Goal: Task Accomplishment & Management: Complete application form

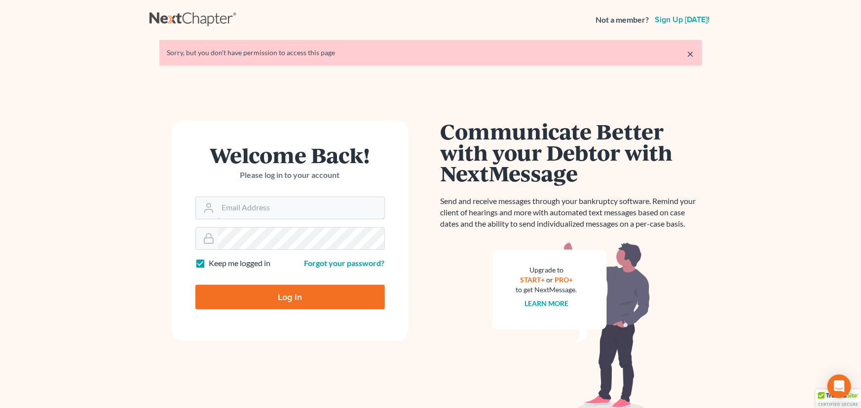
type input "[PERSON_NAME][EMAIL_ADDRESS][DOMAIN_NAME]"
click at [286, 290] on input "Log In" at bounding box center [289, 297] width 189 height 25
type input "Thinking..."
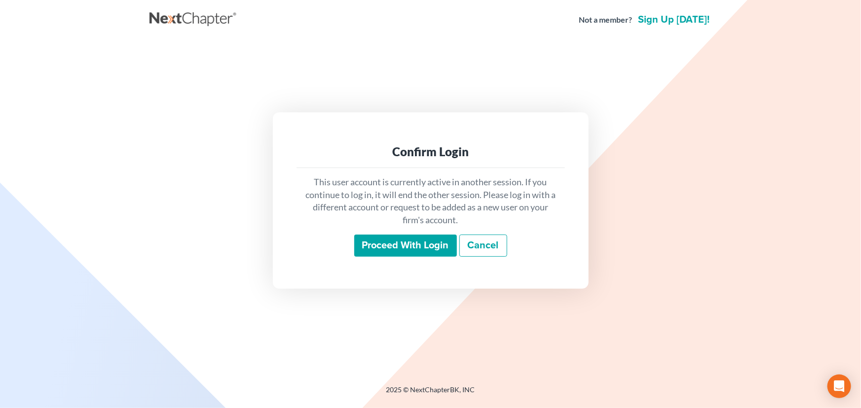
click at [388, 245] on input "Proceed with login" at bounding box center [405, 246] width 103 height 23
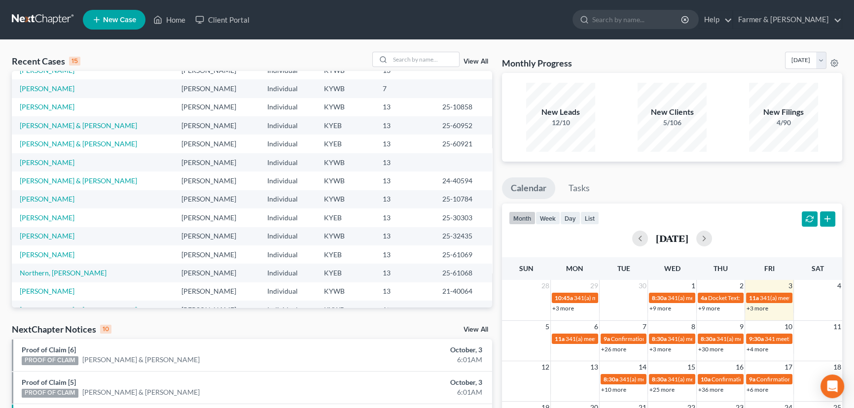
scroll to position [68, 0]
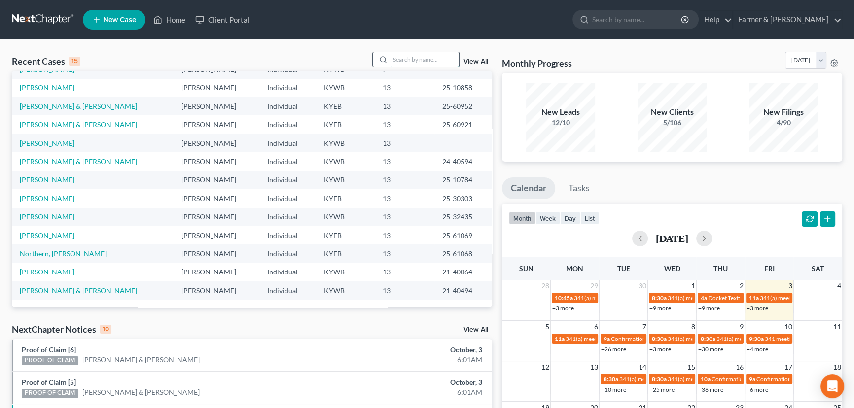
click at [422, 62] on input "search" at bounding box center [424, 59] width 69 height 14
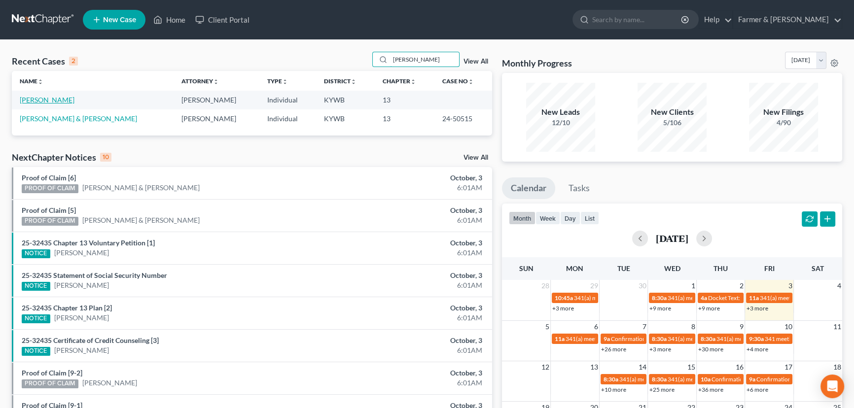
type input "[PERSON_NAME]"
click at [25, 101] on link "[PERSON_NAME]" at bounding box center [47, 100] width 55 height 8
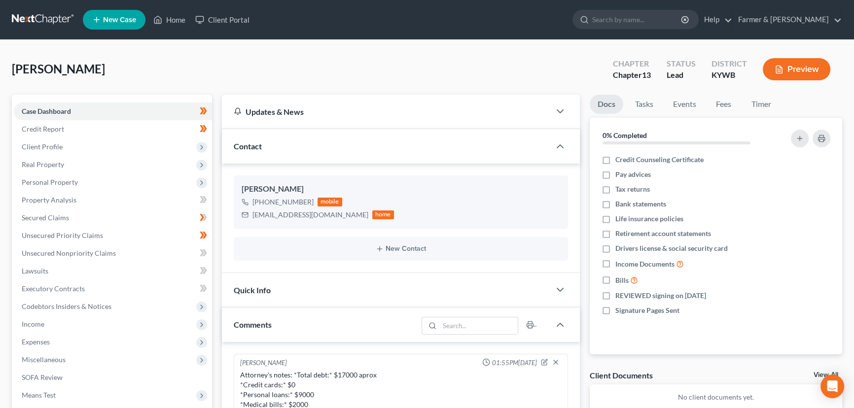
scroll to position [62, 0]
click at [178, 20] on link "Home" at bounding box center [169, 20] width 42 height 18
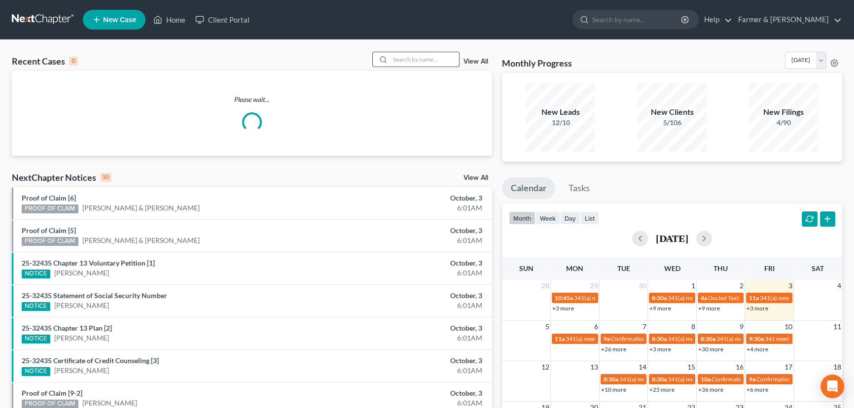
click at [431, 56] on input "search" at bounding box center [424, 59] width 69 height 14
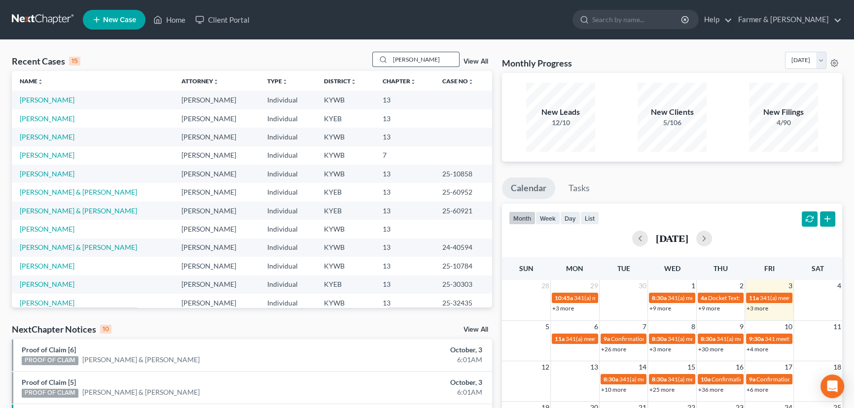
type input "[PERSON_NAME]"
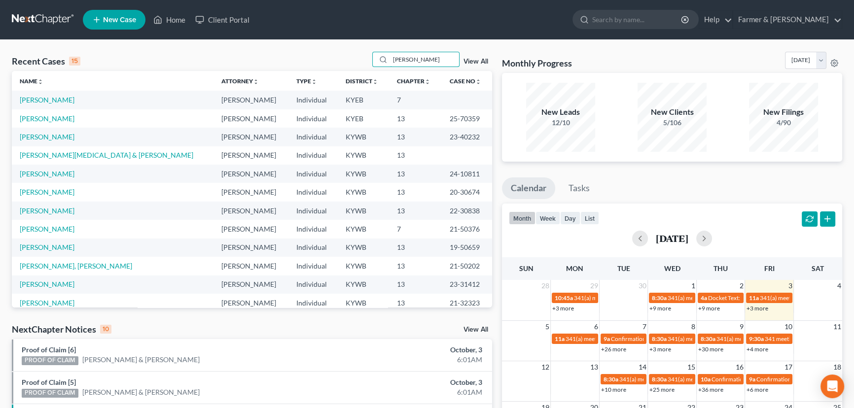
drag, startPoint x: 429, startPoint y: 63, endPoint x: 350, endPoint y: 77, distance: 79.6
click at [350, 77] on div "Recent Cases 15 [PERSON_NAME] View All Name unfold_more expand_more expand_less…" at bounding box center [252, 180] width 480 height 256
type input "[PERSON_NAME]"
click at [50, 100] on link "[PERSON_NAME]" at bounding box center [47, 100] width 55 height 8
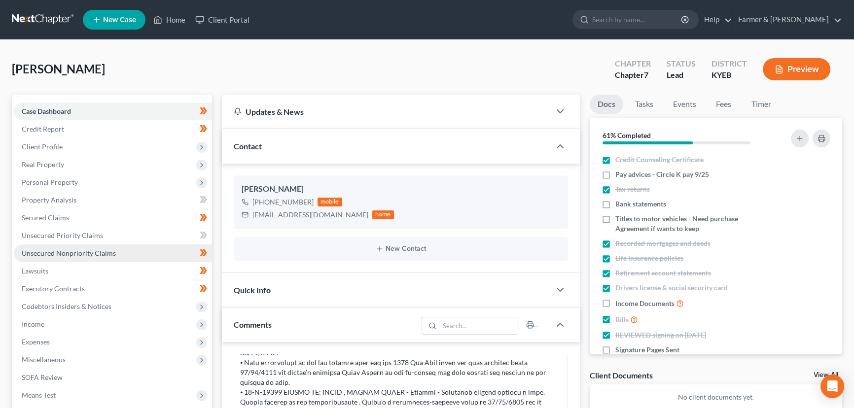
click at [55, 256] on span "Unsecured Nonpriority Claims" at bounding box center [69, 253] width 94 height 8
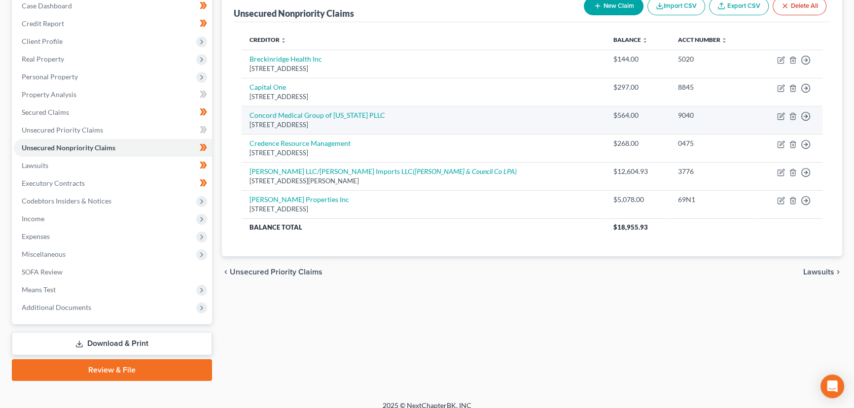
scroll to position [114, 0]
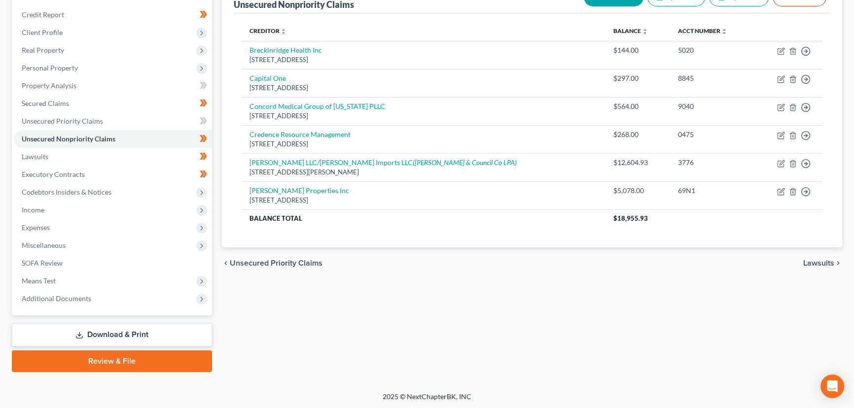
select select "0"
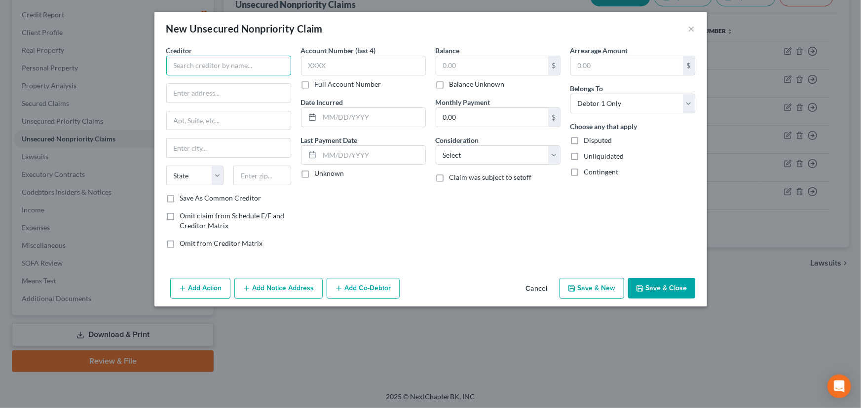
click at [257, 70] on input "text" at bounding box center [228, 66] width 125 height 20
click at [211, 61] on input "BeckinridgeHealth Inc" at bounding box center [228, 66] width 125 height 20
type input "Beckinridge Health Inc"
click at [342, 210] on div "Account Number (last 4) Full Account Number Date Incurred Last Payment Date Unk…" at bounding box center [363, 150] width 135 height 211
click at [221, 89] on input "text" at bounding box center [229, 93] width 124 height 19
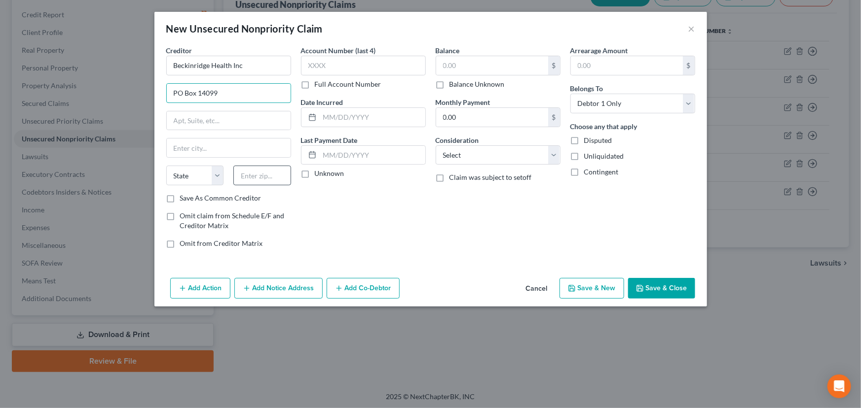
type input "PO Box 14099"
click at [271, 172] on input "text" at bounding box center [262, 176] width 58 height 20
type input "04915"
type input "[GEOGRAPHIC_DATA]"
select select "20"
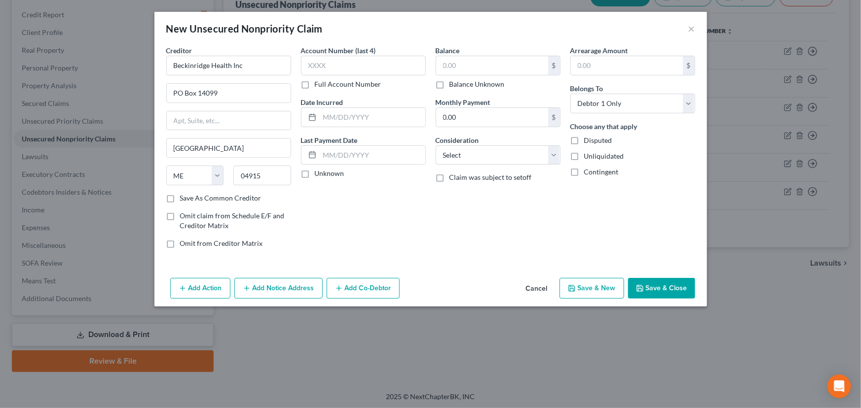
click at [374, 232] on div "Account Number (last 4) Full Account Number Date Incurred Last Payment Date Unk…" at bounding box center [363, 150] width 135 height 211
click at [338, 64] on input "text" at bounding box center [363, 66] width 125 height 20
click at [463, 68] on input "text" at bounding box center [492, 65] width 112 height 19
type input "112.00"
click at [476, 152] on select "Select Cable / Satellite Services Collection Agency Credit Card Debt Debt Couns…" at bounding box center [498, 156] width 125 height 20
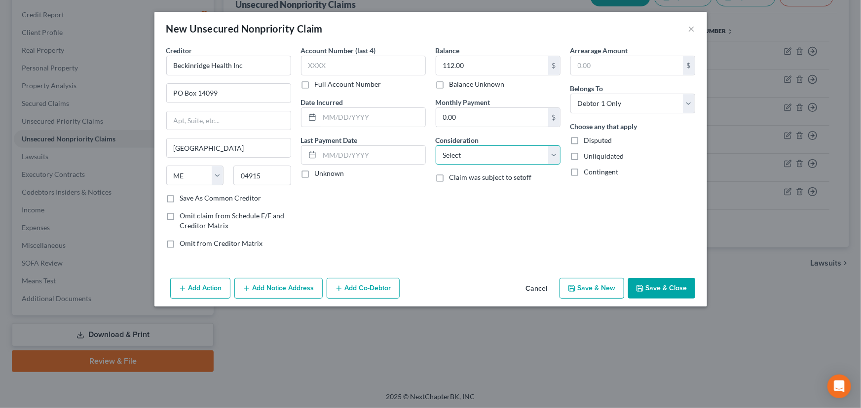
select select "9"
click at [436, 146] on select "Select Cable / Satellite Services Collection Agency Credit Card Debt Debt Couns…" at bounding box center [498, 156] width 125 height 20
click at [315, 176] on label "Unknown" at bounding box center [330, 174] width 30 height 10
click at [319, 175] on input "Unknown" at bounding box center [322, 172] width 6 height 6
checkbox input "true"
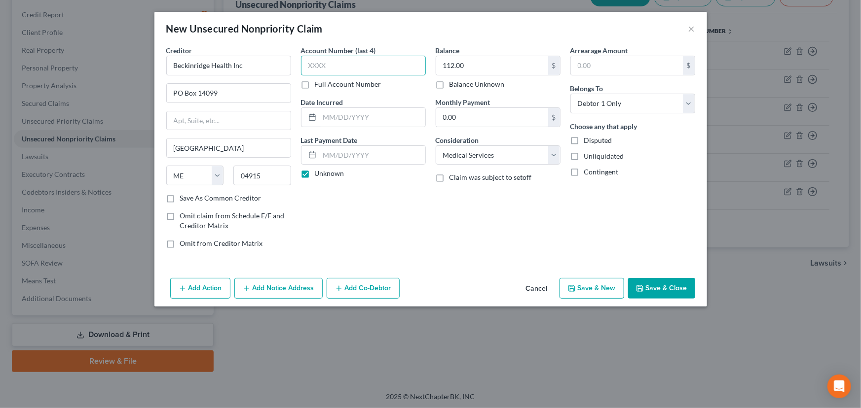
click at [398, 73] on input "text" at bounding box center [363, 66] width 125 height 20
type input "5020"
click at [371, 113] on input "text" at bounding box center [373, 117] width 106 height 19
type input "[DATE]"
click at [650, 287] on button "Save & Close" at bounding box center [661, 288] width 67 height 21
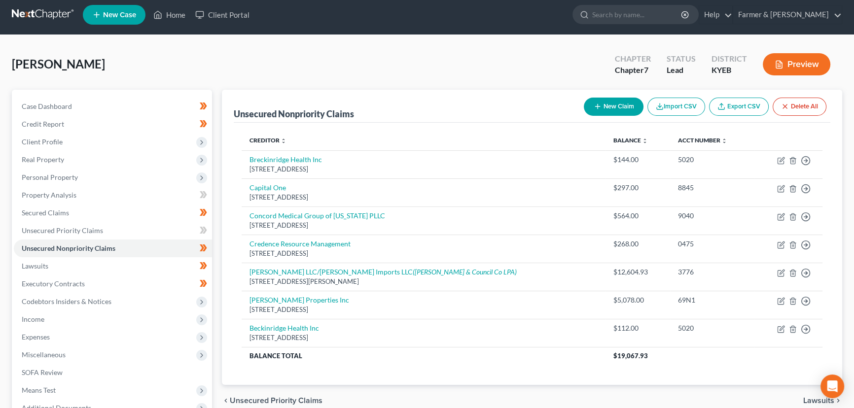
scroll to position [0, 0]
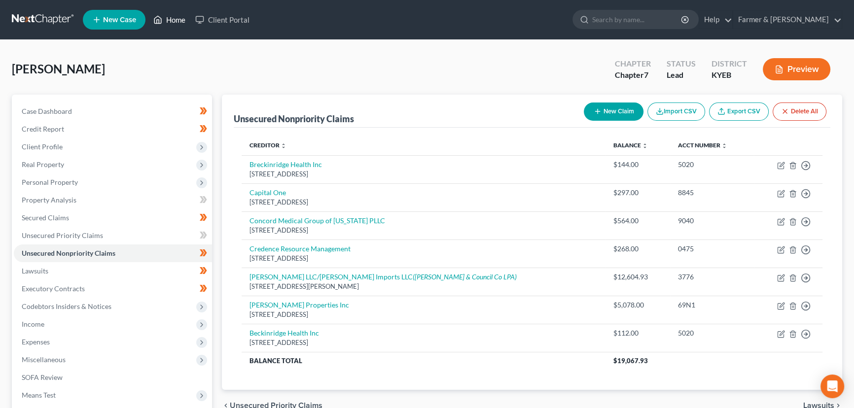
click at [163, 25] on link "Home" at bounding box center [169, 20] width 42 height 18
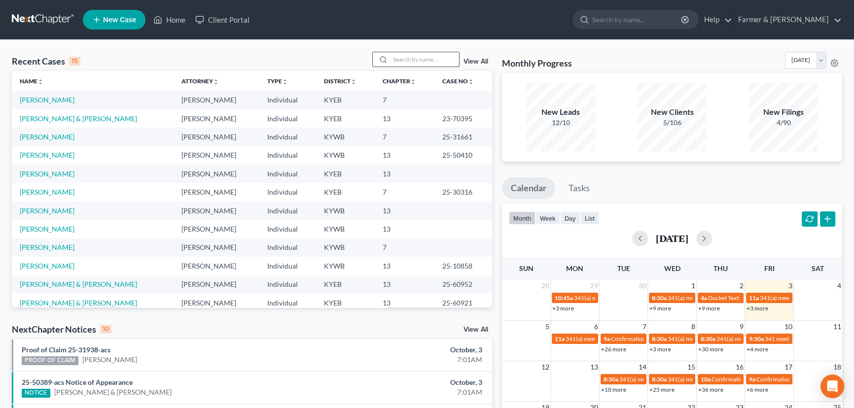
click at [425, 62] on input "search" at bounding box center [424, 59] width 69 height 14
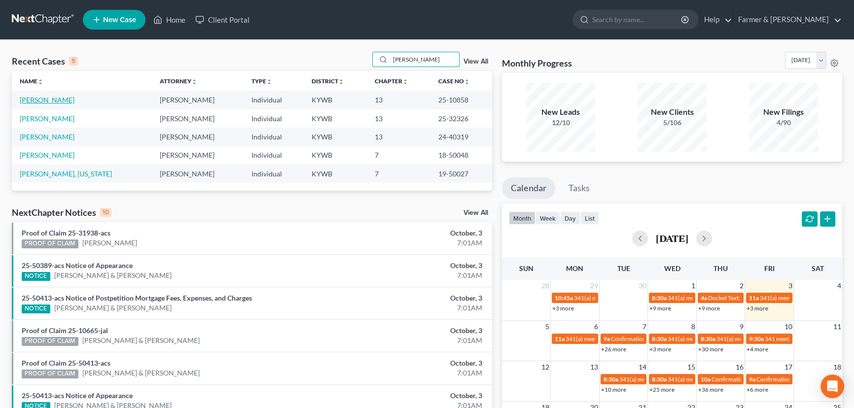
type input "[PERSON_NAME]"
click at [49, 103] on link "[PERSON_NAME]" at bounding box center [47, 100] width 55 height 8
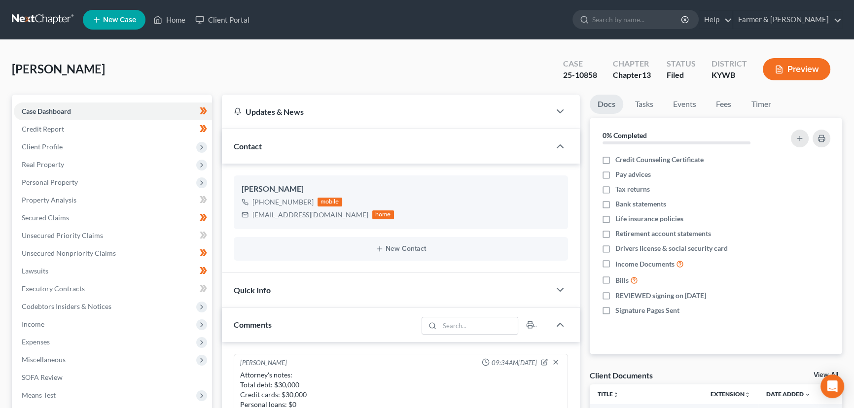
scroll to position [420, 0]
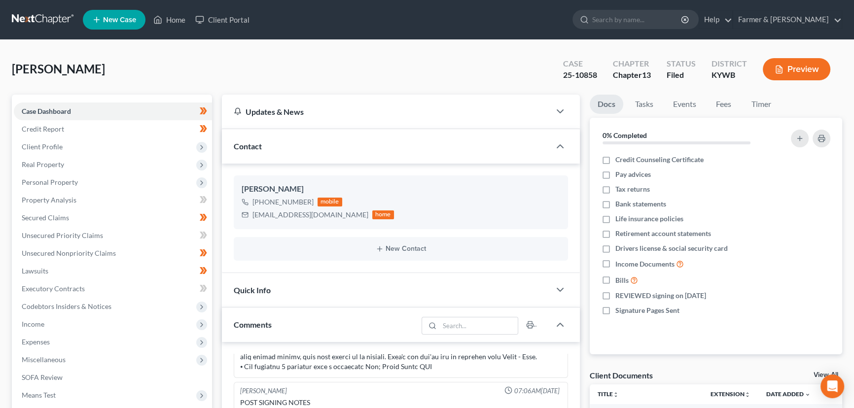
click at [344, 79] on div "[PERSON_NAME] Upgraded Case 25-10858 Chapter Chapter 13 Status Filed District […" at bounding box center [427, 73] width 831 height 43
click at [170, 26] on link "Home" at bounding box center [169, 20] width 42 height 18
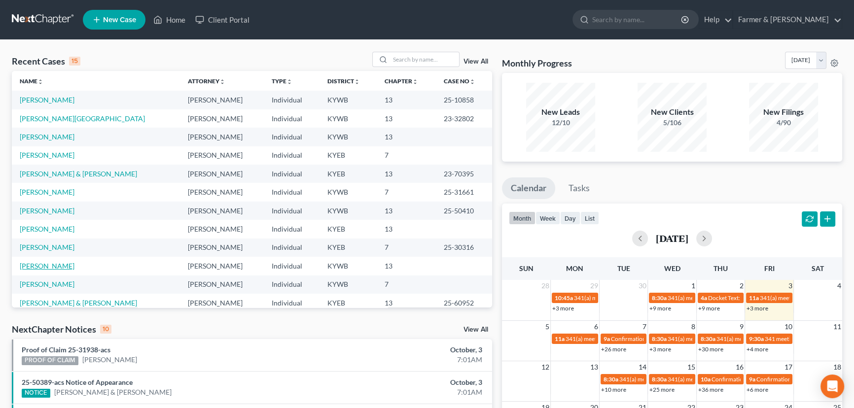
click at [36, 269] on link "[PERSON_NAME]" at bounding box center [47, 266] width 55 height 8
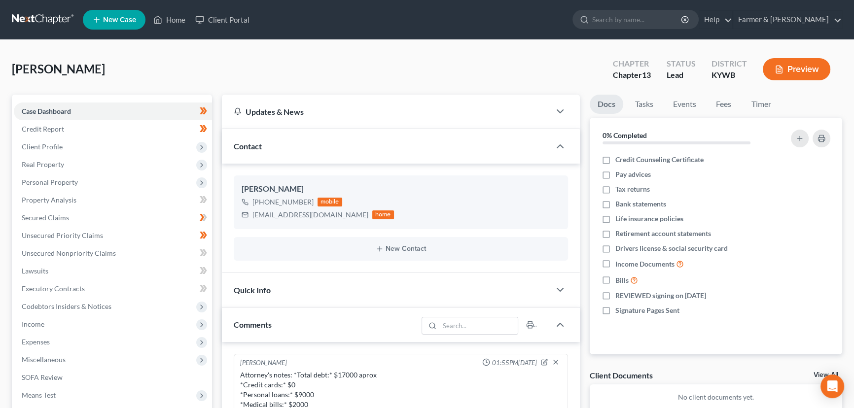
scroll to position [62, 0]
click at [243, 82] on div "[PERSON_NAME] Upgraded Chapter Chapter 13 Status Lead District [GEOGRAPHIC_DATA…" at bounding box center [427, 73] width 831 height 43
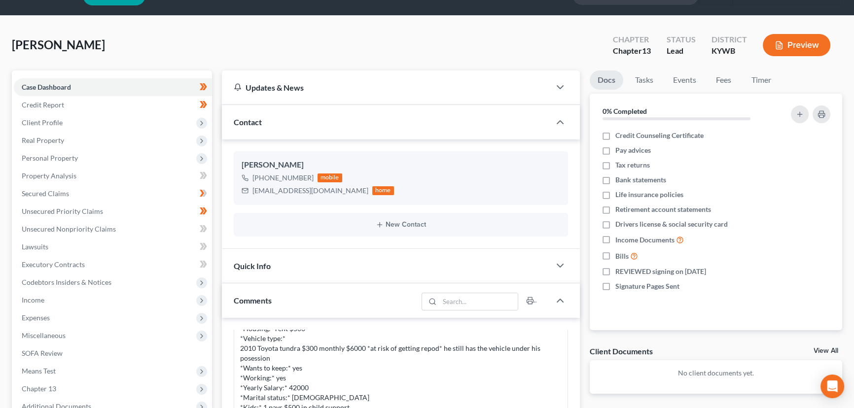
scroll to position [44, 0]
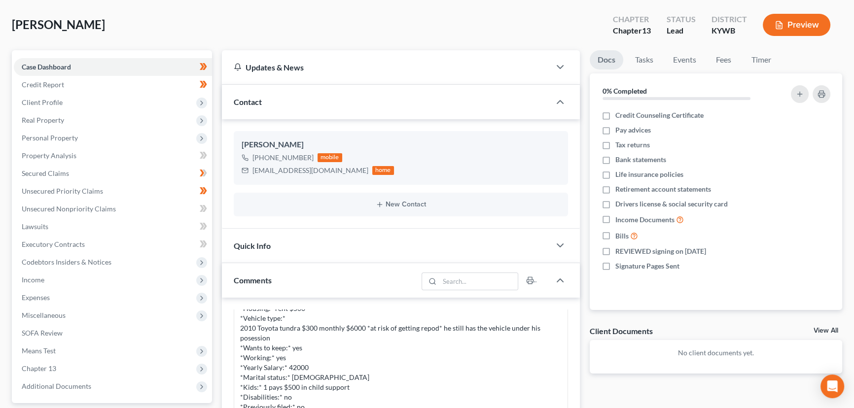
click at [199, 16] on div "[PERSON_NAME] Upgraded Chapter Chapter 13 Status Lead District [GEOGRAPHIC_DATA…" at bounding box center [427, 28] width 831 height 43
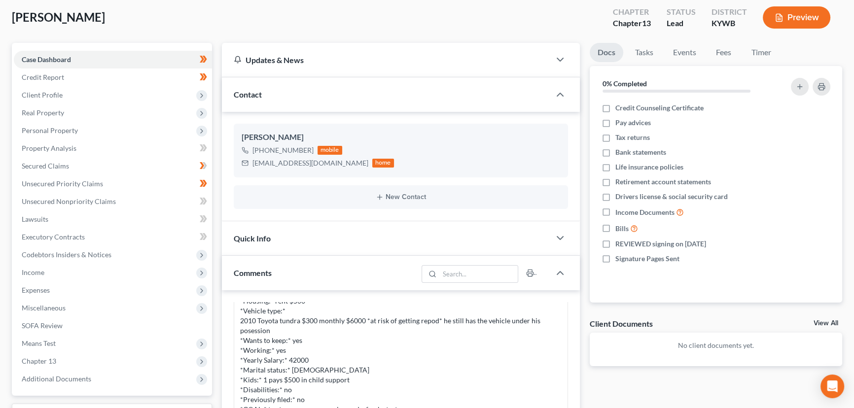
scroll to position [0, 0]
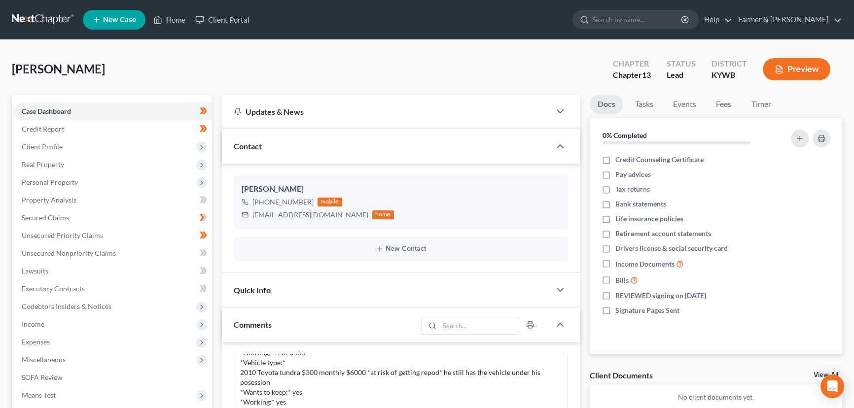
click at [197, 58] on div "[PERSON_NAME] Upgraded Chapter Chapter 13 Status Lead District [GEOGRAPHIC_DATA…" at bounding box center [427, 73] width 831 height 43
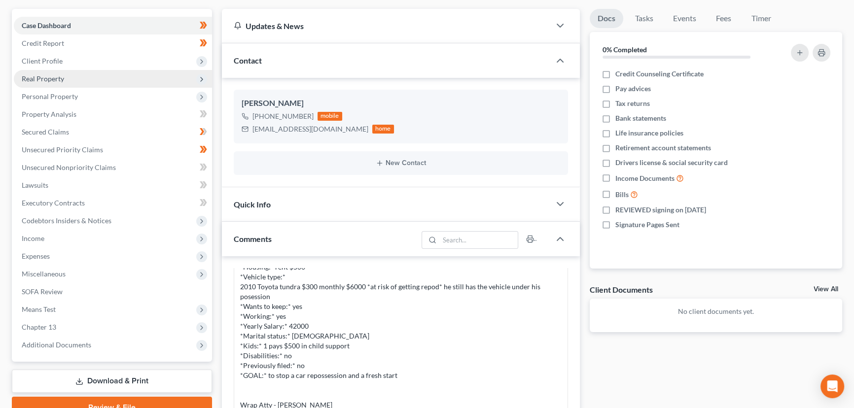
scroll to position [89, 0]
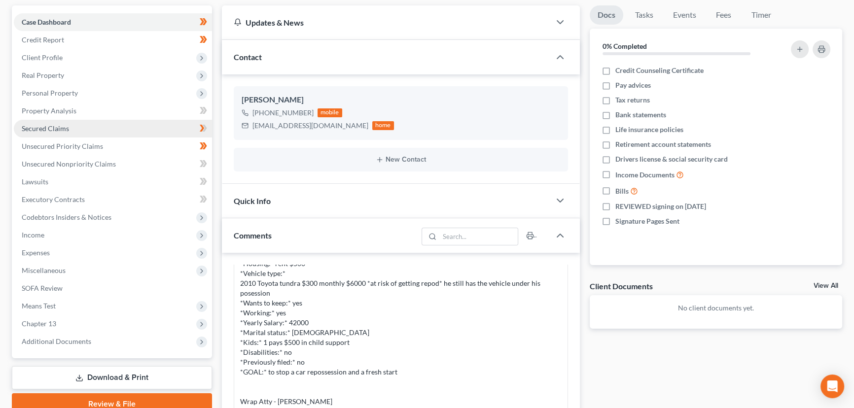
click at [97, 133] on link "Secured Claims" at bounding box center [113, 129] width 198 height 18
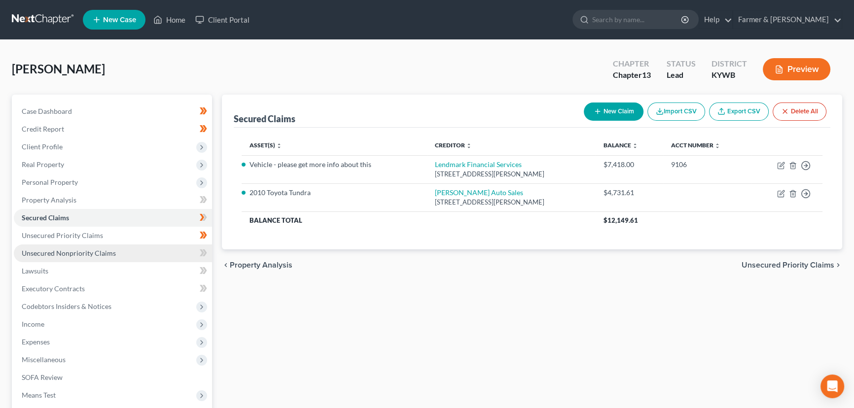
click at [83, 251] on span "Unsecured Nonpriority Claims" at bounding box center [69, 253] width 94 height 8
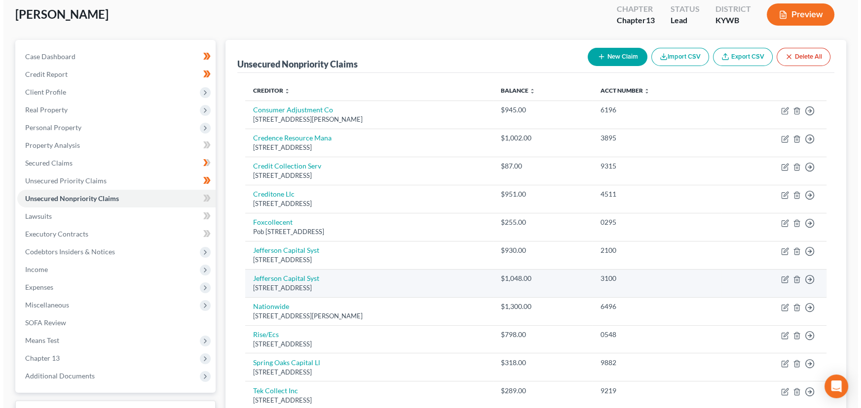
scroll to position [100, 0]
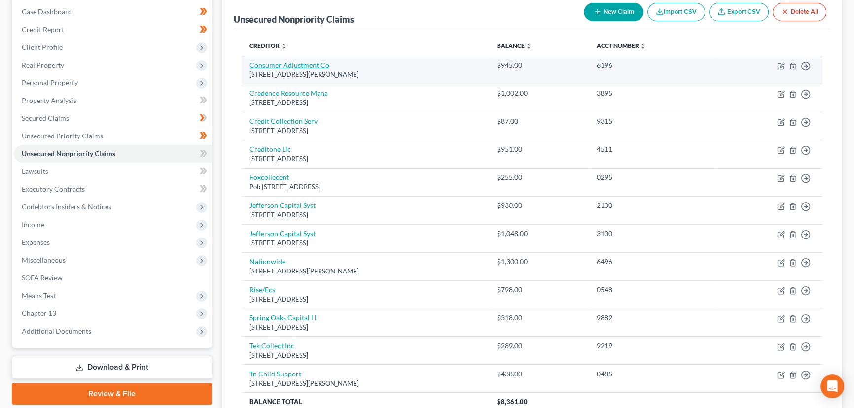
click at [277, 65] on link "Consumer Adjustment Co" at bounding box center [290, 65] width 80 height 8
select select "26"
select select "1"
select select "0"
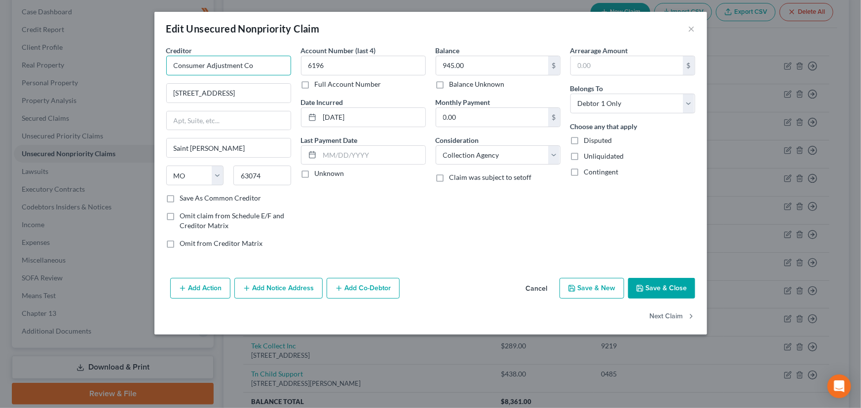
drag, startPoint x: 262, startPoint y: 71, endPoint x: 169, endPoint y: 71, distance: 92.7
click at [169, 71] on input "Consumer Adjustment Co" at bounding box center [228, 66] width 125 height 20
click at [265, 70] on input "Consumer Adjustment Co" at bounding box center [228, 66] width 125 height 20
type input "Consumer Adjustment Inc"
click at [197, 97] on input "[STREET_ADDRESS]" at bounding box center [229, 93] width 124 height 19
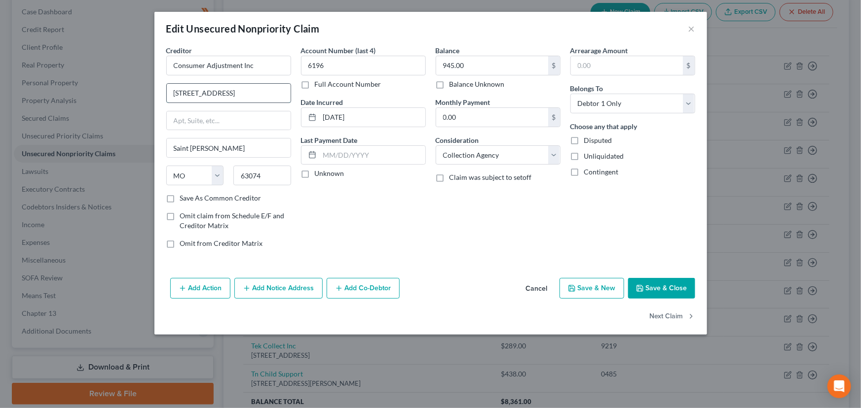
click at [244, 95] on input "[STREET_ADDRESS]" at bounding box center [229, 93] width 124 height 19
type input "[STREET_ADDRESS]"
drag, startPoint x: 258, startPoint y: 93, endPoint x: 282, endPoint y: 93, distance: 23.7
click at [282, 93] on input "[STREET_ADDRESS]" at bounding box center [229, 93] width 124 height 19
click at [255, 118] on input "text" at bounding box center [229, 120] width 124 height 19
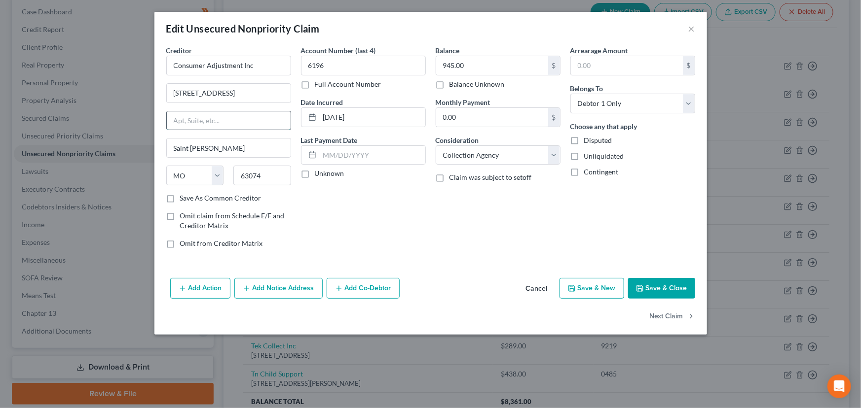
paste input "Ste 300"
click at [176, 119] on input "Ste 300" at bounding box center [229, 120] width 124 height 19
type input "Suite 300"
click at [283, 100] on input "[STREET_ADDRESS]" at bounding box center [229, 93] width 124 height 19
type input "[STREET_ADDRESS]"
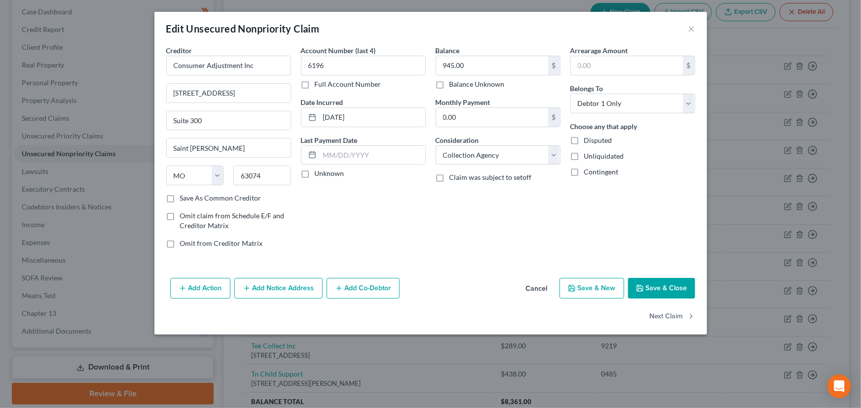
click at [314, 195] on div "Account Number (last 4) 6196 Full Account Number Date Incurred [DATE] Last Paym…" at bounding box center [363, 150] width 135 height 211
click at [315, 173] on label "Unknown" at bounding box center [330, 174] width 30 height 10
click at [319, 173] on input "Unknown" at bounding box center [322, 172] width 6 height 6
checkbox input "true"
click at [658, 286] on button "Save & Close" at bounding box center [661, 288] width 67 height 21
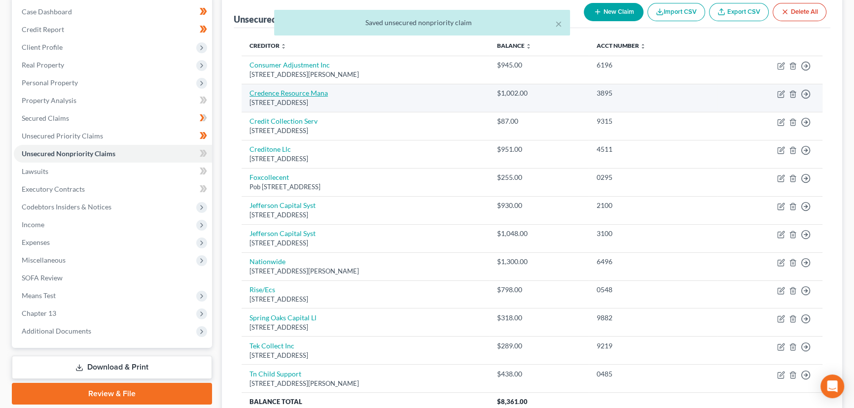
click at [308, 91] on link "Credence Resource Mana" at bounding box center [289, 93] width 78 height 8
select select "45"
select select "1"
select select "0"
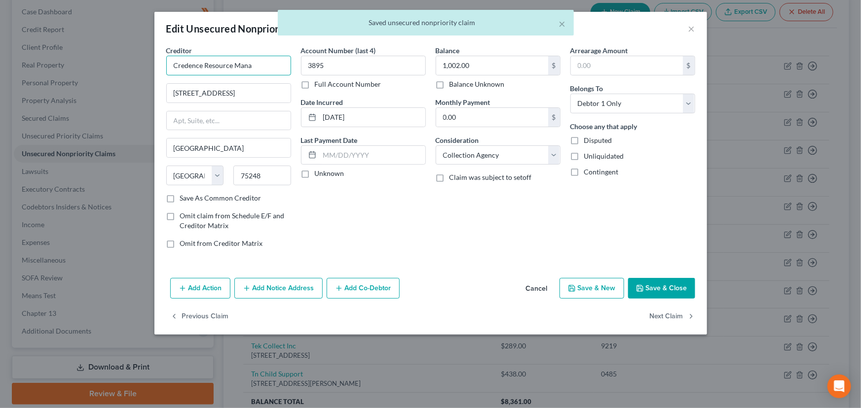
click at [269, 63] on input "Credence Resource Mana" at bounding box center [228, 66] width 125 height 20
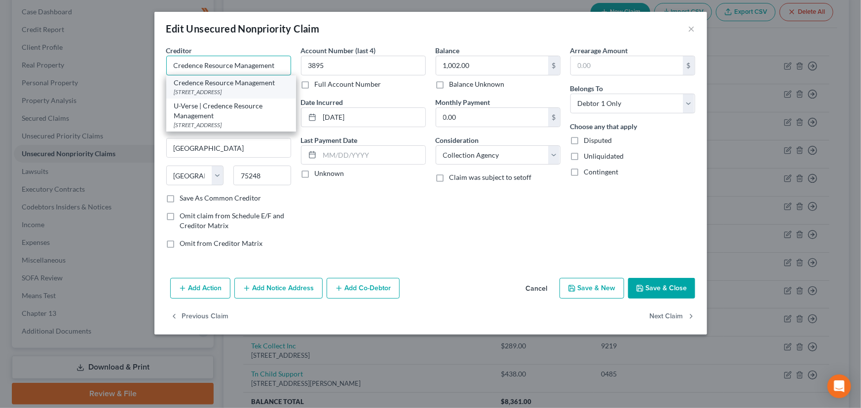
type input "Credence Resource Management"
click at [231, 93] on div "[STREET_ADDRESS]" at bounding box center [231, 92] width 114 height 8
type input "[STREET_ADDRESS]"
type input "Norcross"
select select "10"
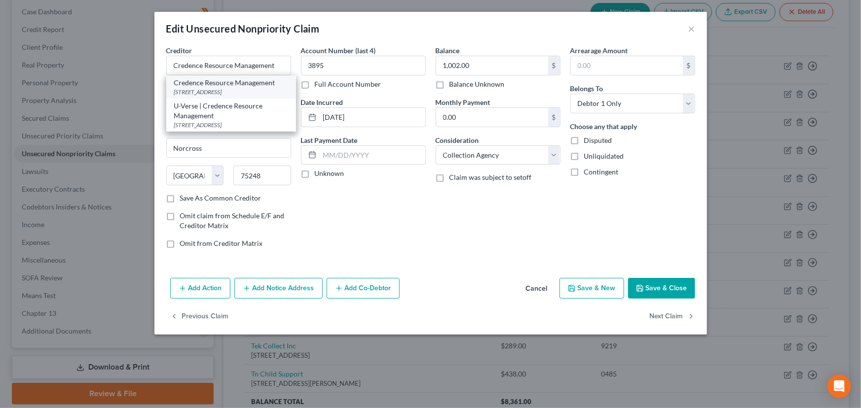
type input "30071"
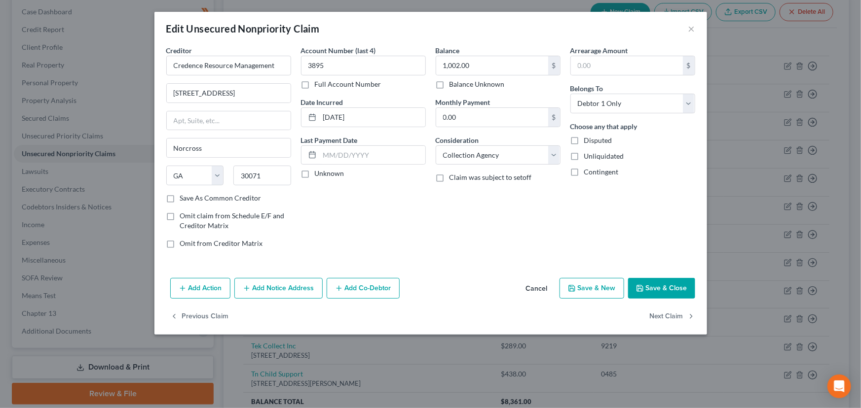
click at [543, 289] on button "Cancel" at bounding box center [536, 289] width 37 height 20
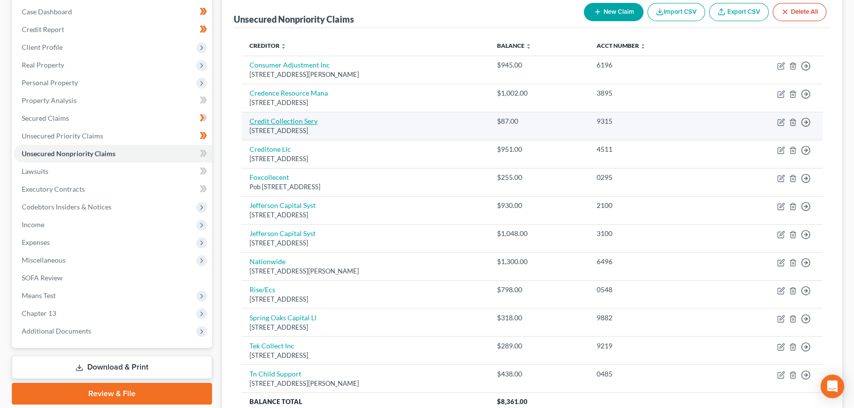
click at [296, 118] on link "Credit Collection Serv" at bounding box center [284, 121] width 68 height 8
select select "22"
select select "1"
select select "0"
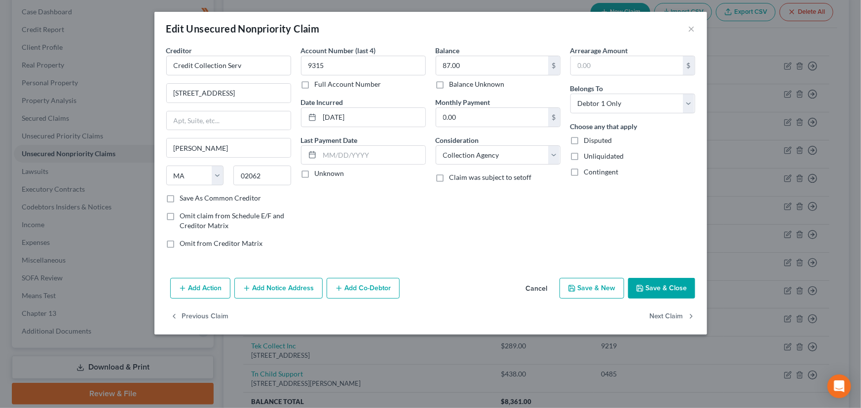
click at [528, 284] on button "Cancel" at bounding box center [536, 289] width 37 height 20
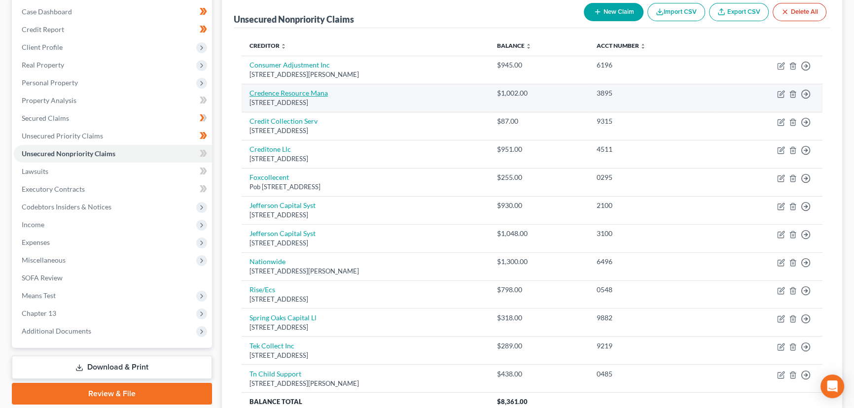
click at [321, 90] on link "Credence Resource Mana" at bounding box center [289, 93] width 78 height 8
select select "45"
select select "1"
select select "0"
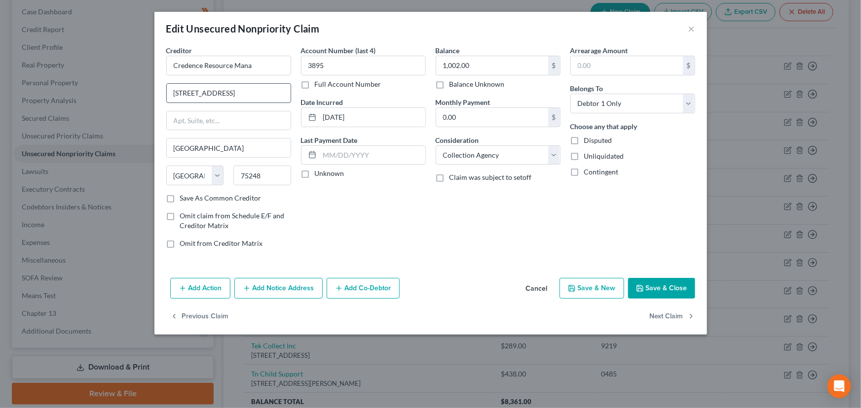
click at [229, 87] on input "[STREET_ADDRESS]" at bounding box center [229, 93] width 124 height 19
type input "[STREET_ADDRESS]"
click at [229, 122] on input "text" at bounding box center [229, 120] width 124 height 19
type input "Suite 20"
click at [269, 93] on input "[STREET_ADDRESS]" at bounding box center [229, 93] width 124 height 19
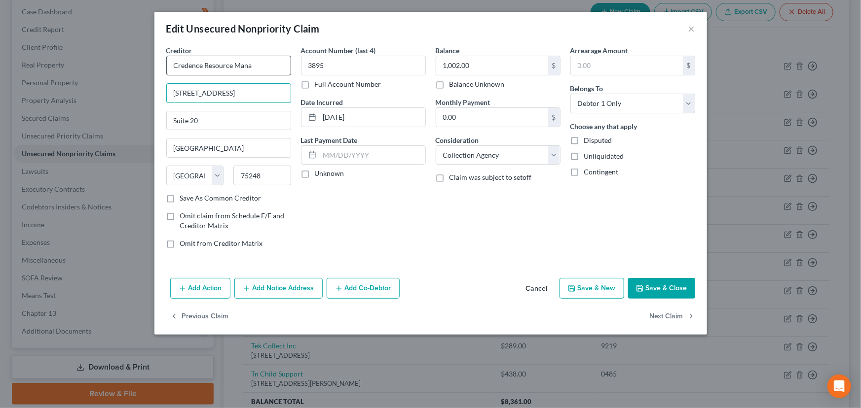
type input "[STREET_ADDRESS]"
click at [263, 59] on input "Credence Resource Mana" at bounding box center [228, 66] width 125 height 20
type input "Credence Resource Management"
click at [315, 176] on label "Unknown" at bounding box center [330, 174] width 30 height 10
click at [319, 175] on input "Unknown" at bounding box center [322, 172] width 6 height 6
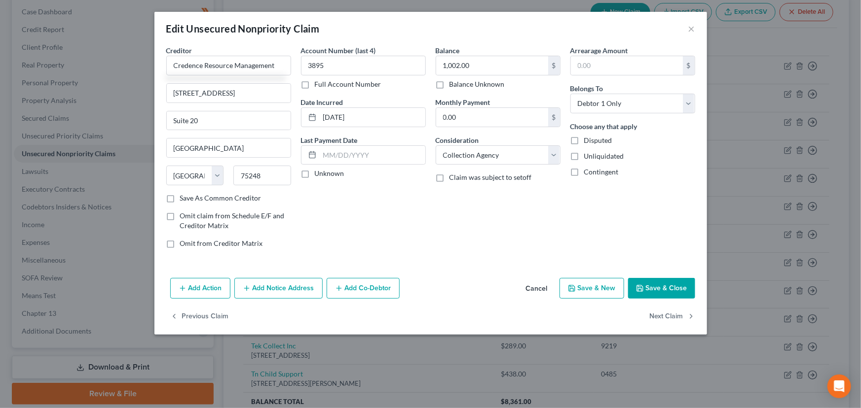
checkbox input "true"
click at [414, 233] on div "Account Number (last 4) 3895 Full Account Number Date Incurred [DATE] Last Paym…" at bounding box center [363, 150] width 135 height 211
click at [656, 281] on button "Save & Close" at bounding box center [661, 288] width 67 height 21
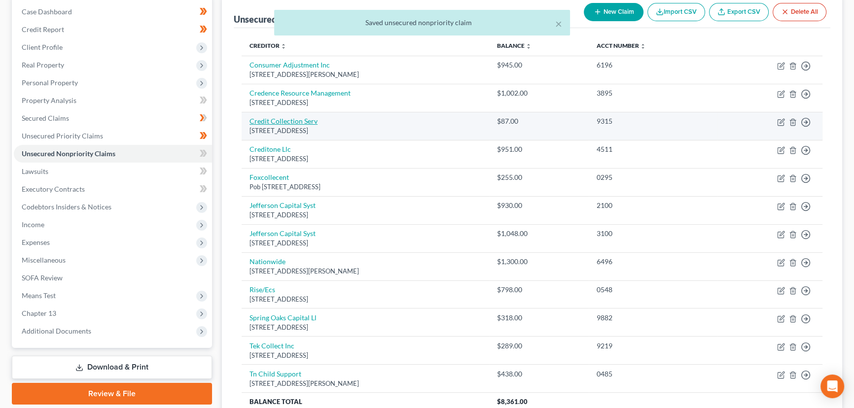
click at [281, 119] on link "Credit Collection Serv" at bounding box center [284, 121] width 68 height 8
select select "22"
select select "1"
select select "0"
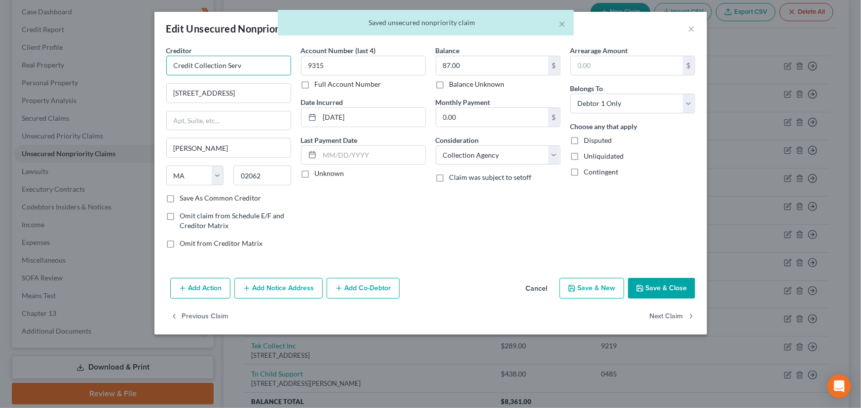
click at [255, 72] on input "Credit Collection Serv" at bounding box center [228, 66] width 125 height 20
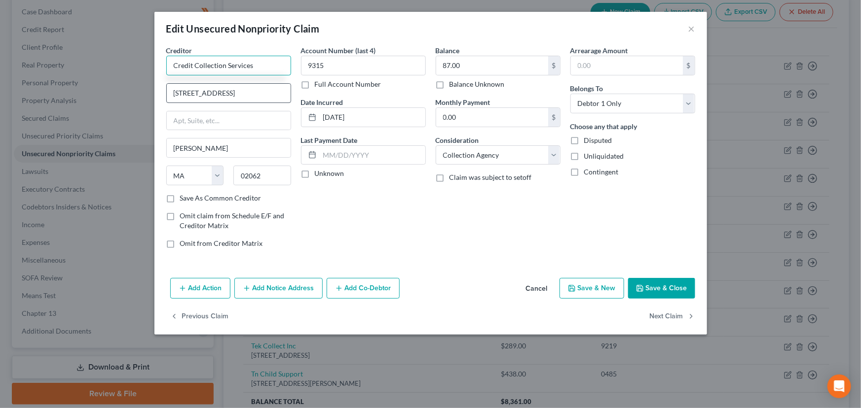
type input "Credit Collection Services"
click at [242, 91] on input "[STREET_ADDRESS]" at bounding box center [229, 93] width 124 height 19
type input "[STREET_ADDRESS]"
click at [315, 170] on label "Unknown" at bounding box center [330, 174] width 30 height 10
click at [319, 170] on input "Unknown" at bounding box center [322, 172] width 6 height 6
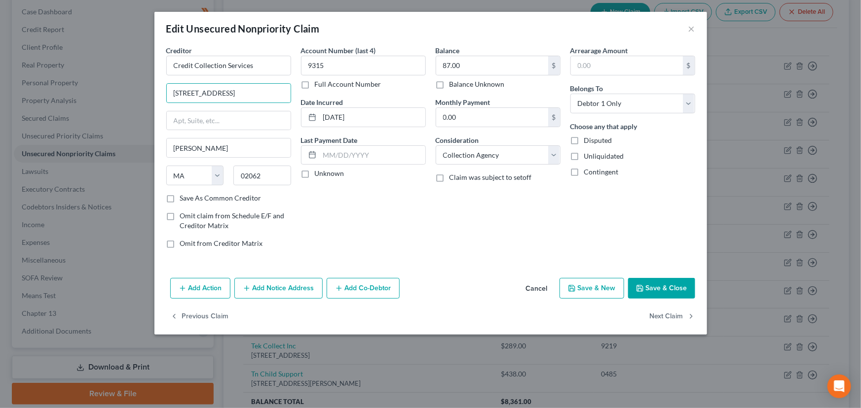
checkbox input "true"
click at [391, 208] on div "Account Number (last 4) 9315 Full Account Number Date Incurred [DATE] Last Paym…" at bounding box center [363, 150] width 135 height 211
click at [656, 294] on button "Save & Close" at bounding box center [661, 288] width 67 height 21
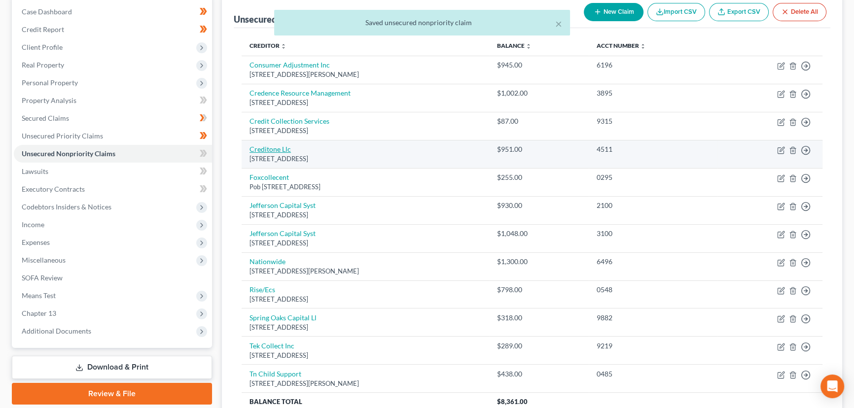
click at [284, 150] on link "Creditone Llc" at bounding box center [270, 149] width 41 height 8
select select "19"
select select "0"
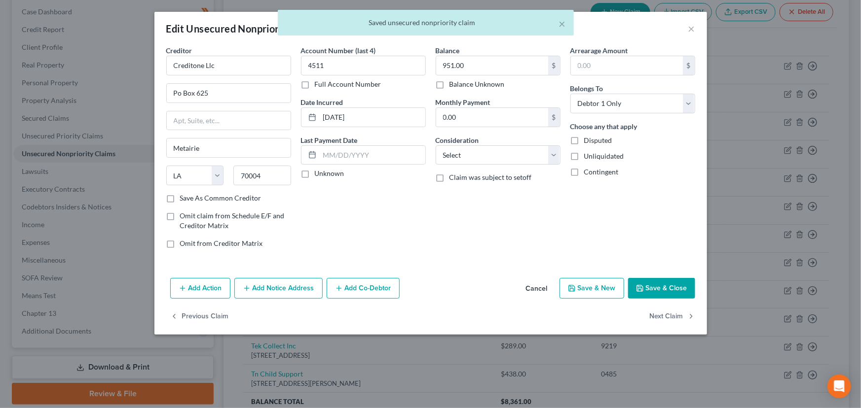
drag, startPoint x: 242, startPoint y: 77, endPoint x: 209, endPoint y: 77, distance: 32.6
click at [209, 77] on div "Creditor * Creditone Llc Po Box 625 Metairie State [US_STATE] AK AR AZ CA CO [G…" at bounding box center [228, 119] width 125 height 148
drag, startPoint x: 220, startPoint y: 65, endPoint x: 168, endPoint y: 65, distance: 51.8
click at [168, 65] on input "Creditone Llc" at bounding box center [228, 66] width 125 height 20
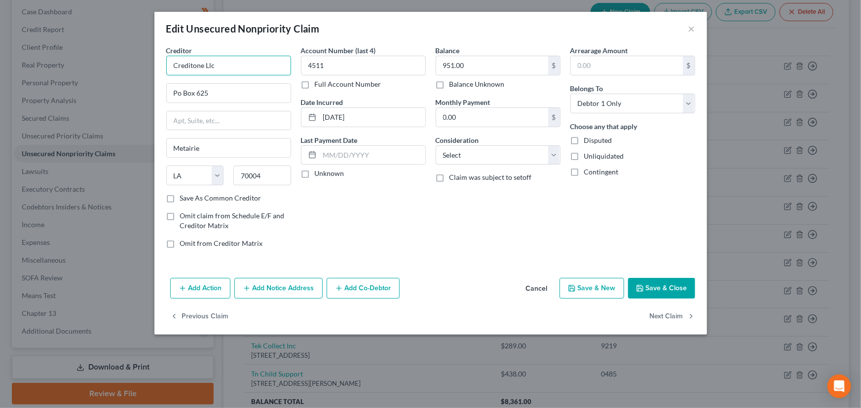
click at [238, 63] on input "Creditone Llc" at bounding box center [228, 66] width 125 height 20
type input "Credit One LLC"
click at [181, 94] on input "Po Box 625" at bounding box center [229, 93] width 124 height 19
type input "PO Box 625"
click at [316, 226] on div "Account Number (last 4) 4511 Full Account Number Date Incurred [DATE] Last Paym…" at bounding box center [363, 150] width 135 height 211
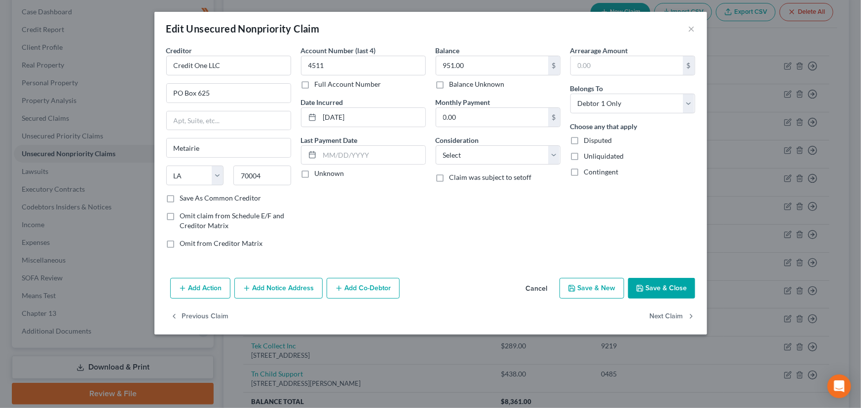
click at [315, 178] on label "Unknown" at bounding box center [330, 174] width 30 height 10
click at [319, 175] on input "Unknown" at bounding box center [322, 172] width 6 height 6
checkbox input "true"
click at [433, 215] on div "Balance 951.00 $ Balance Unknown Balance Undetermined 951.00 $ Balance Unknown …" at bounding box center [498, 150] width 135 height 211
click at [465, 163] on select "Select Cable / Satellite Services Collection Agency Credit Card Debt Debt Couns…" at bounding box center [498, 156] width 125 height 20
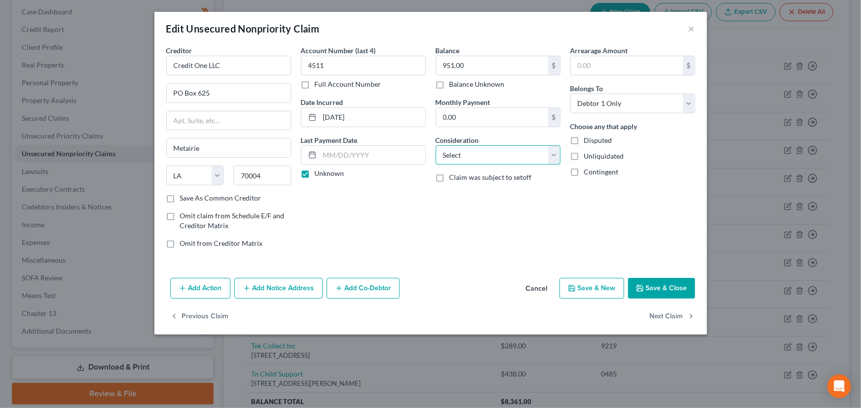
select select "1"
click at [436, 146] on select "Select Cable / Satellite Services Collection Agency Credit Card Debt Debt Couns…" at bounding box center [498, 156] width 125 height 20
click at [524, 236] on div "Balance 951.00 $ Balance Unknown Balance Undetermined 951.00 $ Balance Unknown …" at bounding box center [498, 150] width 135 height 211
click at [655, 285] on button "Save & Close" at bounding box center [661, 288] width 67 height 21
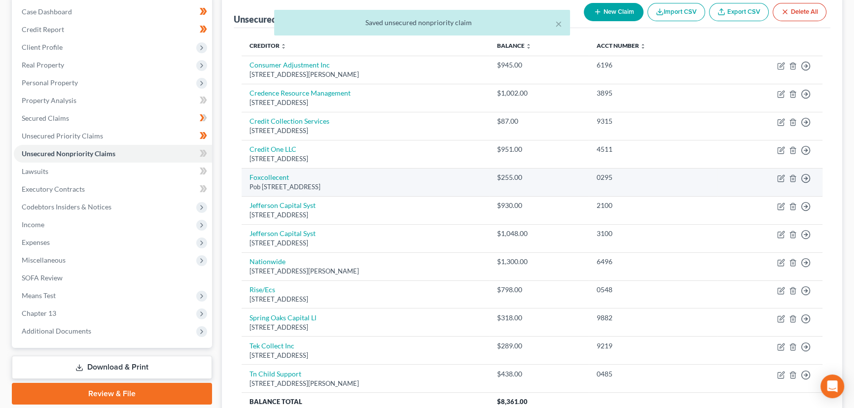
click at [276, 181] on td "Foxcollecent [STREET_ADDRESS]" at bounding box center [366, 182] width 248 height 28
click at [276, 176] on link "Foxcollecent" at bounding box center [269, 177] width 39 height 8
select select "44"
select select "0"
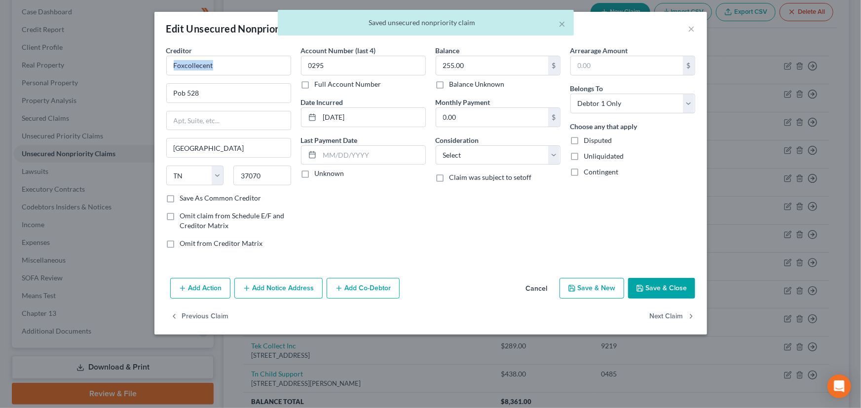
drag, startPoint x: 231, startPoint y: 75, endPoint x: 162, endPoint y: 73, distance: 69.1
click at [162, 73] on div "Creditor * Foxcollecent Pob 528 [GEOGRAPHIC_DATA] [US_STATE] AK [GEOGRAPHIC_DAT…" at bounding box center [228, 150] width 135 height 211
click at [214, 64] on input "Foxcollecent" at bounding box center [228, 66] width 125 height 20
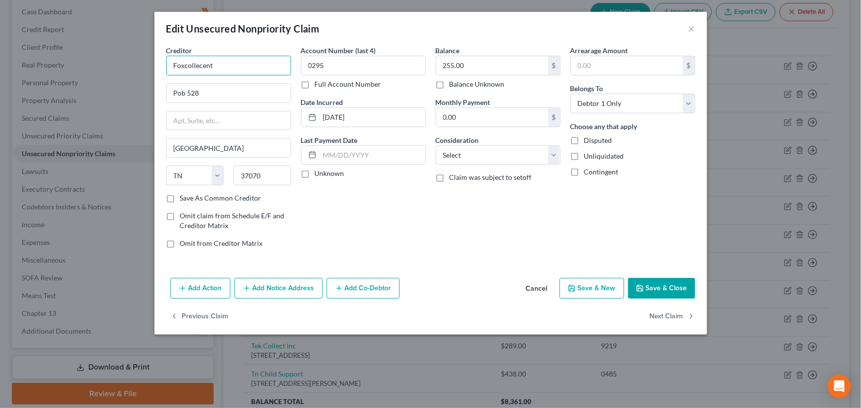
drag, startPoint x: 222, startPoint y: 64, endPoint x: 153, endPoint y: 64, distance: 68.6
click at [153, 64] on div "Edit Unsecured Nonpriority Claim × Creditor * Foxcollecent Pob 528 [GEOGRAPHIC_…" at bounding box center [430, 204] width 861 height 408
click at [248, 73] on input "Foxcollecent" at bounding box center [228, 66] width 125 height 20
type input "Fox Collection Center"
click at [185, 97] on input "Pob 528" at bounding box center [229, 93] width 124 height 19
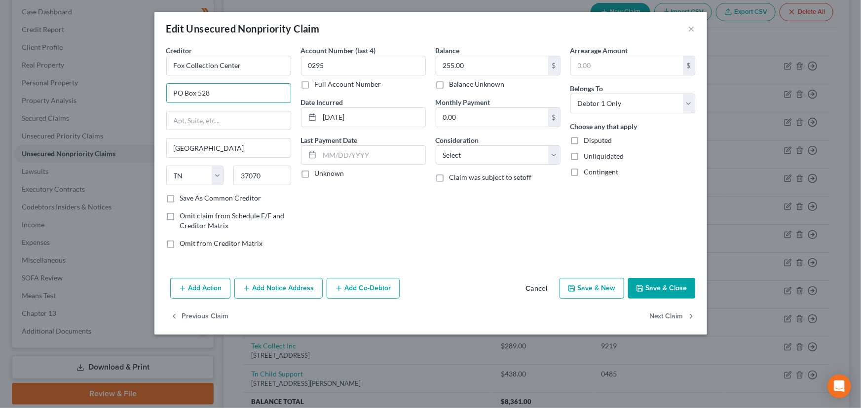
type input "PO Box 528"
click at [313, 203] on div "Account Number (last 4) 0295 Full Account Number Date Incurred [DATE] Last Paym…" at bounding box center [363, 150] width 135 height 211
click at [315, 179] on label "Unknown" at bounding box center [330, 174] width 30 height 10
click at [319, 175] on input "Unknown" at bounding box center [322, 172] width 6 height 6
checkbox input "true"
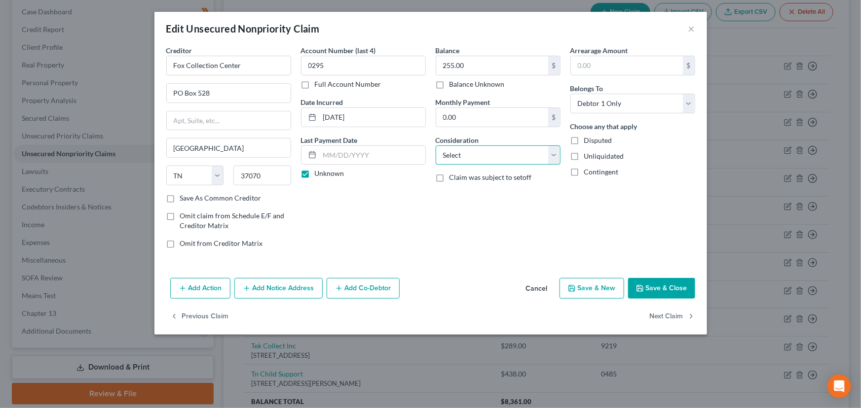
click at [462, 158] on select "Select Cable / Satellite Services Collection Agency Credit Card Debt Debt Couns…" at bounding box center [498, 156] width 125 height 20
select select "1"
click at [436, 146] on select "Select Cable / Satellite Services Collection Agency Credit Card Debt Debt Couns…" at bounding box center [498, 156] width 125 height 20
drag, startPoint x: 492, startPoint y: 219, endPoint x: 503, endPoint y: 223, distance: 11.3
click at [494, 220] on div "Balance 255.00 $ Balance Unknown Balance Undetermined 255.00 $ Balance Unknown …" at bounding box center [498, 150] width 135 height 211
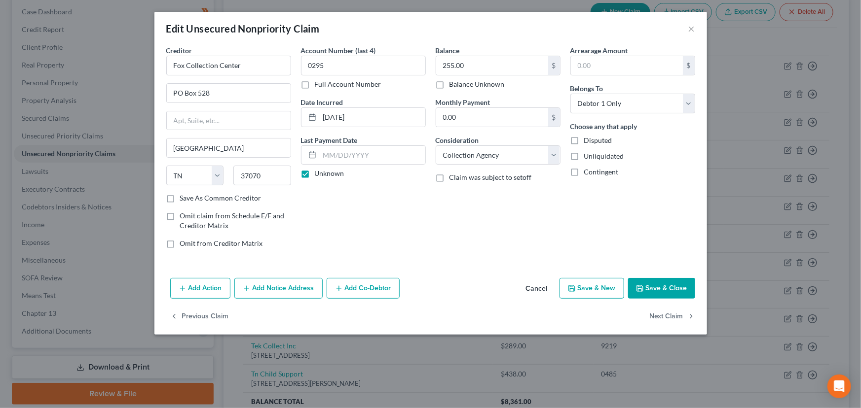
click at [666, 295] on button "Save & Close" at bounding box center [661, 288] width 67 height 21
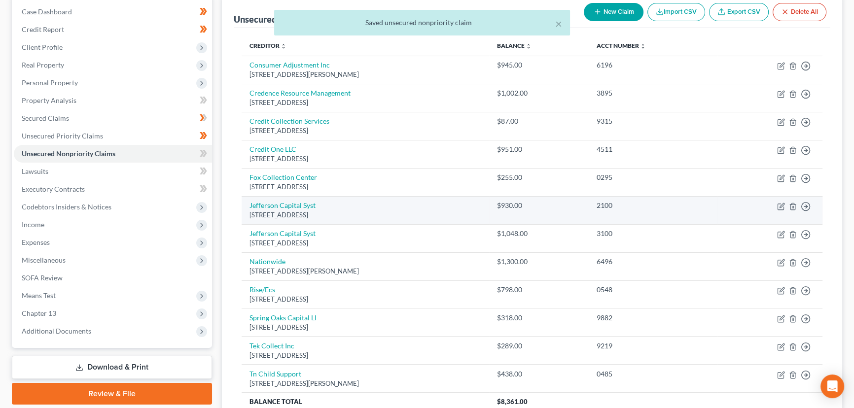
click at [274, 211] on div "[STREET_ADDRESS]" at bounding box center [366, 215] width 232 height 9
click at [279, 202] on link "Jefferson Capital Syst" at bounding box center [283, 205] width 66 height 8
select select "24"
select select "0"
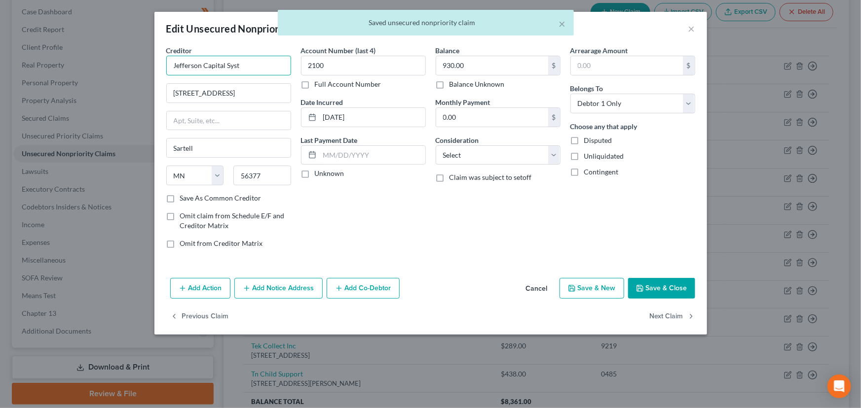
click at [255, 69] on input "Jefferson Capital Syst" at bounding box center [228, 66] width 125 height 20
type input "Jefferson Capital Systems"
click at [261, 79] on div "Creditor * Jefferson Capital Systems [GEOGRAPHIC_DATA] [US_STATE] AK AR AZ CA C…" at bounding box center [228, 119] width 125 height 148
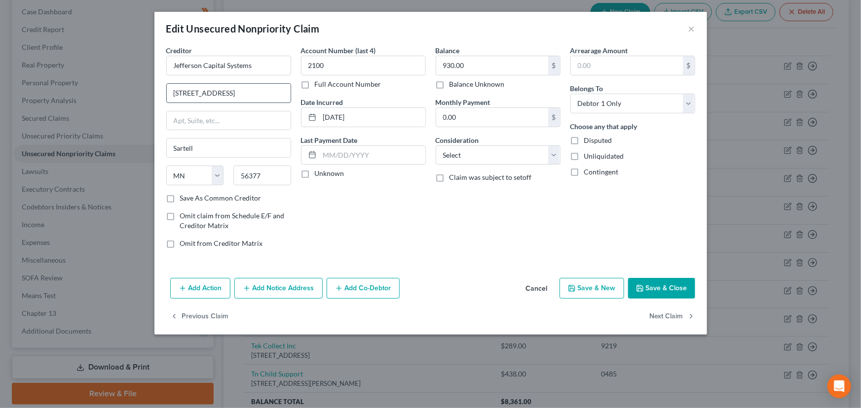
click at [212, 95] on input "[STREET_ADDRESS]" at bounding box center [229, 93] width 124 height 19
click at [215, 94] on input "[STREET_ADDRESS]" at bounding box center [229, 93] width 124 height 19
type input "[STREET_ADDRESS]"
click at [303, 223] on div "Account Number (last 4) 2100 Full Account Number Date Incurred [DATE] Last Paym…" at bounding box center [363, 150] width 135 height 211
click at [315, 178] on label "Unknown" at bounding box center [330, 174] width 30 height 10
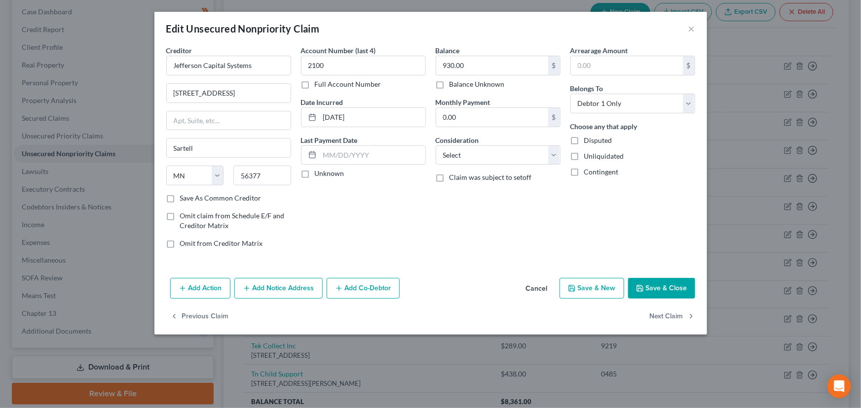
click at [319, 175] on input "Unknown" at bounding box center [322, 172] width 6 height 6
checkbox input "true"
click at [365, 206] on div "Account Number (last 4) 2100 Full Account Number Date Incurred [DATE] Last Paym…" at bounding box center [363, 150] width 135 height 211
click at [480, 158] on select "Select Cable / Satellite Services Collection Agency Credit Card Debt Debt Couns…" at bounding box center [498, 156] width 125 height 20
click at [436, 146] on select "Select Cable / Satellite Services Collection Agency Credit Card Debt Debt Couns…" at bounding box center [498, 156] width 125 height 20
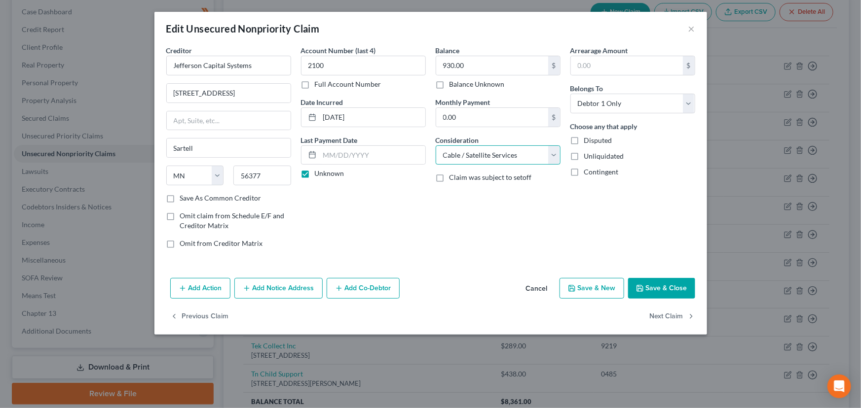
select select "1"
click at [476, 204] on div "Balance 930.00 $ Balance Unknown Balance Undetermined 930.00 $ Balance Unknown …" at bounding box center [498, 150] width 135 height 211
click at [644, 287] on icon "button" at bounding box center [640, 289] width 8 height 8
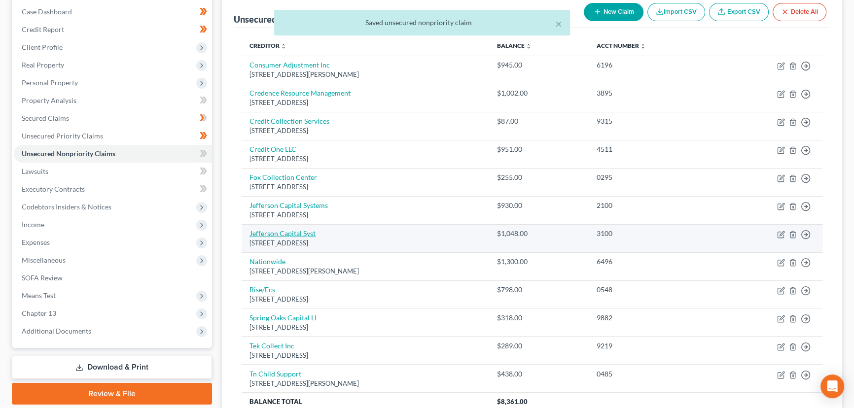
click at [299, 235] on link "Jefferson Capital Syst" at bounding box center [283, 233] width 66 height 8
select select "24"
select select "0"
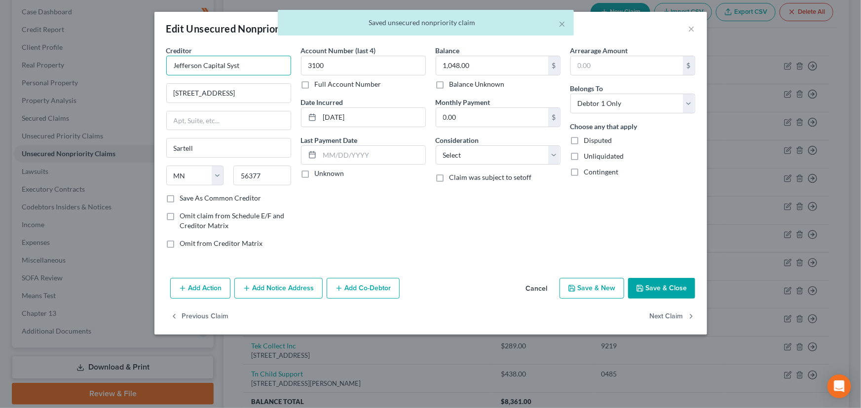
click at [259, 73] on input "Jefferson Capital Syst" at bounding box center [228, 66] width 125 height 20
type input "Jefferson Capital Systems"
click at [398, 263] on div "Creditor * Jefferson Capital Systems [STREET_ADDRESS][GEOGRAPHIC_DATA] [US_STAT…" at bounding box center [430, 159] width 552 height 229
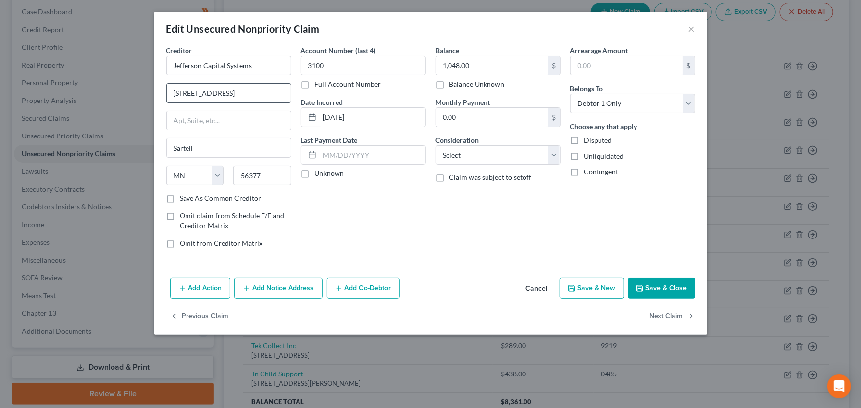
click at [213, 96] on input "[STREET_ADDRESS]" at bounding box center [229, 93] width 124 height 19
click at [242, 94] on input "[STREET_ADDRESS]" at bounding box center [229, 93] width 124 height 19
type input "[STREET_ADDRESS]"
click at [335, 238] on div "Account Number (last 4) 3100 Full Account Number Date Incurred [DATE] Last Paym…" at bounding box center [363, 150] width 135 height 211
click at [315, 172] on label "Unknown" at bounding box center [330, 174] width 30 height 10
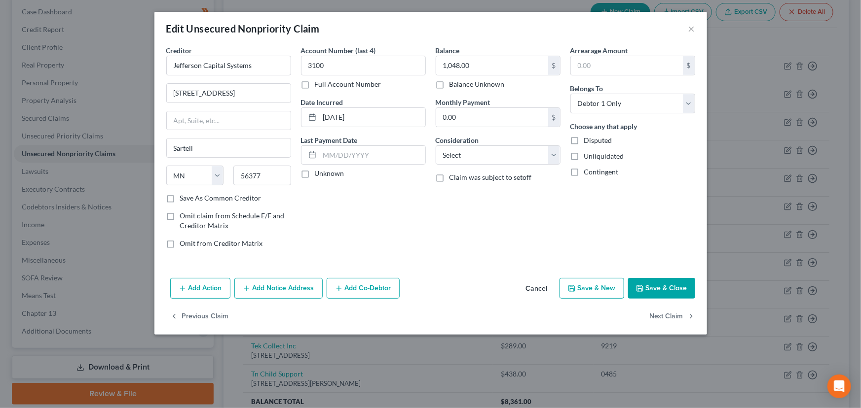
click at [319, 172] on input "Unknown" at bounding box center [322, 172] width 6 height 6
checkbox input "true"
click at [448, 152] on select "Select Cable / Satellite Services Collection Agency Credit Card Debt Debt Couns…" at bounding box center [498, 156] width 125 height 20
select select "1"
click at [436, 146] on select "Select Cable / Satellite Services Collection Agency Credit Card Debt Debt Couns…" at bounding box center [498, 156] width 125 height 20
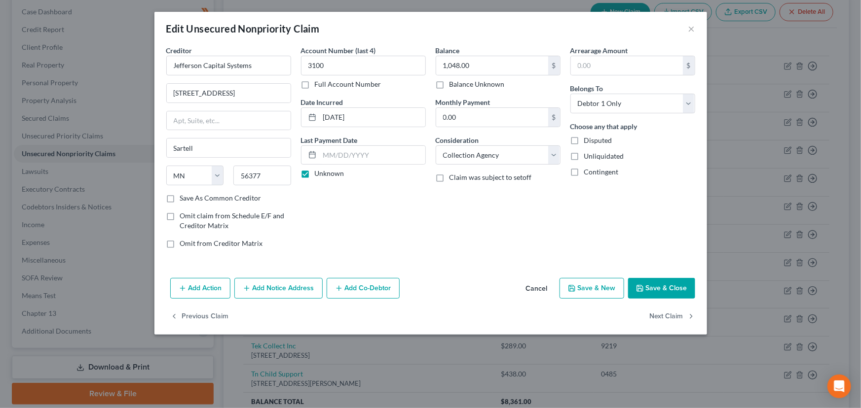
click at [478, 209] on div "Balance 1,048.00 $ Balance Unknown Balance Undetermined 1,048.00 $ Balance Unkn…" at bounding box center [498, 150] width 135 height 211
click at [664, 293] on button "Save & Close" at bounding box center [661, 288] width 67 height 21
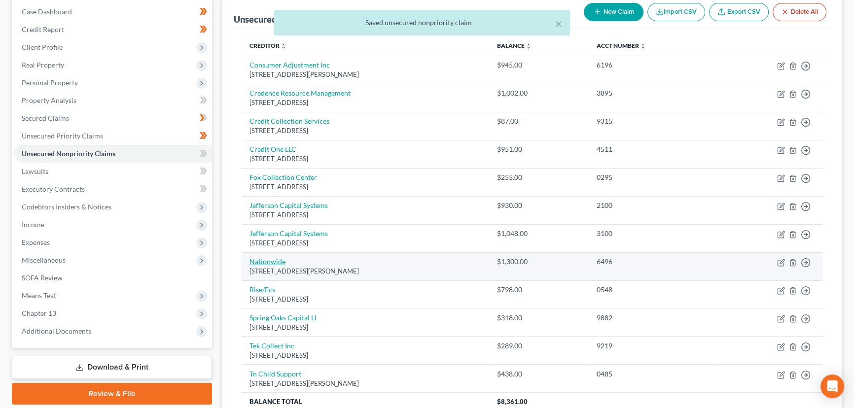
click at [276, 260] on link "Nationwide" at bounding box center [268, 261] width 36 height 8
select select "31"
select select "0"
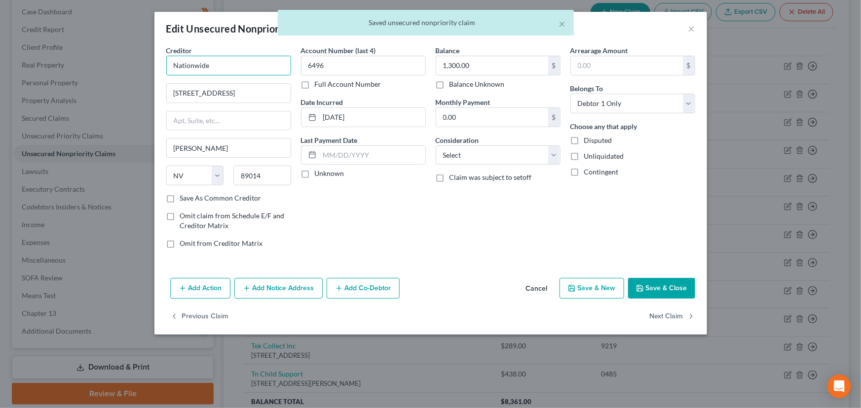
drag, startPoint x: 223, startPoint y: 67, endPoint x: 163, endPoint y: 63, distance: 60.8
click at [163, 63] on div "Creditor * Nationwide [STREET_ADDRESS][GEOGRAPHIC_DATA] [US_STATE] AK AR AZ CA …" at bounding box center [228, 150] width 135 height 211
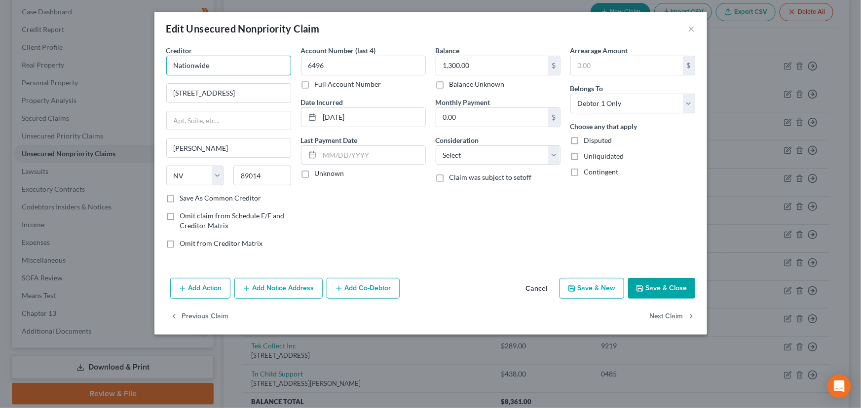
click at [233, 67] on input "Nationwide" at bounding box center [228, 66] width 125 height 20
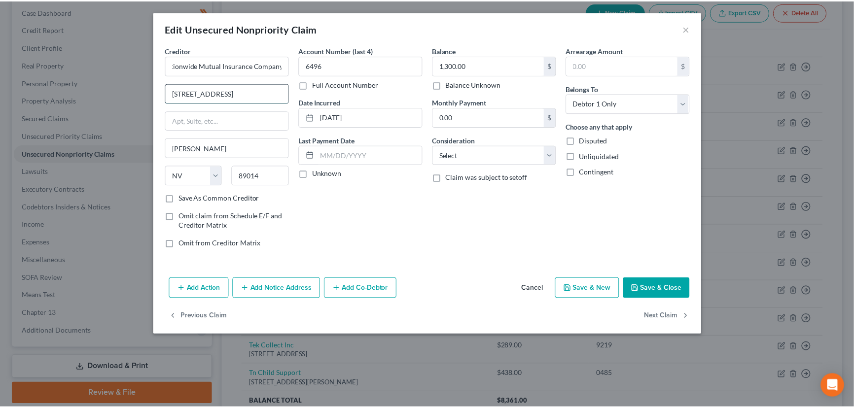
scroll to position [0, 0]
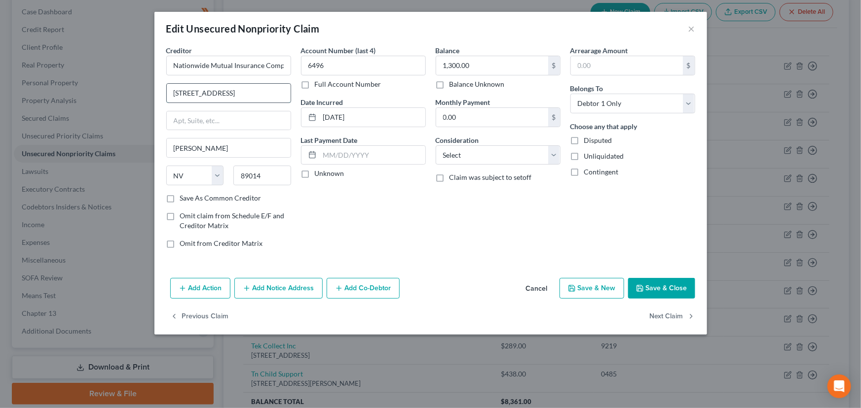
click at [194, 93] on input "[STREET_ADDRESS]" at bounding box center [229, 93] width 124 height 19
type input "Nationwide Mutual Insurance Company"
click at [241, 93] on input "[STREET_ADDRESS]" at bounding box center [229, 93] width 124 height 19
type input "[STREET_ADDRESS]"
click at [326, 202] on div "Account Number (last 4) 6496 Full Account Number Date Incurred [DATE] Last Paym…" at bounding box center [363, 150] width 135 height 211
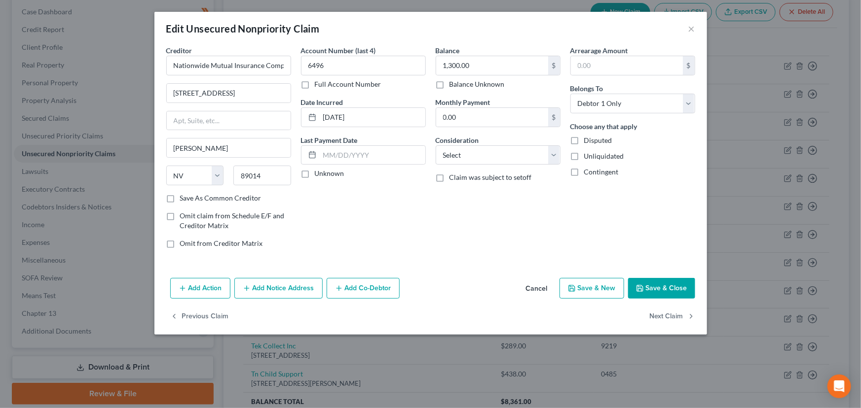
drag, startPoint x: 309, startPoint y: 175, endPoint x: 295, endPoint y: 176, distance: 13.8
click at [315, 175] on label "Unknown" at bounding box center [330, 174] width 30 height 10
click at [319, 175] on input "Unknown" at bounding box center [322, 172] width 6 height 6
checkbox input "true"
click at [457, 161] on select "Select Cable / Satellite Services Collection Agency Credit Card Debt Debt Couns…" at bounding box center [498, 156] width 125 height 20
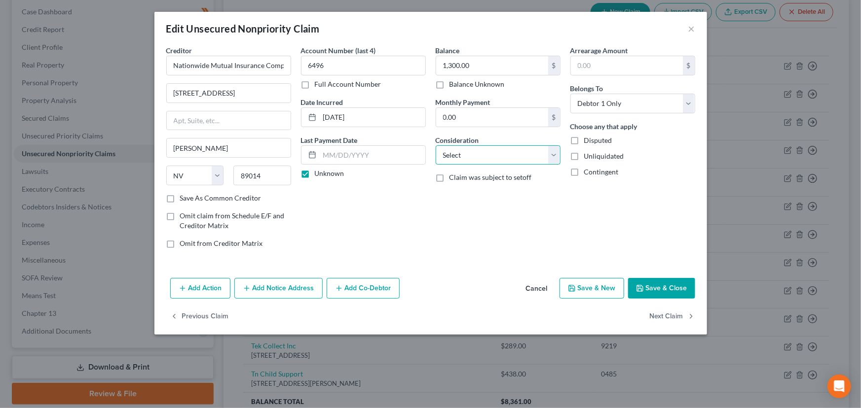
select select "10"
click at [436, 146] on select "Select Cable / Satellite Services Collection Agency Credit Card Debt Debt Couns…" at bounding box center [498, 156] width 125 height 20
click at [529, 242] on div "Balance 1,300.00 $ Balance Unknown Balance Undetermined 1,300.00 $ Balance Unkn…" at bounding box center [498, 150] width 135 height 211
click at [651, 286] on button "Save & Close" at bounding box center [661, 288] width 67 height 21
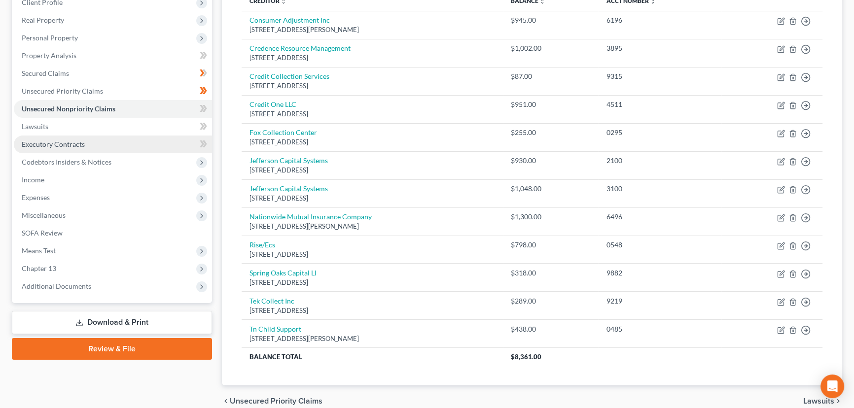
scroll to position [10, 0]
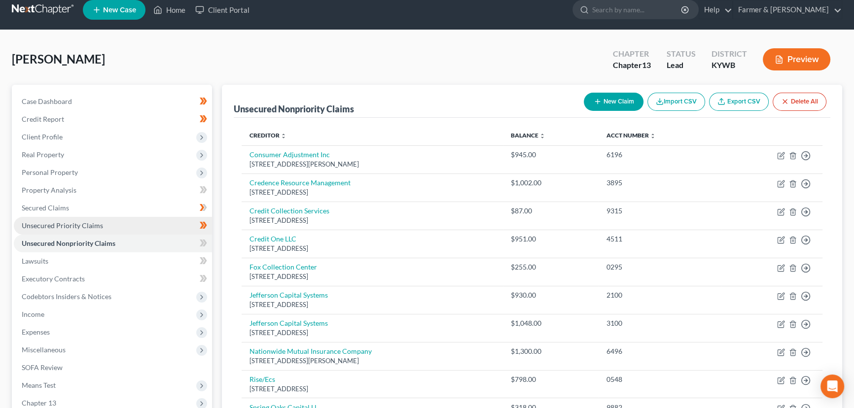
click at [85, 228] on link "Unsecured Priority Claims" at bounding box center [113, 226] width 198 height 18
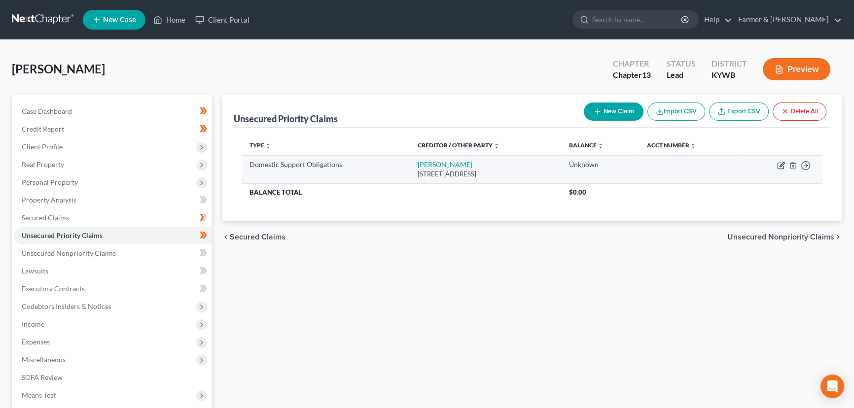
click at [781, 166] on icon "button" at bounding box center [782, 164] width 4 height 4
select select "44"
select select "0"
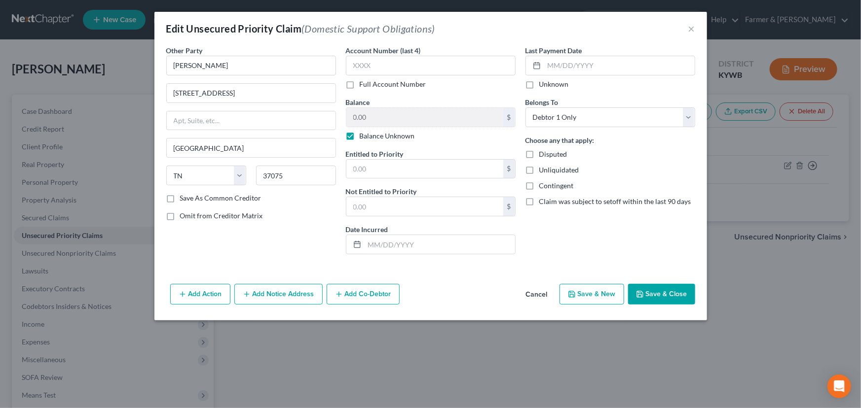
click at [252, 239] on div "Other Party * [PERSON_NAME] [STREET_ADDRESS] [GEOGRAPHIC_DATA] [US_STATE][GEOGR…" at bounding box center [251, 153] width 180 height 217
click at [550, 242] on div "Last Payment Date Unknown Belongs To * Select Debtor 1 Only Debtor 2 Only Debto…" at bounding box center [610, 153] width 180 height 217
click at [543, 294] on button "Cancel" at bounding box center [536, 295] width 37 height 20
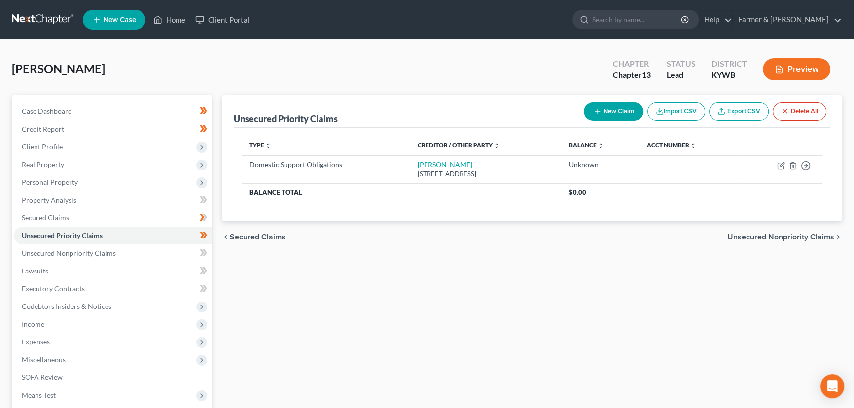
click at [450, 311] on div "Unsecured Priority Claims New Claim Import CSV Export CSV Delete All Type expan…" at bounding box center [532, 300] width 630 height 410
click at [107, 257] on span "Unsecured Nonpriority Claims" at bounding box center [69, 253] width 94 height 8
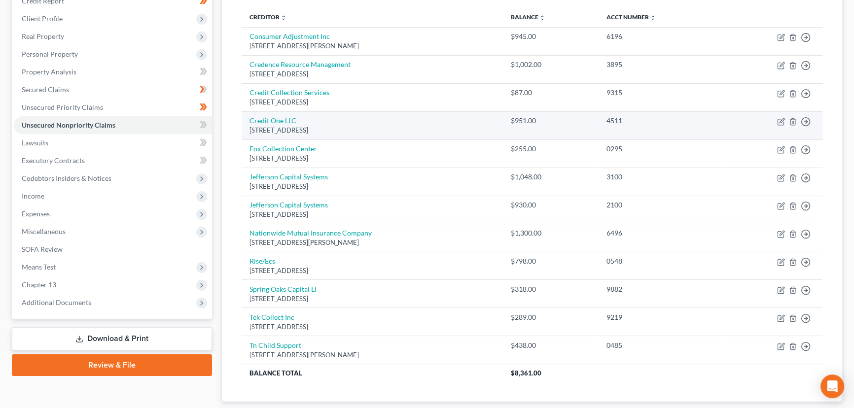
scroll to position [179, 0]
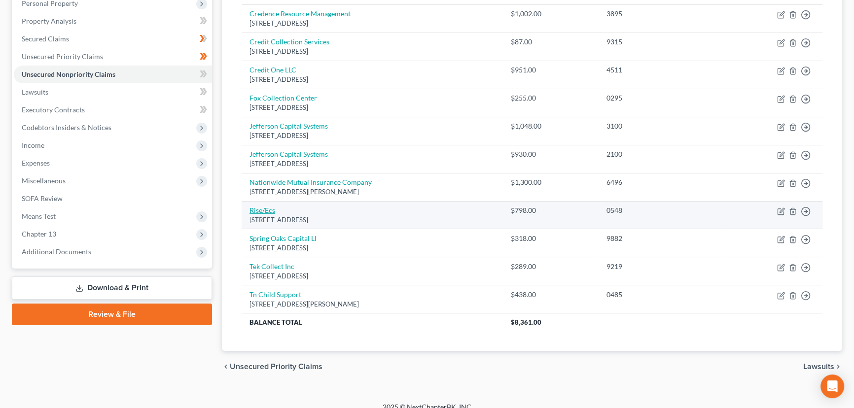
click at [271, 210] on link "Rise/Ecs" at bounding box center [263, 210] width 26 height 8
select select "45"
select select "2"
select select "0"
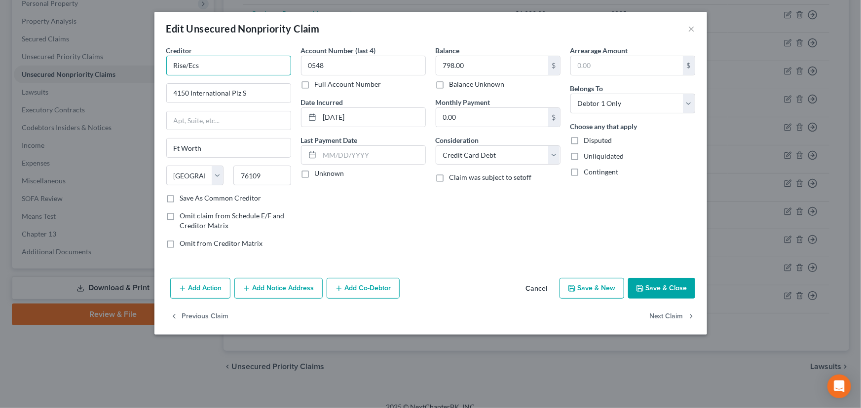
drag, startPoint x: 207, startPoint y: 62, endPoint x: 144, endPoint y: 68, distance: 63.9
click at [144, 68] on div "Edit Unsecured Nonpriority Claim × Creditor * Rise/Ecs 4150 International Plz S…" at bounding box center [430, 204] width 861 height 408
click at [187, 64] on input "Rise/Ecs" at bounding box center [228, 66] width 125 height 20
click at [185, 64] on input "Rise/Ecs" at bounding box center [228, 66] width 125 height 20
click at [281, 60] on input "Rise Loans/Ecs" at bounding box center [228, 66] width 125 height 20
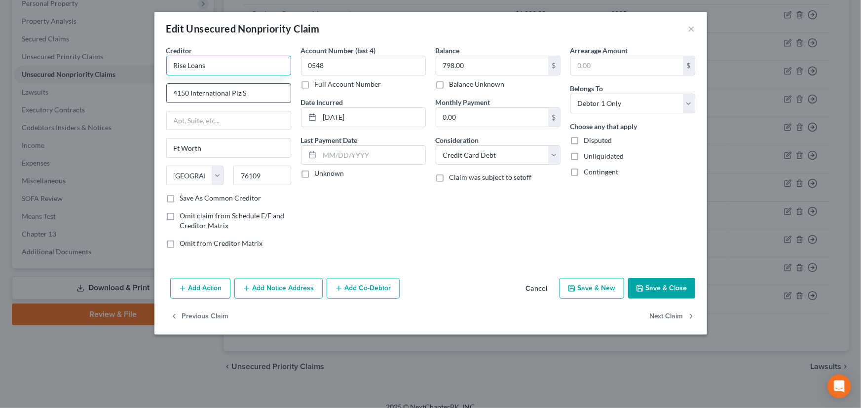
type input "Rise Loans"
click at [269, 90] on input "4150 International Plz S" at bounding box center [229, 93] width 124 height 19
click at [236, 92] on input "4150 International Plz S" at bounding box center [229, 93] width 124 height 19
type input "[STREET_ADDRESS]"
click at [312, 225] on div "Account Number (last 4) 0548 Full Account Number Date Incurred [DATE] Last Paym…" at bounding box center [363, 150] width 135 height 211
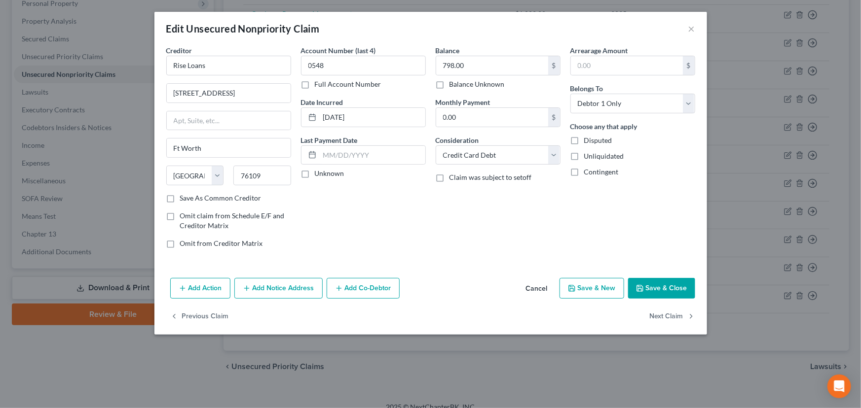
click at [315, 176] on label "Unknown" at bounding box center [330, 174] width 30 height 10
click at [319, 175] on input "Unknown" at bounding box center [322, 172] width 6 height 6
checkbox input "true"
click at [680, 291] on button "Save & Close" at bounding box center [661, 288] width 67 height 21
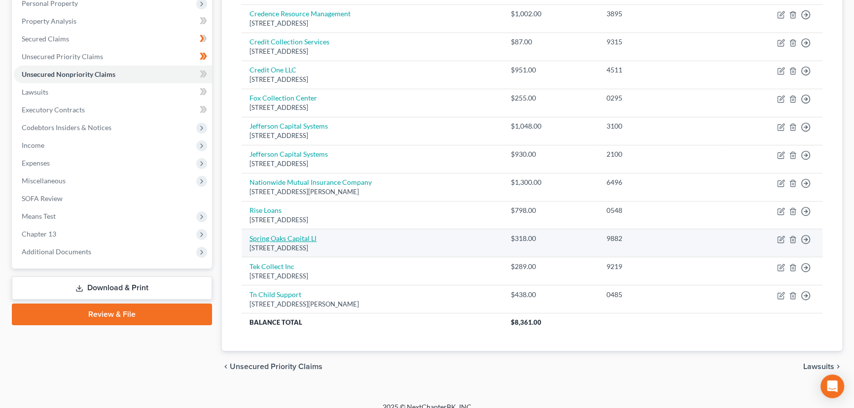
click at [306, 235] on link "Spring Oaks Capital Ll" at bounding box center [283, 238] width 67 height 8
select select "48"
select select "0"
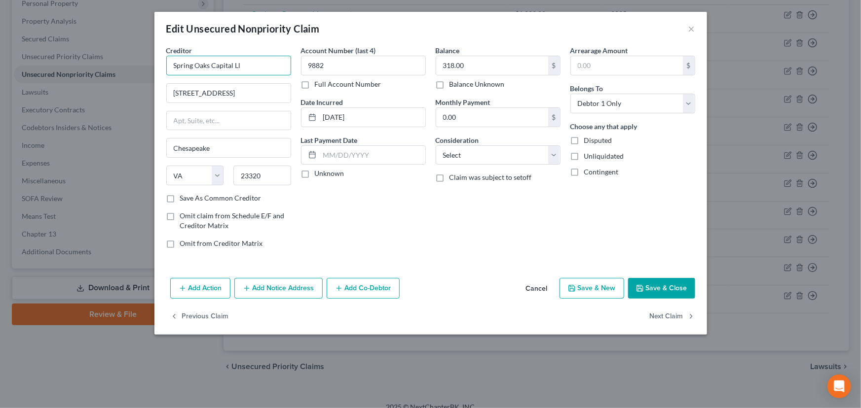
click at [275, 57] on input "Spring Oaks Capital Ll" at bounding box center [228, 66] width 125 height 20
type input "Spring Oaks Capital LLC"
click at [233, 91] on input "[STREET_ADDRESS]" at bounding box center [229, 93] width 124 height 19
click at [255, 93] on input "[STREET_ADDRESS]" at bounding box center [229, 93] width 124 height 19
type input "[STREET_ADDRESS]"
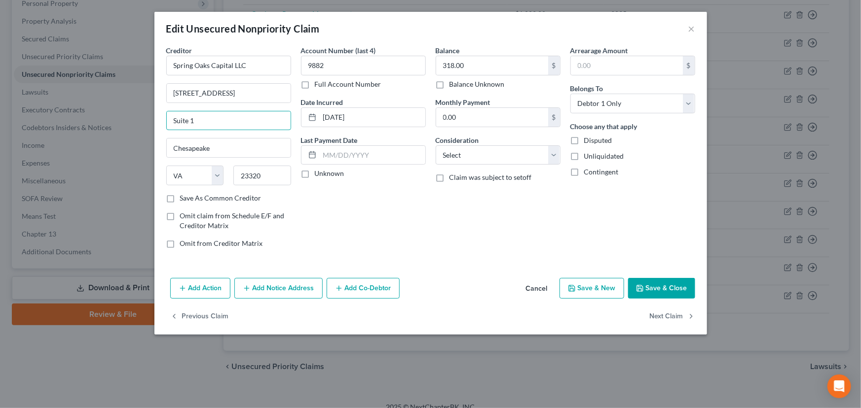
type input "Suite 1"
click at [335, 197] on div "Account Number (last 4) 9882 Full Account Number Date Incurred [DATE] Last Paym…" at bounding box center [363, 150] width 135 height 211
click at [315, 173] on label "Unknown" at bounding box center [330, 174] width 30 height 10
click at [319, 173] on input "Unknown" at bounding box center [322, 172] width 6 height 6
checkbox input "true"
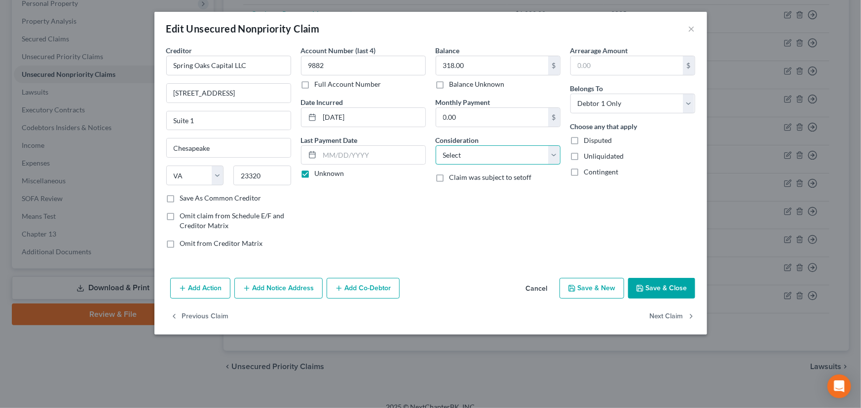
click at [478, 160] on select "Select Cable / Satellite Services Collection Agency Credit Card Debt Debt Couns…" at bounding box center [498, 156] width 125 height 20
select select "1"
click at [436, 146] on select "Select Cable / Satellite Services Collection Agency Credit Card Debt Debt Couns…" at bounding box center [498, 156] width 125 height 20
click at [482, 214] on div "Balance 318.00 $ Balance Unknown Balance Undetermined 318.00 $ Balance Unknown …" at bounding box center [498, 150] width 135 height 211
click at [651, 289] on button "Save & Close" at bounding box center [661, 288] width 67 height 21
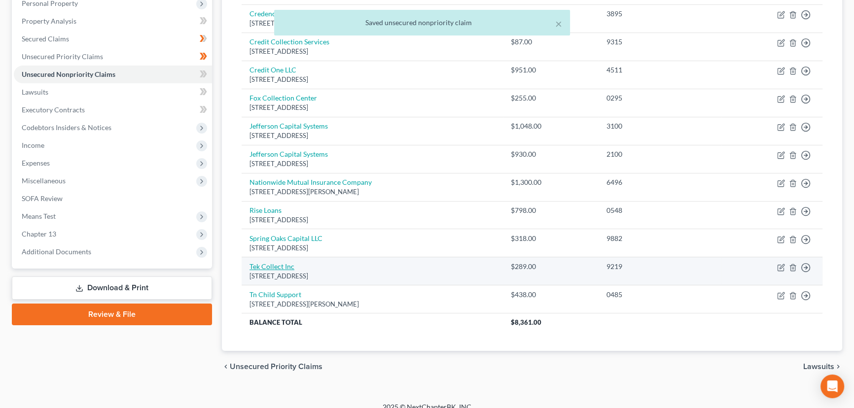
click at [277, 264] on link "Tek Collect Inc" at bounding box center [272, 266] width 45 height 8
select select "36"
select select "1"
select select "0"
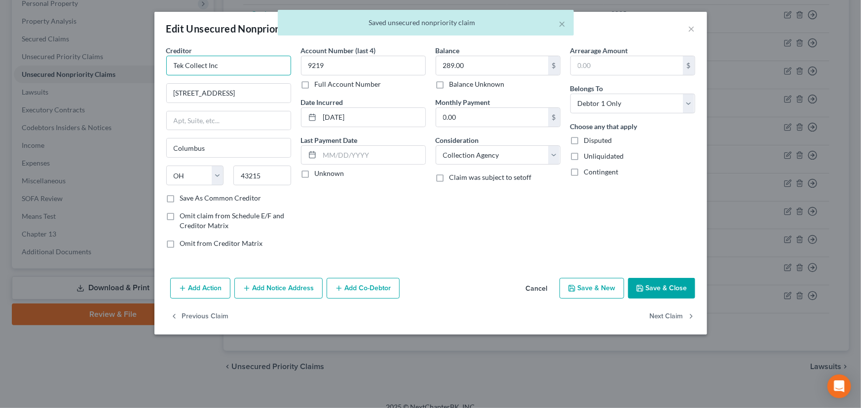
drag, startPoint x: 225, startPoint y: 71, endPoint x: 147, endPoint y: 70, distance: 77.5
click at [147, 70] on div "Edit Unsecured Nonpriority Claim × Creditor * Tek Collect Inc [STREET_ADDRESS] …" at bounding box center [430, 204] width 861 height 408
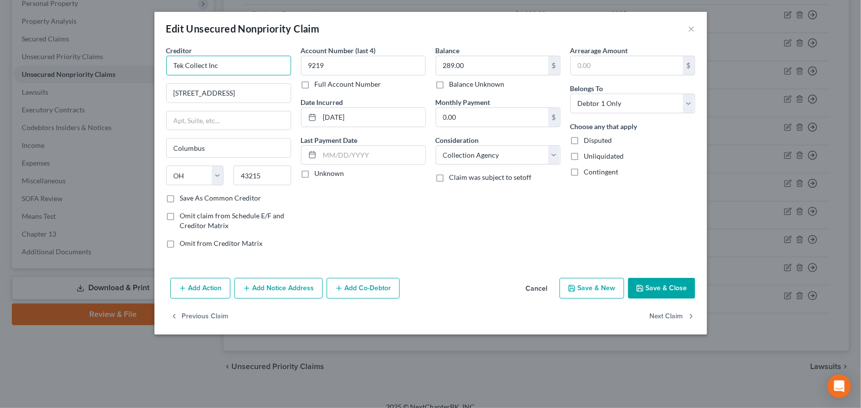
click at [184, 69] on input "Tek Collect Inc" at bounding box center [228, 66] width 125 height 20
click at [187, 67] on input "Tek Collect Inc" at bounding box center [228, 66] width 125 height 20
type input "Tek-Collect Inc"
click at [340, 241] on div "Account Number (last 4) 9219 Full Account Number Date Incurred [DATE] Last Paym…" at bounding box center [363, 150] width 135 height 211
click at [223, 93] on input "[STREET_ADDRESS]" at bounding box center [229, 93] width 124 height 19
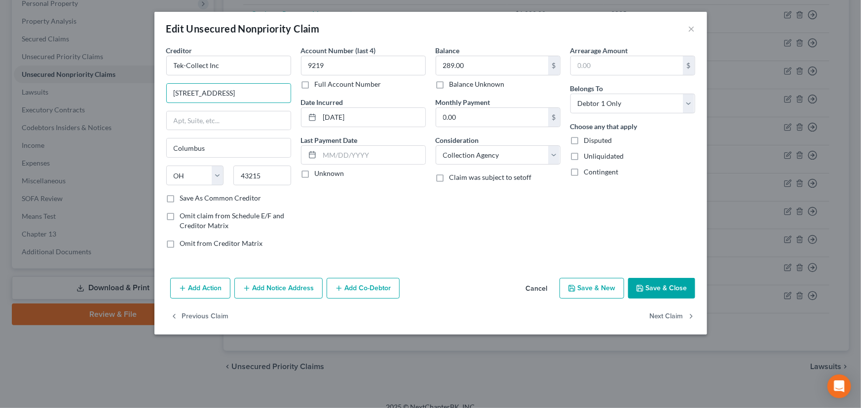
type input "[STREET_ADDRESS]"
click at [324, 199] on div "Account Number (last 4) 9219 Full Account Number Date Incurred [DATE] Last Paym…" at bounding box center [363, 150] width 135 height 211
click at [315, 171] on label "Unknown" at bounding box center [330, 174] width 30 height 10
click at [319, 171] on input "Unknown" at bounding box center [322, 172] width 6 height 6
checkbox input "true"
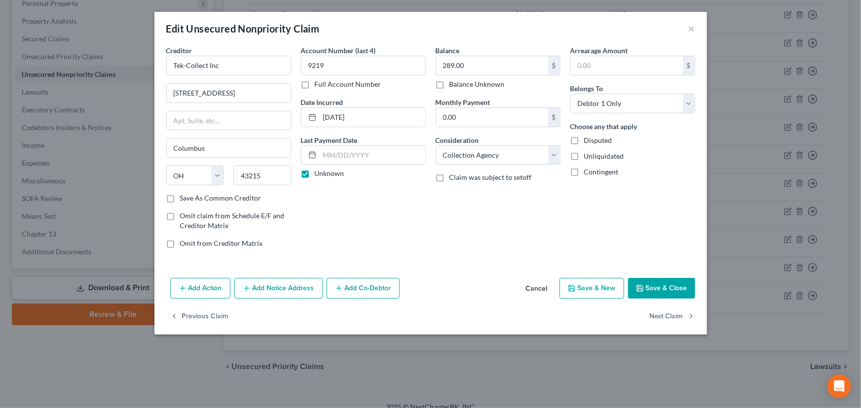
click at [659, 287] on button "Save & Close" at bounding box center [661, 288] width 67 height 21
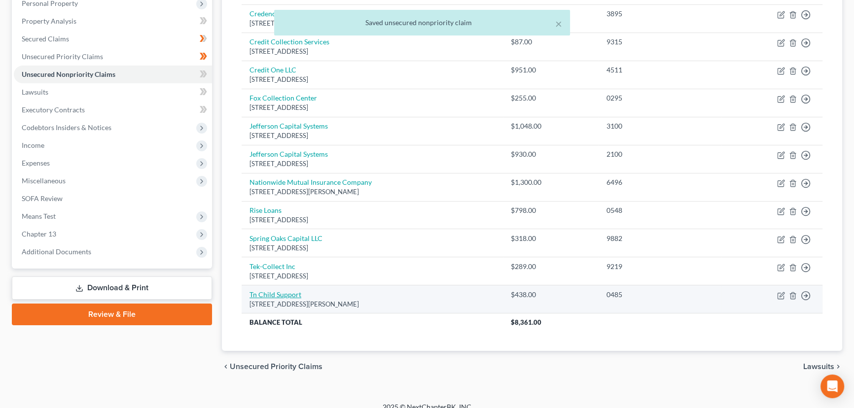
click at [290, 294] on link "Tn Child Support" at bounding box center [276, 295] width 52 height 8
select select "44"
select select "0"
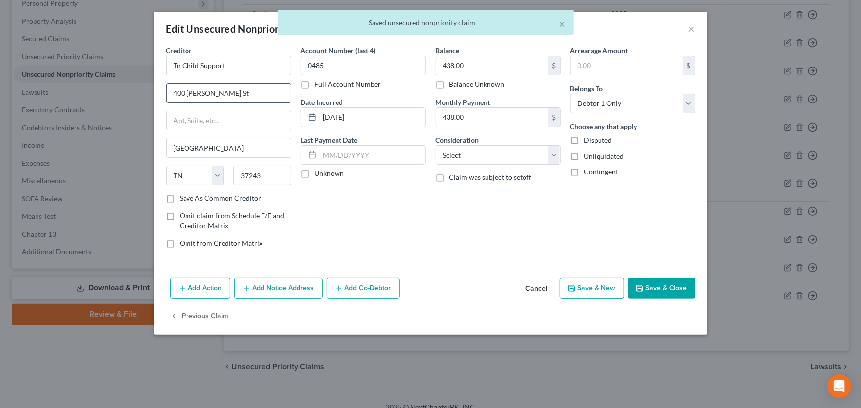
click at [236, 96] on input "400 [PERSON_NAME] St" at bounding box center [229, 93] width 124 height 19
type input "[STREET_ADDRESS][PERSON_NAME]"
click at [338, 227] on div "Account Number (last 4) 0485 Full Account Number Date Incurred [DATE] Last Paym…" at bounding box center [363, 150] width 135 height 211
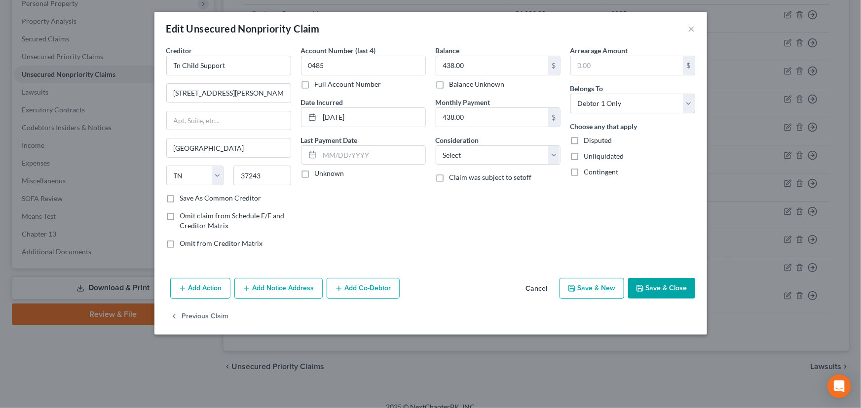
click at [315, 178] on label "Unknown" at bounding box center [330, 174] width 30 height 10
click at [319, 175] on input "Unknown" at bounding box center [322, 172] width 6 height 6
checkbox input "true"
drag, startPoint x: 234, startPoint y: 69, endPoint x: 141, endPoint y: 70, distance: 93.2
click at [141, 70] on div "Edit Unsecured Nonpriority Claim × Creditor * Tn Child Support [GEOGRAPHIC_DATA…" at bounding box center [430, 204] width 861 height 408
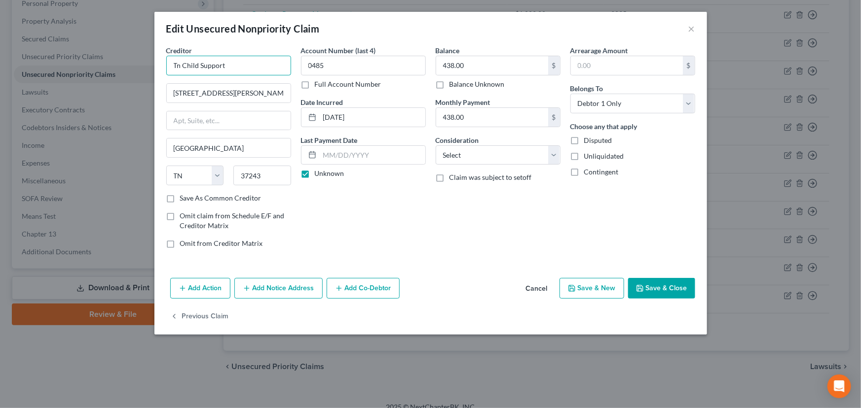
click at [184, 64] on input "Tn Child Support" at bounding box center [228, 66] width 125 height 20
type input "[US_STATE] Child Support Program"
click at [303, 213] on div "Account Number (last 4) 0485 Full Account Number Date Incurred [DATE] Last Paym…" at bounding box center [363, 150] width 135 height 211
click at [475, 163] on select "Select Cable / Satellite Services Collection Agency Credit Card Debt Debt Couns…" at bounding box center [498, 156] width 125 height 20
select select "5"
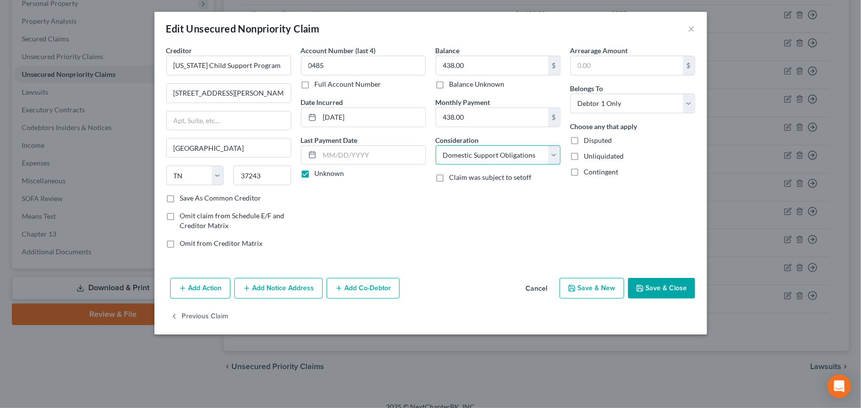
click at [436, 146] on select "Select Cable / Satellite Services Collection Agency Credit Card Debt Debt Couns…" at bounding box center [498, 156] width 125 height 20
click at [558, 239] on div "Balance 438.00 $ Balance Unknown Balance Undetermined 438.00 $ Balance Unknown …" at bounding box center [498, 150] width 135 height 211
click at [648, 294] on button "Save & Close" at bounding box center [661, 288] width 67 height 21
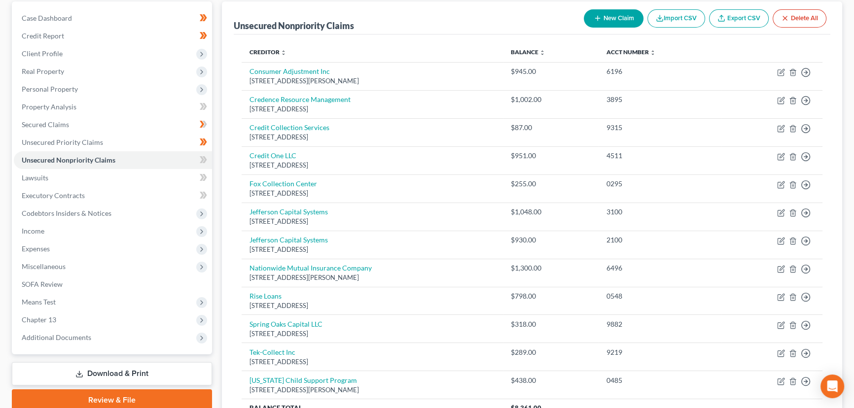
scroll to position [89, 0]
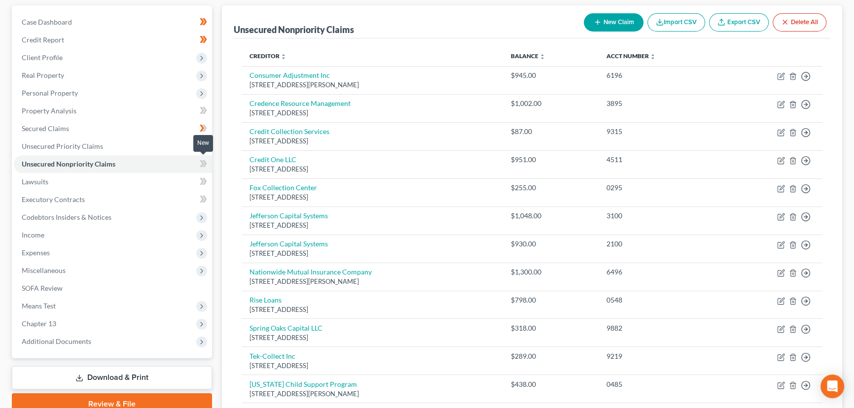
click at [204, 166] on icon at bounding box center [203, 164] width 7 height 12
click at [204, 166] on icon at bounding box center [205, 163] width 4 height 7
click at [217, 156] on div "Unsecured Nonpriority Claims New Claim Import CSV Export CSV Delete All Credito…" at bounding box center [532, 239] width 630 height 468
click at [118, 146] on link "Unsecured Priority Claims" at bounding box center [113, 147] width 198 height 18
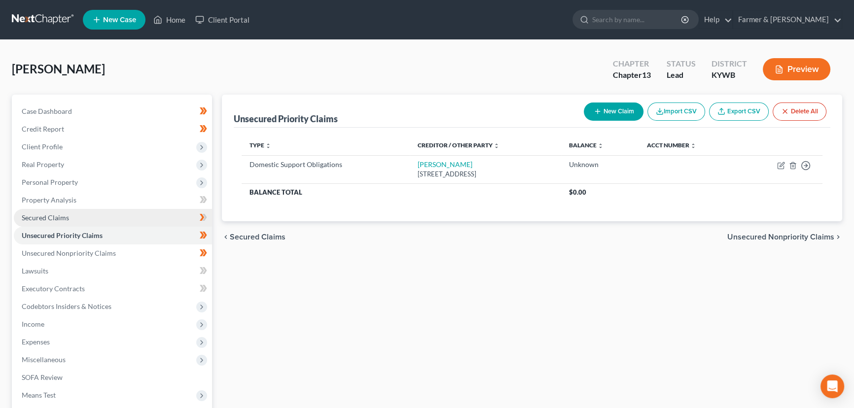
click at [66, 221] on span "Secured Claims" at bounding box center [45, 218] width 47 height 8
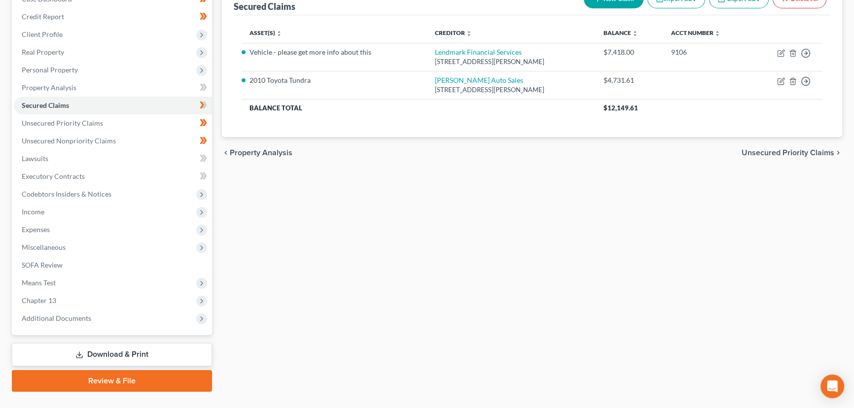
scroll to position [132, 0]
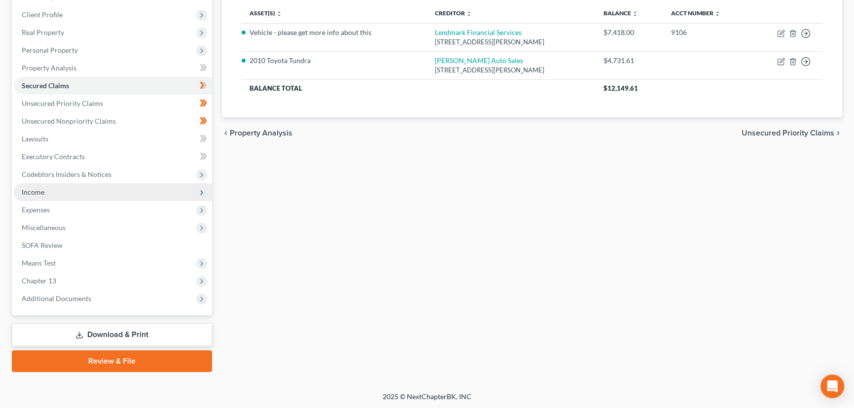
click at [55, 187] on span "Income" at bounding box center [113, 193] width 198 height 18
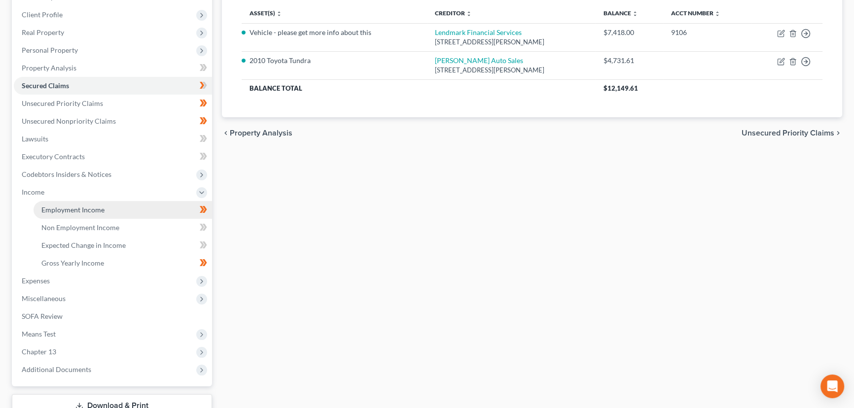
click at [60, 213] on link "Employment Income" at bounding box center [123, 210] width 179 height 18
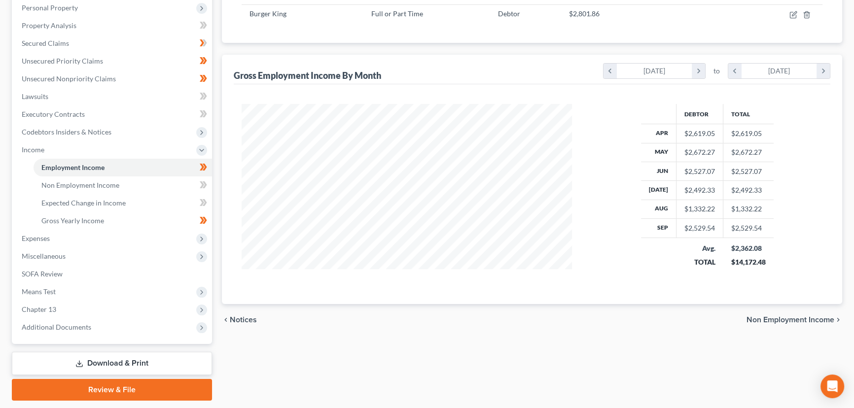
scroll to position [179, 0]
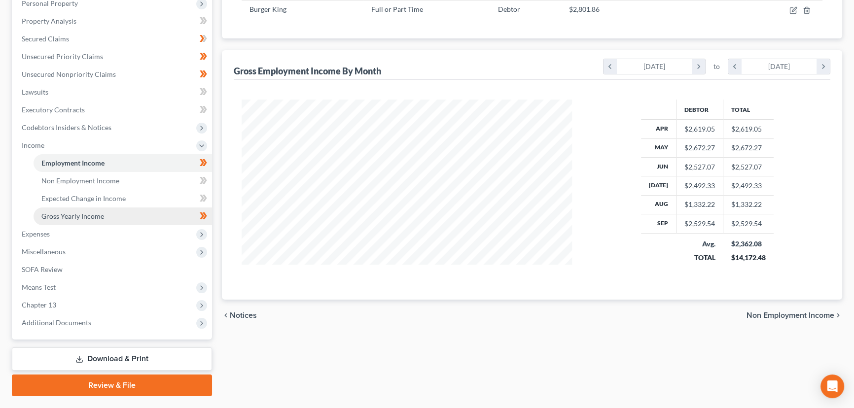
click at [110, 214] on link "Gross Yearly Income" at bounding box center [123, 217] width 179 height 18
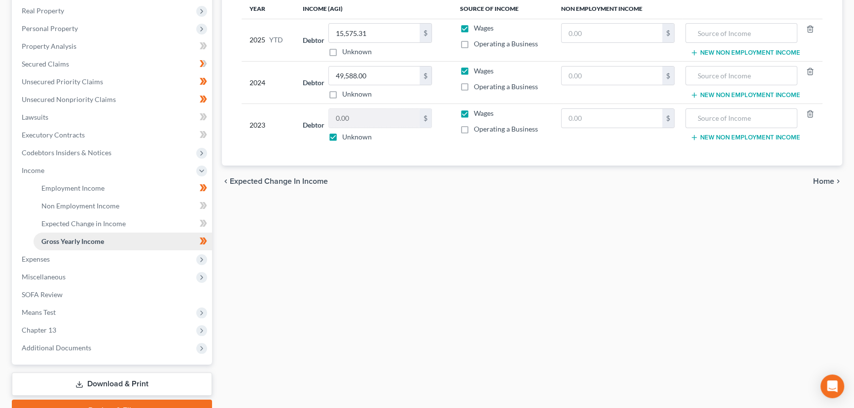
scroll to position [179, 0]
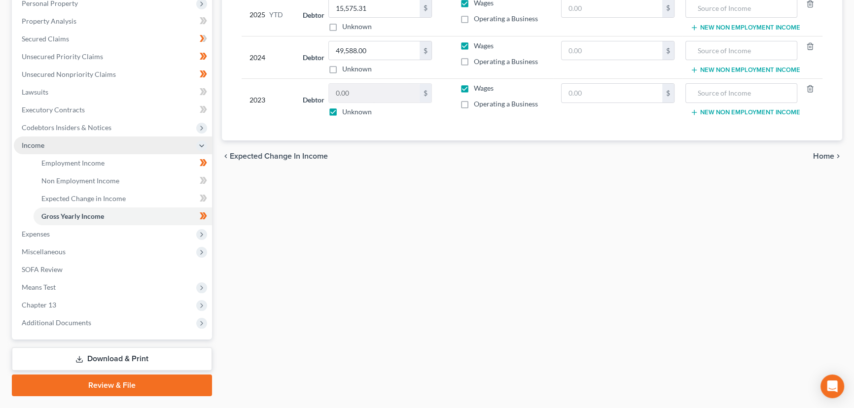
click at [47, 147] on span "Income" at bounding box center [113, 146] width 198 height 18
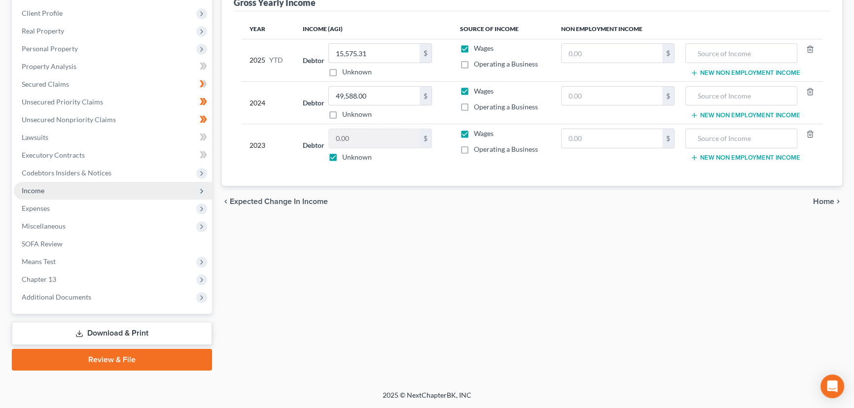
scroll to position [132, 0]
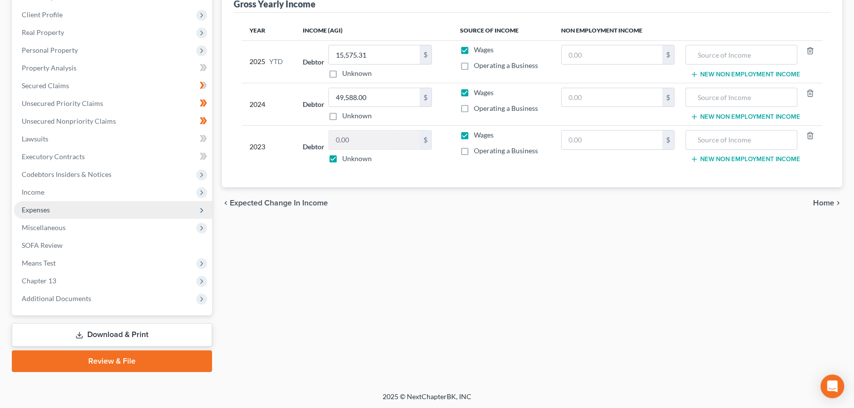
click at [45, 210] on span "Expenses" at bounding box center [36, 210] width 28 height 8
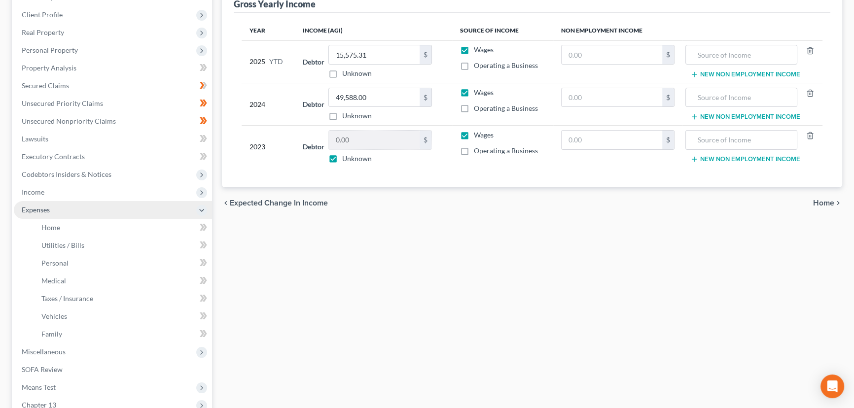
scroll to position [179, 0]
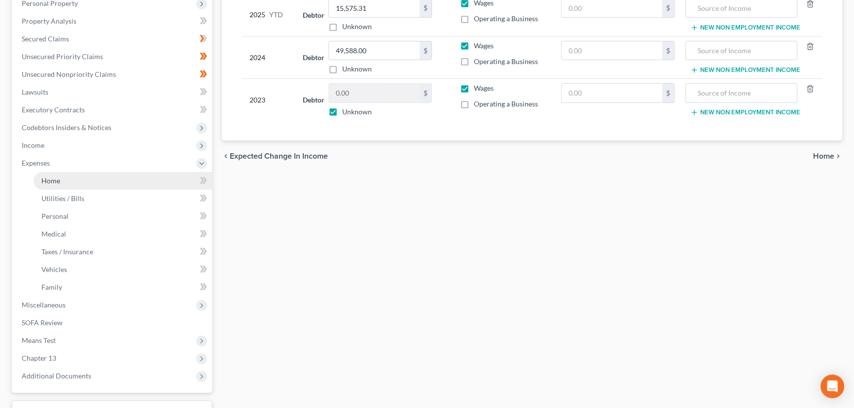
click at [55, 182] on span "Home" at bounding box center [50, 181] width 19 height 8
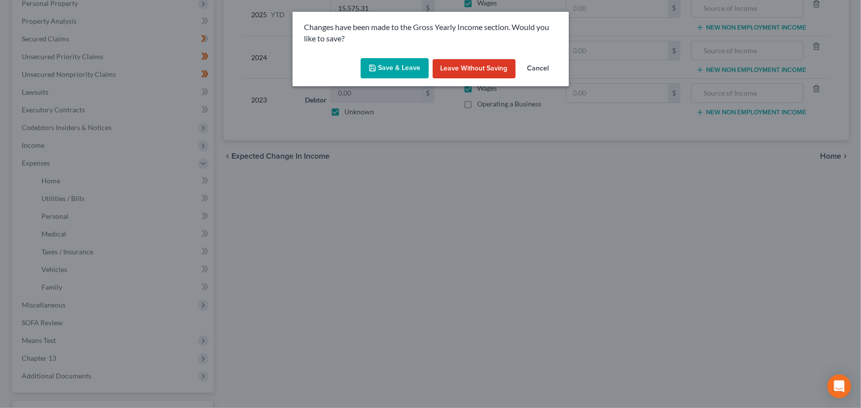
click at [376, 67] on icon "button" at bounding box center [372, 68] width 8 height 8
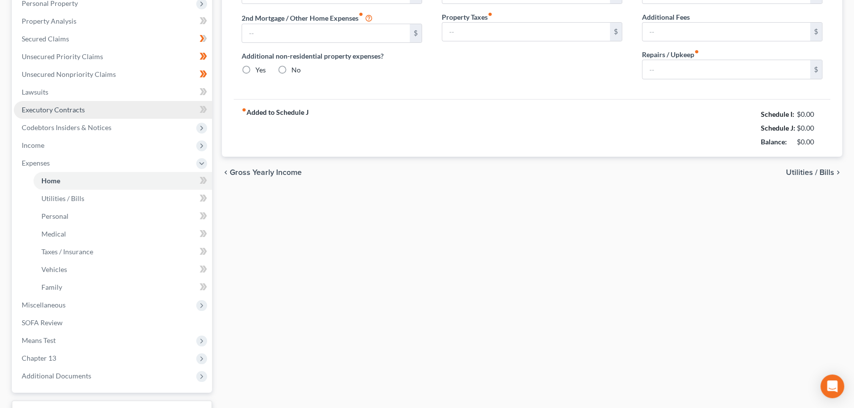
type input "0.00"
radio input "true"
type input "0.00"
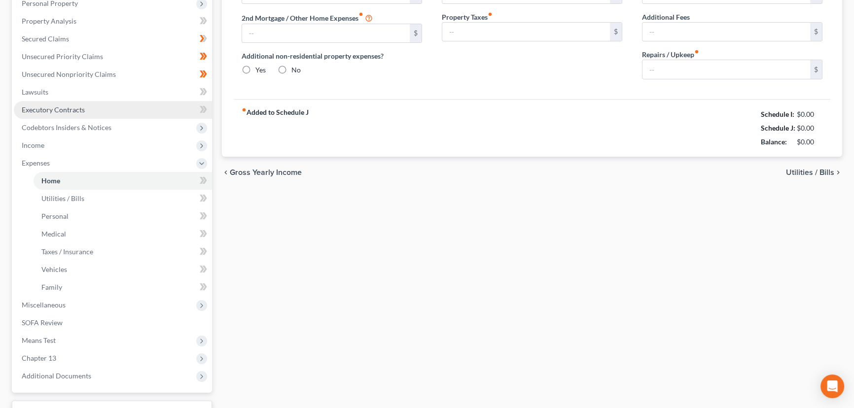
type input "0.00"
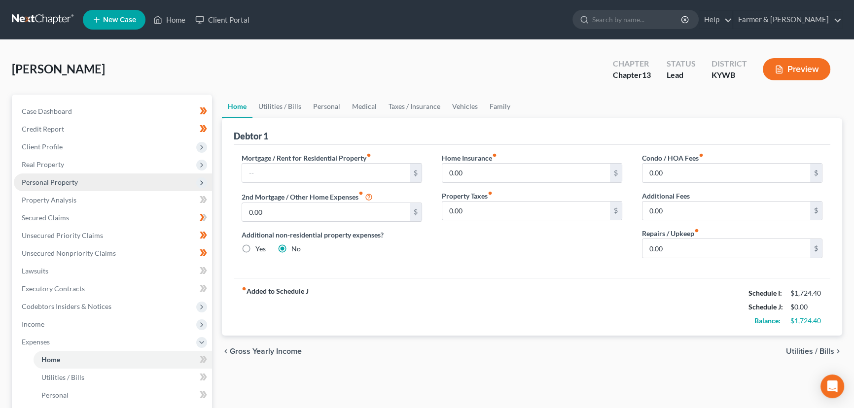
click at [77, 187] on span "Personal Property" at bounding box center [113, 183] width 198 height 18
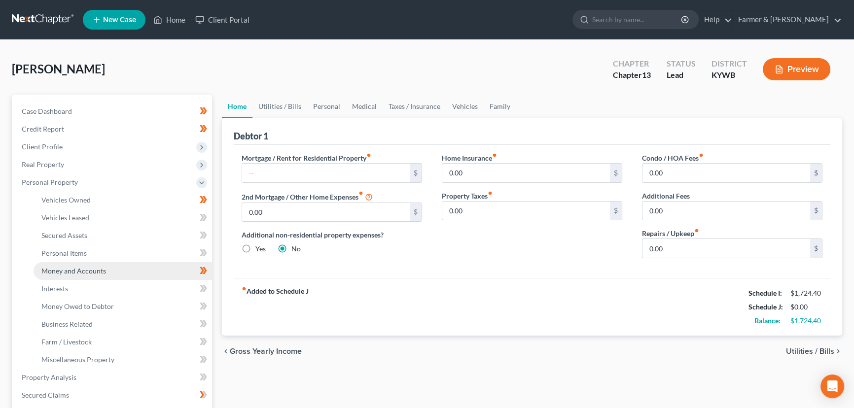
click at [89, 272] on span "Money and Accounts" at bounding box center [73, 271] width 65 height 8
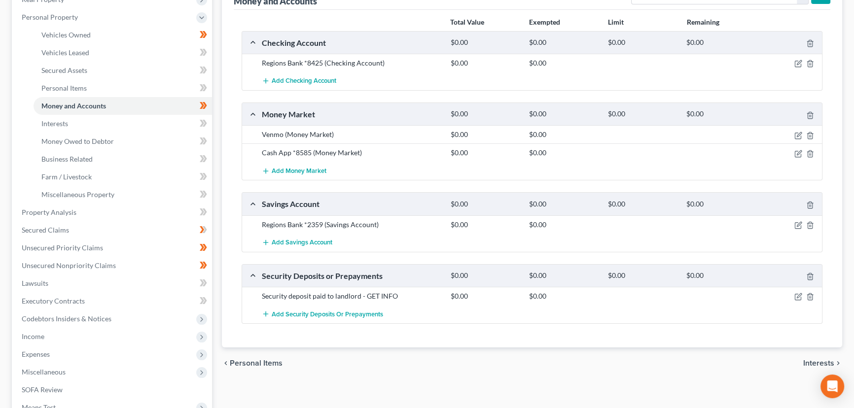
scroll to position [179, 0]
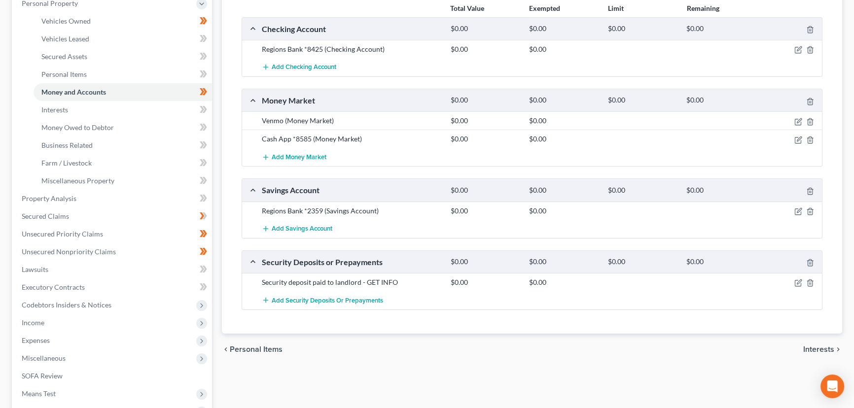
click at [794, 211] on div at bounding box center [791, 211] width 63 height 10
click at [800, 211] on icon "button" at bounding box center [799, 212] width 8 height 8
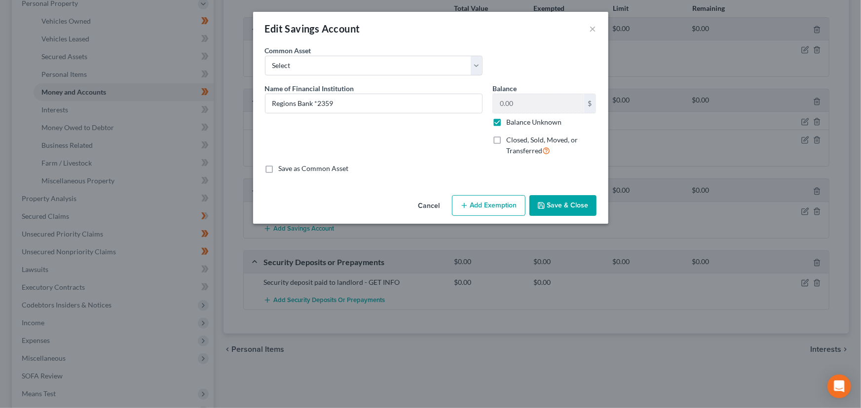
click at [433, 118] on div "Name of Financial Institution * Regions Bank *2359" at bounding box center [373, 123] width 227 height 81
click at [429, 106] on input "Regions Bank *2359" at bounding box center [373, 103] width 217 height 19
type input "Regions Bank *2359 (not in use)"
click at [564, 208] on button "Save & Close" at bounding box center [562, 205] width 67 height 21
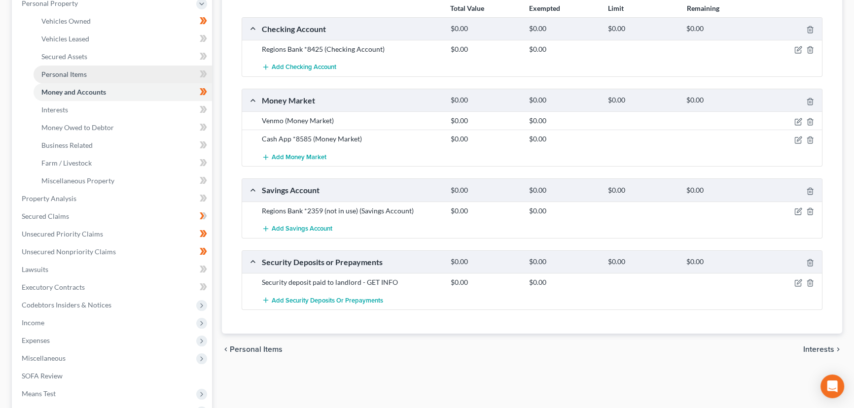
click at [72, 73] on span "Personal Items" at bounding box center [63, 74] width 45 height 8
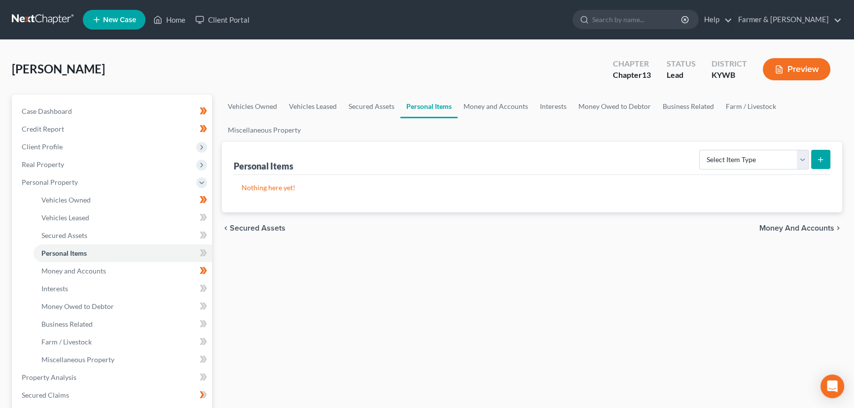
click at [183, 58] on div "[PERSON_NAME] Upgraded Chapter Chapter 13 Status Lead District [GEOGRAPHIC_DATA…" at bounding box center [427, 73] width 831 height 43
click at [716, 169] on form "Select Item Type Clothing Collectibles Of Value Electronics Firearms Household …" at bounding box center [764, 160] width 131 height 20
click at [739, 154] on select "Select Item Type Clothing Collectibles Of Value Electronics Firearms Household …" at bounding box center [754, 160] width 110 height 20
select select "clothing"
click at [700, 150] on select "Select Item Type Clothing Collectibles Of Value Electronics Firearms Household …" at bounding box center [754, 160] width 110 height 20
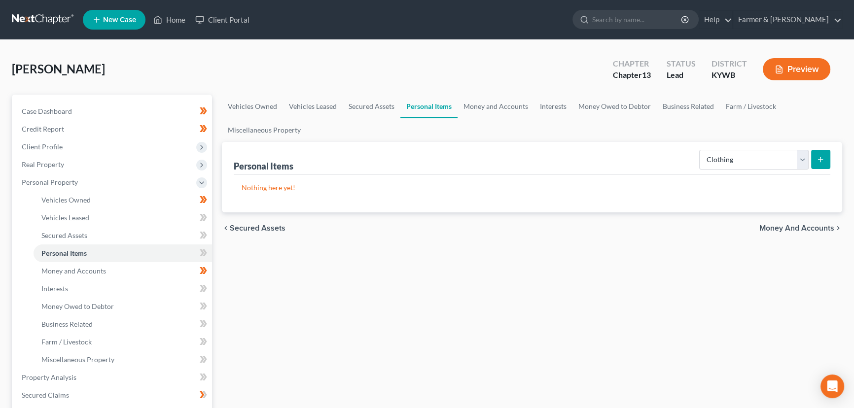
click at [816, 162] on button "submit" at bounding box center [820, 159] width 19 height 19
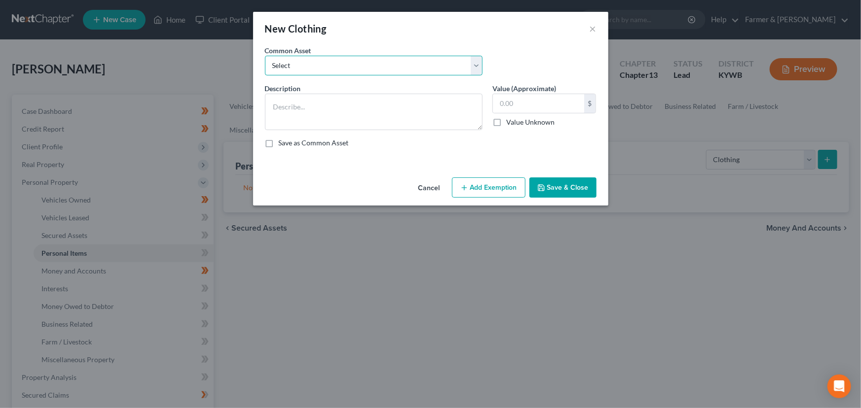
click at [346, 69] on select "Select misc. clothing for 1 adult misc. clothing for 2 adults and 2 children mi…" at bounding box center [374, 66] width 218 height 20
select select "0"
click at [265, 56] on select "Select misc. clothing for 1 adult misc. clothing for 2 adults and 2 children mi…" at bounding box center [374, 66] width 218 height 20
type textarea "misc. clothing for 1 adult"
type input "200.00"
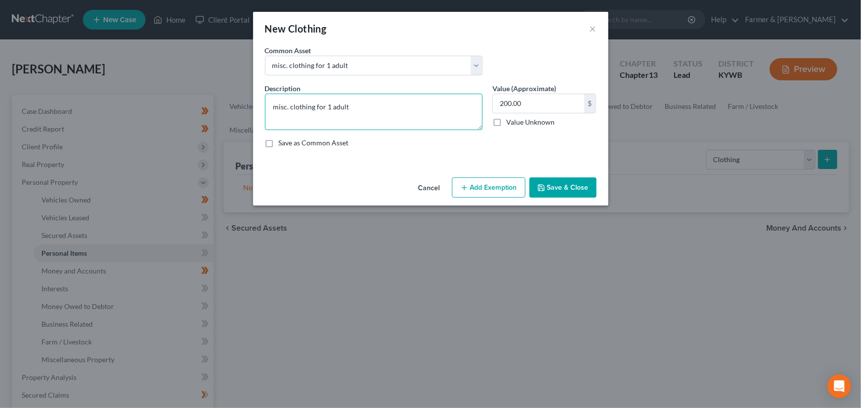
click at [277, 110] on textarea "misc. clothing for 1 adult" at bounding box center [374, 112] width 218 height 37
click at [359, 106] on textarea "Misc. clothing for 1 adult" at bounding box center [374, 112] width 218 height 37
click at [413, 124] on textarea "Misc. clothing for 1 adult" at bounding box center [374, 112] width 218 height 37
paste textarea "⦁ Value listed is given age and condition of items and is not mean to reflect r…"
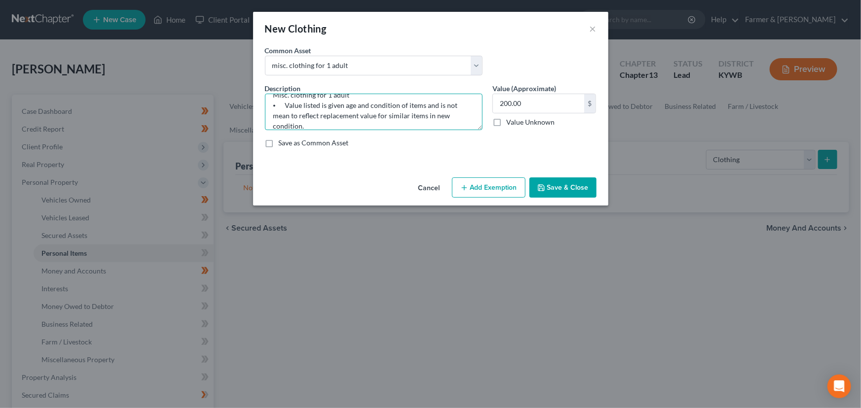
type textarea "Misc. clothing for 1 adult ⦁ Value listed is given age and condition of items a…"
click at [497, 179] on button "Add Exemption" at bounding box center [489, 188] width 74 height 21
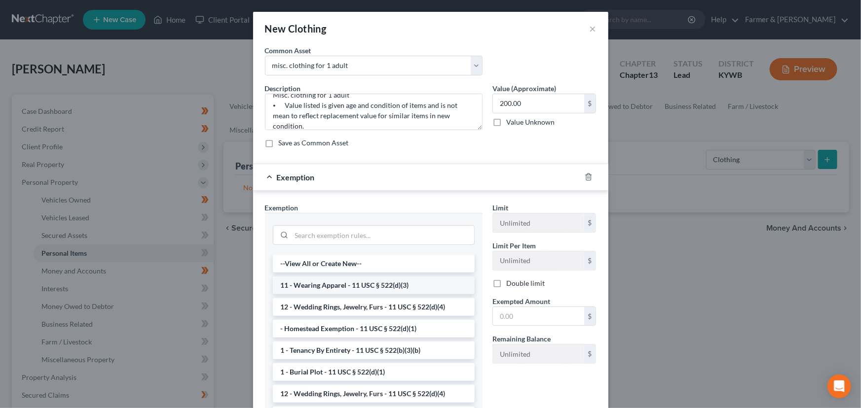
click at [363, 281] on li "11 - Wearing Apparel - 11 USC § 522(d)(3)" at bounding box center [374, 286] width 202 height 18
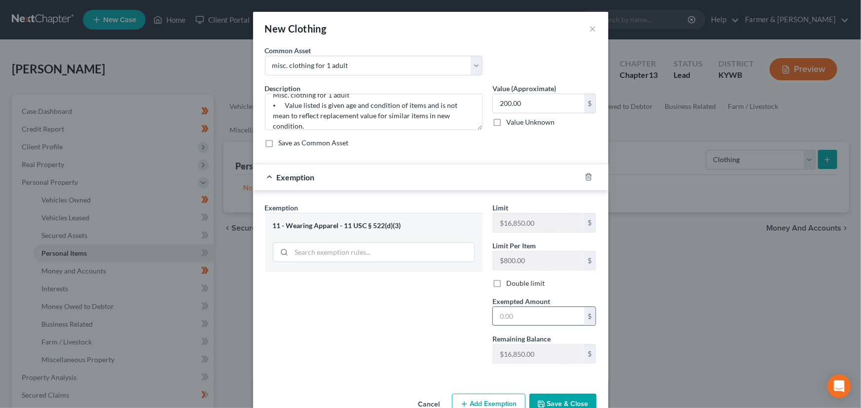
click at [510, 315] on input "text" at bounding box center [538, 316] width 91 height 19
type input "200.00"
click at [385, 288] on div "Exemption Set must be selected for CA. Exemption * 11 - Wearing Apparel - 11 US…" at bounding box center [373, 287] width 227 height 169
click at [403, 174] on div "Exemption $200.00" at bounding box center [417, 177] width 328 height 26
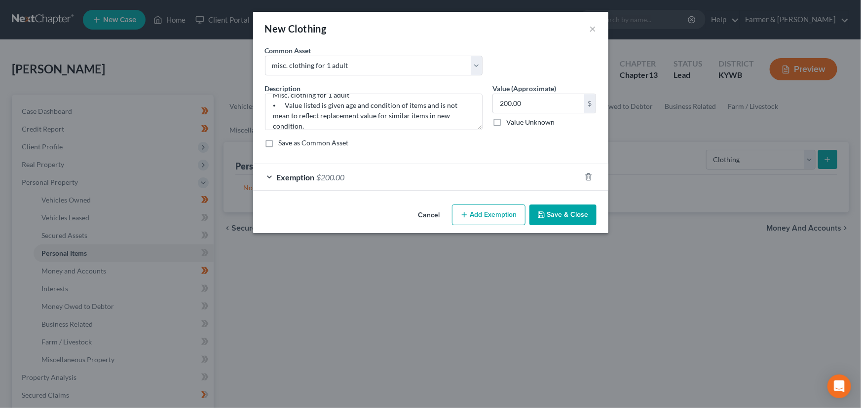
click at [572, 213] on button "Save & Close" at bounding box center [562, 215] width 67 height 21
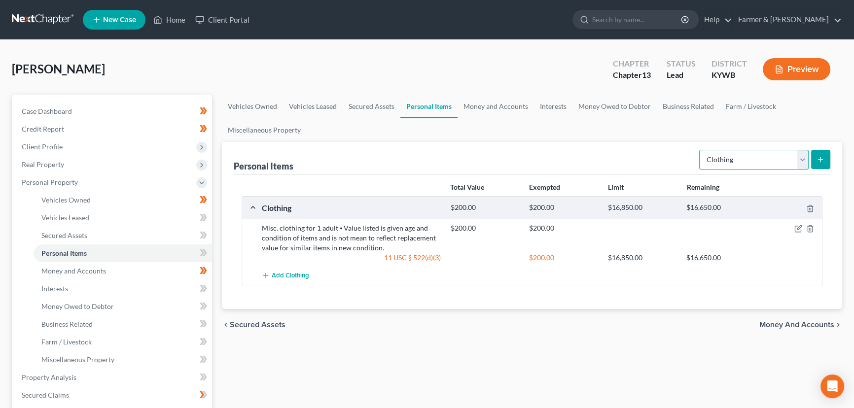
drag, startPoint x: 756, startPoint y: 157, endPoint x: 754, endPoint y: 165, distance: 8.3
click at [756, 157] on select "Select Item Type Clothing Collectibles Of Value Electronics Firearms Household …" at bounding box center [754, 160] width 110 height 20
select select "household_goods"
click at [700, 150] on select "Select Item Type Clothing Collectibles Of Value Electronics Firearms Household …" at bounding box center [754, 160] width 110 height 20
click at [817, 161] on icon "submit" at bounding box center [821, 160] width 8 height 8
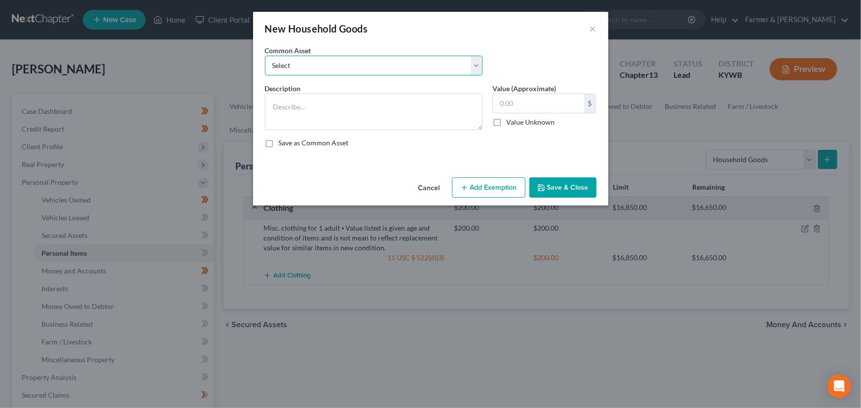
click at [305, 70] on select "Select small misc. household items: some decor (pictures/frames and misc. knick…" at bounding box center [374, 66] width 218 height 20
select select "0"
click at [265, 56] on select "Select small misc. household items: some decor (pictures/frames and misc. knick…" at bounding box center [374, 66] width 218 height 20
type textarea "small misc. household items: some decor (pictures/frames and misc. knick-knacks…"
type input "50.00"
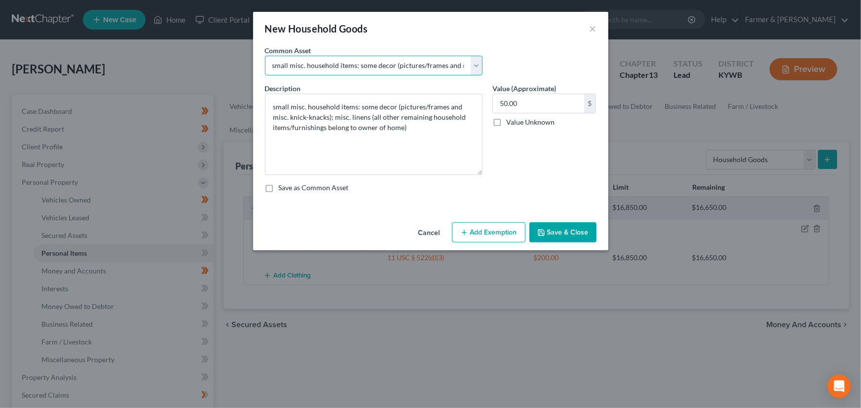
drag, startPoint x: 477, startPoint y: 127, endPoint x: 485, endPoint y: 181, distance: 54.4
click at [485, 175] on div "Description * small misc. household items: some decor (pictures/frames and misc…" at bounding box center [373, 129] width 227 height 92
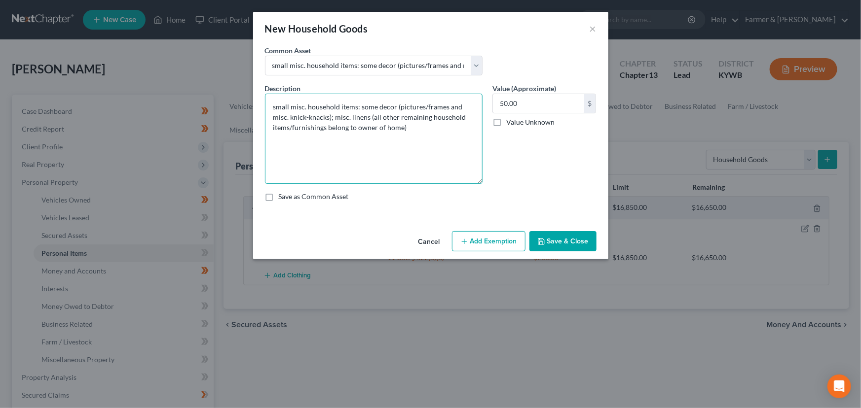
click at [275, 105] on textarea "small misc. household items: some decor (pictures/frames and misc. knick-knacks…" at bounding box center [374, 139] width 218 height 90
click at [412, 128] on textarea "Small misc. household items: some decor (pictures/frames and misc. knick-knacks…" at bounding box center [374, 139] width 218 height 90
paste textarea "⦁ Value listed is given age and condition of items and is not mean to reflect r…"
type textarea "Small misc. household items: some decor (pictures/frames and misc. knick-knacks…"
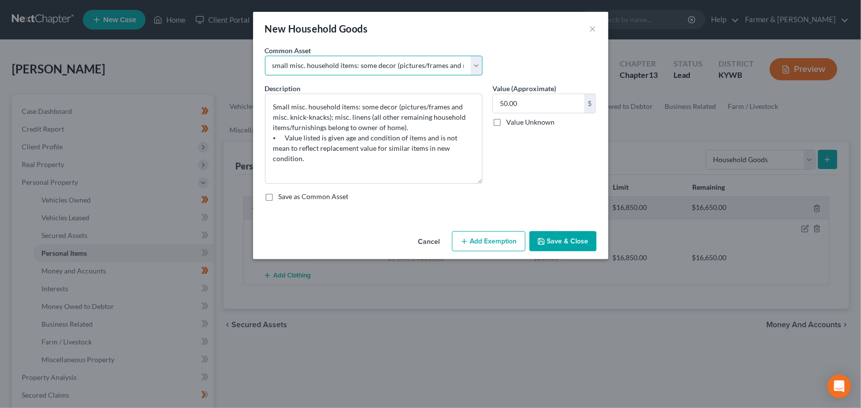
drag, startPoint x: 420, startPoint y: 67, endPoint x: 419, endPoint y: 73, distance: 6.5
click at [420, 67] on select "Select small misc. household items: some decor (pictures/frames and misc. knick…" at bounding box center [374, 66] width 218 height 20
select select "1"
click at [265, 56] on select "Select small misc. household items: some decor (pictures/frames and misc. knick…" at bounding box center [374, 66] width 218 height 20
type textarea "misc. household goods including sofa/loveseat; chairs; coffee table; end table;…"
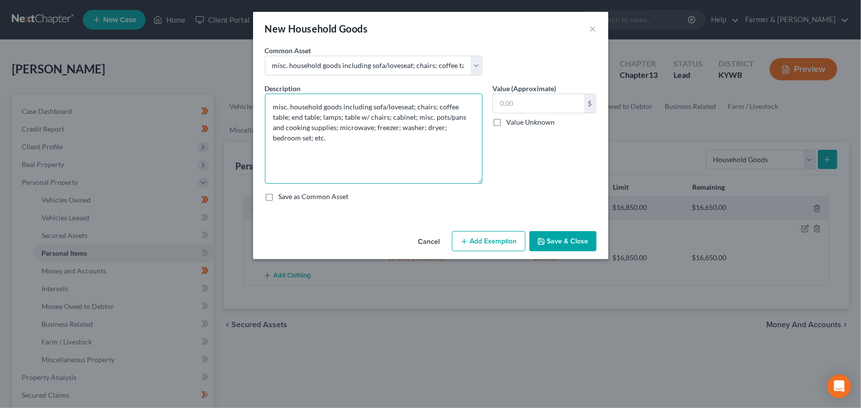
drag, startPoint x: 370, startPoint y: 106, endPoint x: 392, endPoint y: 148, distance: 47.7
click at [392, 148] on textarea "misc. household goods including sofa/loveseat; chairs; coffee table; end table;…" at bounding box center [374, 139] width 218 height 90
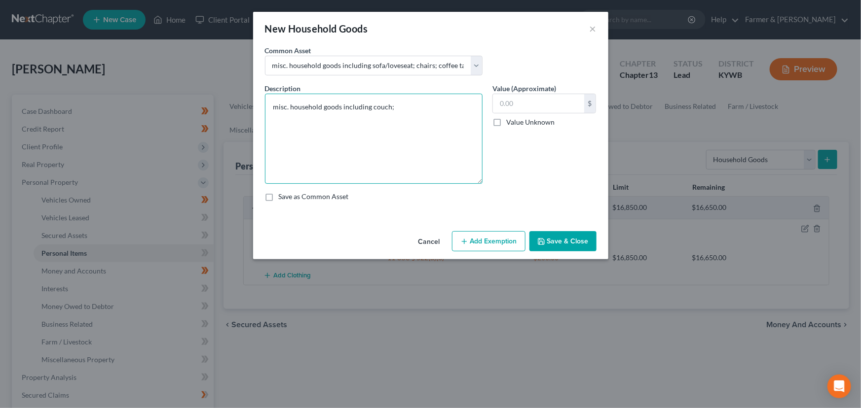
click at [279, 106] on textarea "misc. household goods including couch;" at bounding box center [374, 139] width 218 height 90
click at [399, 103] on textarea "Misc. household goods including couch;" at bounding box center [374, 139] width 218 height 90
click at [311, 126] on textarea "Misc. household goods including couch; 1 bedroom set; microwave; washer; dryer;…" at bounding box center [374, 139] width 218 height 90
click at [306, 128] on textarea "Misc. household goods including couch; 1 bedroom set; microwave; washer; dryer;…" at bounding box center [374, 139] width 218 height 90
click at [287, 128] on textarea "Misc. household goods including couch; 1 bedroom set; microwave; washer; dryer;…" at bounding box center [374, 139] width 218 height 90
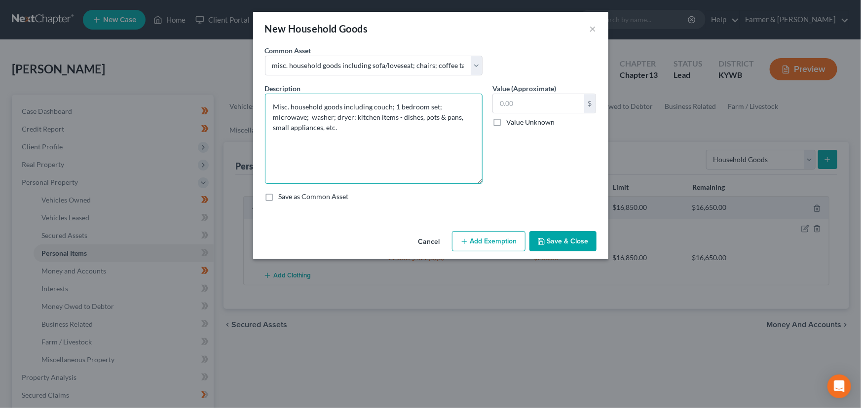
paste textarea "⦁ Value listed is given age and condition of items and is not mean to reflect r…"
type textarea "Misc. household goods including couch; 1 bedroom set; microwave; washer; dryer;…"
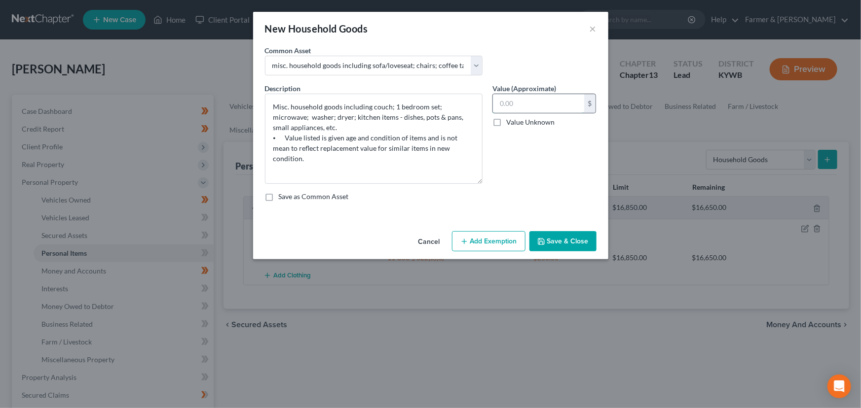
click at [524, 99] on input "text" at bounding box center [538, 103] width 91 height 19
type input "650.00"
click at [504, 231] on button "Add Exemption" at bounding box center [489, 241] width 74 height 21
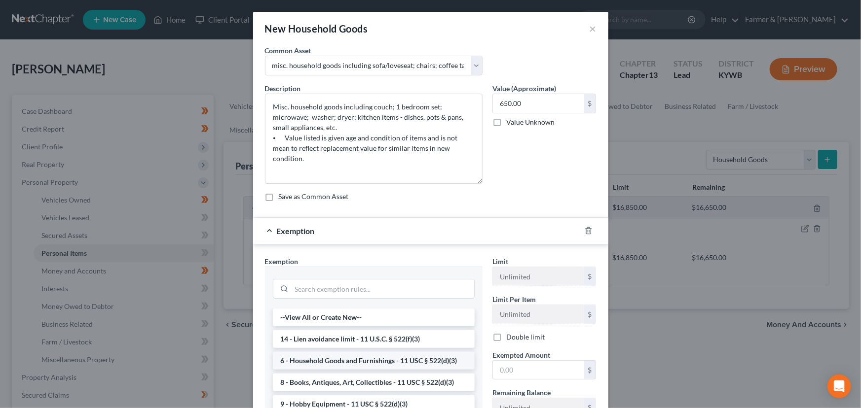
click at [339, 362] on li "6 - Household Goods and Furnishings - 11 USC § 522(d)(3)" at bounding box center [374, 361] width 202 height 18
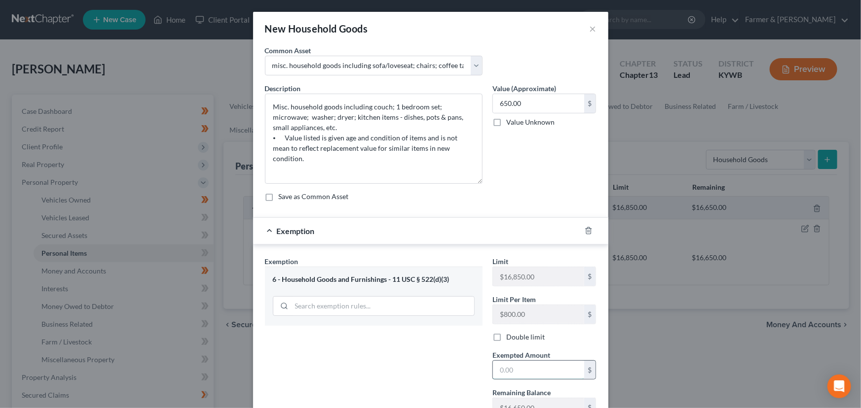
click at [509, 366] on input "text" at bounding box center [538, 370] width 91 height 19
type input "650.00"
click at [440, 222] on div "Exemption $650.00" at bounding box center [417, 231] width 328 height 26
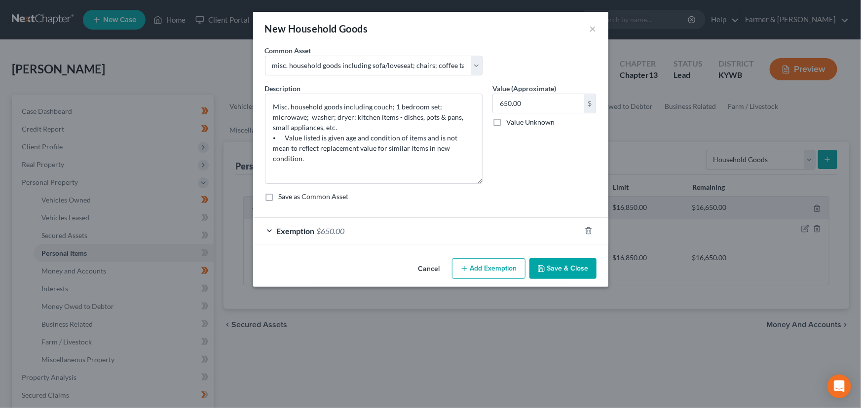
click at [573, 266] on button "Save & Close" at bounding box center [562, 268] width 67 height 21
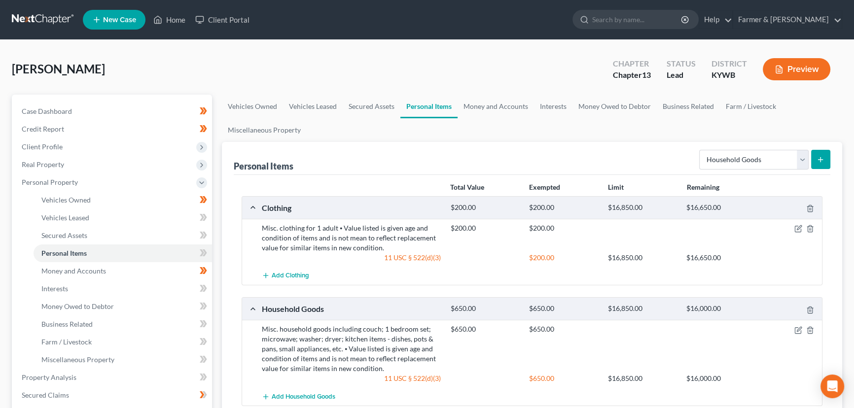
click at [296, 50] on div "[PERSON_NAME] Upgraded Chapter Chapter 13 Status Lead District [GEOGRAPHIC_DATA…" at bounding box center [427, 371] width 854 height 662
click at [739, 163] on select "Select Item Type Clothing Collectibles Of Value Electronics Firearms Household …" at bounding box center [754, 160] width 110 height 20
select select "electronics"
click at [700, 150] on select "Select Item Type Clothing Collectibles Of Value Electronics Firearms Household …" at bounding box center [754, 160] width 110 height 20
click at [829, 162] on button "submit" at bounding box center [820, 159] width 19 height 19
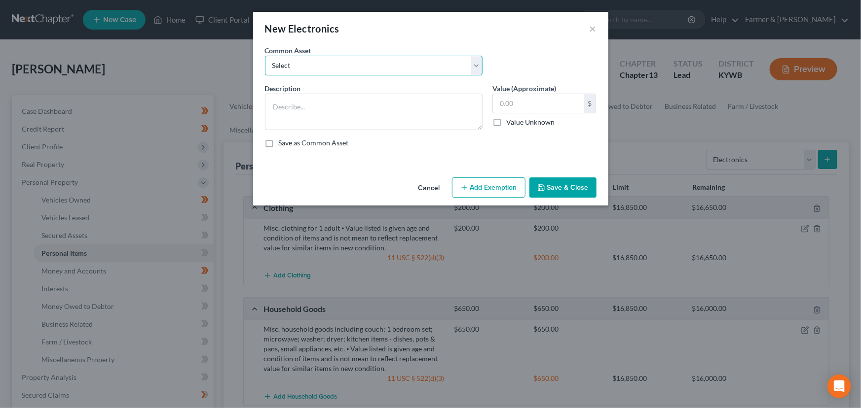
click at [309, 64] on select "Select Televisions; DVD Players; Gaming systems; Home Computer ⦁ Value listed i…" at bounding box center [374, 66] width 218 height 20
select select "2"
click at [265, 56] on select "Select Televisions; DVD Players; Gaming systems; Home Computer ⦁ Value listed i…" at bounding box center [374, 66] width 218 height 20
type textarea "Televisions; DVD Players; Gaming systems; Home Computer ⦁ Value listed is given…"
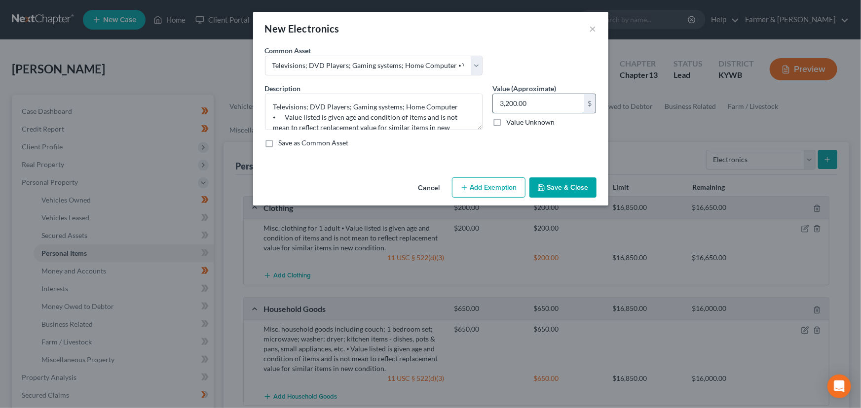
click at [553, 105] on input "3,200.00" at bounding box center [538, 103] width 91 height 19
type input "700.00"
click at [487, 192] on button "Add Exemption" at bounding box center [489, 188] width 74 height 21
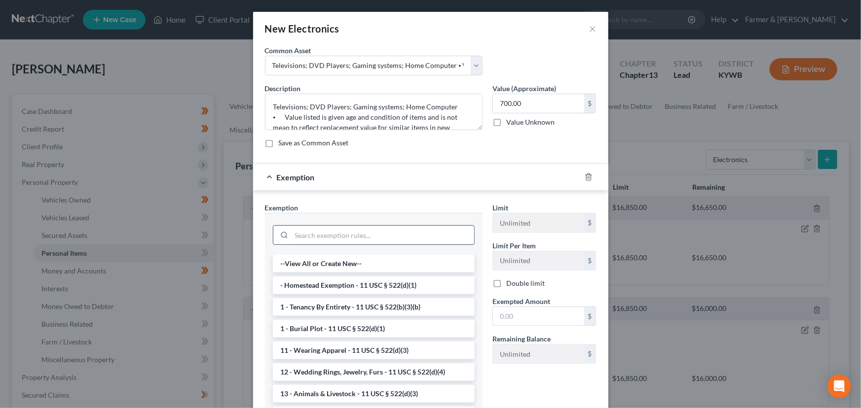
click at [348, 235] on input "search" at bounding box center [383, 235] width 183 height 19
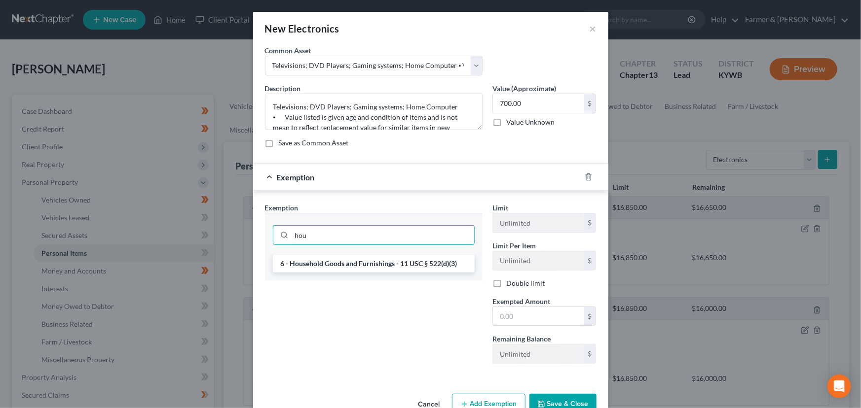
type input "hou"
click at [364, 256] on li "6 - Household Goods and Furnishings - 11 USC § 522(d)(3)" at bounding box center [374, 264] width 202 height 18
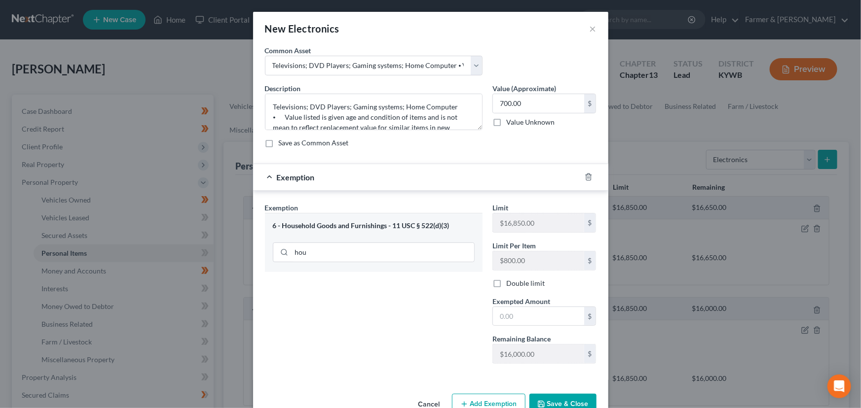
click at [501, 305] on label "Exempted Amount *" at bounding box center [521, 301] width 58 height 10
click at [507, 311] on input "text" at bounding box center [538, 316] width 91 height 19
type input "700.00"
click at [423, 171] on div "Exemption $700.00" at bounding box center [417, 177] width 328 height 26
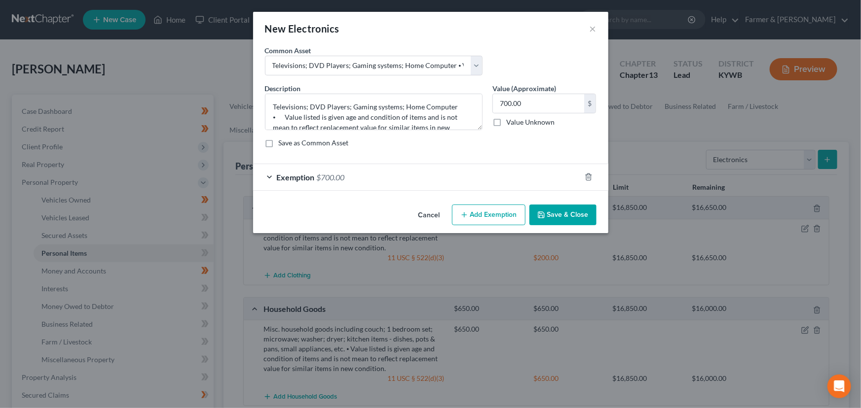
click at [576, 208] on button "Save & Close" at bounding box center [562, 215] width 67 height 21
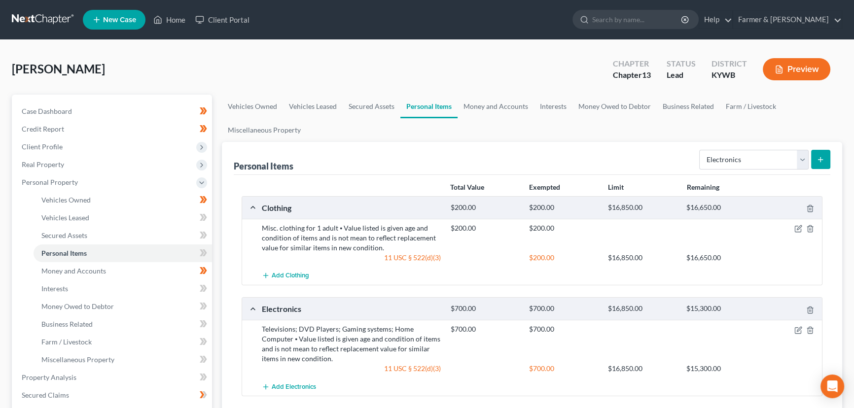
drag, startPoint x: 210, startPoint y: 63, endPoint x: 142, endPoint y: 84, distance: 71.6
click at [210, 63] on div "[PERSON_NAME] Upgraded Chapter Chapter 13 Status Lead District [GEOGRAPHIC_DATA…" at bounding box center [427, 73] width 831 height 43
click at [738, 163] on select "Select Item Type Clothing Collectibles Of Value Electronics Firearms Household …" at bounding box center [754, 160] width 110 height 20
select select "other"
click at [700, 150] on select "Select Item Type Clothing Collectibles Of Value Electronics Firearms Household …" at bounding box center [754, 160] width 110 height 20
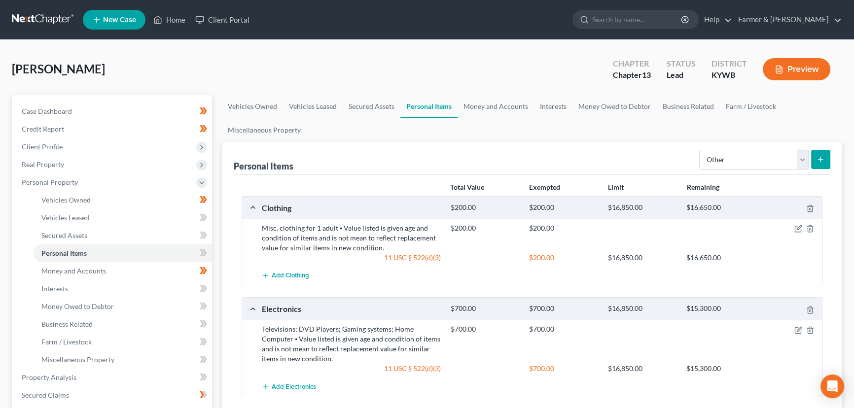
click at [816, 166] on button "submit" at bounding box center [820, 159] width 19 height 19
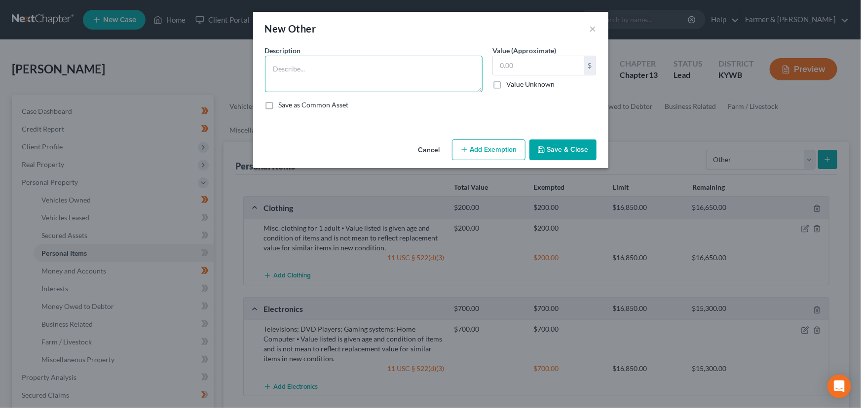
click at [326, 72] on textarea at bounding box center [374, 74] width 218 height 37
paste textarea "⦁ Value listed is given age and condition of items and is not mean to reflect r…"
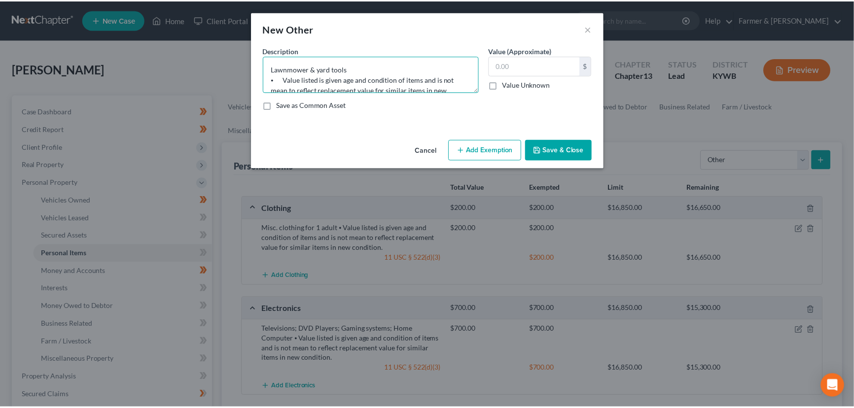
scroll to position [12, 0]
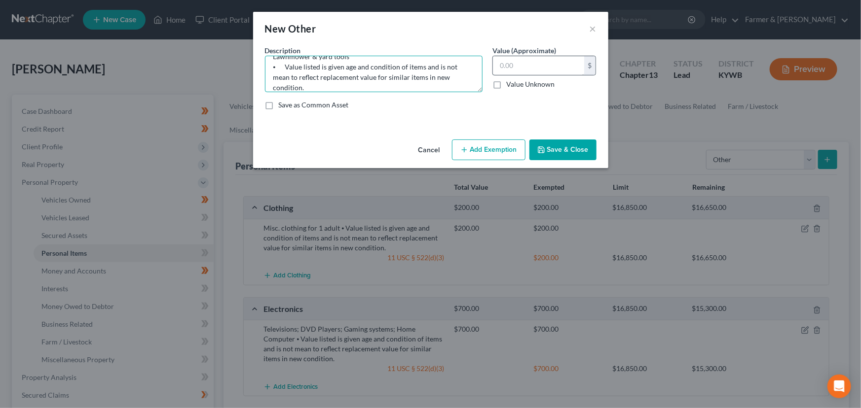
type textarea "Lawnmower & yard tools ⦁ Value listed is given age and condition of items and i…"
click at [541, 70] on input "text" at bounding box center [538, 65] width 91 height 19
type input "550.00"
click at [489, 150] on button "Add Exemption" at bounding box center [489, 150] width 74 height 21
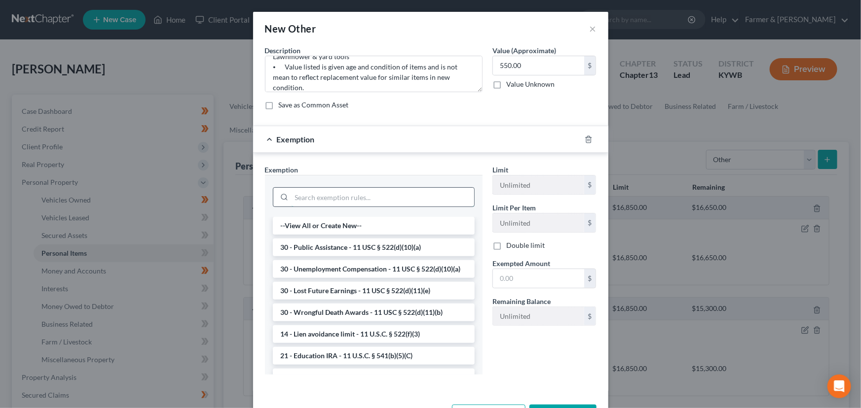
click at [397, 204] on input "search" at bounding box center [383, 197] width 183 height 19
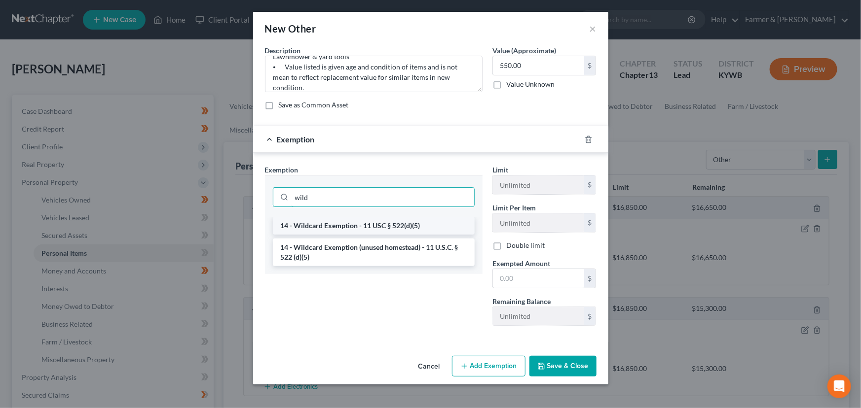
type input "wild"
click at [401, 224] on li "14 - Wildcard Exemption - 11 USC § 522(d)(5)" at bounding box center [374, 226] width 202 height 18
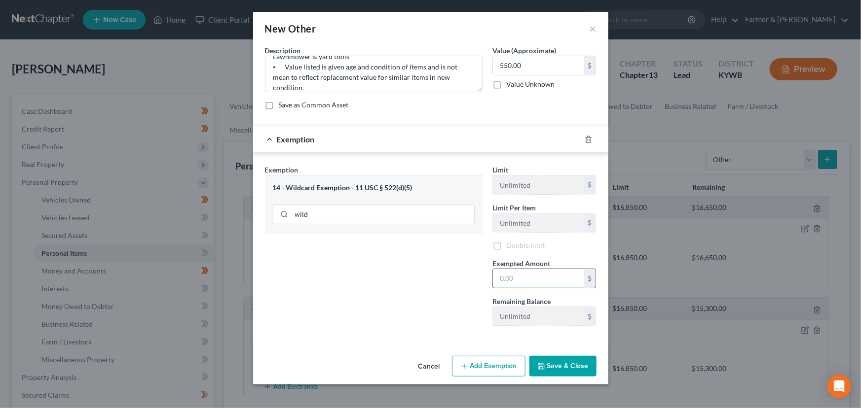
click at [505, 281] on input "text" at bounding box center [538, 278] width 91 height 19
type input "550.00"
drag, startPoint x: 396, startPoint y: 141, endPoint x: 423, endPoint y: 148, distance: 28.6
click at [396, 141] on div "Exemption $550.00" at bounding box center [417, 139] width 328 height 26
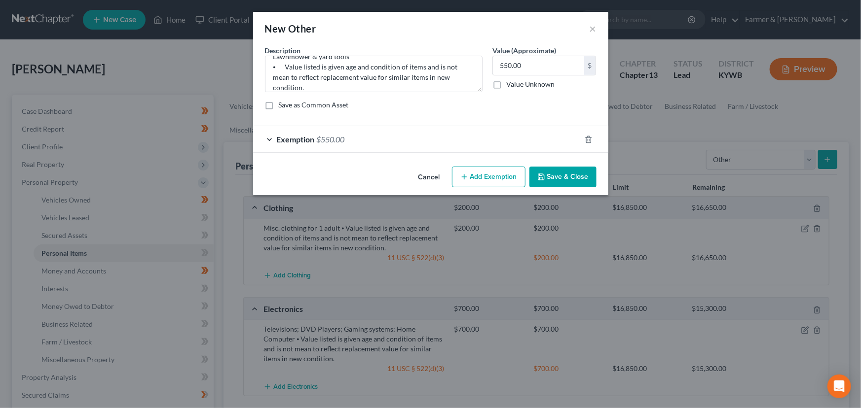
click at [549, 182] on button "Save & Close" at bounding box center [562, 177] width 67 height 21
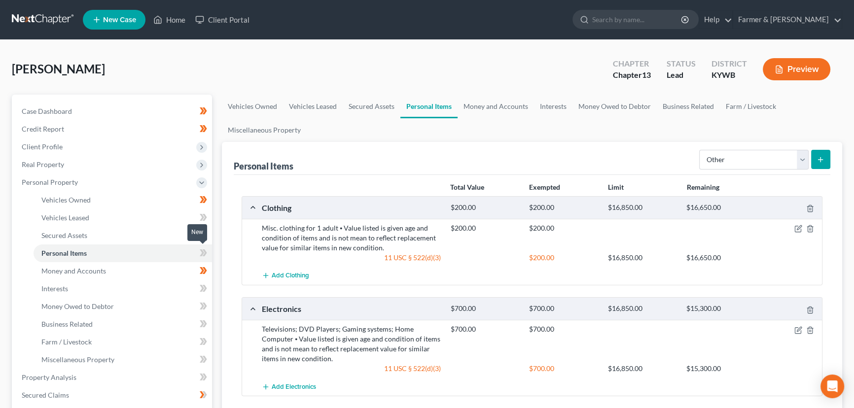
click at [197, 257] on span at bounding box center [203, 254] width 17 height 15
click at [204, 255] on icon at bounding box center [205, 253] width 4 height 7
click at [218, 246] on div "Vehicles Owned Vehicles Leased Secured Assets Personal Items Money and Accounts…" at bounding box center [532, 389] width 630 height 588
click at [184, 40] on div "[PERSON_NAME] Upgraded Chapter Chapter 13 Status Lead District [GEOGRAPHIC_DATA…" at bounding box center [427, 371] width 854 height 662
click at [180, 71] on div "[PERSON_NAME] Upgraded Chapter Chapter 13 Status Lead District [GEOGRAPHIC_DATA…" at bounding box center [427, 73] width 831 height 43
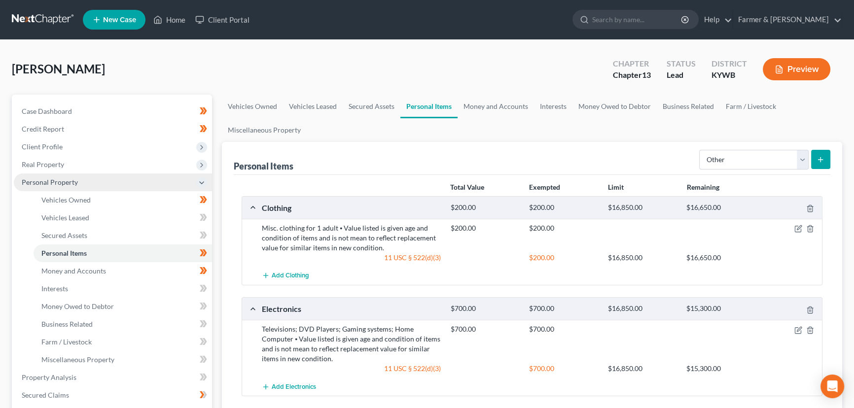
click at [66, 184] on span "Personal Property" at bounding box center [50, 182] width 56 height 8
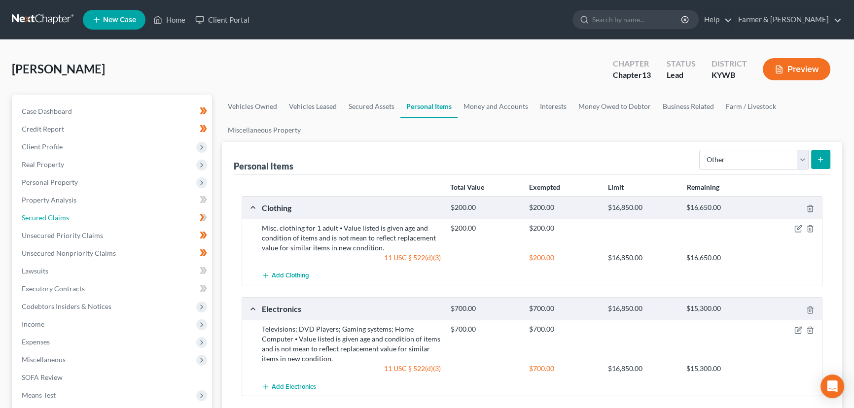
drag, startPoint x: 66, startPoint y: 218, endPoint x: 195, endPoint y: 237, distance: 130.7
click at [66, 218] on span "Secured Claims" at bounding box center [45, 218] width 47 height 8
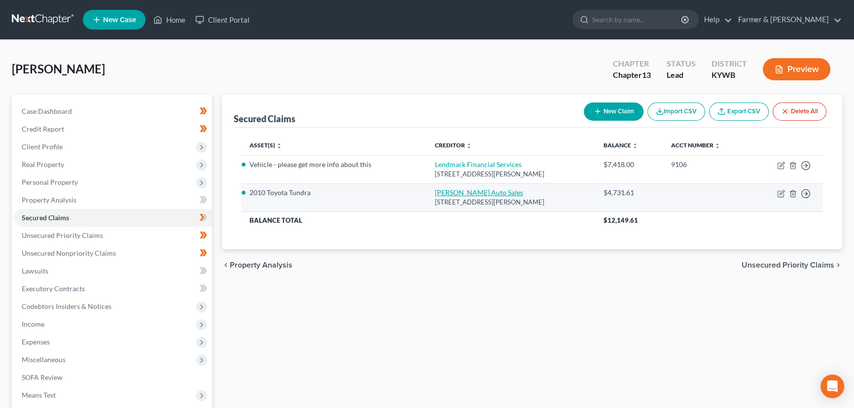
click at [466, 193] on link "[PERSON_NAME] Auto Sales" at bounding box center [479, 192] width 88 height 8
select select "53"
select select "4"
select select "0"
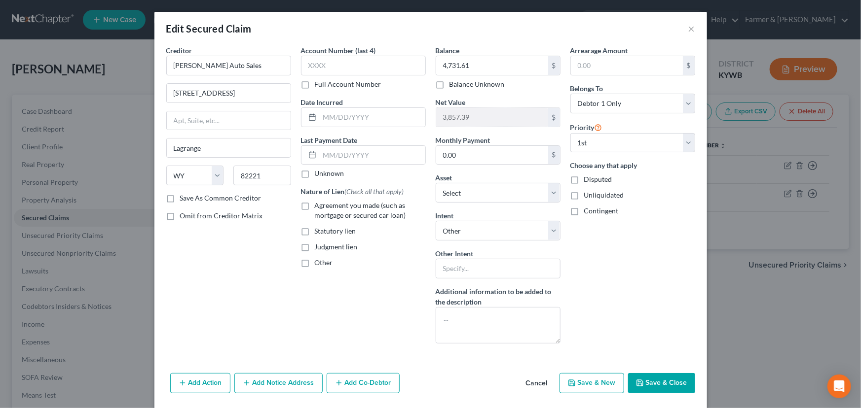
click at [315, 172] on label "Unknown" at bounding box center [330, 174] width 30 height 10
click at [319, 172] on input "Unknown" at bounding box center [322, 172] width 6 height 6
checkbox input "true"
click at [315, 205] on label "Agreement you made (such as mortgage or secured car loan)" at bounding box center [370, 211] width 111 height 20
click at [319, 205] on input "Agreement you made (such as mortgage or secured car loan)" at bounding box center [322, 204] width 6 height 6
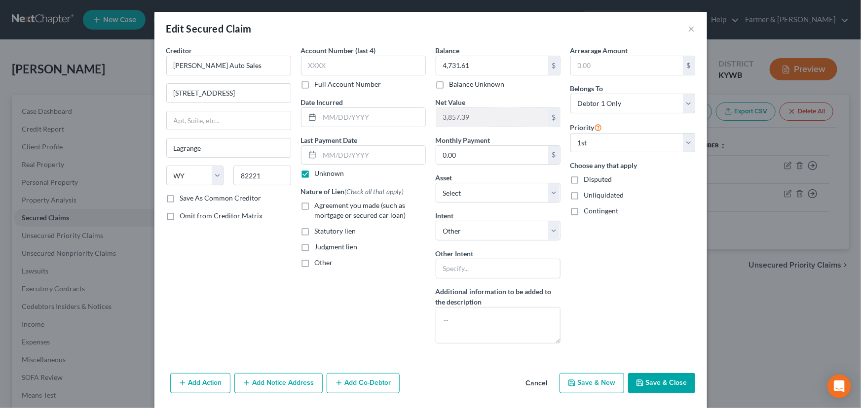
checkbox input "true"
click at [450, 160] on input "0.00" at bounding box center [492, 155] width 112 height 19
type input "300.00"
click at [414, 276] on div "Account Number (last 4) Full Account Number Date Incurred Last Payment Date Unk…" at bounding box center [363, 198] width 135 height 306
click at [587, 70] on input "text" at bounding box center [627, 65] width 112 height 19
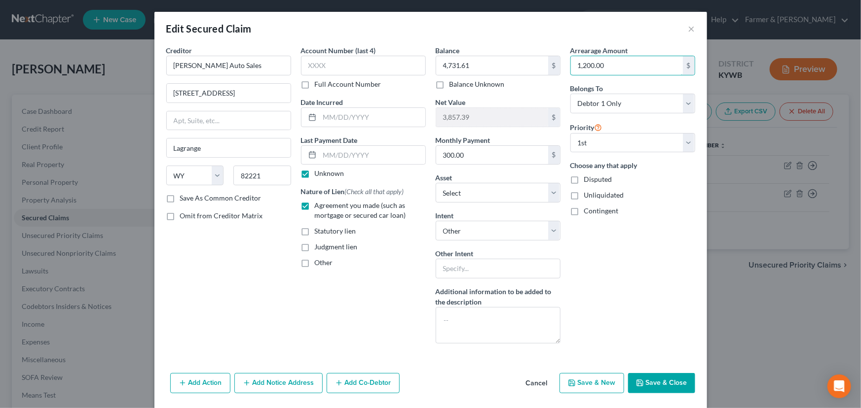
type input "1,200.00"
click at [389, 288] on div "Account Number (last 4) Full Account Number Date Incurred Last Payment Date Unk…" at bounding box center [363, 198] width 135 height 306
click at [643, 385] on button "Save & Close" at bounding box center [661, 383] width 67 height 21
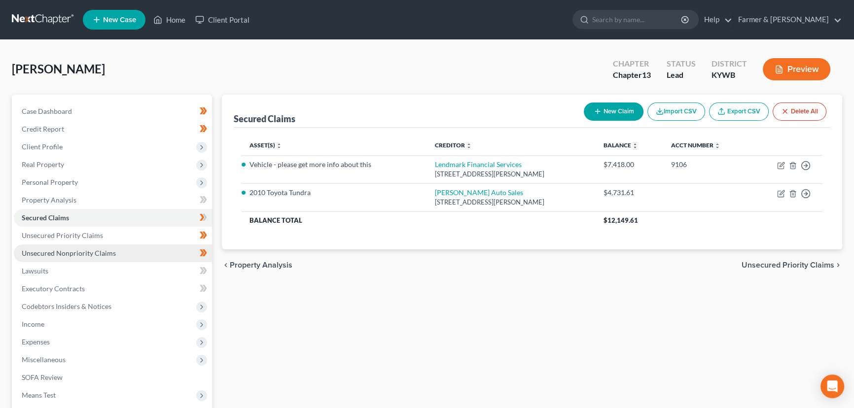
click at [119, 255] on link "Unsecured Nonpriority Claims" at bounding box center [113, 254] width 198 height 18
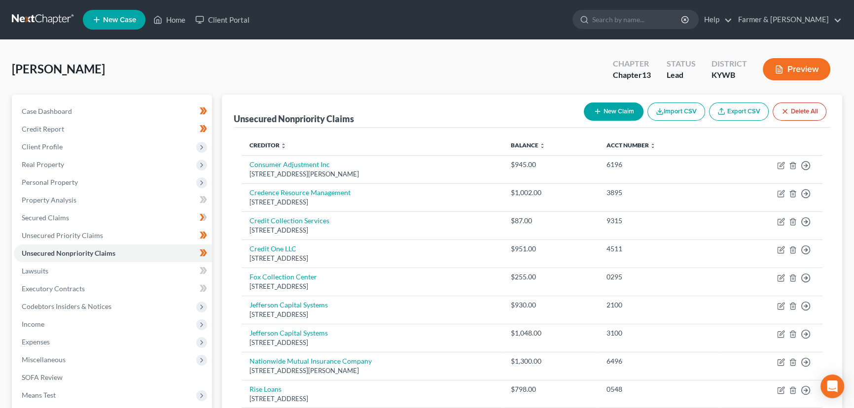
click at [633, 118] on button "New Claim" at bounding box center [614, 112] width 60 height 18
select select "0"
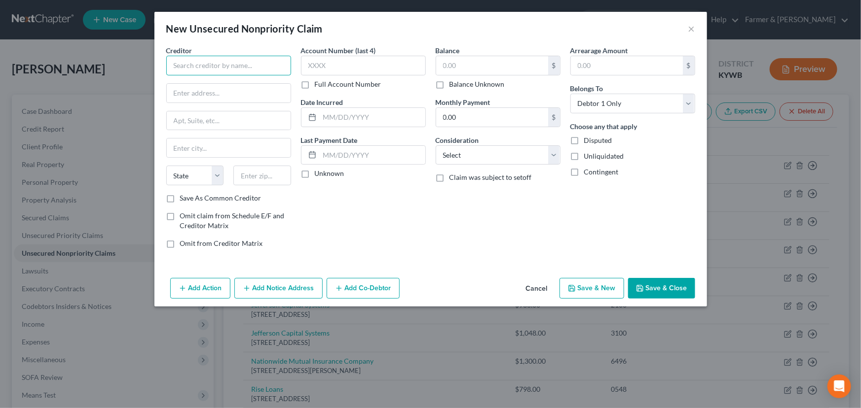
drag, startPoint x: 252, startPoint y: 59, endPoint x: 245, endPoint y: 69, distance: 12.0
click at [252, 59] on input "text" at bounding box center [228, 66] width 125 height 20
paste input "First Horizon Bank"
type input "First Horizon Bank"
click at [190, 98] on input "text" at bounding box center [229, 93] width 124 height 19
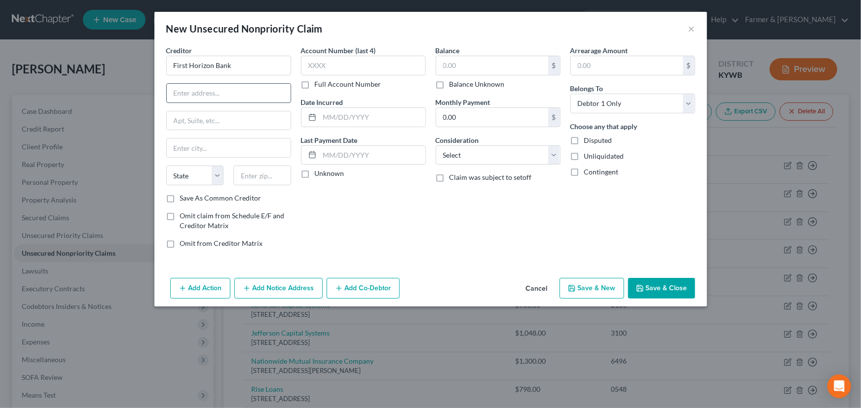
paste input "[STREET_ADDRESS]"
type input "[STREET_ADDRESS]"
click at [273, 177] on input "text" at bounding box center [262, 176] width 58 height 20
paste input "37066"
type input "37066"
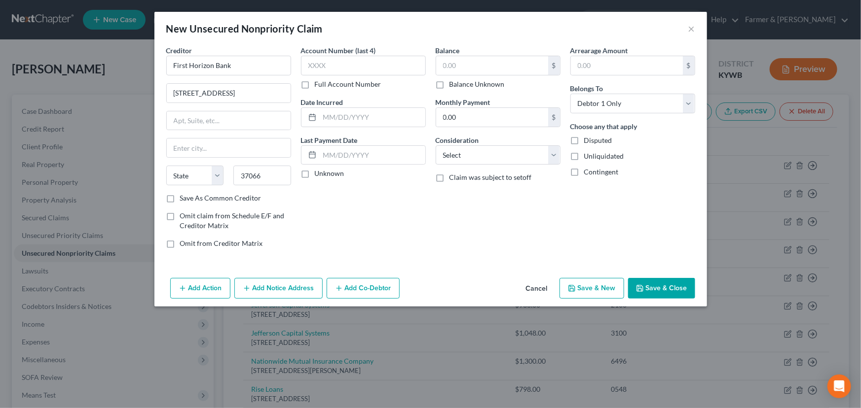
click at [408, 212] on div "Account Number (last 4) Full Account Number Date Incurred Last Payment Date Unk…" at bounding box center [363, 150] width 135 height 211
type input "Gallatin"
select select "44"
drag, startPoint x: 468, startPoint y: 66, endPoint x: 474, endPoint y: 74, distance: 9.9
click at [468, 66] on input "text" at bounding box center [492, 65] width 112 height 19
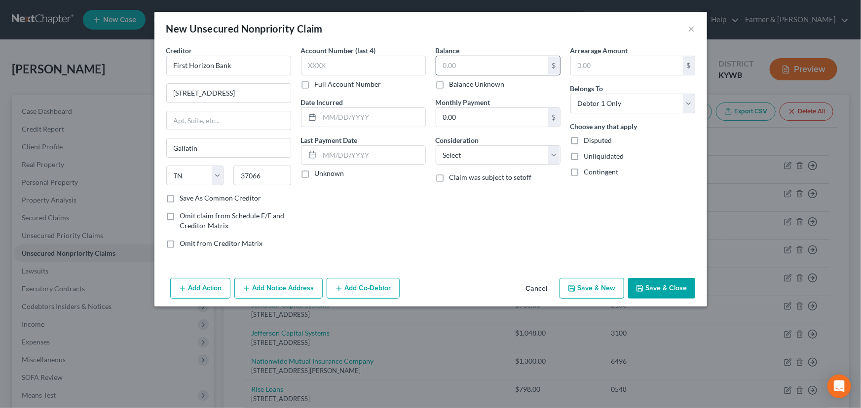
paste input "500.00"
type input "500.00"
click at [449, 251] on div "Balance 500.00 $ Balance Unknown Balance Undetermined 500.00 $ Balance Unknown …" at bounding box center [498, 150] width 135 height 211
click at [496, 154] on select "Select Cable / Satellite Services Collection Agency Credit Card Debt Debt Couns…" at bounding box center [498, 156] width 125 height 20
select select "2"
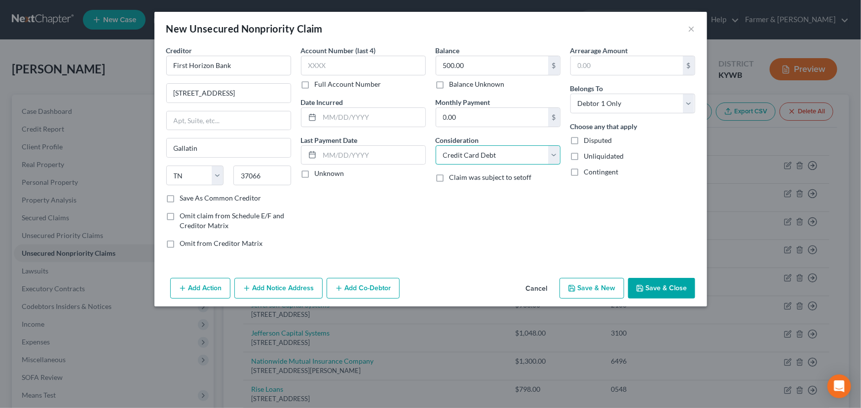
click at [436, 146] on select "Select Cable / Satellite Services Collection Agency Credit Card Debt Debt Couns…" at bounding box center [498, 156] width 125 height 20
click at [469, 203] on div "Balance 500.00 $ Balance Unknown Balance Undetermined 500.00 $ Balance Unknown …" at bounding box center [498, 150] width 135 height 211
click at [315, 174] on label "Unknown" at bounding box center [330, 174] width 30 height 10
click at [319, 174] on input "Unknown" at bounding box center [322, 172] width 6 height 6
checkbox input "true"
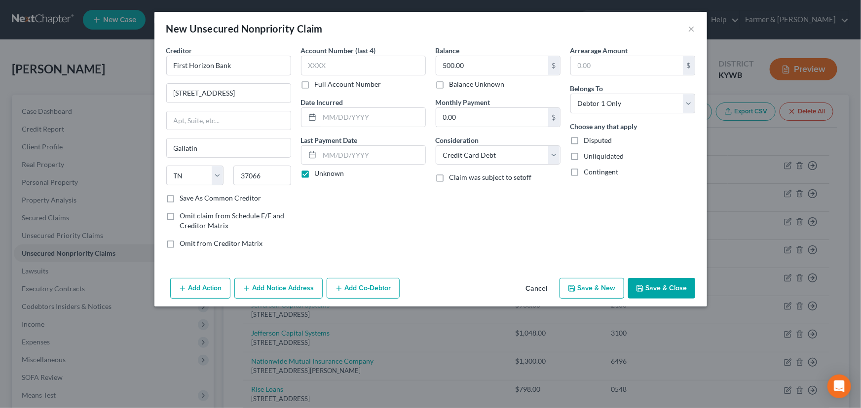
click at [592, 286] on button "Save & New" at bounding box center [591, 288] width 65 height 21
select select "0"
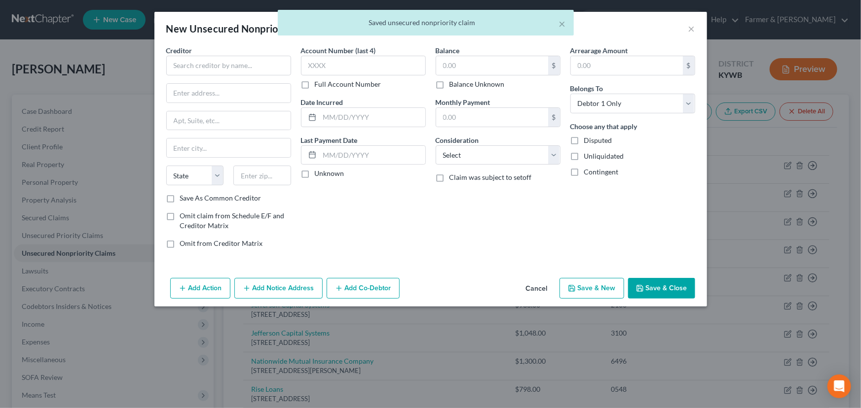
click at [536, 283] on button "Cancel" at bounding box center [536, 289] width 37 height 20
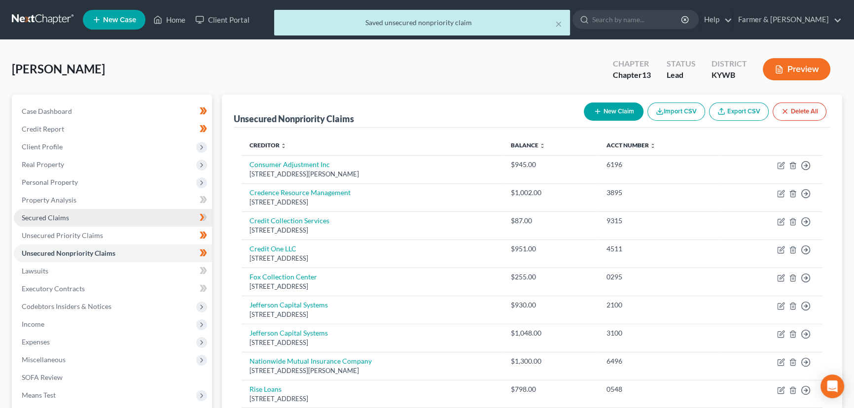
click at [67, 212] on link "Secured Claims" at bounding box center [113, 218] width 198 height 18
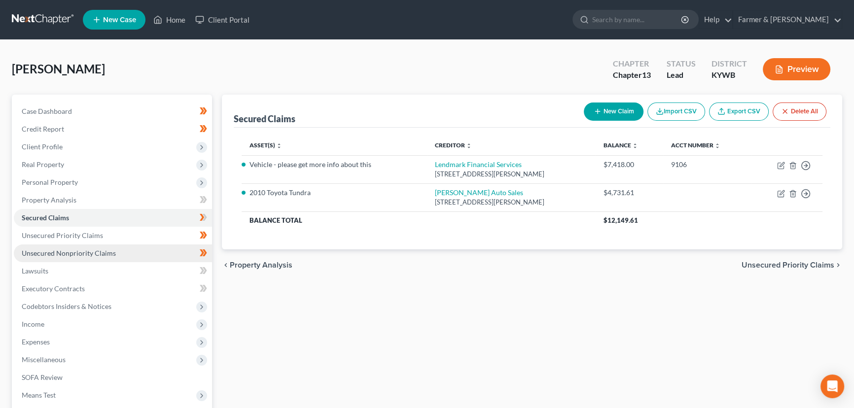
click at [56, 252] on span "Unsecured Nonpriority Claims" at bounding box center [69, 253] width 94 height 8
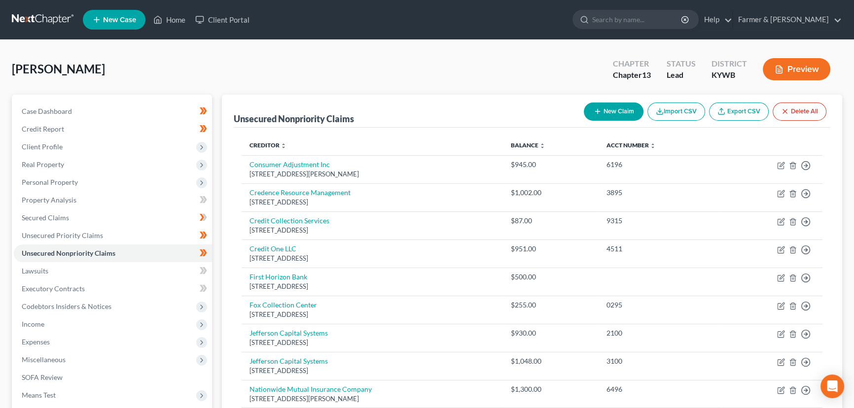
click at [219, 87] on div "[PERSON_NAME] Upgraded Chapter Chapter 13 Status Lead District [GEOGRAPHIC_DATA…" at bounding box center [427, 73] width 831 height 43
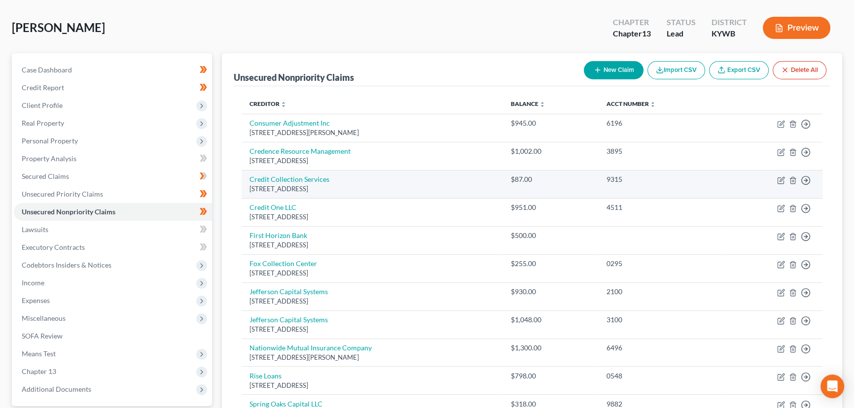
scroll to position [89, 0]
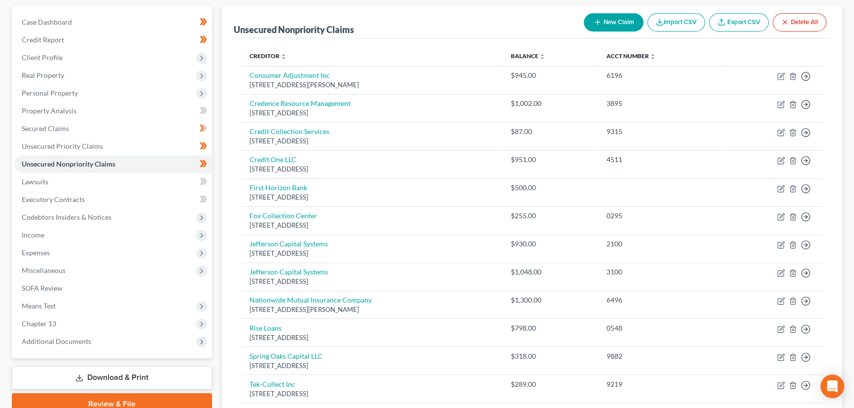
click at [598, 25] on icon "button" at bounding box center [598, 22] width 8 height 8
select select "0"
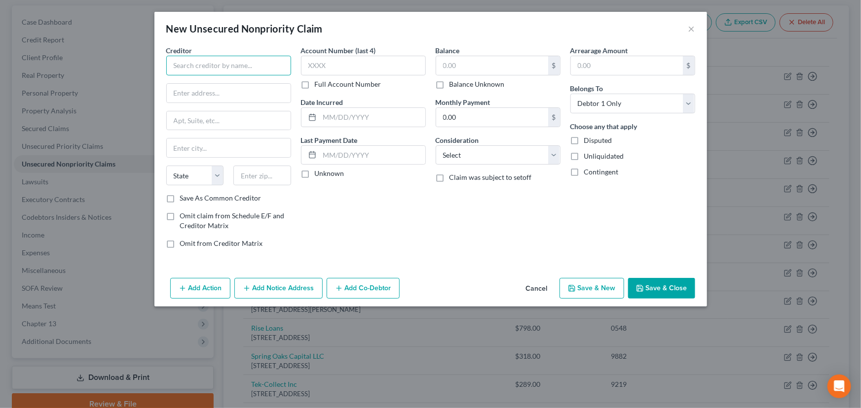
click at [217, 69] on input "text" at bounding box center [228, 66] width 125 height 20
paste input "Ascend Credit Union"
click at [197, 64] on input "Ascend Credit Union" at bounding box center [228, 66] width 125 height 20
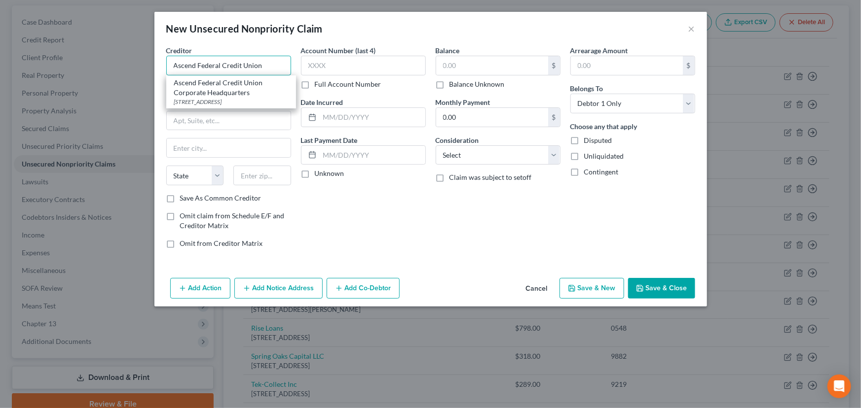
type input "Ascend Federal Credit Union"
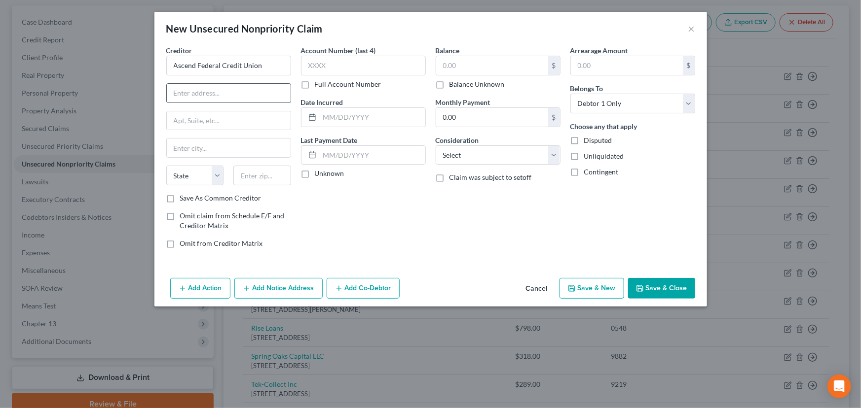
drag, startPoint x: 199, startPoint y: 92, endPoint x: 213, endPoint y: 92, distance: 13.3
click at [199, 92] on input "text" at bounding box center [229, 93] width 124 height 19
paste input "520 Airpark Dr"
type input "[STREET_ADDRESS]"
drag, startPoint x: 350, startPoint y: 227, endPoint x: 27, endPoint y: 227, distance: 323.6
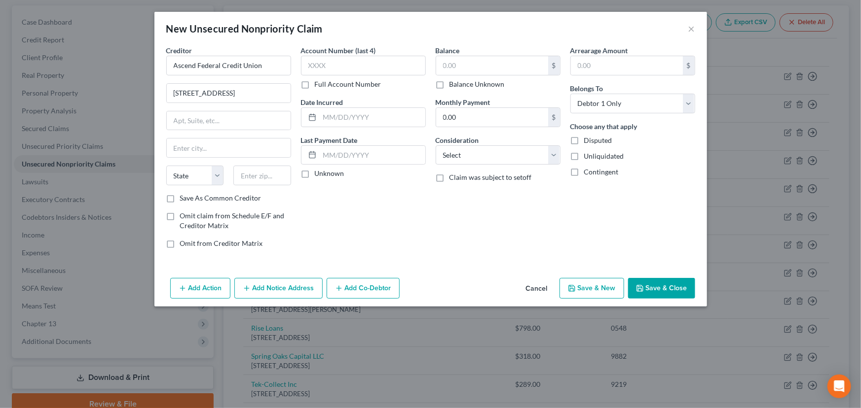
click at [351, 227] on div "Account Number (last 4) Full Account Number Date Incurred Last Payment Date Unk…" at bounding box center [363, 150] width 135 height 211
drag, startPoint x: 276, startPoint y: 167, endPoint x: 285, endPoint y: 176, distance: 12.6
click at [277, 170] on input "text" at bounding box center [262, 176] width 58 height 20
paste input "37388"
type input "37388"
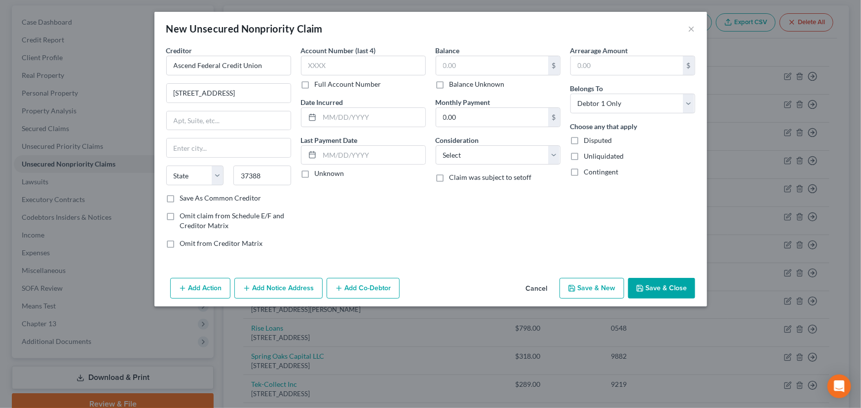
click at [380, 218] on div "Account Number (last 4) Full Account Number Date Incurred Last Payment Date Unk…" at bounding box center [363, 150] width 135 height 211
type input "Tullahoma"
select select "44"
drag, startPoint x: 303, startPoint y: 177, endPoint x: 428, endPoint y: 83, distance: 156.5
click at [315, 177] on label "Unknown" at bounding box center [330, 174] width 30 height 10
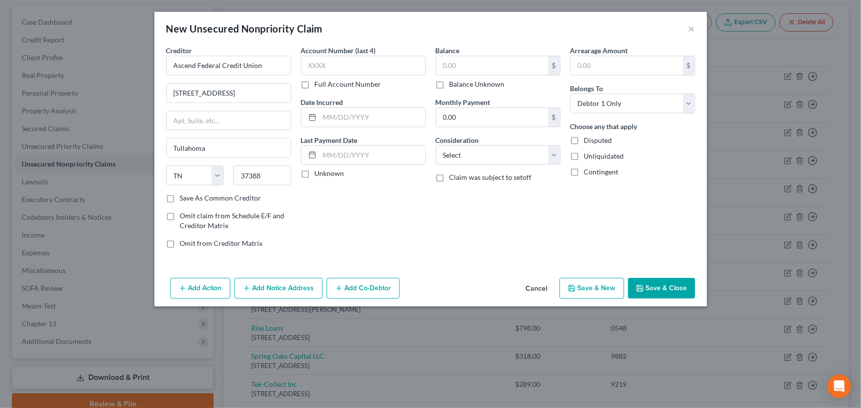
click at [319, 175] on input "Unknown" at bounding box center [322, 172] width 6 height 6
checkbox input "true"
click at [457, 64] on input "text" at bounding box center [492, 65] width 112 height 19
type input "500.00"
click at [439, 233] on div "Balance 500.00 $ Balance Unknown Balance Undetermined 500.00 $ Balance Unknown …" at bounding box center [498, 150] width 135 height 211
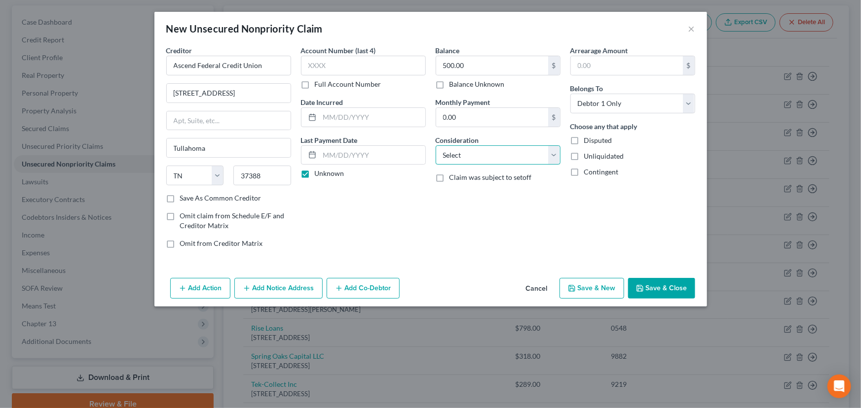
click at [482, 156] on select "Select Cable / Satellite Services Collection Agency Credit Card Debt Debt Couns…" at bounding box center [498, 156] width 125 height 20
select select "1"
click at [436, 146] on select "Select Cable / Satellite Services Collection Agency Credit Card Debt Debt Couns…" at bounding box center [498, 156] width 125 height 20
click at [488, 213] on div "Balance 500.00 $ Balance Unknown Balance Undetermined 500.00 $ Balance Unknown …" at bounding box center [498, 150] width 135 height 211
click at [657, 293] on button "Save & Close" at bounding box center [661, 288] width 67 height 21
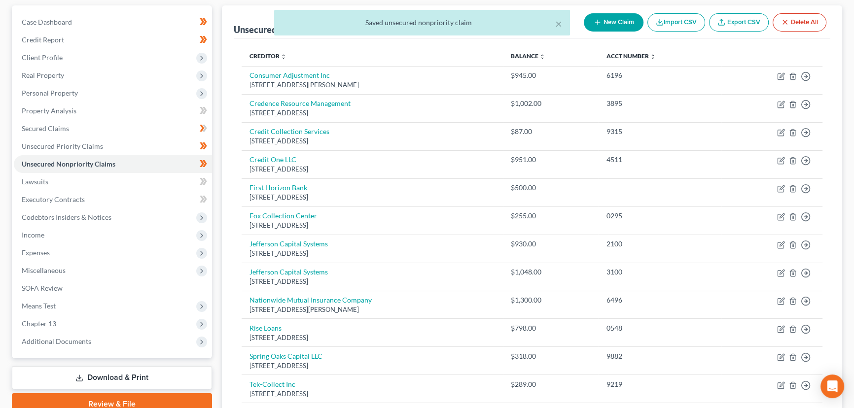
click at [226, 225] on div "Unsecured Nonpriority Claims New Claim Import CSV Export CSV Delete All Credito…" at bounding box center [532, 251] width 621 height 492
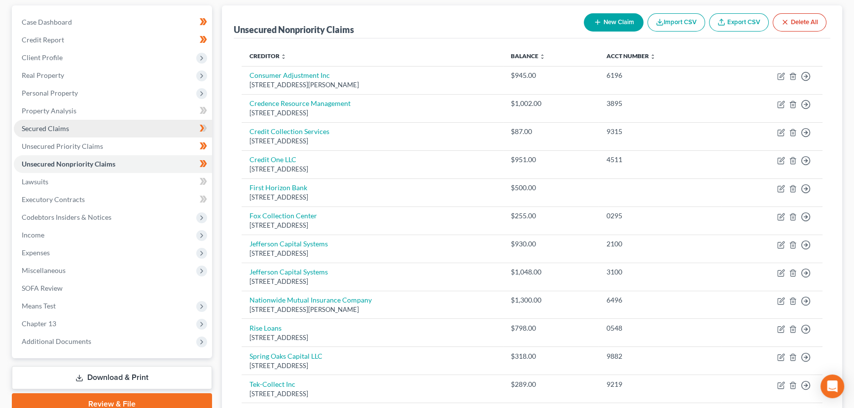
click at [41, 128] on span "Secured Claims" at bounding box center [45, 128] width 47 height 8
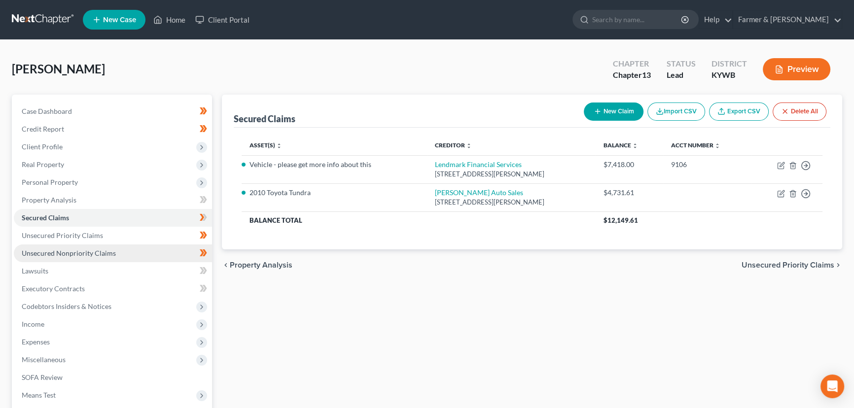
click at [74, 252] on span "Unsecured Nonpriority Claims" at bounding box center [69, 253] width 94 height 8
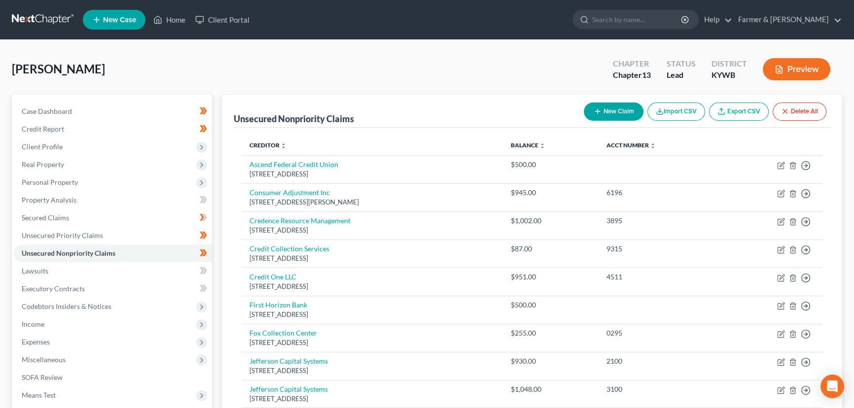
click at [370, 66] on div "[PERSON_NAME] Upgraded Chapter Chapter 13 Status Lead District [GEOGRAPHIC_DATA…" at bounding box center [427, 73] width 831 height 43
click at [601, 105] on button "New Claim" at bounding box center [614, 112] width 60 height 18
select select "0"
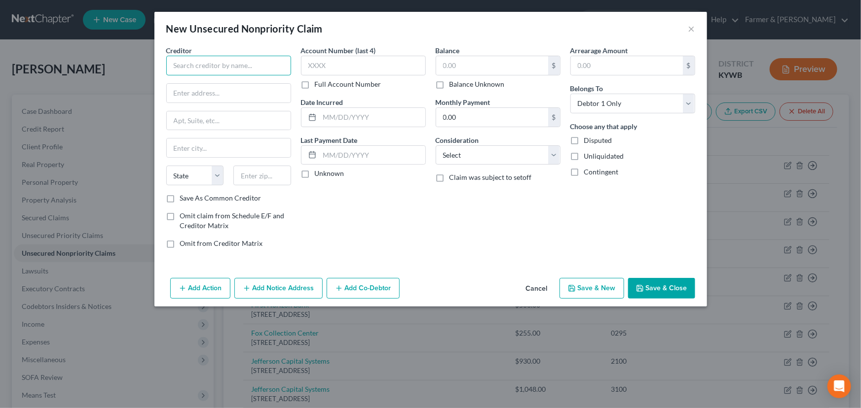
click at [190, 57] on input "text" at bounding box center [228, 66] width 125 height 20
click at [208, 69] on div "Creditor * State [US_STATE] AK AR AZ CA CO [GEOGRAPHIC_DATA] DE DC [GEOGRAPHIC_…" at bounding box center [228, 119] width 125 height 148
click at [210, 66] on input "text" at bounding box center [228, 66] width 125 height 20
paste input "Bank of America"
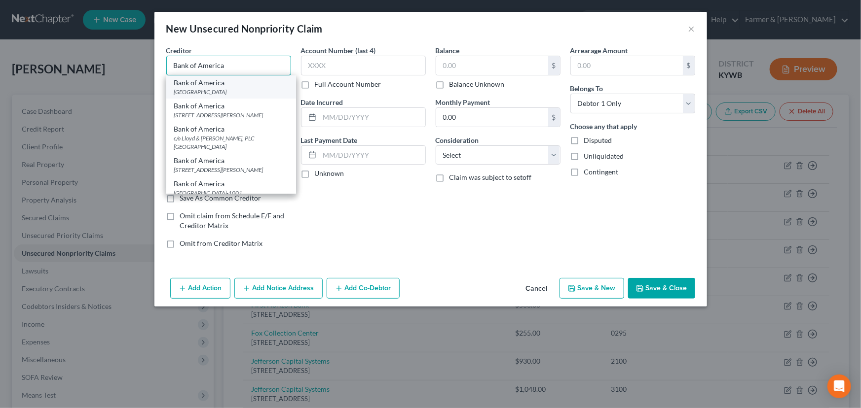
type input "Bank of America"
click at [231, 89] on div "[GEOGRAPHIC_DATA]" at bounding box center [231, 92] width 114 height 8
type input "PO Box 45144"
type input "[GEOGRAPHIC_DATA]"
select select "9"
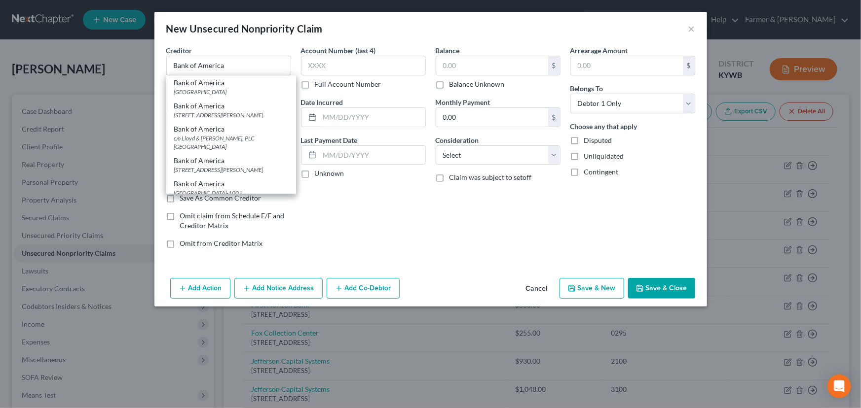
type input "32232"
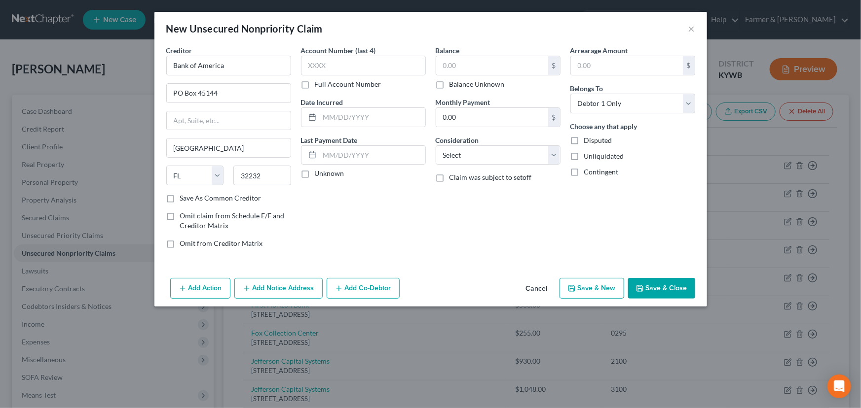
click at [353, 218] on div "Account Number (last 4) Full Account Number Date Incurred Last Payment Date Unk…" at bounding box center [363, 150] width 135 height 211
click at [315, 176] on label "Unknown" at bounding box center [330, 174] width 30 height 10
click at [319, 175] on input "Unknown" at bounding box center [322, 172] width 6 height 6
checkbox input "true"
click at [465, 71] on input "text" at bounding box center [492, 65] width 112 height 19
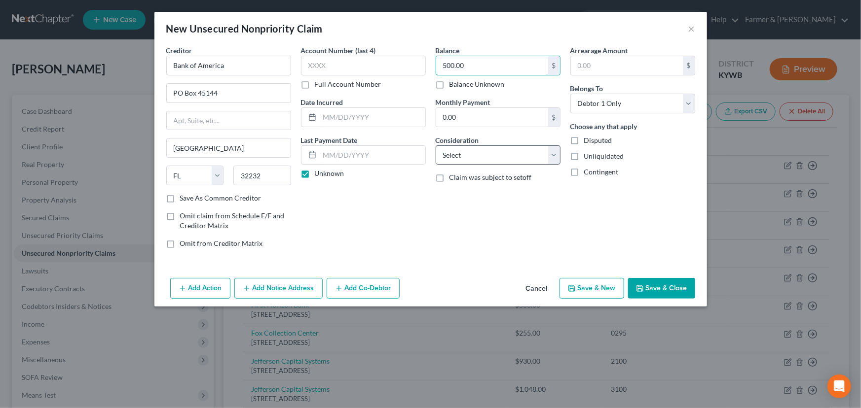
type input "500.00"
click at [477, 157] on select "Select Cable / Satellite Services Collection Agency Credit Card Debt Debt Couns…" at bounding box center [498, 156] width 125 height 20
select select "2"
click at [436, 146] on select "Select Cable / Satellite Services Collection Agency Credit Card Debt Debt Couns…" at bounding box center [498, 156] width 125 height 20
click at [609, 250] on div "Arrearage Amount $ Belongs To * Select Debtor 1 Only Debtor 2 Only Debtor 1 And…" at bounding box center [632, 150] width 135 height 211
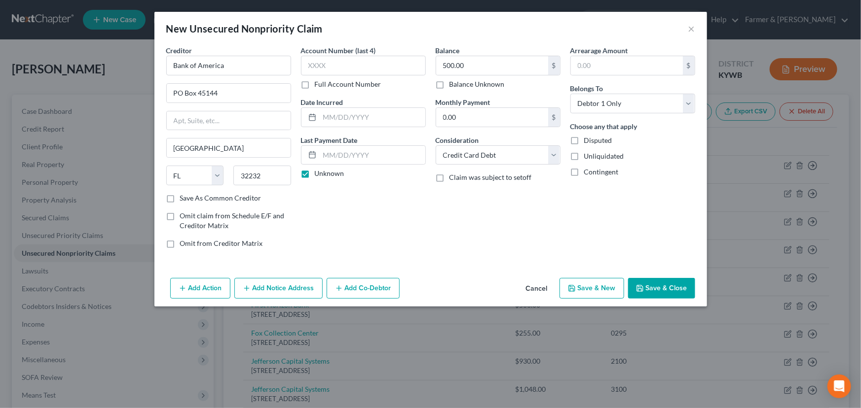
click at [649, 289] on button "Save & Close" at bounding box center [661, 288] width 67 height 21
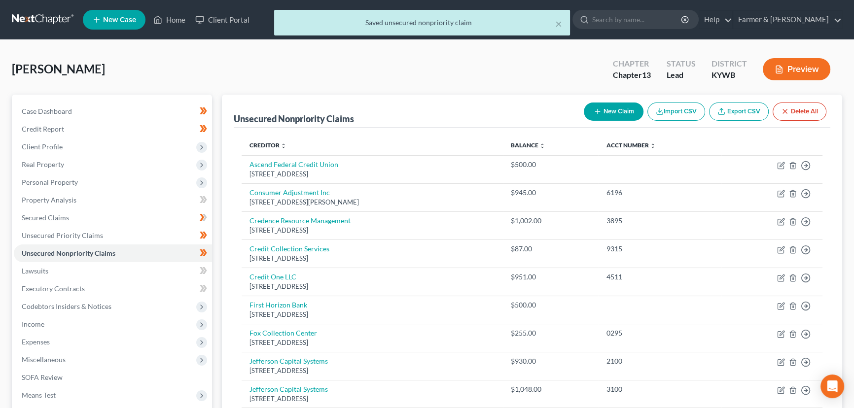
click at [596, 111] on icon "button" at bounding box center [598, 112] width 8 height 8
select select "0"
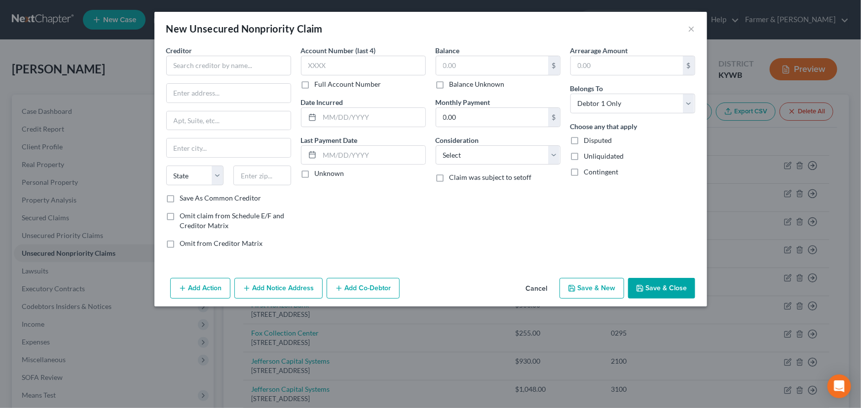
drag, startPoint x: 539, startPoint y: 291, endPoint x: 3, endPoint y: 213, distance: 541.4
click at [539, 291] on button "Cancel" at bounding box center [536, 289] width 37 height 20
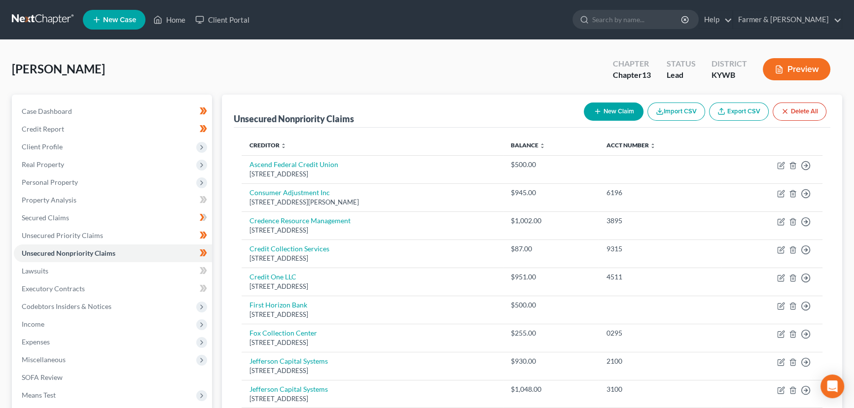
click at [214, 139] on div "Case Dashboard Payments Invoices Payments Payments Credit Report Client Profile" at bounding box center [112, 371] width 210 height 552
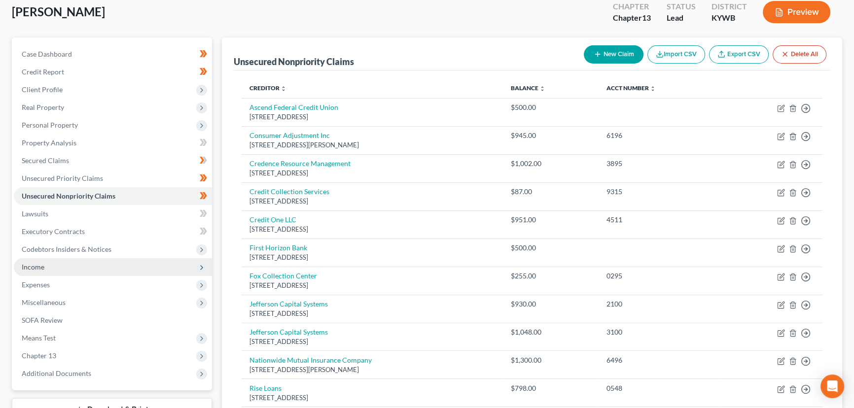
scroll to position [134, 0]
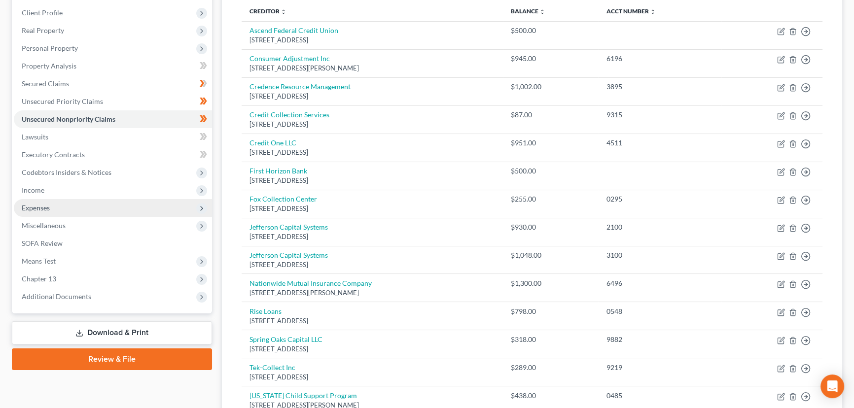
click at [52, 209] on span "Expenses" at bounding box center [113, 208] width 198 height 18
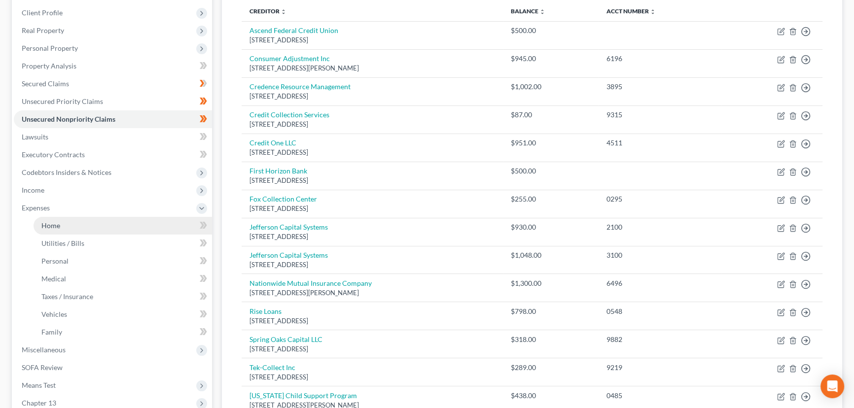
click at [65, 226] on link "Home" at bounding box center [123, 226] width 179 height 18
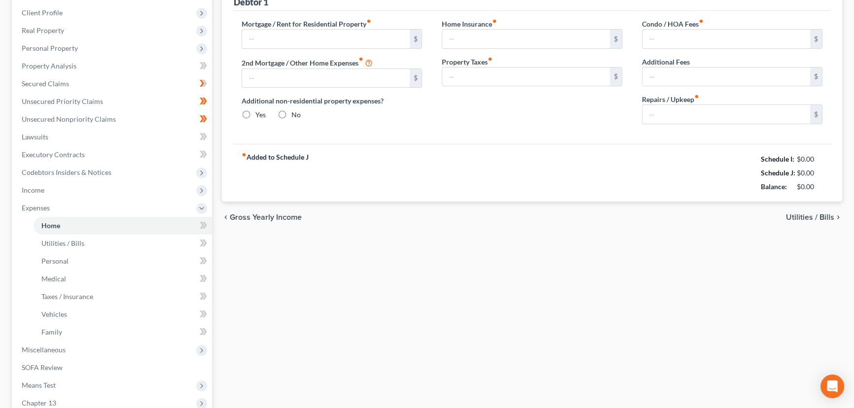
scroll to position [3, 0]
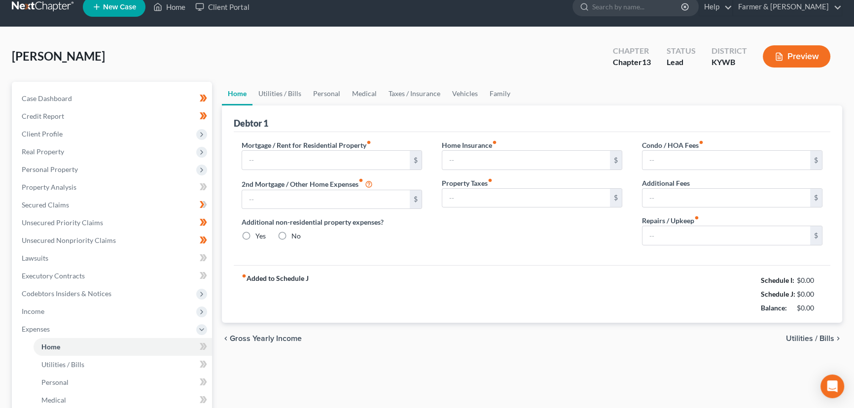
type input "0.00"
radio input "true"
type input "0.00"
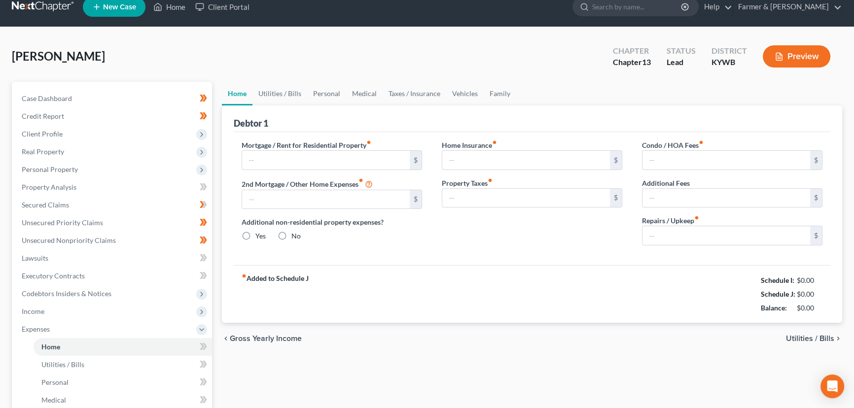
type input "0.00"
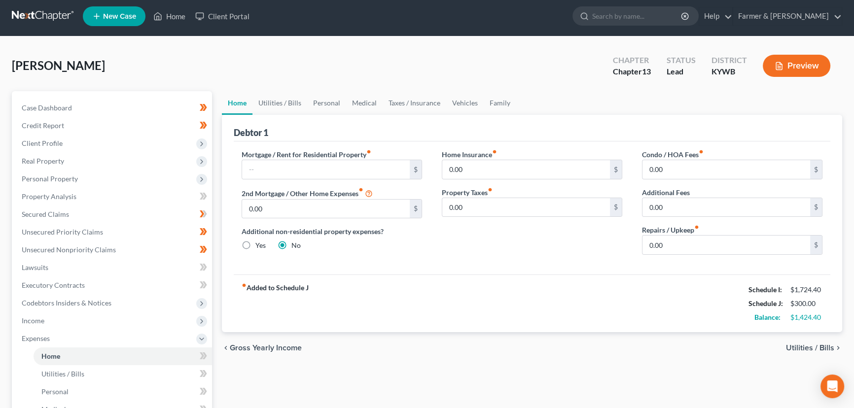
scroll to position [0, 0]
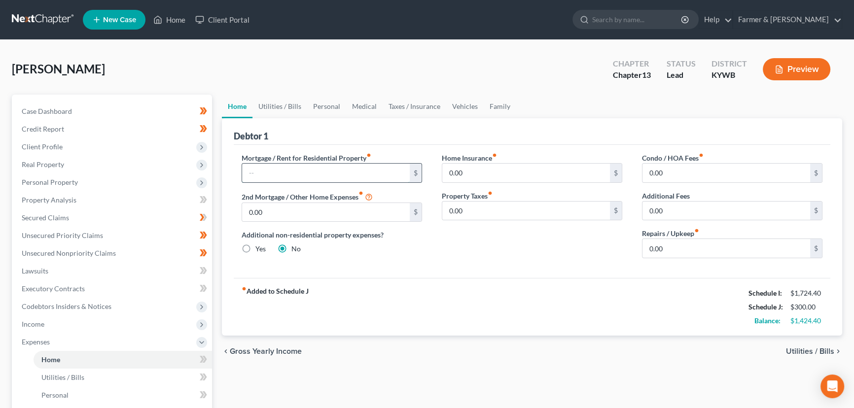
click at [370, 168] on input "text" at bounding box center [326, 173] width 168 height 19
type input "500.00"
click at [273, 110] on link "Utilities / Bills" at bounding box center [280, 107] width 55 height 24
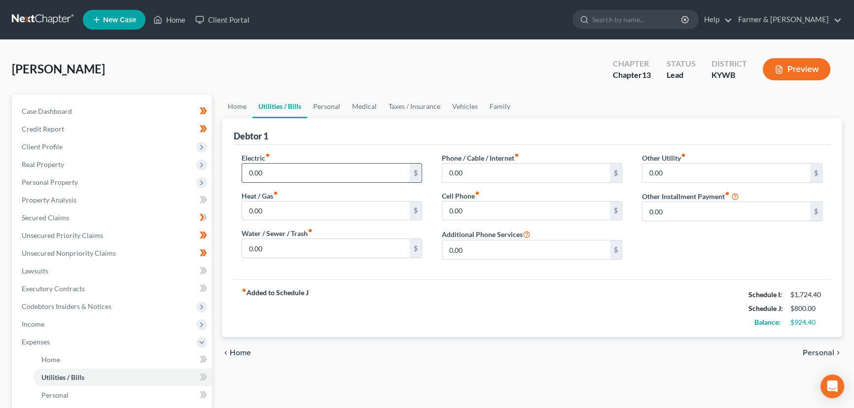
click at [279, 168] on input "0.00" at bounding box center [326, 173] width 168 height 19
type input "40.00"
click at [291, 244] on input "0.00" at bounding box center [326, 248] width 168 height 19
type input "30.00"
click at [466, 205] on input "0.00" at bounding box center [526, 211] width 168 height 19
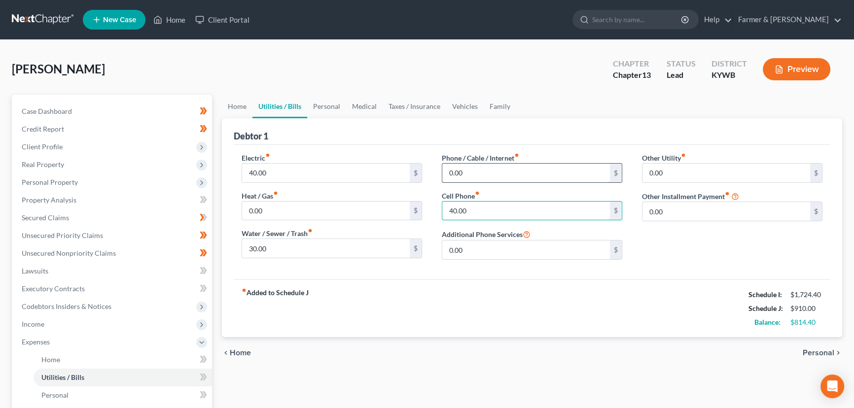
type input "40.00"
click at [461, 178] on input "0.00" at bounding box center [526, 173] width 168 height 19
type input "65.00"
click at [440, 214] on div "Phone / Cable / Internet fiber_manual_record 65.00 $ Cell Phone fiber_manual_re…" at bounding box center [532, 210] width 200 height 115
click at [324, 108] on link "Personal" at bounding box center [326, 107] width 39 height 24
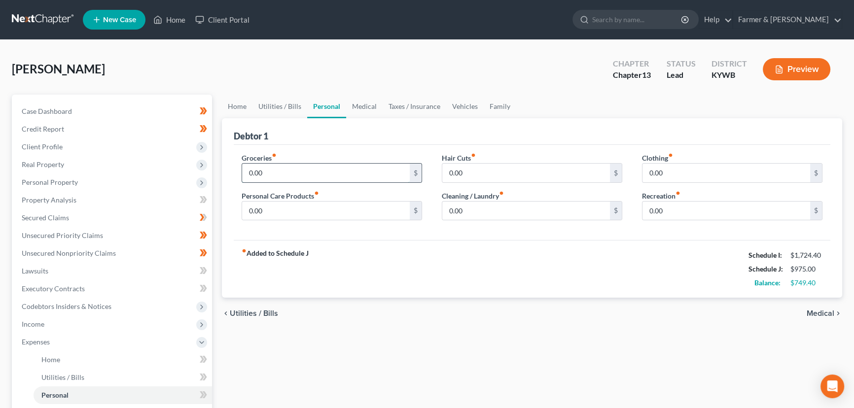
click at [296, 168] on input "0.00" at bounding box center [326, 173] width 168 height 19
type input "200.00"
click at [384, 276] on div "fiber_manual_record Added to Schedule J Schedule I: $1,724.40 Schedule J: $1,17…" at bounding box center [532, 269] width 597 height 58
click at [665, 174] on input "0.00" at bounding box center [727, 173] width 168 height 19
type input "100.00"
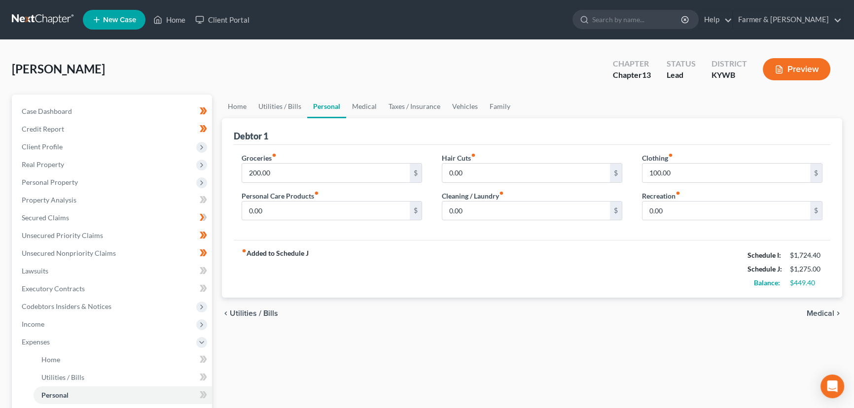
click at [509, 184] on div "Hair Cuts fiber_manual_record 0.00 $ Cleaning / Laundry fiber_manual_record 0.0…" at bounding box center [532, 191] width 200 height 76
click at [505, 178] on input "0.00" at bounding box center [526, 173] width 168 height 19
type input "19.00"
click at [262, 212] on input "0.00" at bounding box center [326, 211] width 168 height 19
type input "30.00"
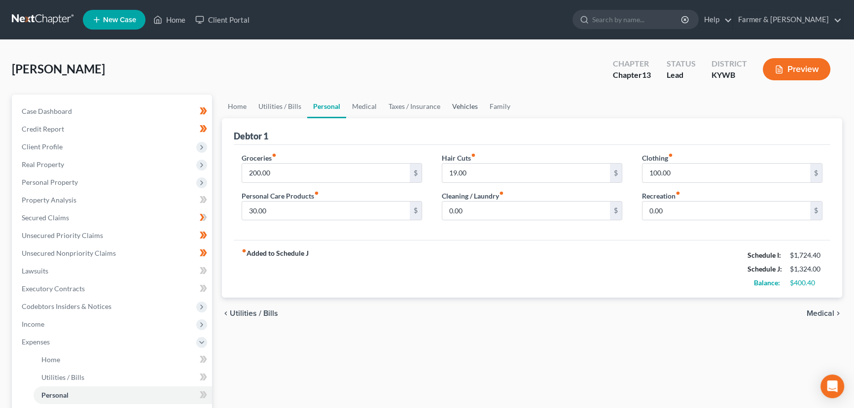
click at [457, 108] on link "Vehicles" at bounding box center [464, 107] width 37 height 24
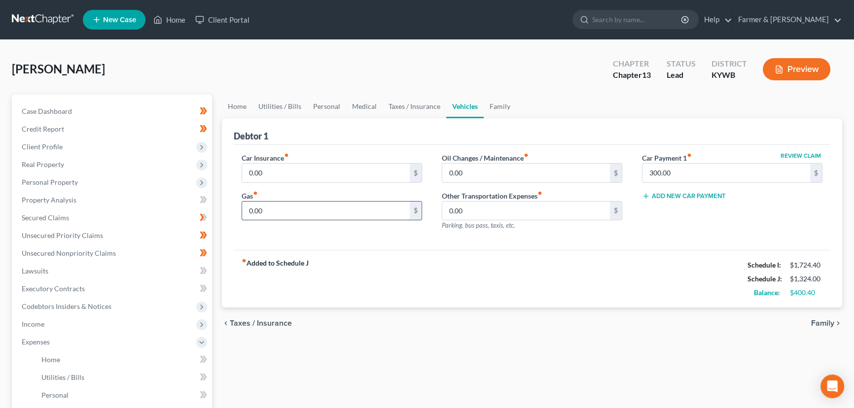
click at [292, 208] on input "0.00" at bounding box center [326, 211] width 168 height 19
type input "200.00"
click at [320, 109] on link "Personal" at bounding box center [326, 107] width 39 height 24
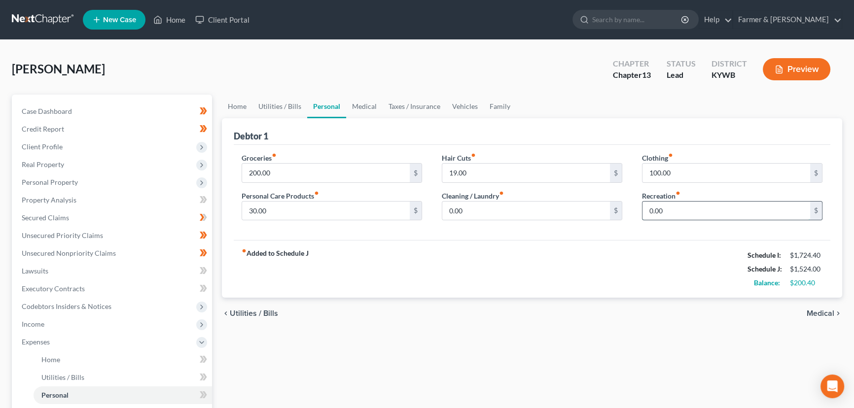
click at [662, 212] on input "0.00" at bounding box center [727, 211] width 168 height 19
type input "100.00"
click at [555, 274] on div "fiber_manual_record Added to Schedule J Schedule I: $1,724.40 Schedule J: $1,62…" at bounding box center [532, 269] width 597 height 58
click at [474, 110] on link "Vehicles" at bounding box center [464, 107] width 37 height 24
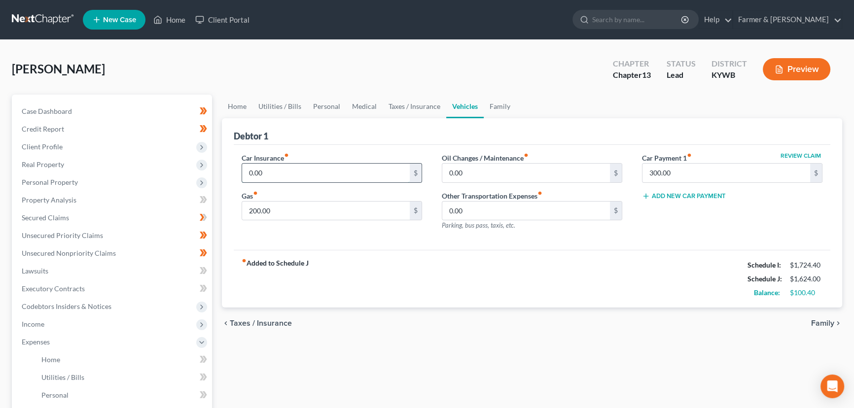
click at [305, 168] on input "0.00" at bounding box center [326, 173] width 168 height 19
click at [377, 261] on div "fiber_manual_record Added to Schedule J Schedule I: $1,724.40 Schedule J: $1,63…" at bounding box center [532, 279] width 597 height 58
click at [271, 164] on input "12.50" at bounding box center [326, 173] width 168 height 19
type input "235.00"
click at [387, 266] on div "fiber_manual_record Added to Schedule J Schedule I: $1,724.40 Schedule J: $1,85…" at bounding box center [532, 279] width 597 height 58
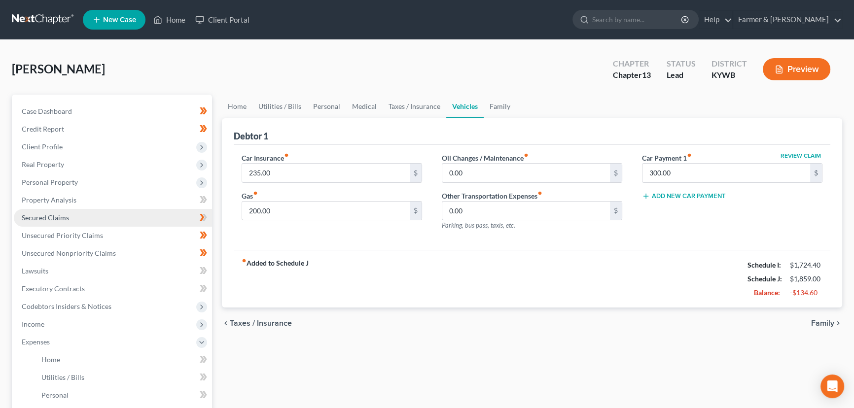
click at [47, 216] on span "Secured Claims" at bounding box center [45, 218] width 47 height 8
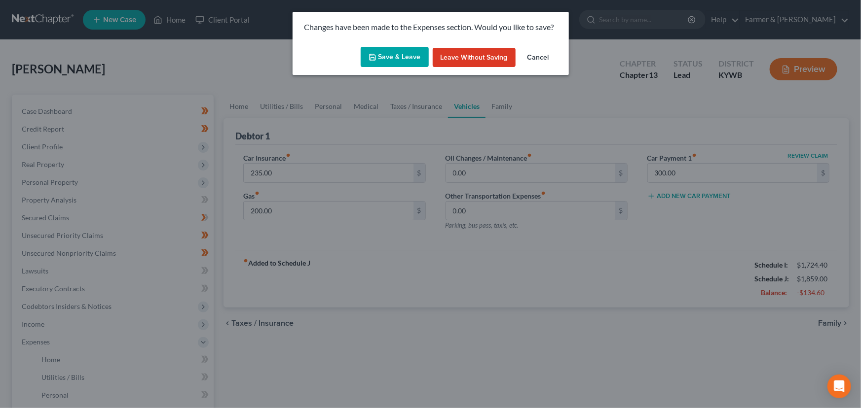
click at [391, 47] on button "Save & Leave" at bounding box center [395, 57] width 68 height 21
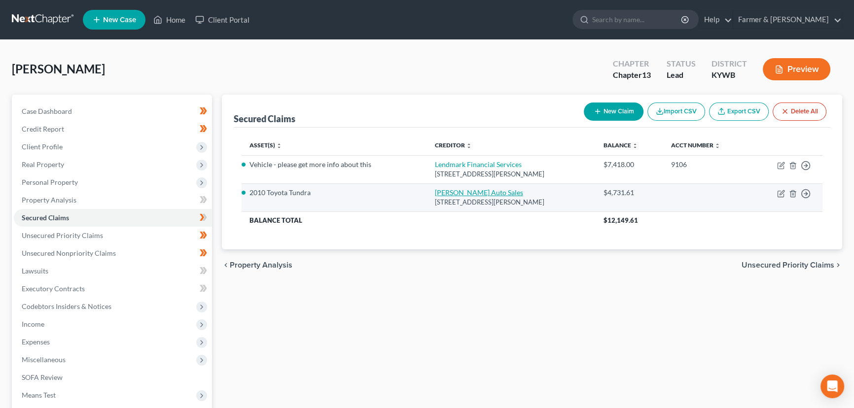
click at [443, 192] on link "[PERSON_NAME] Auto Sales" at bounding box center [479, 192] width 88 height 8
select select "53"
select select "4"
select select "0"
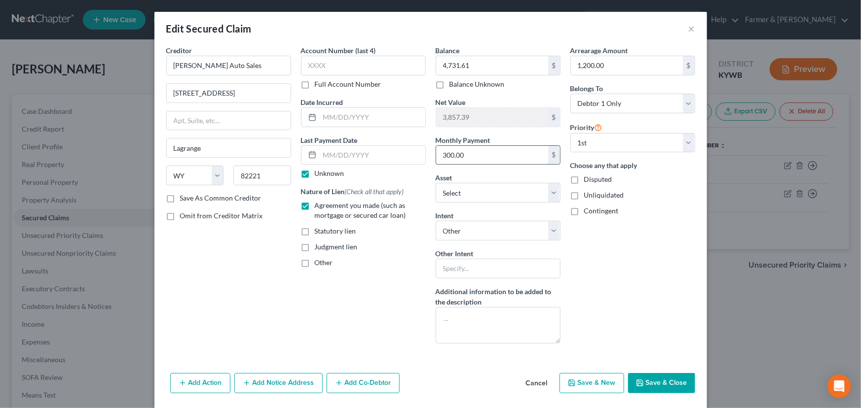
click at [480, 155] on input "300.00" at bounding box center [492, 155] width 112 height 19
click at [604, 268] on div "Arrearage Amount 1,200.00 $ Belongs To * Select Debtor 1 Only Debtor 2 Only Deb…" at bounding box center [632, 198] width 135 height 306
click at [649, 380] on button "Save & Close" at bounding box center [661, 383] width 67 height 21
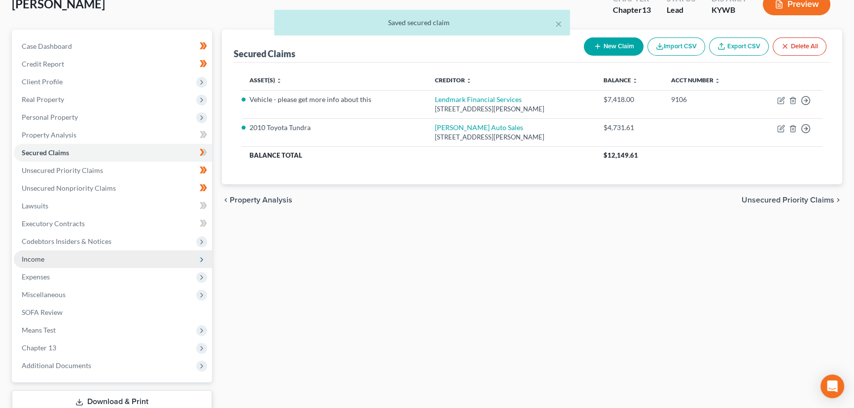
scroll to position [132, 0]
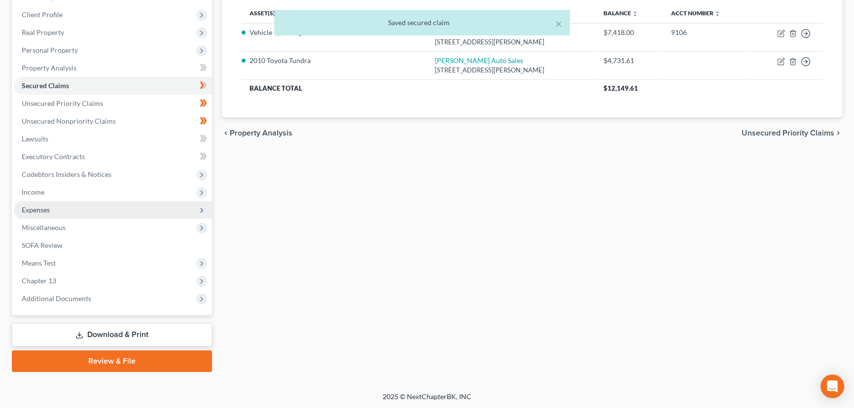
click at [55, 213] on span "Expenses" at bounding box center [113, 210] width 198 height 18
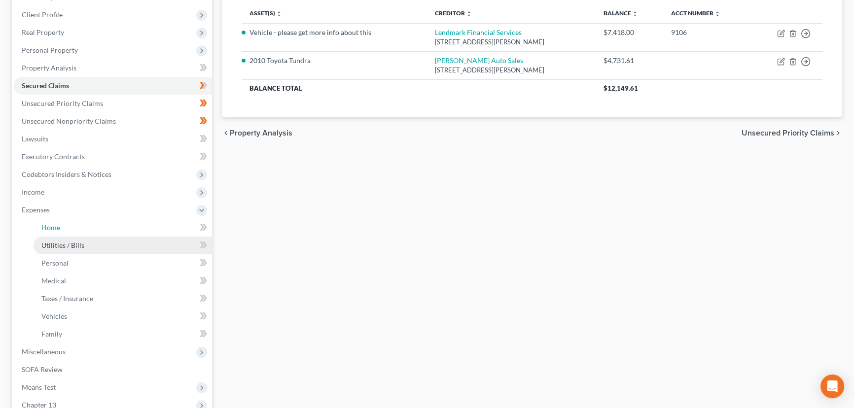
click at [133, 230] on link "Home" at bounding box center [123, 228] width 179 height 18
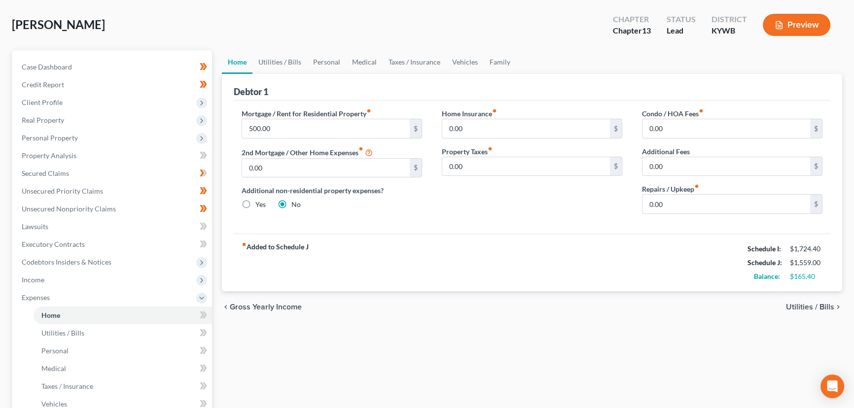
scroll to position [89, 0]
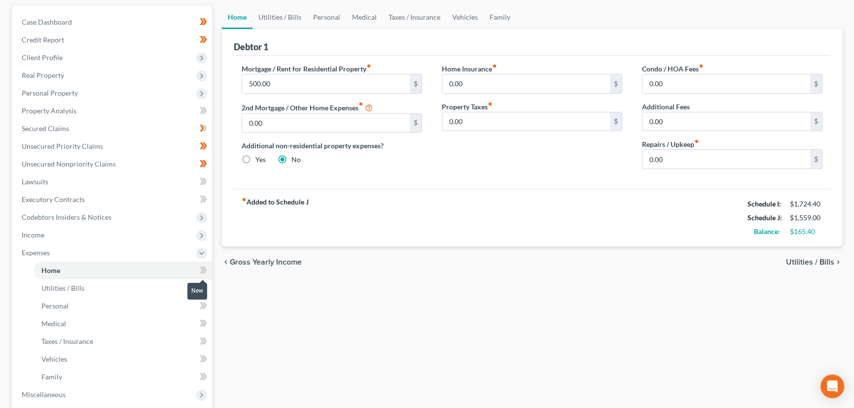
click at [202, 271] on icon at bounding box center [202, 270] width 4 height 7
click at [242, 290] on div "Home Utilities / Bills Personal Medical Taxes / Insurance Vehicles Family Debto…" at bounding box center [532, 272] width 630 height 534
click at [168, 291] on link "Utilities / Bills" at bounding box center [123, 289] width 179 height 18
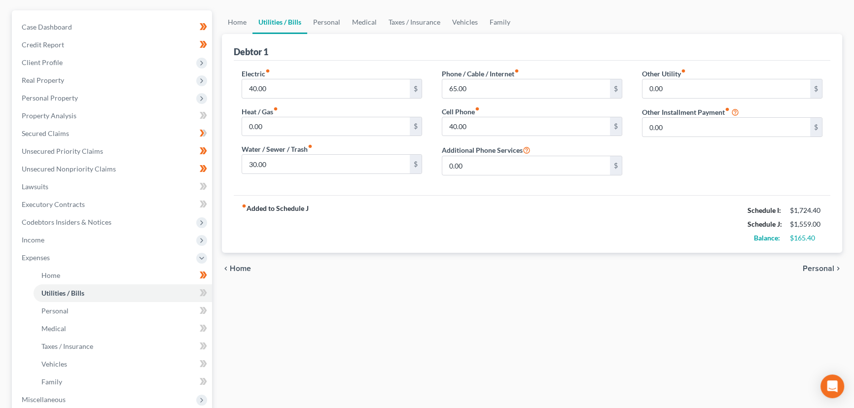
scroll to position [89, 0]
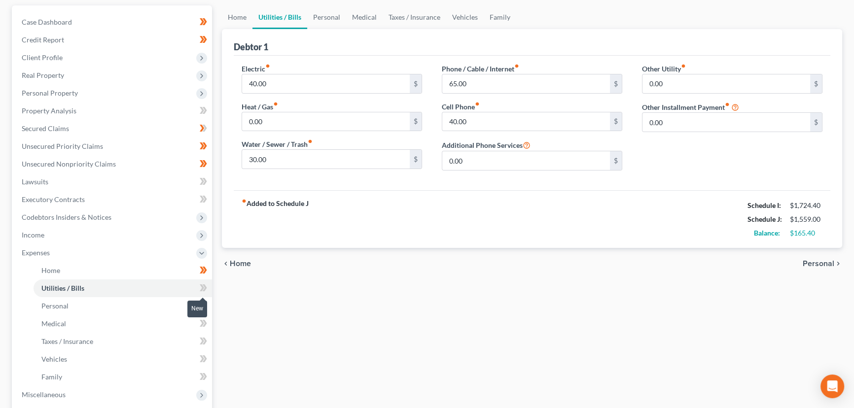
click at [204, 287] on icon at bounding box center [203, 288] width 7 height 12
click at [243, 302] on div "Home Utilities / Bills Personal Medical Taxes / Insurance Vehicles Family Debto…" at bounding box center [532, 272] width 630 height 534
click at [163, 313] on link "Personal" at bounding box center [123, 306] width 179 height 18
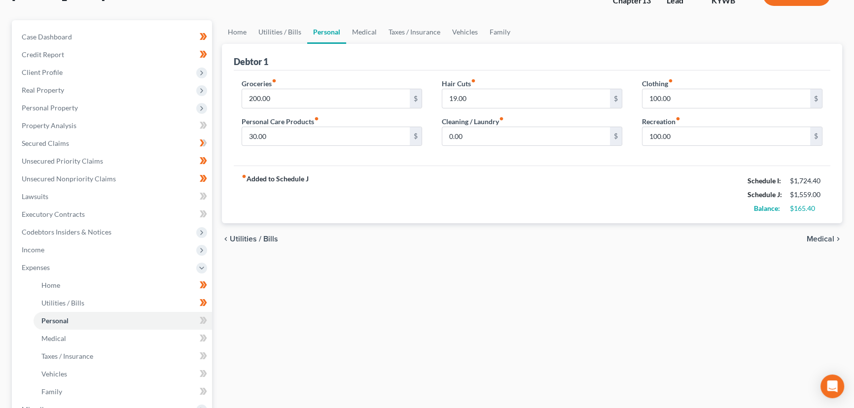
scroll to position [89, 0]
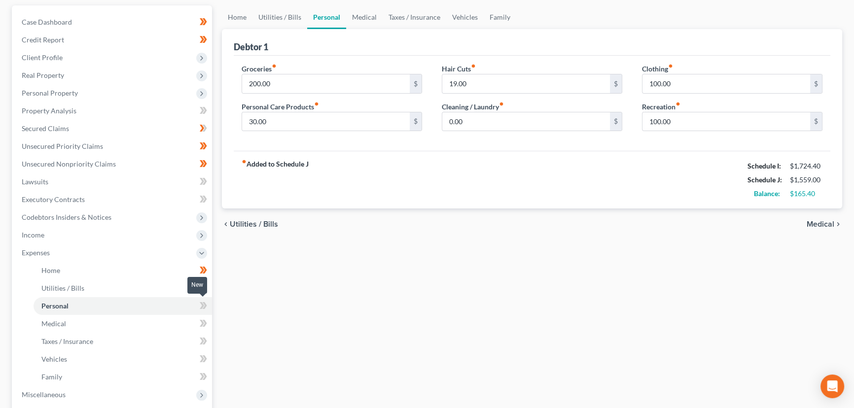
click at [207, 306] on span at bounding box center [203, 307] width 17 height 15
click at [246, 311] on div "Home Utilities / Bills Personal Medical Taxes / Insurance Vehicles Family Debto…" at bounding box center [532, 272] width 630 height 534
click at [139, 328] on link "Medical" at bounding box center [123, 324] width 179 height 18
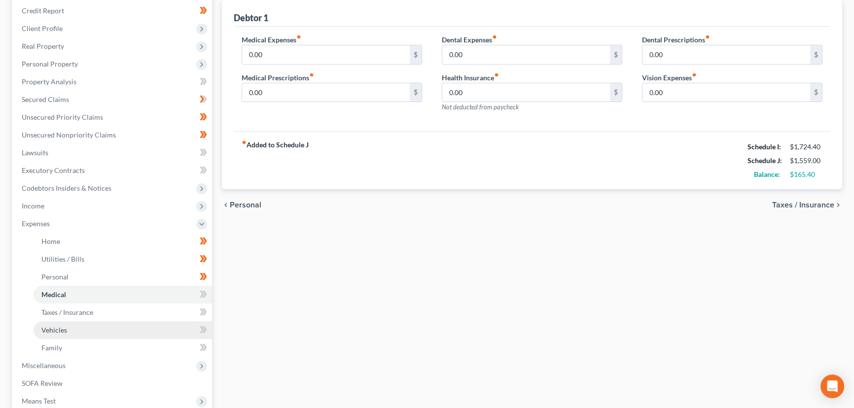
scroll to position [134, 0]
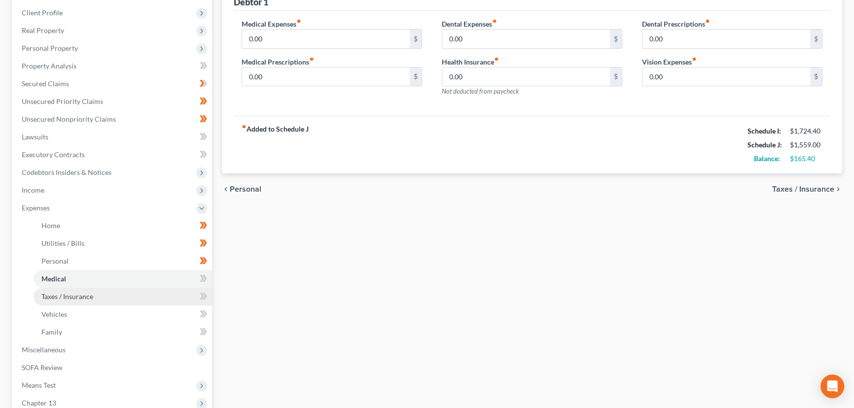
click at [121, 298] on link "Taxes / Insurance" at bounding box center [123, 297] width 179 height 18
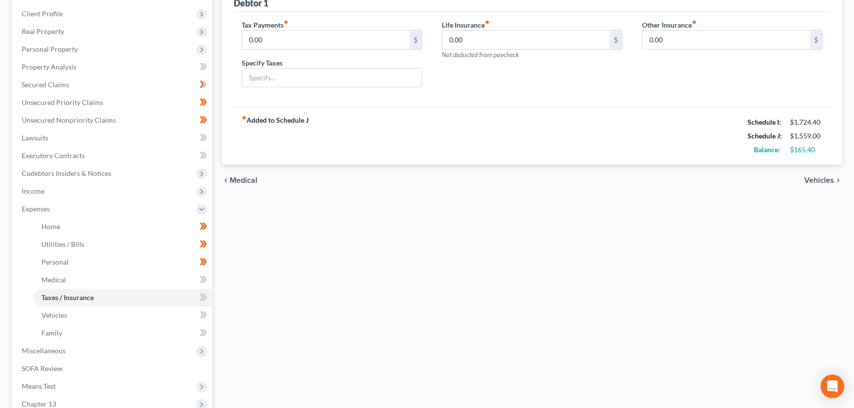
scroll to position [179, 0]
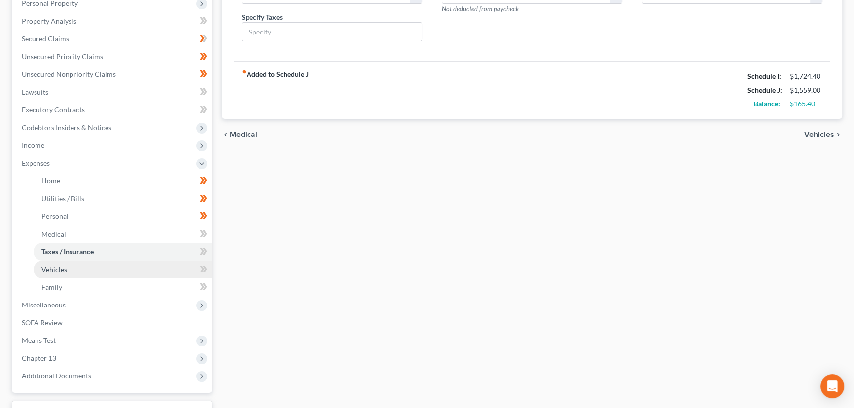
click at [123, 275] on link "Vehicles" at bounding box center [123, 270] width 179 height 18
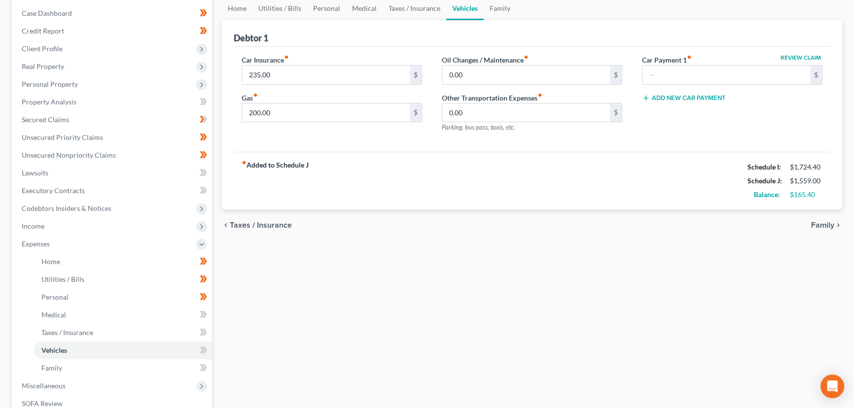
scroll to position [134, 0]
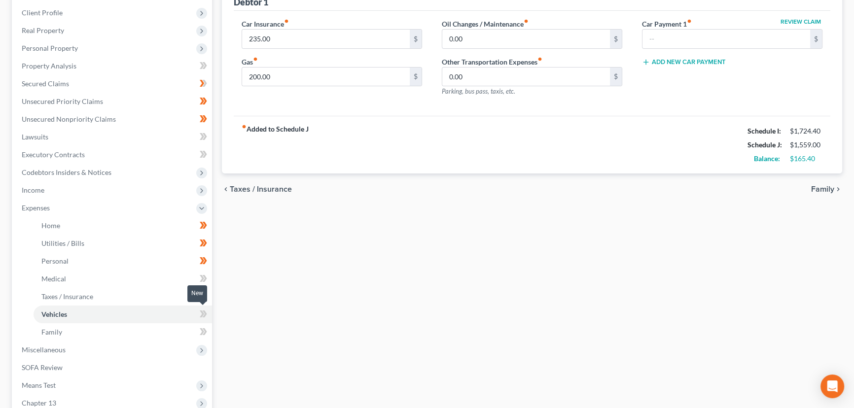
click at [206, 316] on icon at bounding box center [203, 314] width 7 height 12
click at [245, 319] on div "Home Utilities / Bills Personal Medical Taxes / Insurance Vehicles Family Debto…" at bounding box center [532, 228] width 630 height 534
click at [55, 207] on span "Expenses" at bounding box center [113, 208] width 198 height 18
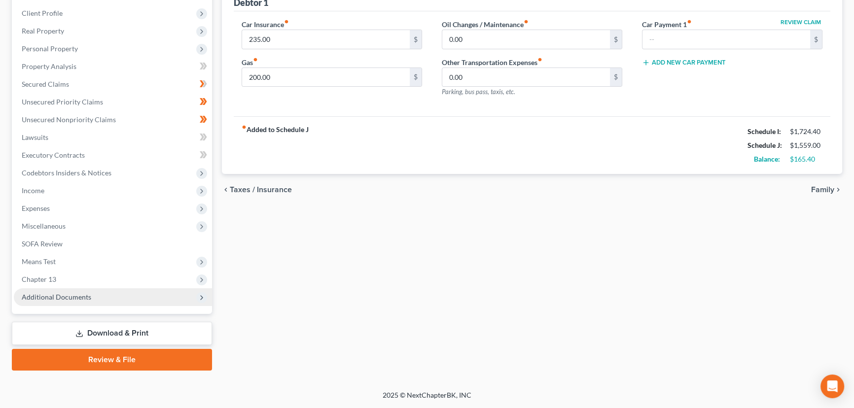
scroll to position [132, 0]
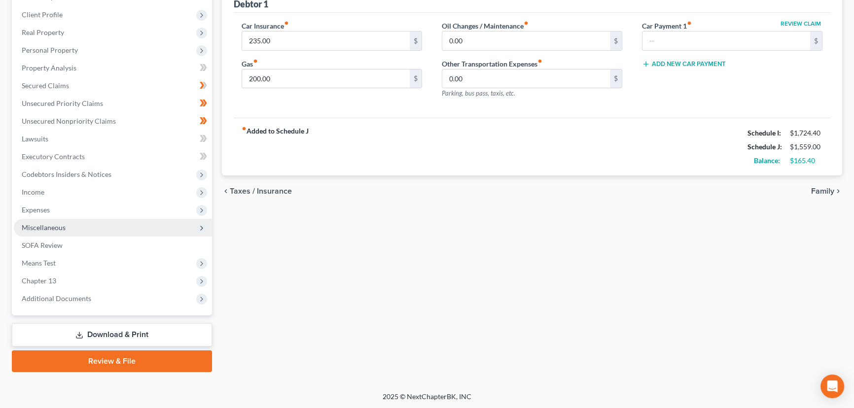
click at [62, 227] on span "Miscellaneous" at bounding box center [44, 227] width 44 height 8
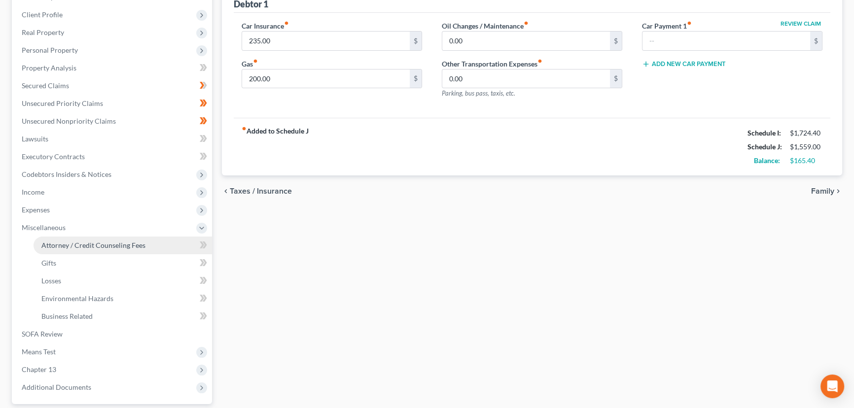
scroll to position [134, 0]
click at [83, 239] on span "Attorney / Credit Counseling Fees" at bounding box center [93, 243] width 104 height 8
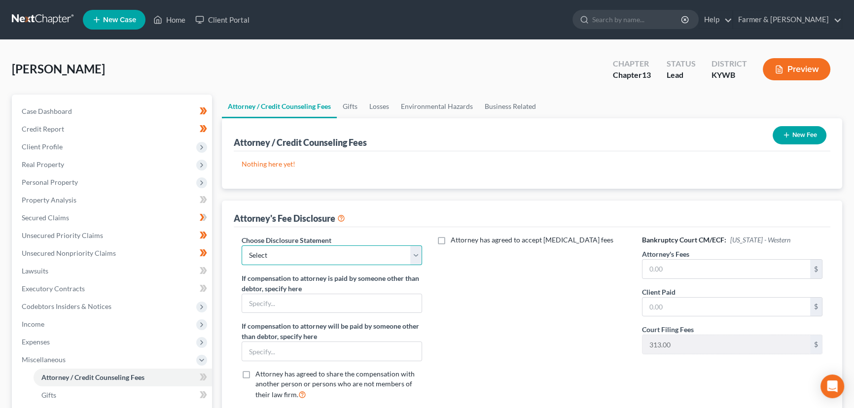
click at [299, 262] on select "Select Disclosure" at bounding box center [332, 256] width 181 height 20
click at [242, 246] on select "Select Disclosure" at bounding box center [332, 256] width 181 height 20
click at [662, 271] on input "text" at bounding box center [727, 269] width 168 height 19
click at [495, 314] on div "Attorney has agreed to accept [MEDICAL_DATA] fees" at bounding box center [532, 321] width 200 height 173
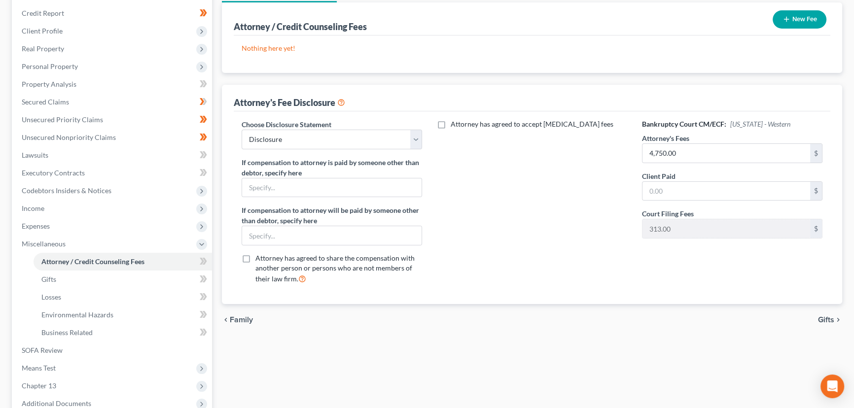
scroll to position [179, 0]
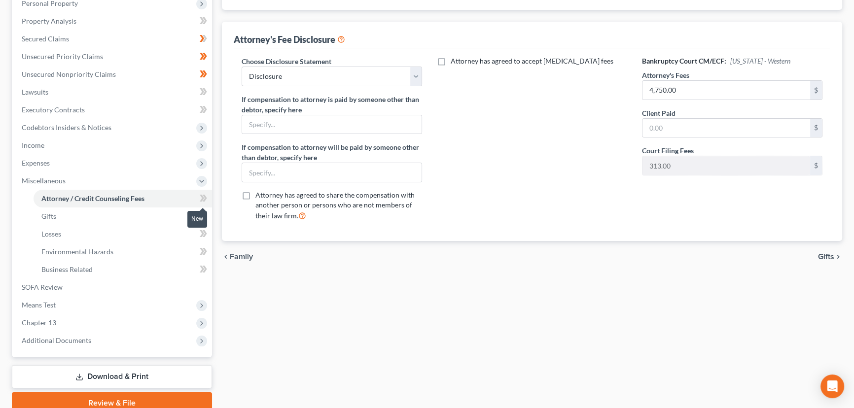
click at [208, 196] on span at bounding box center [203, 199] width 17 height 15
click at [275, 311] on div "Attorney / Credit Counseling Fees Gifts Losses Environmental Hazards Business R…" at bounding box center [532, 165] width 630 height 499
click at [72, 183] on span "Miscellaneous" at bounding box center [113, 181] width 198 height 18
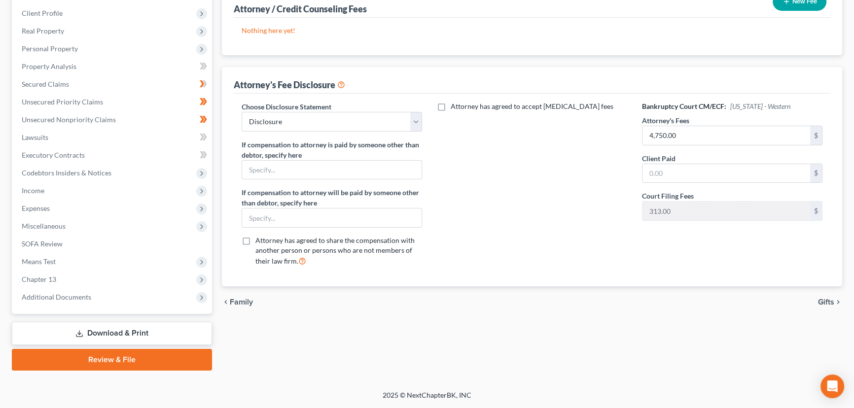
scroll to position [132, 0]
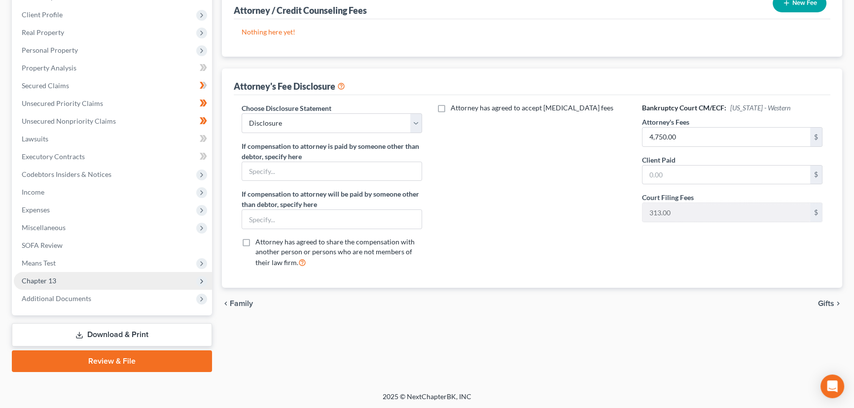
click at [58, 281] on span "Chapter 13" at bounding box center [113, 281] width 198 height 18
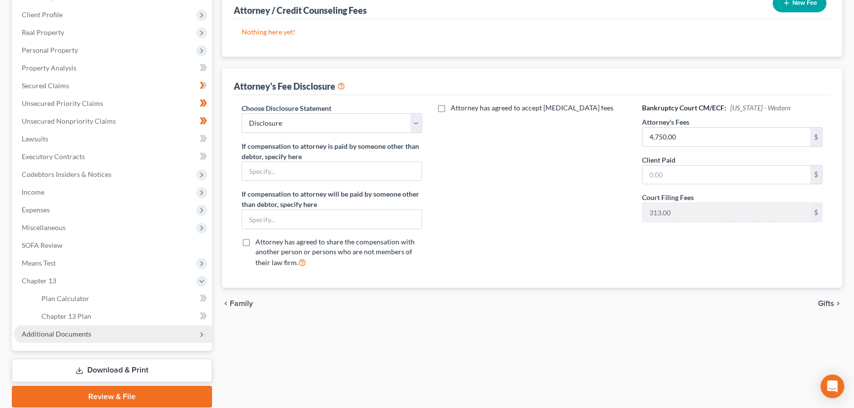
scroll to position [168, 0]
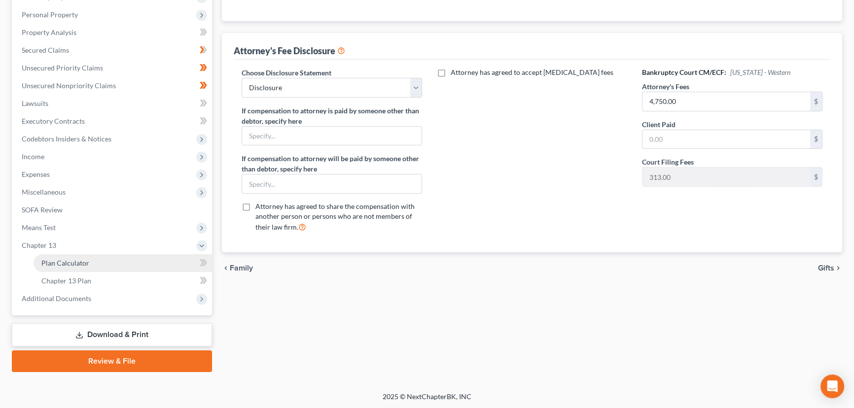
click at [94, 266] on link "Plan Calculator" at bounding box center [123, 264] width 179 height 18
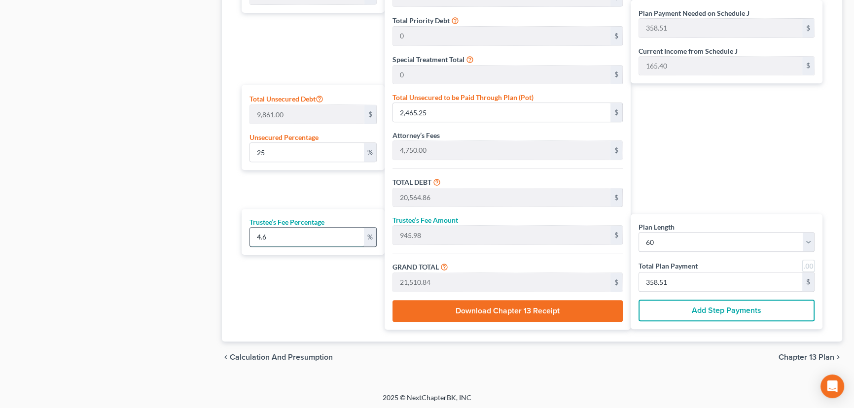
click at [298, 244] on input "4.6" at bounding box center [307, 237] width 114 height 19
click at [811, 267] on link at bounding box center [809, 266] width 12 height 12
click at [706, 187] on div "Plan Payment Needed on Schedule J 361.00 $ Current Income from Schedule J 165.4…" at bounding box center [729, 129] width 197 height 401
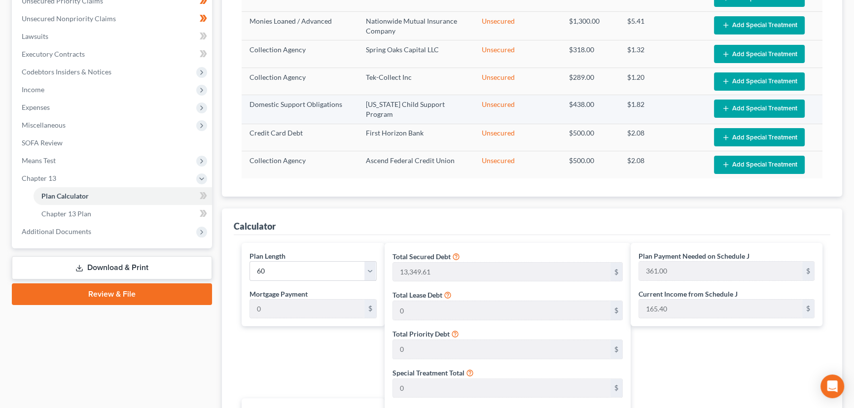
click at [735, 110] on button "Add Special Treatment" at bounding box center [759, 109] width 91 height 18
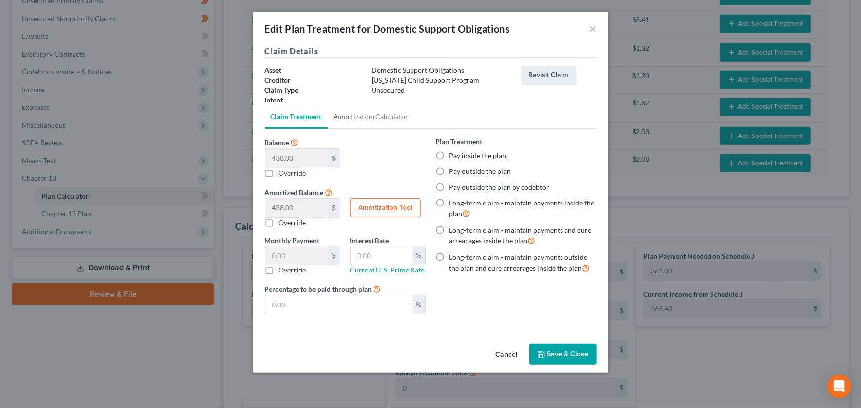
click at [451, 173] on label "Pay outside the plan" at bounding box center [480, 172] width 62 height 10
click at [453, 173] on input "Pay outside the plan" at bounding box center [456, 170] width 6 height 6
click at [562, 358] on button "Save & Close" at bounding box center [562, 354] width 67 height 21
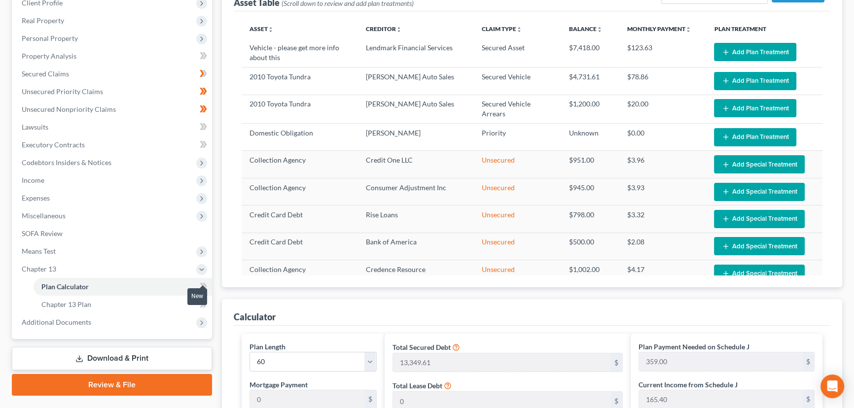
drag, startPoint x: 194, startPoint y: 293, endPoint x: 209, endPoint y: 286, distance: 16.3
click at [204, 287] on div at bounding box center [203, 287] width 6 height 3
click at [212, 288] on div "Case Dashboard Payments Invoices Payments Payments Credit Report Client Profile" at bounding box center [112, 364] width 210 height 827
click at [209, 288] on span at bounding box center [203, 288] width 17 height 15
click at [217, 275] on div "Plan Calculator Chapter 13 Plan Asset Table (Scroll down to review and add plan…" at bounding box center [532, 364] width 630 height 827
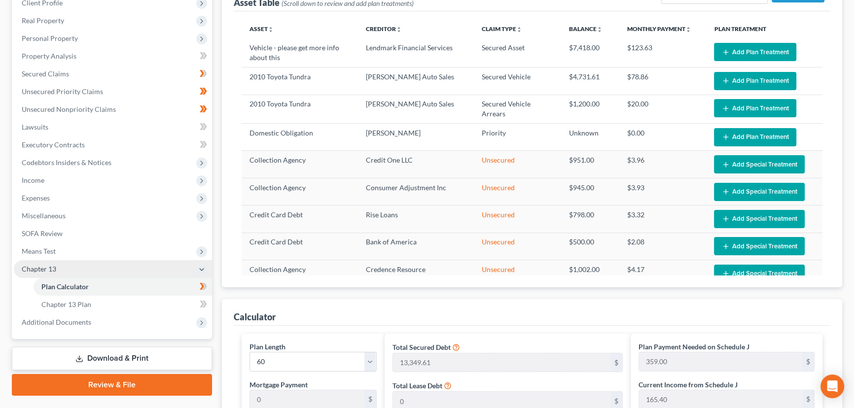
click at [119, 266] on span "Chapter 13" at bounding box center [113, 269] width 198 height 18
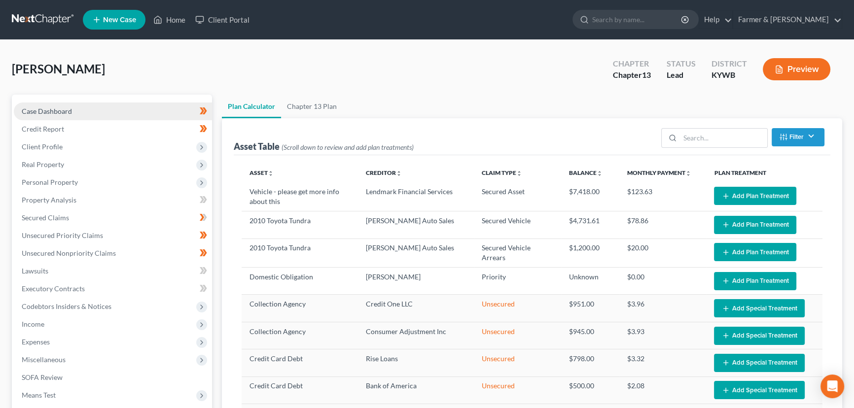
click at [68, 108] on span "Case Dashboard" at bounding box center [47, 111] width 50 height 8
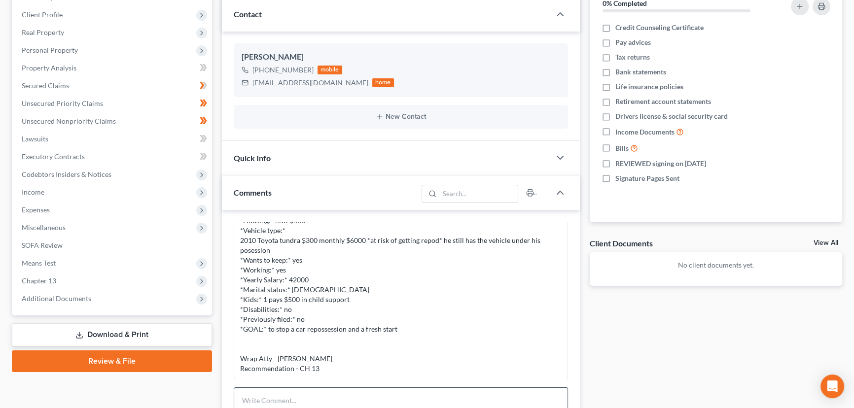
scroll to position [269, 0]
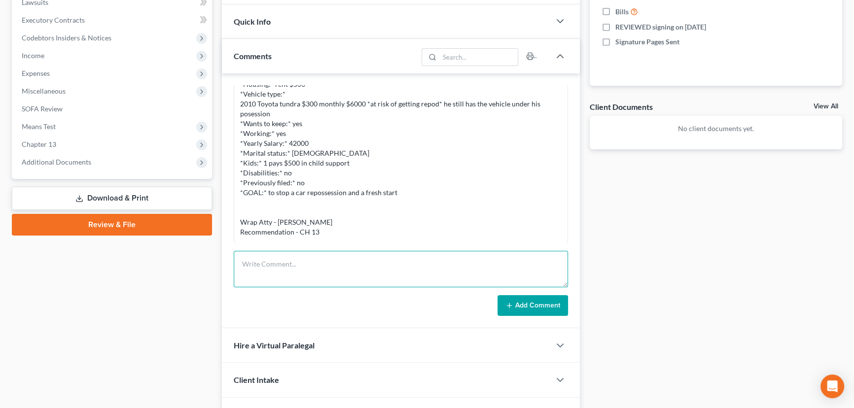
click at [296, 263] on textarea at bounding box center [401, 269] width 334 height 37
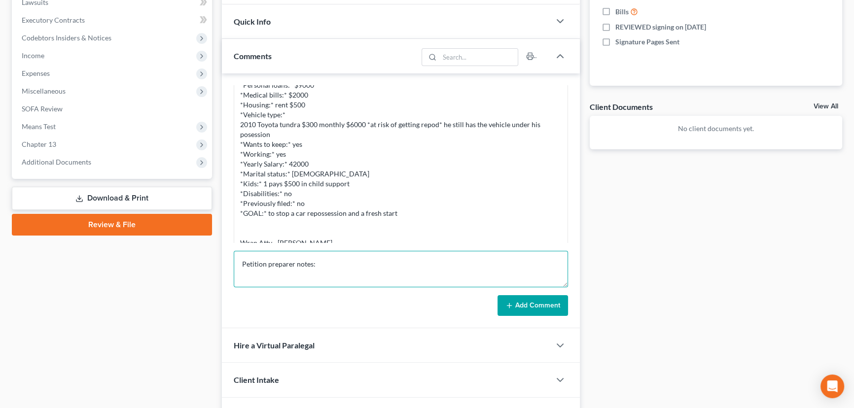
scroll to position [62, 0]
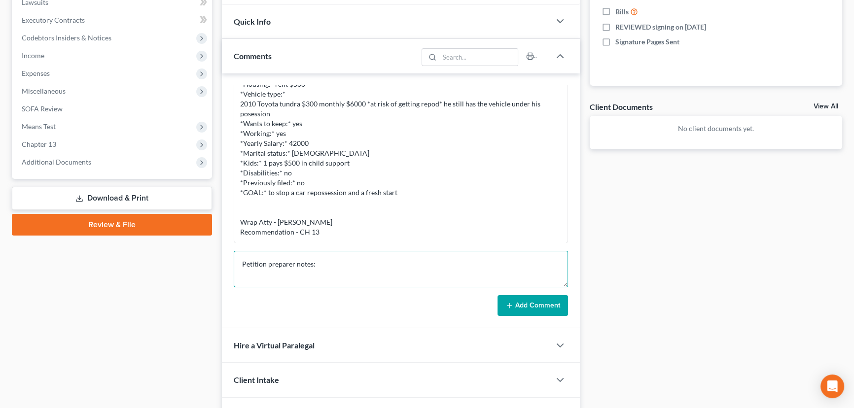
click at [327, 278] on textarea "Petition preparer notes:" at bounding box center [401, 269] width 334 height 37
paste textarea "⦁ Loremip, 1 dolorsita, conse. ⦁ Adip elits doeiusm, temporin utla etdolore. ⦁ …"
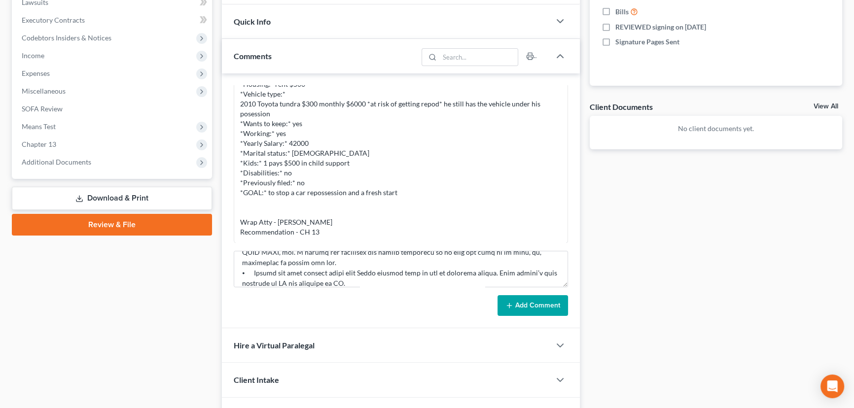
click at [523, 304] on button "Add Comment" at bounding box center [533, 305] width 71 height 21
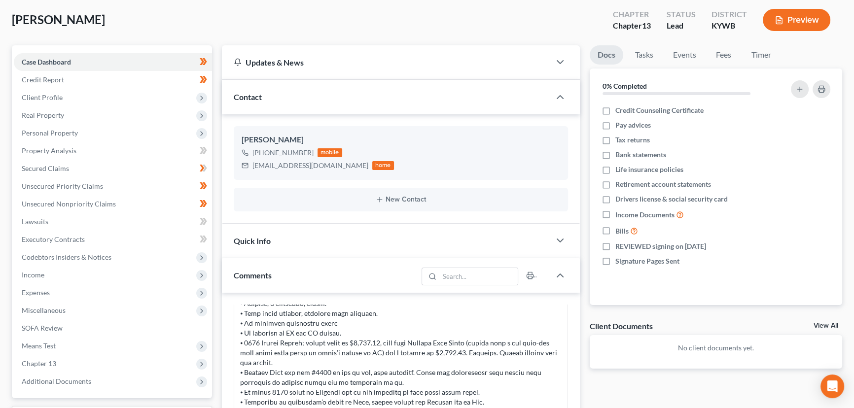
scroll to position [44, 0]
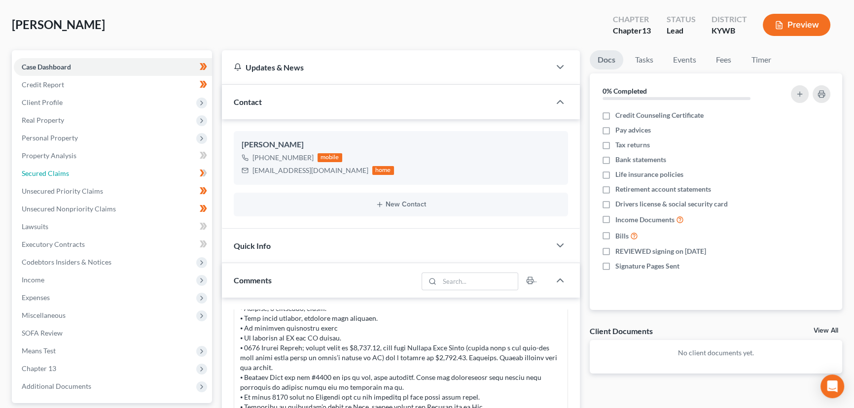
drag, startPoint x: 65, startPoint y: 175, endPoint x: 377, endPoint y: 191, distance: 313.2
click at [65, 175] on span "Secured Claims" at bounding box center [45, 173] width 47 height 8
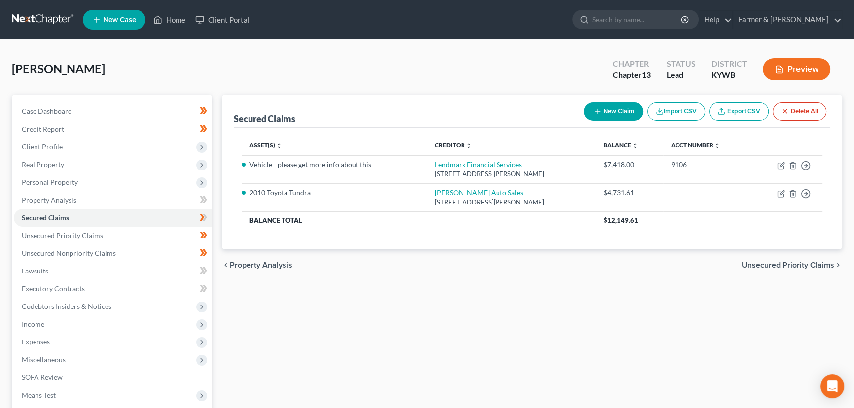
click at [728, 113] on link "Export CSV" at bounding box center [739, 112] width 60 height 18
click at [135, 250] on link "Unsecured Nonpriority Claims" at bounding box center [113, 254] width 198 height 18
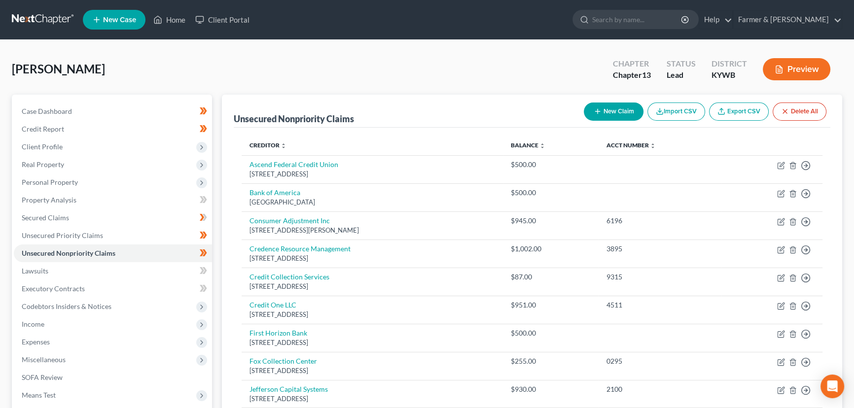
click at [742, 108] on link "Export CSV" at bounding box center [739, 112] width 60 height 18
click at [243, 67] on div "[PERSON_NAME] Upgraded Chapter Chapter 13 Status Lead District [GEOGRAPHIC_DATA…" at bounding box center [427, 73] width 831 height 43
click at [243, 66] on div "[PERSON_NAME] Upgraded Chapter Chapter 13 Status Lead District [GEOGRAPHIC_DATA…" at bounding box center [427, 73] width 831 height 43
click at [174, 21] on link "Home" at bounding box center [169, 20] width 42 height 18
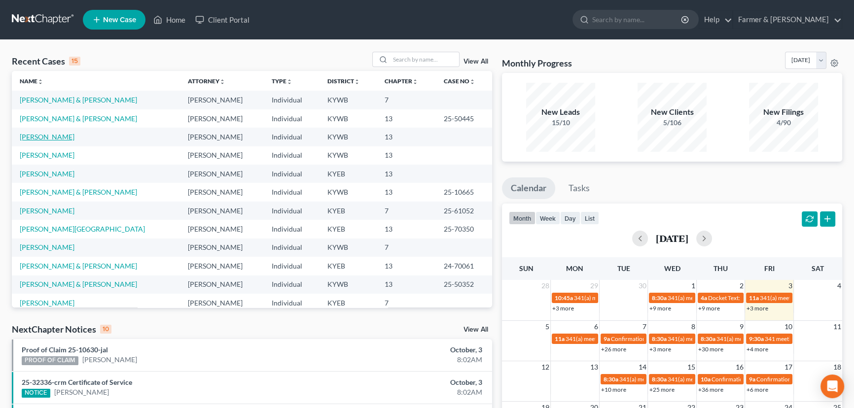
click at [35, 136] on link "[PERSON_NAME]" at bounding box center [47, 137] width 55 height 8
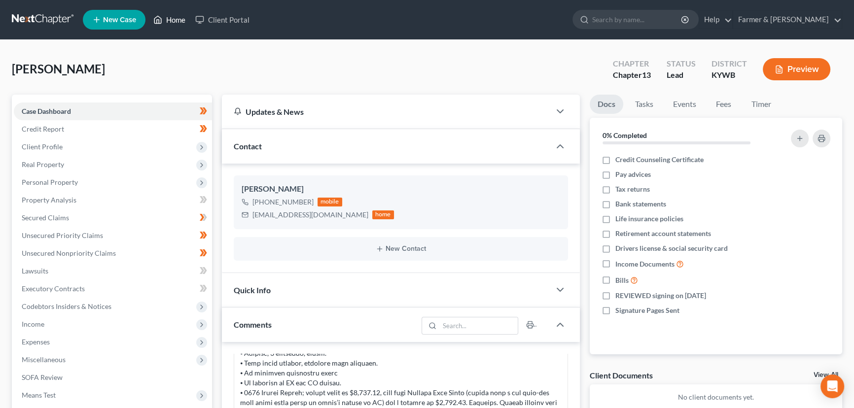
click at [168, 24] on link "Home" at bounding box center [169, 20] width 42 height 18
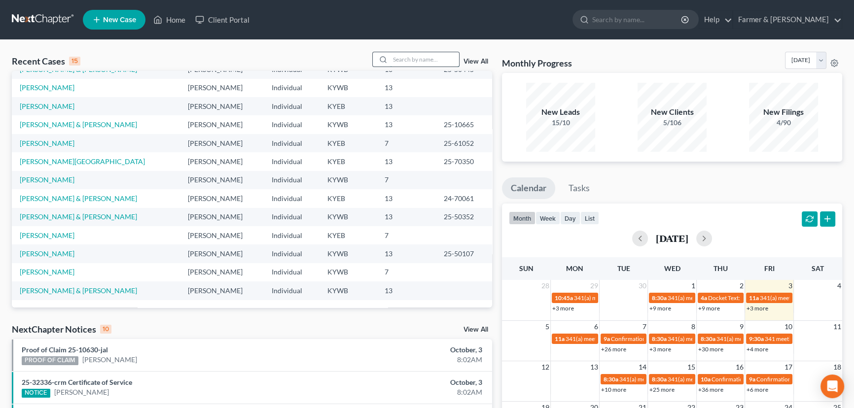
click at [412, 59] on input "search" at bounding box center [424, 59] width 69 height 14
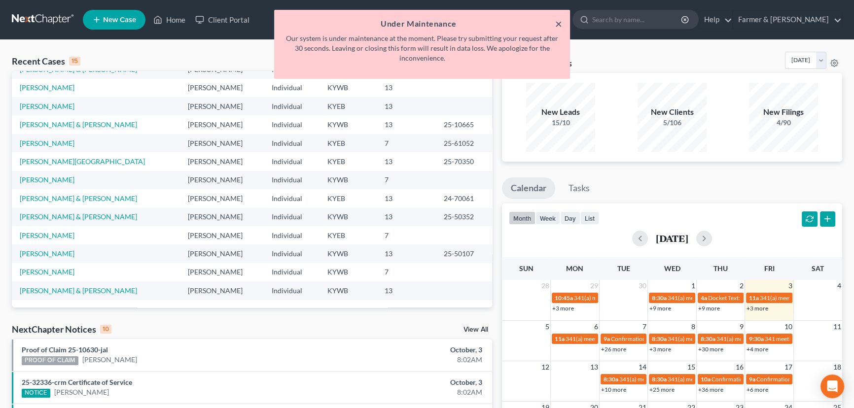
click at [560, 24] on button "×" at bounding box center [558, 24] width 7 height 12
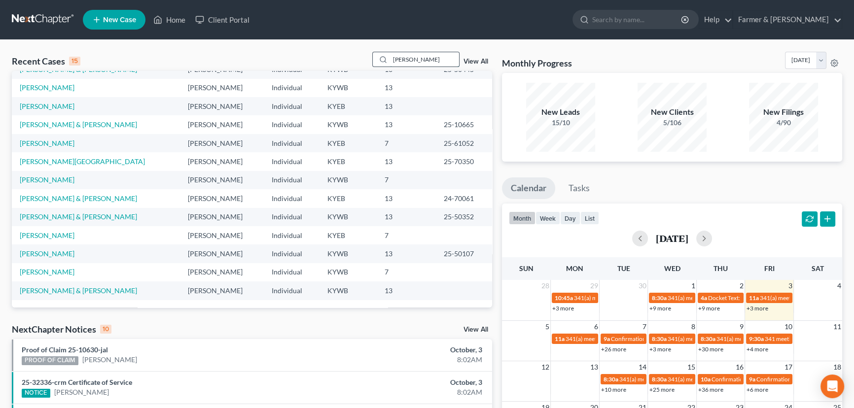
click at [441, 57] on input "[PERSON_NAME]" at bounding box center [424, 59] width 69 height 14
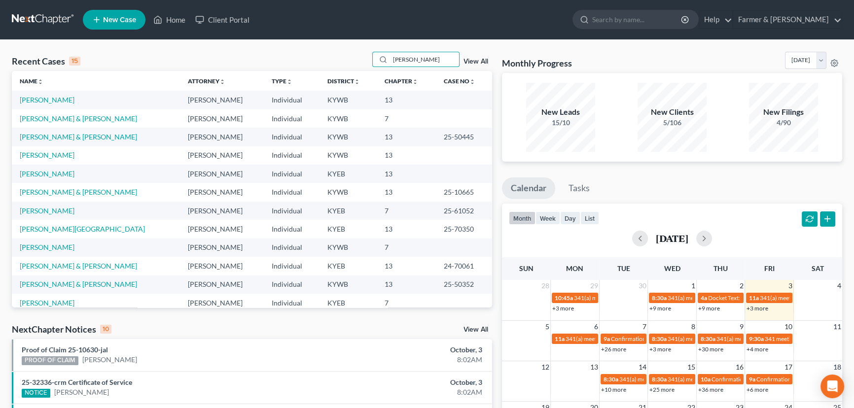
drag, startPoint x: 416, startPoint y: 57, endPoint x: 369, endPoint y: 59, distance: 47.4
click at [369, 59] on div "Recent Cases 15 [PERSON_NAME] View All" at bounding box center [252, 61] width 480 height 19
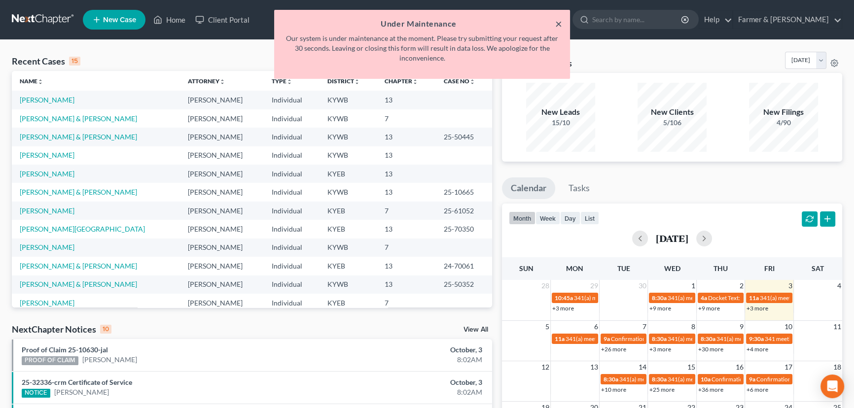
click at [560, 23] on button "×" at bounding box center [558, 24] width 7 height 12
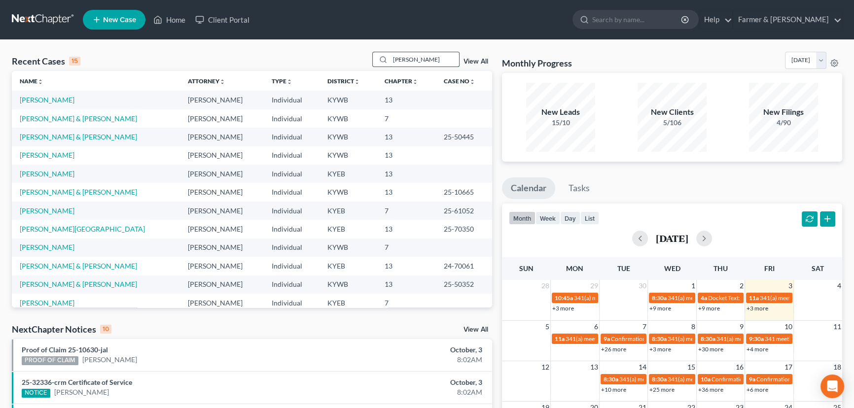
click at [441, 55] on input "[PERSON_NAME]" at bounding box center [424, 59] width 69 height 14
drag, startPoint x: 420, startPoint y: 62, endPoint x: 369, endPoint y: 74, distance: 52.2
click at [369, 74] on div "Recent Cases 15 [PERSON_NAME] View All Name unfold_more expand_more expand_less…" at bounding box center [252, 180] width 480 height 256
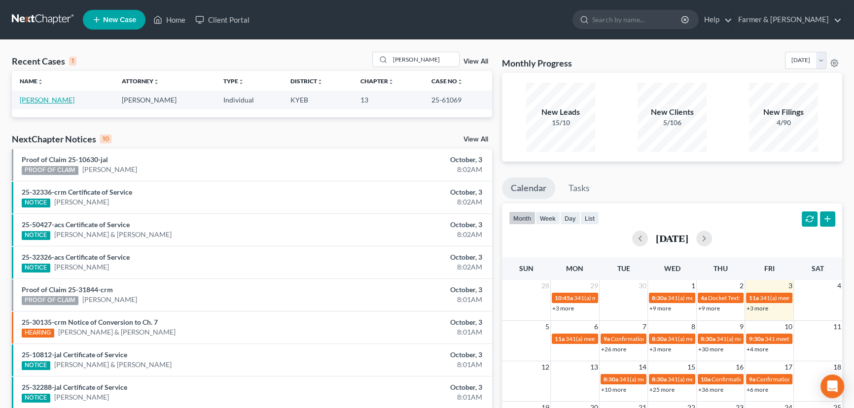
click at [39, 103] on link "[PERSON_NAME]" at bounding box center [47, 100] width 55 height 8
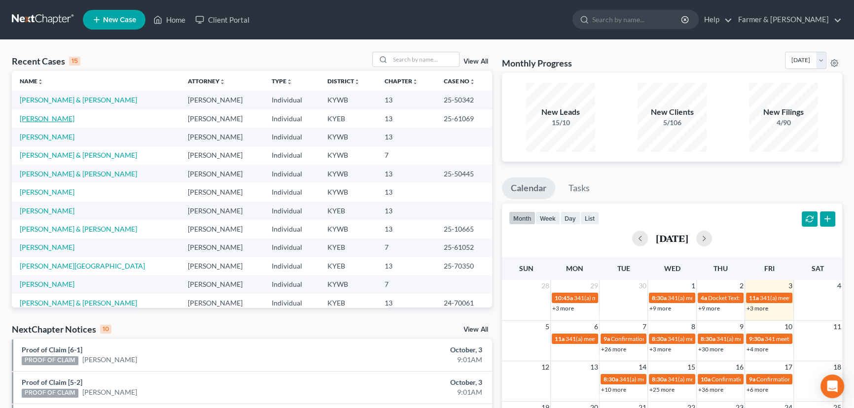
click at [38, 122] on link "[PERSON_NAME]" at bounding box center [47, 118] width 55 height 8
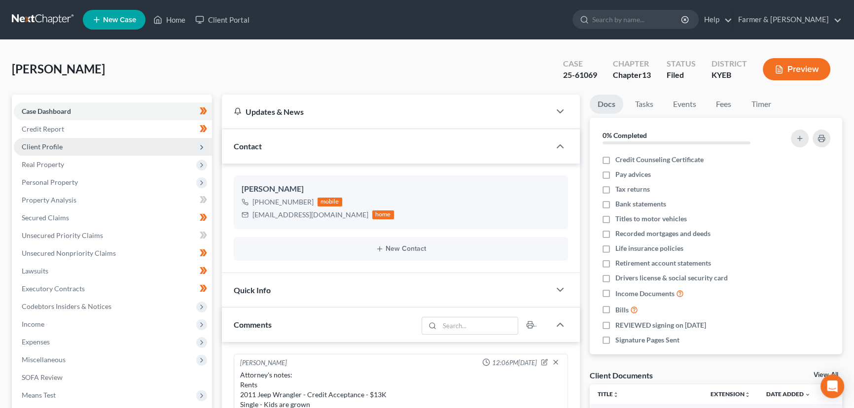
scroll to position [168, 0]
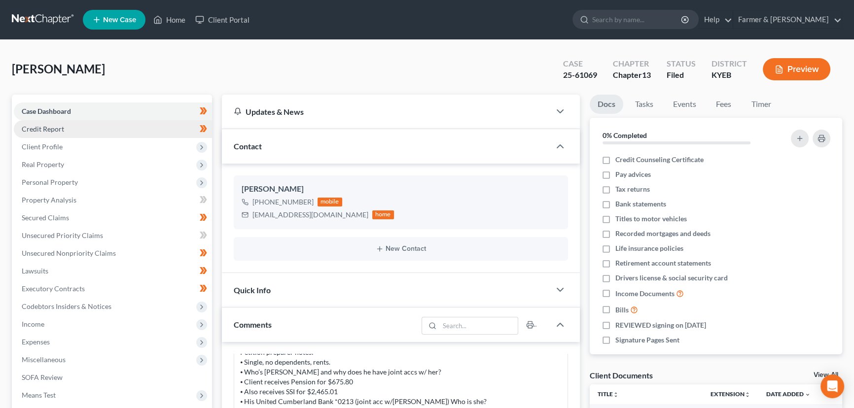
click at [96, 130] on link "Credit Report" at bounding box center [113, 129] width 198 height 18
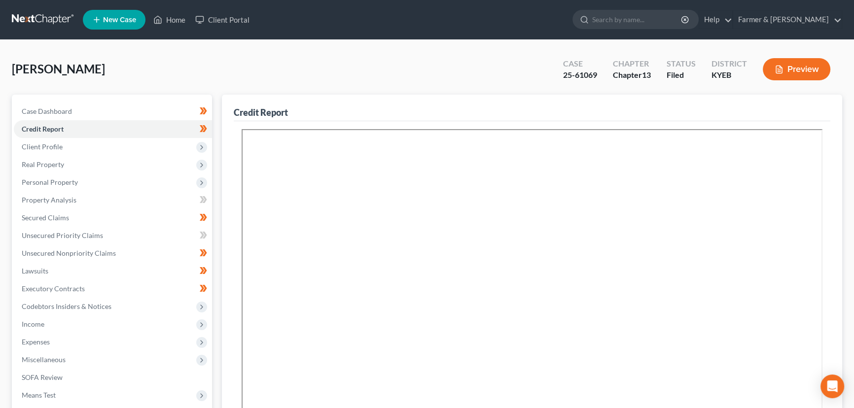
click at [221, 72] on div "West, Tony Upgraded Case 25-61069 Chapter Chapter 13 Status Filed District KYEB…" at bounding box center [427, 73] width 831 height 43
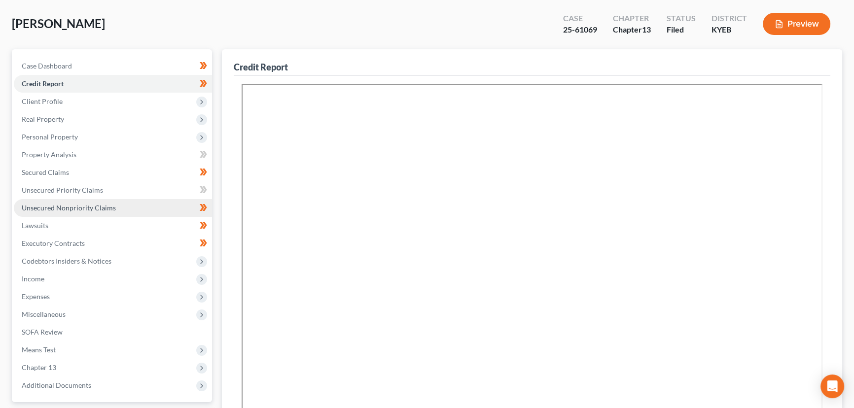
scroll to position [89, 0]
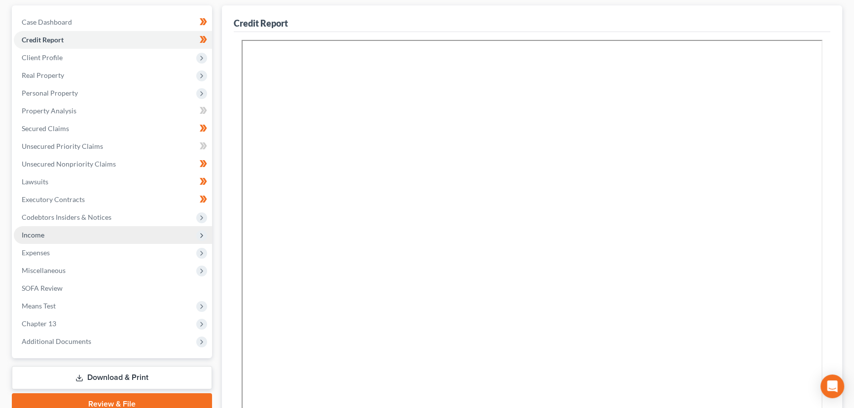
click at [39, 233] on span "Income" at bounding box center [33, 235] width 23 height 8
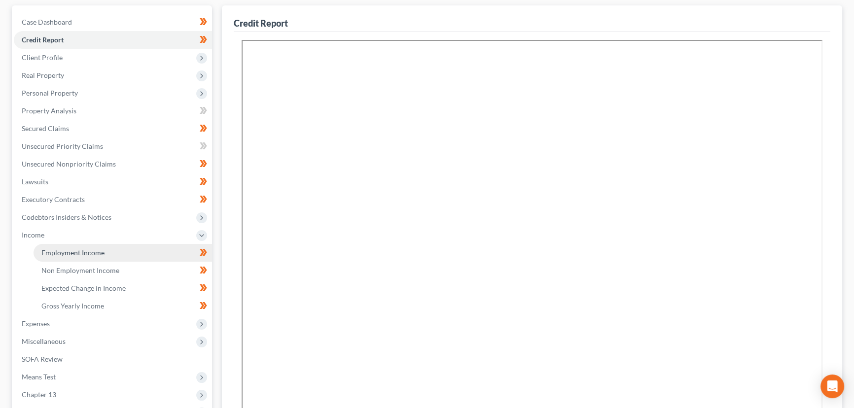
click at [53, 249] on span "Employment Income" at bounding box center [72, 253] width 63 height 8
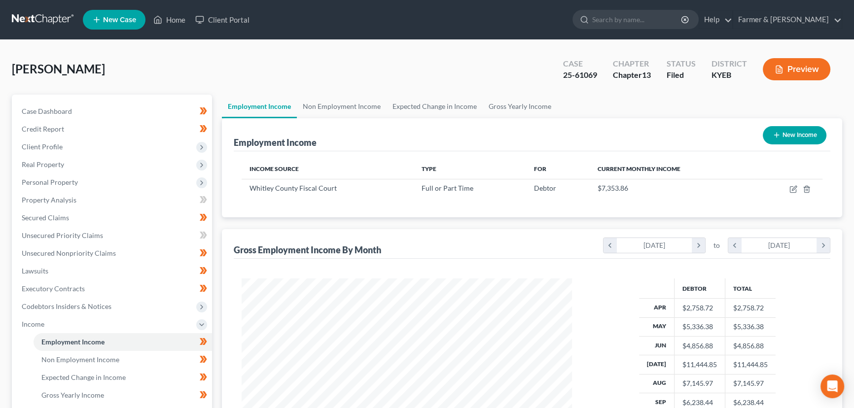
scroll to position [177, 350]
click at [533, 40] on div "West, Tony Upgraded Case 25-61069 Chapter Chapter 13 Status Filed District KYEB…" at bounding box center [427, 317] width 854 height 555
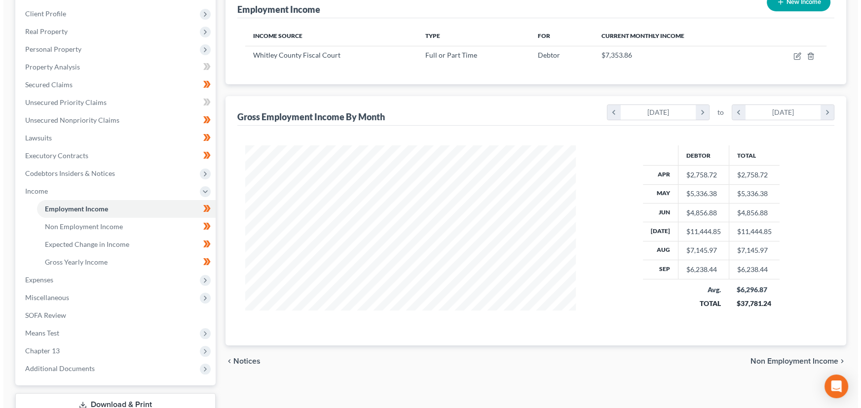
scroll to position [134, 0]
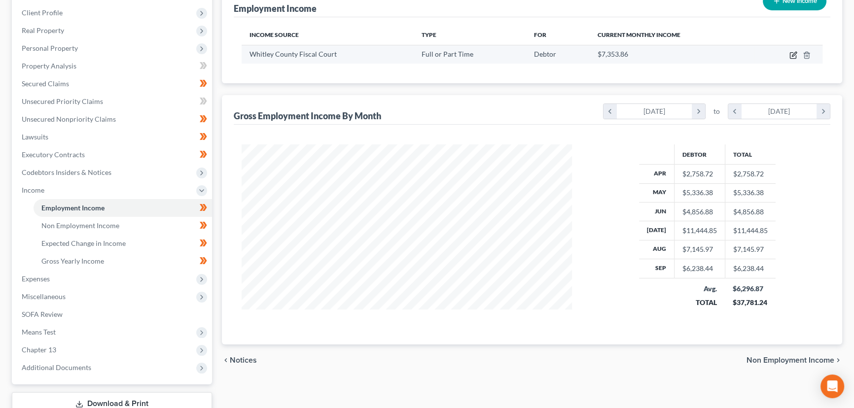
click at [794, 53] on icon "button" at bounding box center [794, 54] width 4 height 4
select select "0"
select select "18"
select select "2"
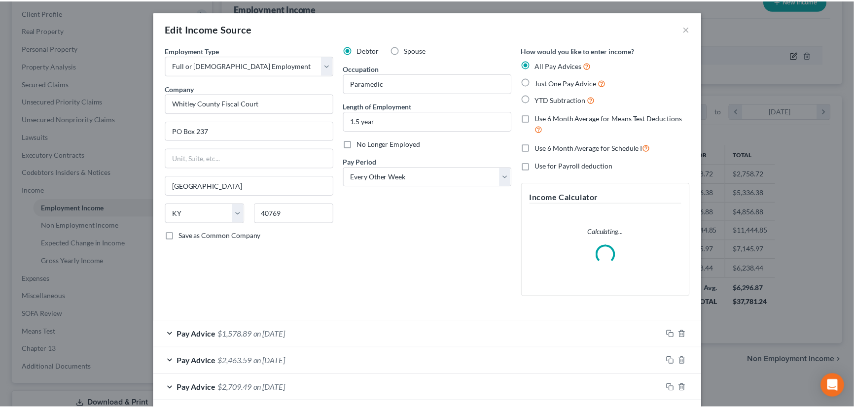
scroll to position [177, 353]
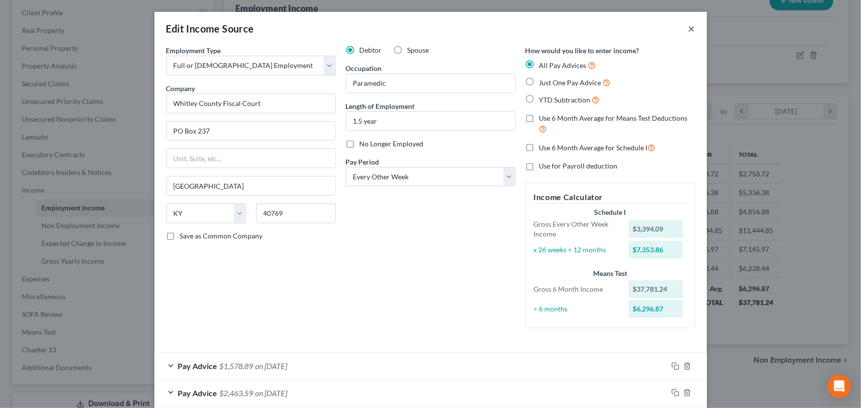
click at [688, 29] on button "×" at bounding box center [691, 29] width 7 height 12
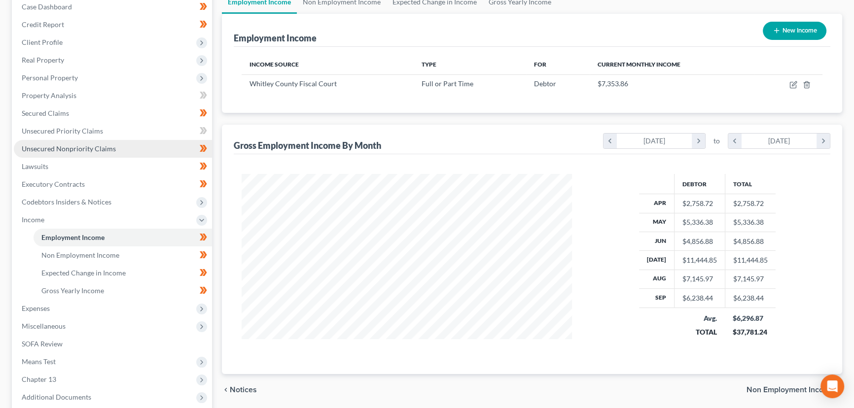
scroll to position [203, 0]
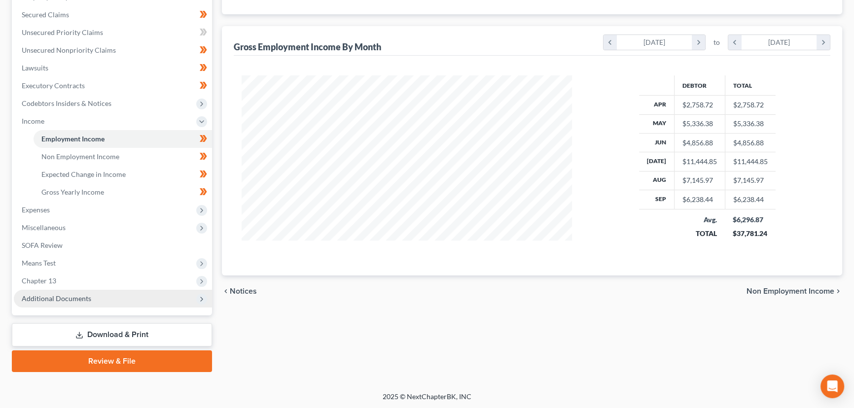
click at [57, 292] on span "Additional Documents" at bounding box center [113, 299] width 198 height 18
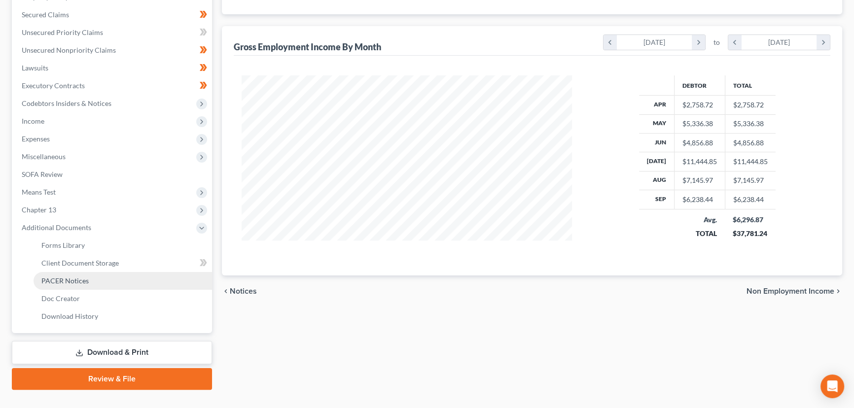
click at [77, 283] on span "PACER Notices" at bounding box center [64, 281] width 47 height 8
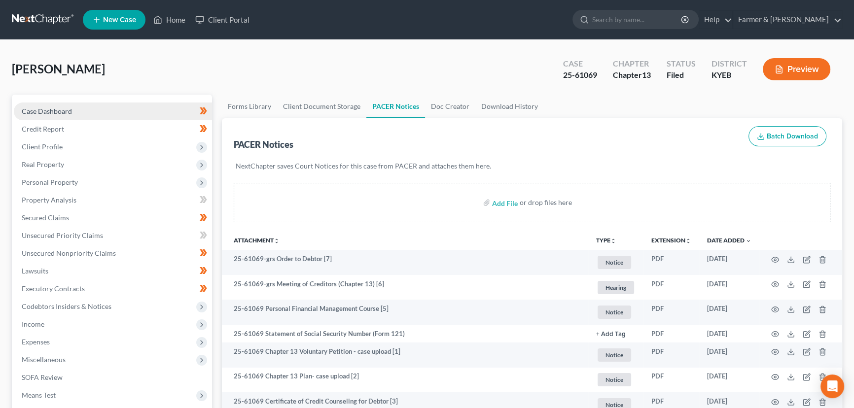
click at [127, 115] on link "Case Dashboard" at bounding box center [113, 112] width 198 height 18
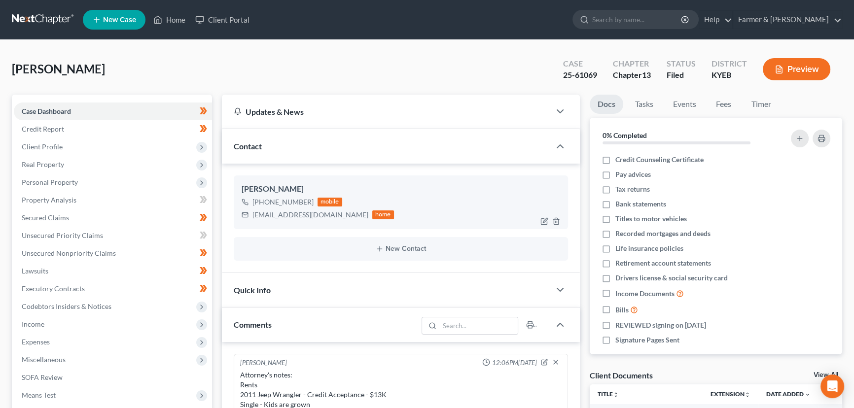
scroll to position [168, 0]
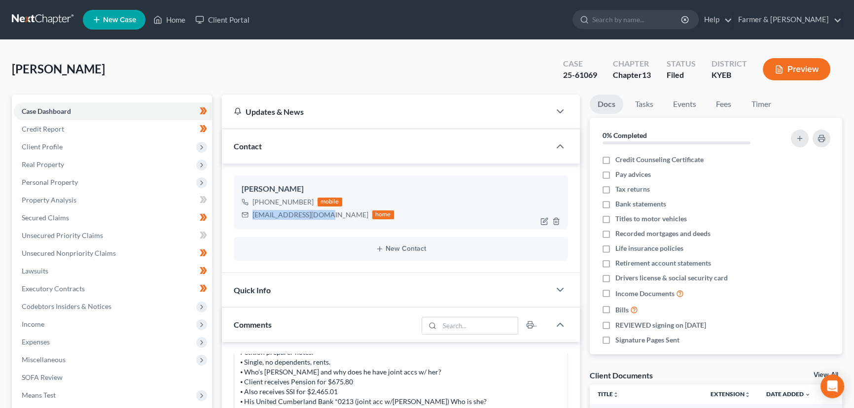
drag, startPoint x: 253, startPoint y: 214, endPoint x: 326, endPoint y: 215, distance: 73.0
click at [326, 215] on div "k9duke2016@gmail.com" at bounding box center [311, 215] width 116 height 10
copy div "k9duke2016@gmail.com"
click at [307, 41] on div "West, Tony Upgraded Case 25-61069 Chapter Chapter 13 Status Filed District KYEB…" at bounding box center [427, 380] width 854 height 681
click at [178, 20] on link "Home" at bounding box center [169, 20] width 42 height 18
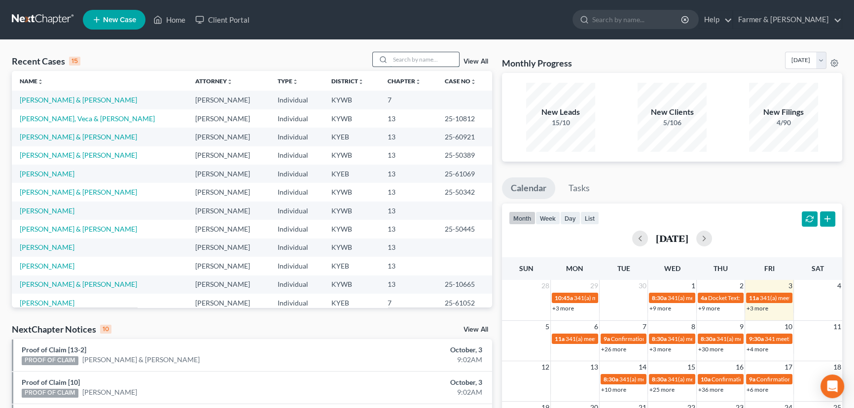
click at [409, 64] on input "search" at bounding box center [424, 59] width 69 height 14
type input "emily heil"
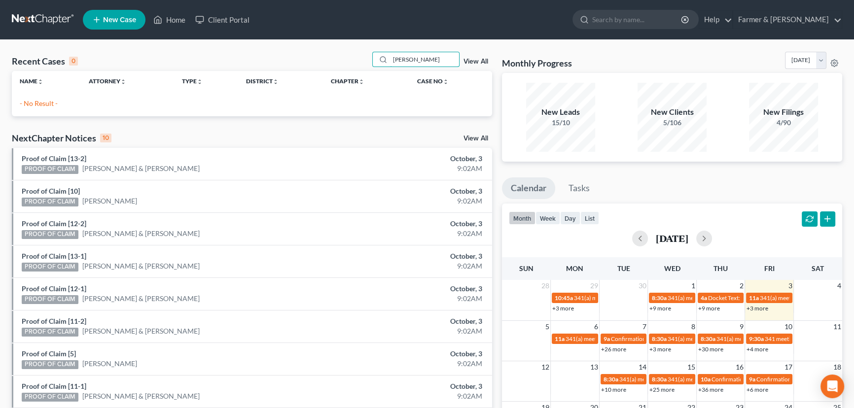
drag, startPoint x: 429, startPoint y: 60, endPoint x: 327, endPoint y: 67, distance: 102.3
click at [327, 67] on div "Recent Cases 0 emily heil View All" at bounding box center [252, 61] width 480 height 19
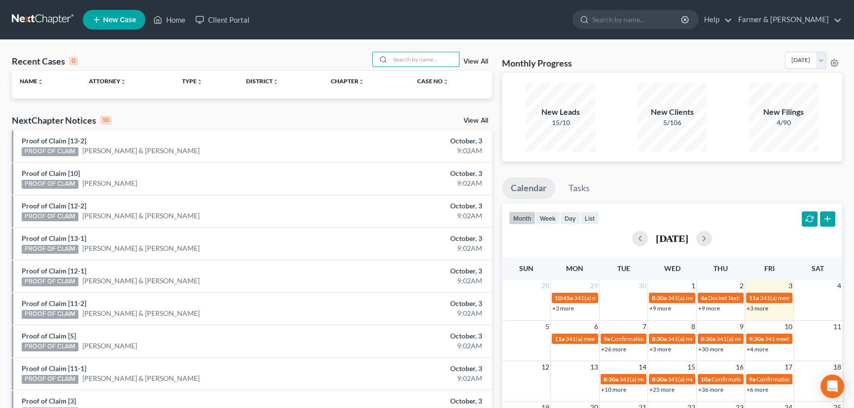
click at [115, 21] on span "New Case" at bounding box center [119, 19] width 33 height 7
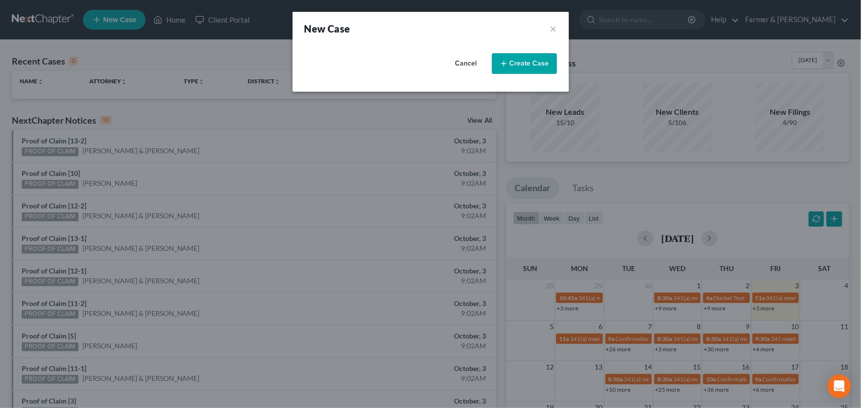
select select "33"
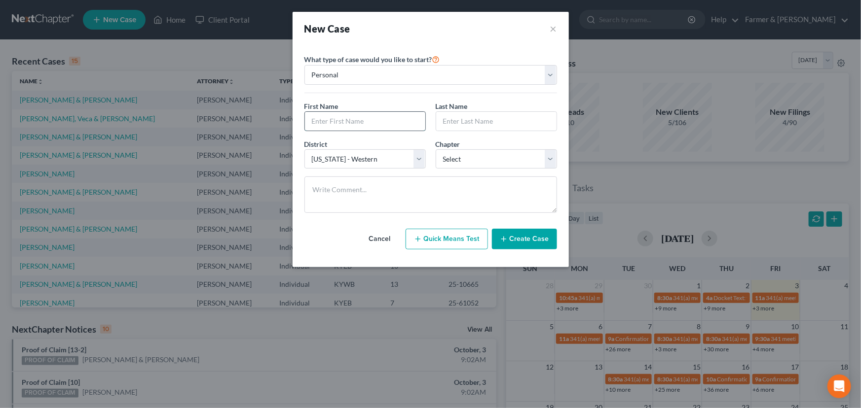
click at [378, 130] on input "text" at bounding box center [365, 121] width 120 height 19
type input "Emily"
type input "Heil"
click at [464, 156] on select "Select 7 11 12 13" at bounding box center [496, 159] width 121 height 20
select select "0"
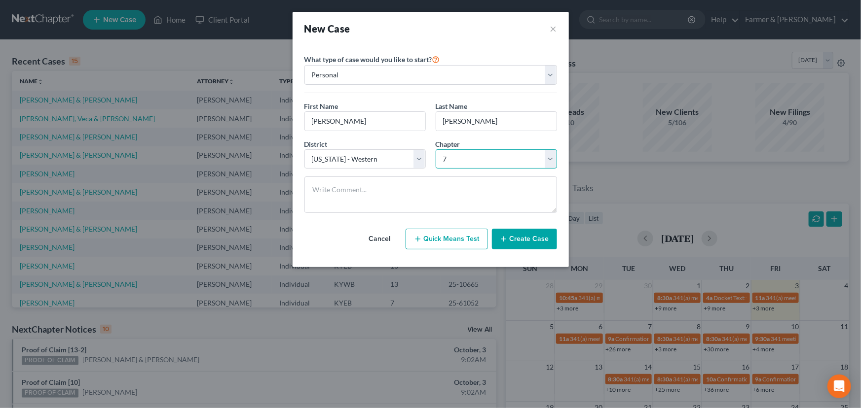
click at [436, 149] on select "Select 7 11 12 13" at bounding box center [496, 159] width 121 height 20
click at [532, 242] on button "Create Case" at bounding box center [524, 239] width 65 height 21
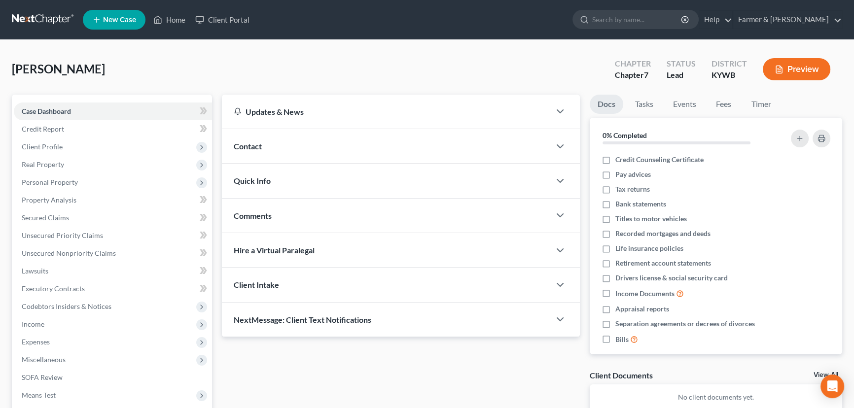
click at [254, 68] on div "Heil, Emily Upgraded Chapter Chapter 7 Status Lead District KYWB Preview" at bounding box center [427, 73] width 831 height 43
click at [823, 326] on icon "button" at bounding box center [827, 325] width 8 height 8
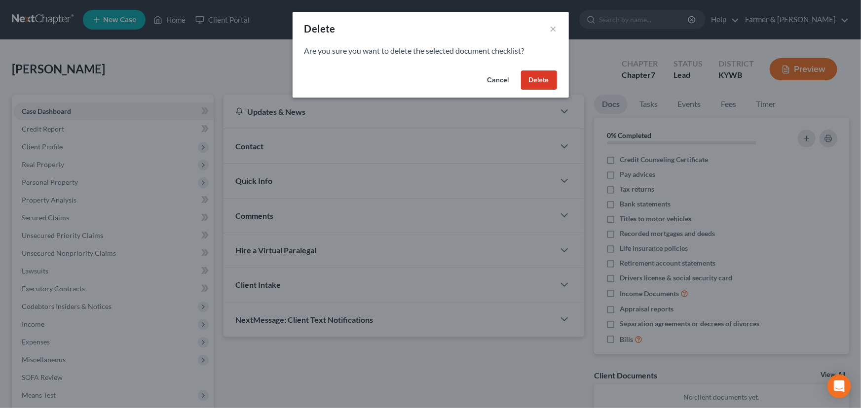
click at [535, 78] on button "Delete" at bounding box center [539, 81] width 36 height 20
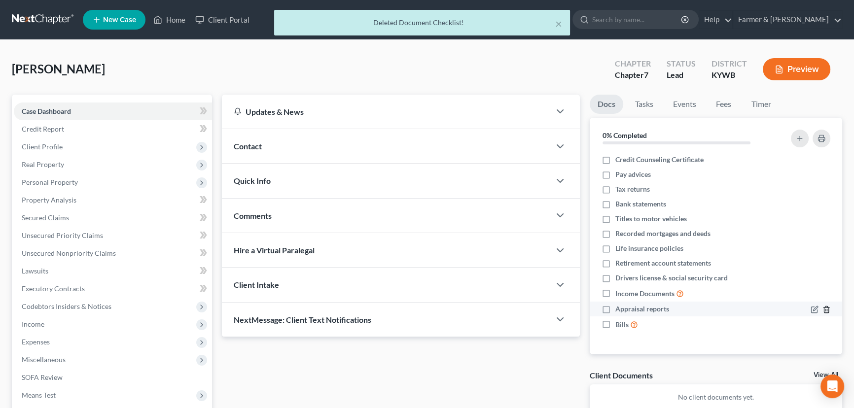
click at [829, 311] on icon "button" at bounding box center [826, 310] width 4 height 6
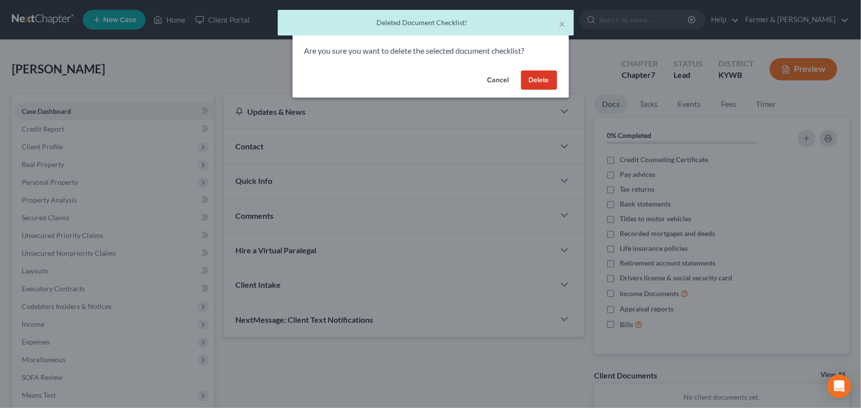
click at [542, 83] on button "Delete" at bounding box center [539, 81] width 36 height 20
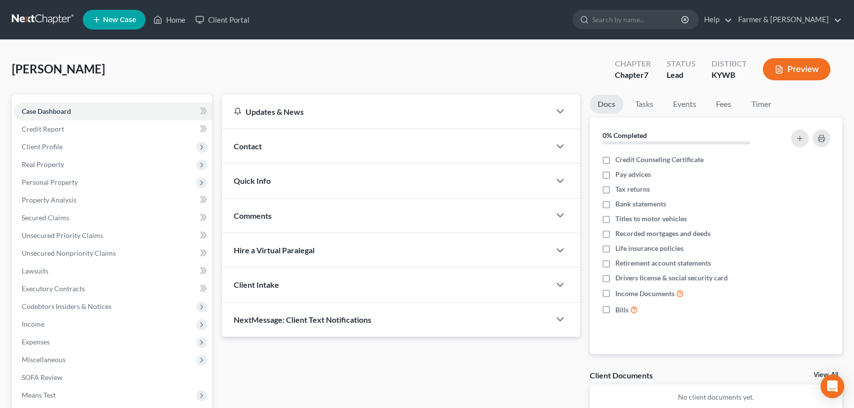
click at [180, 57] on div "Heil, Emily Upgraded Chapter Chapter 7 Status Lead District KYWB Preview" at bounding box center [427, 73] width 831 height 43
click at [797, 140] on icon "button" at bounding box center [800, 139] width 8 height 8
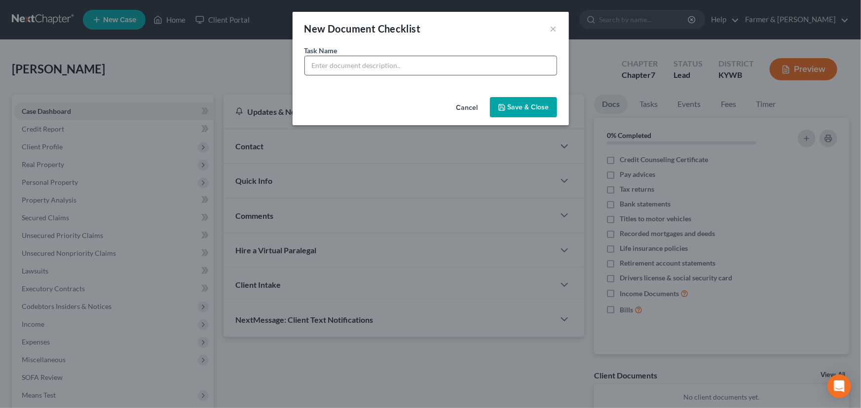
click at [354, 70] on input "text" at bounding box center [431, 65] width 252 height 19
drag, startPoint x: 422, startPoint y: 69, endPoint x: 380, endPoint y: 66, distance: 42.0
click at [380, 66] on input "REVIEWED signing on 01/30/2025" at bounding box center [431, 65] width 252 height 19
type input "REVIEWED signing on 10/06/2025"
click at [528, 110] on button "Save & Close" at bounding box center [523, 107] width 67 height 21
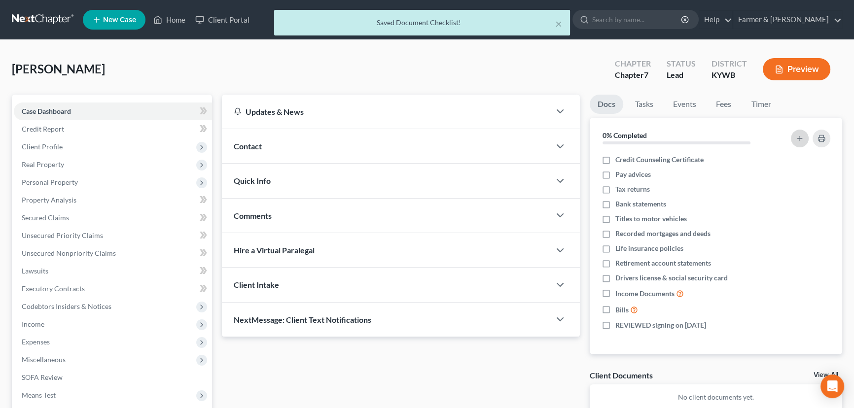
click at [796, 139] on icon "button" at bounding box center [800, 139] width 8 height 8
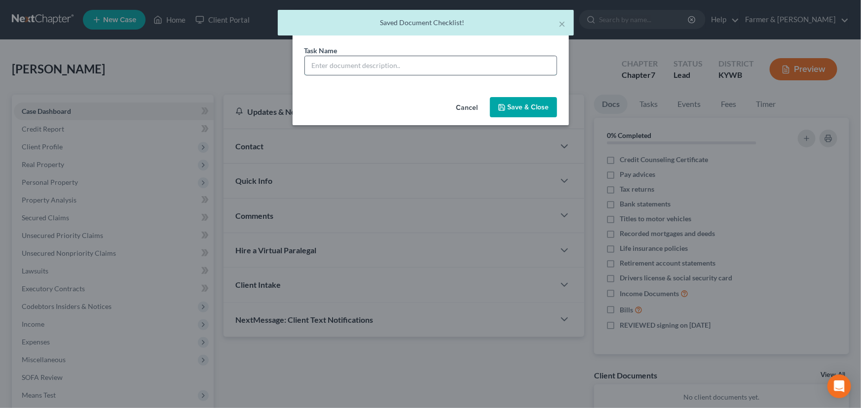
click at [394, 69] on input "text" at bounding box center [431, 65] width 252 height 19
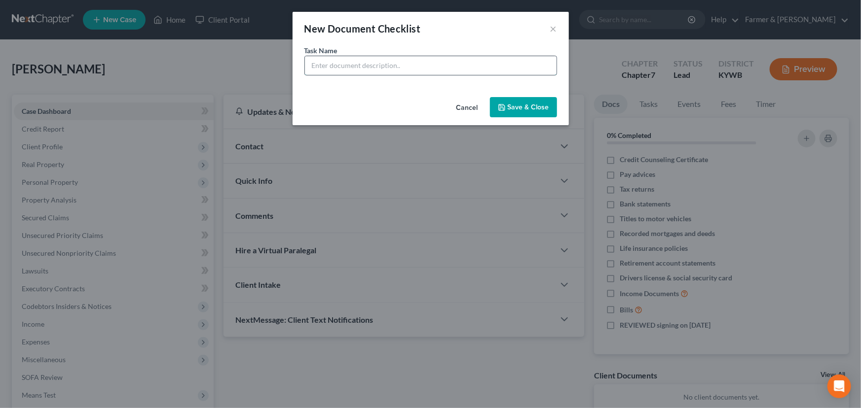
type input "Signature Pages Sent"
click at [515, 110] on button "Save & Close" at bounding box center [523, 107] width 67 height 21
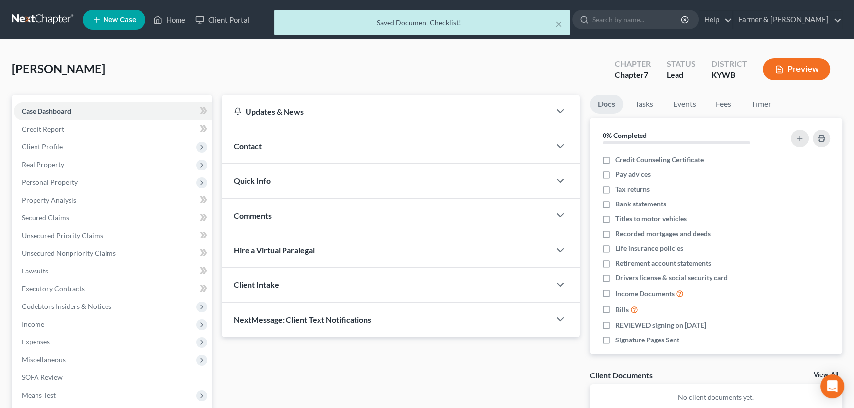
click at [302, 154] on div "Contact" at bounding box center [386, 146] width 329 height 34
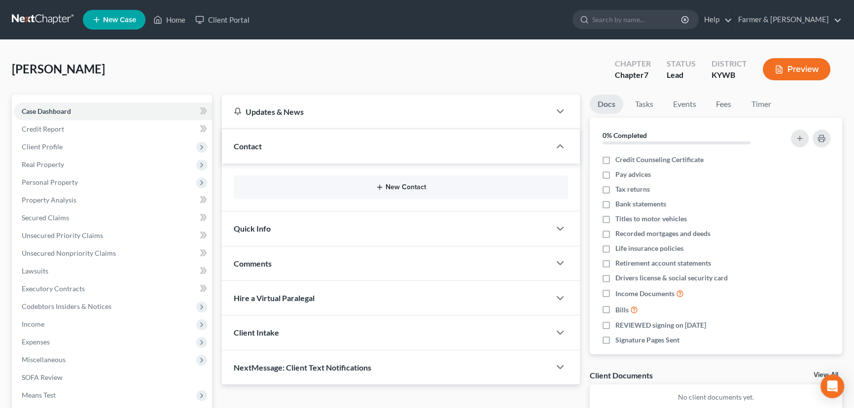
click at [406, 186] on button "New Contact" at bounding box center [401, 188] width 319 height 8
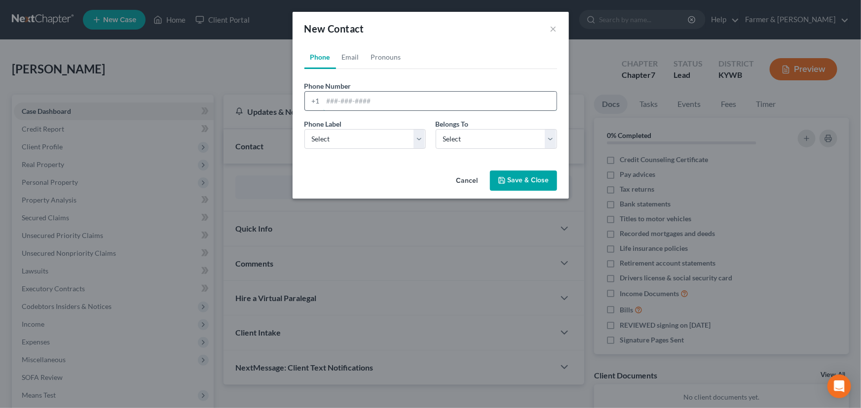
click at [385, 93] on input "tel" at bounding box center [439, 101] width 233 height 19
paste input "5027447974"
type input "5027447974"
click at [375, 143] on select "Select Mobile Home Work Other" at bounding box center [364, 139] width 121 height 20
select select "0"
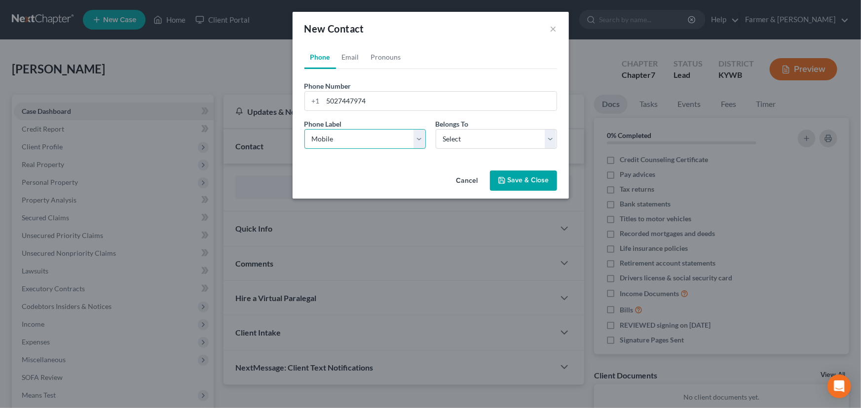
click at [304, 129] on select "Select Mobile Home Work Other" at bounding box center [364, 139] width 121 height 20
click at [465, 145] on select "Select Client Other" at bounding box center [496, 139] width 121 height 20
select select "0"
click at [436, 129] on select "Select Client Other" at bounding box center [496, 139] width 121 height 20
select select "0"
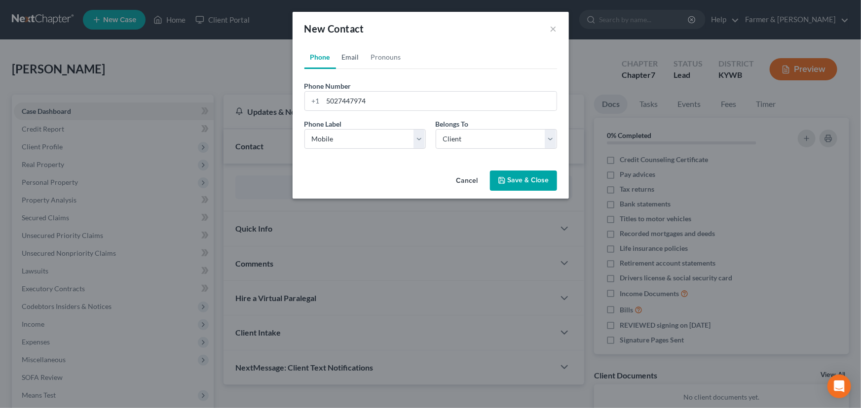
click at [347, 55] on link "Email" at bounding box center [350, 57] width 29 height 24
click at [355, 99] on input "email" at bounding box center [439, 101] width 233 height 19
paste input "heil_emily@yahoo.com"
type input "heil_emily@yahoo.com"
drag, startPoint x: 339, startPoint y: 137, endPoint x: 327, endPoint y: 146, distance: 15.1
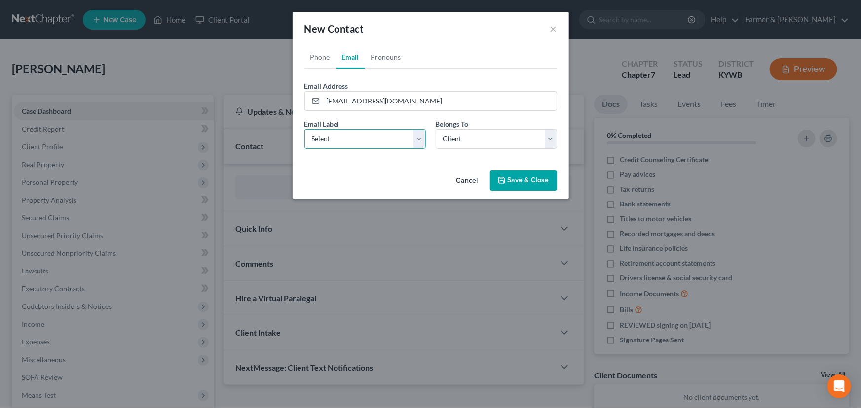
click at [339, 137] on select "Select Home Work Other" at bounding box center [364, 139] width 121 height 20
select select "0"
click at [304, 129] on select "Select Home Work Other" at bounding box center [364, 139] width 121 height 20
click at [504, 178] on icon "button" at bounding box center [502, 181] width 6 height 6
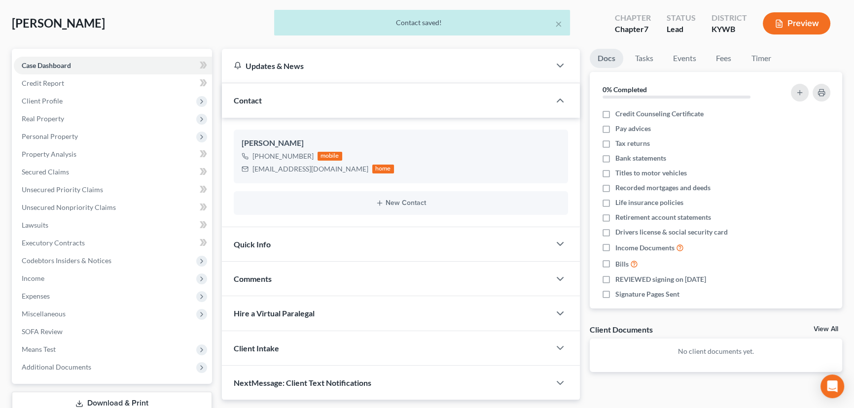
scroll to position [114, 0]
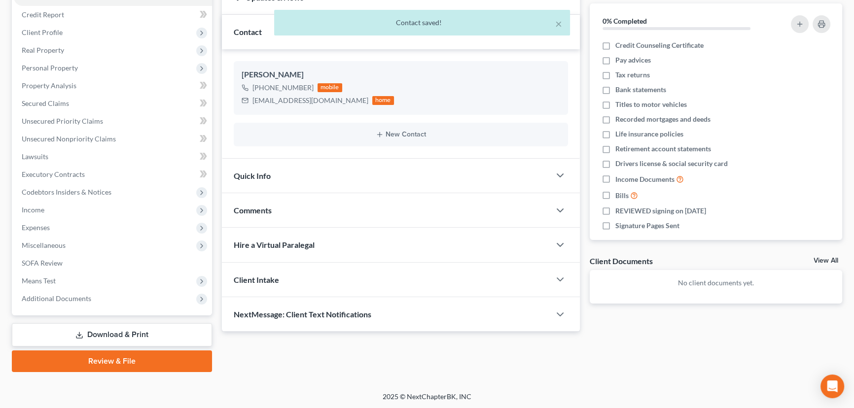
click at [286, 221] on div "Comments" at bounding box center [386, 210] width 329 height 34
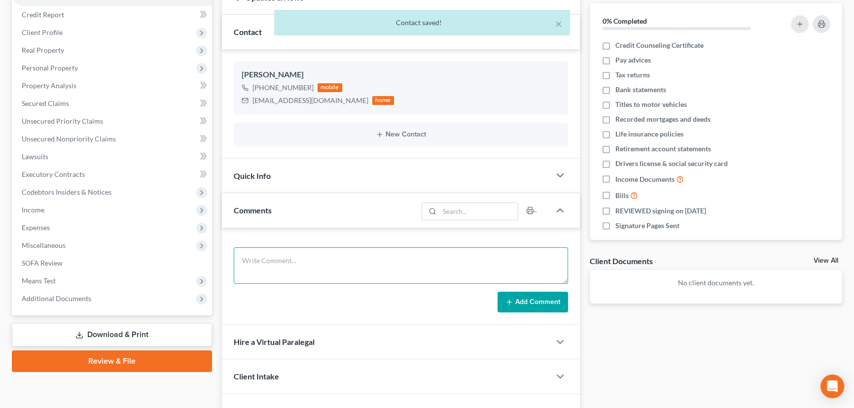
click at [296, 262] on textarea at bounding box center [401, 266] width 334 height 37
type textarea "a"
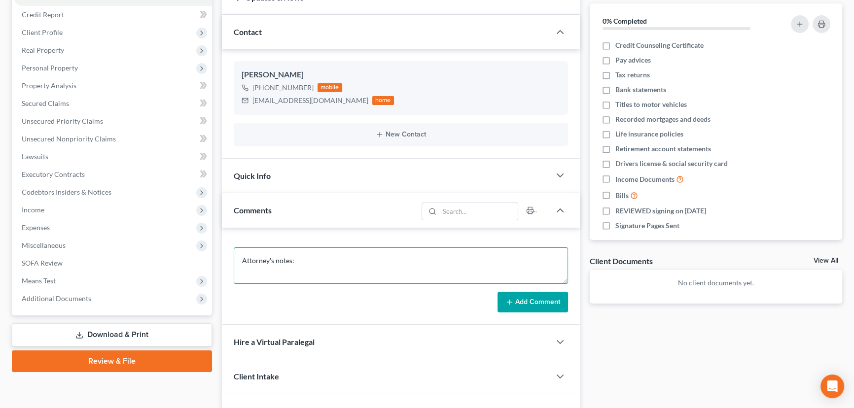
click at [306, 262] on textarea "Attorney's notes:" at bounding box center [401, 266] width 334 height 37
click at [325, 257] on textarea "Attorney's notes:" at bounding box center [401, 266] width 334 height 37
paste textarea "Single lives with parents, and she does not have any children. She owes 15k on …"
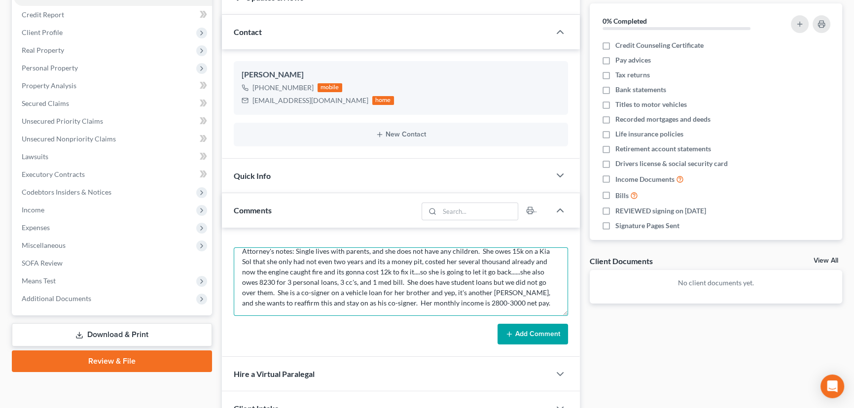
scroll to position [0, 0]
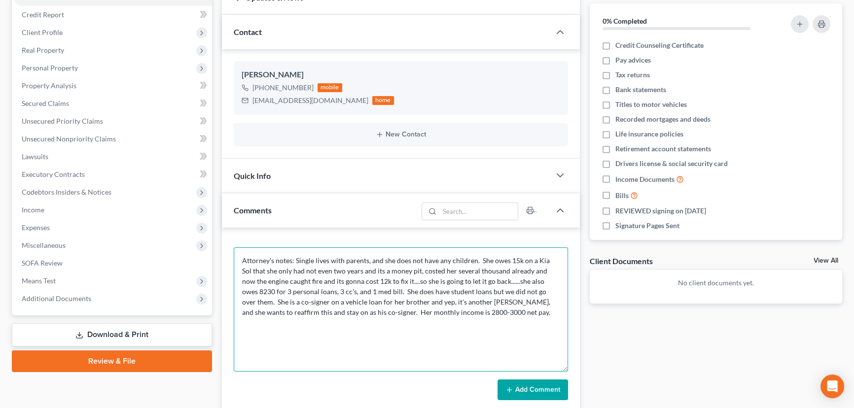
drag, startPoint x: 567, startPoint y: 281, endPoint x: 566, endPoint y: 369, distance: 88.3
click at [566, 369] on textarea "Attorney's notes: Single lives with parents, and she does not have any children…" at bounding box center [401, 310] width 334 height 124
click at [291, 321] on textarea "Attorney's notes: Single lives with parents, and she does not have any children…" at bounding box center [401, 310] width 334 height 124
paste textarea "$100 on the 1st Friday of the month and another $100 on the 3rd Friday of the m…"
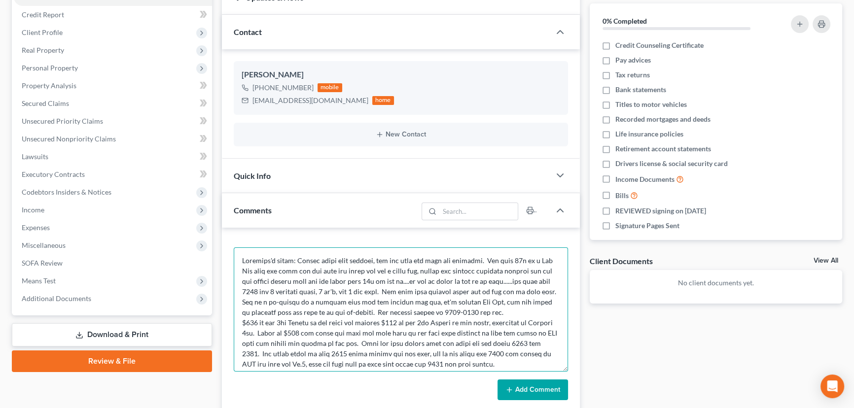
type textarea "Attorney's notes: Single lives with parents, and she does not have any children…"
click at [524, 385] on button "Add Comment" at bounding box center [533, 390] width 71 height 21
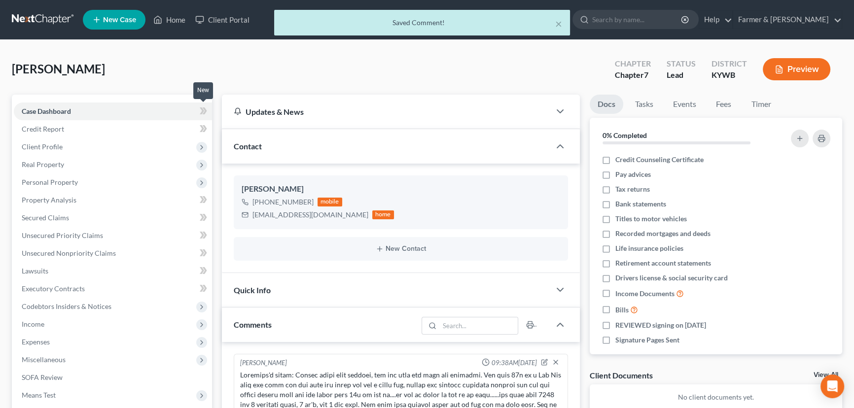
click at [207, 111] on span at bounding box center [203, 112] width 17 height 15
click at [217, 74] on div "Heil, Emily Upgraded Chapter Chapter 7 Status Lead District KYWB Preview" at bounding box center [427, 73] width 831 height 43
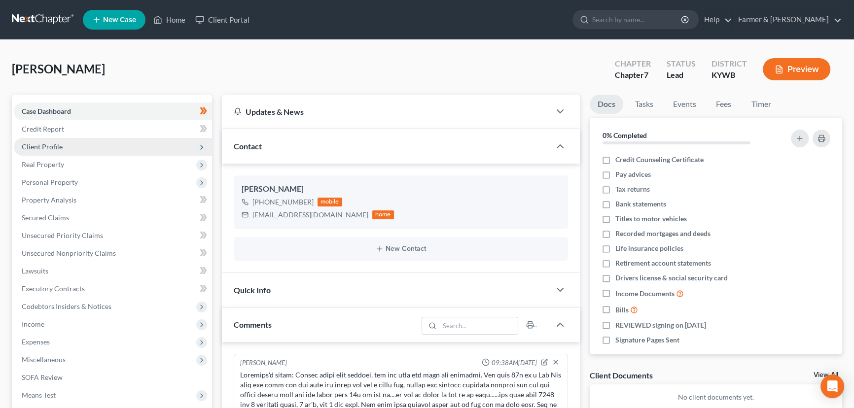
click at [85, 143] on span "Client Profile" at bounding box center [113, 147] width 198 height 18
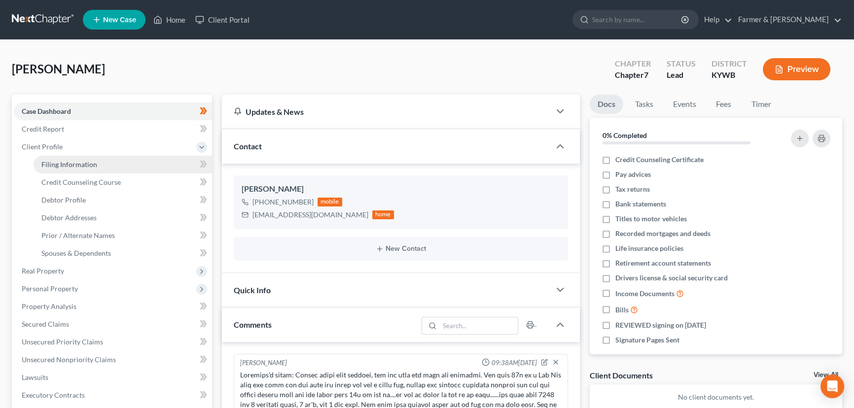
click at [145, 167] on link "Filing Information" at bounding box center [123, 165] width 179 height 18
select select "1"
select select "0"
select select "33"
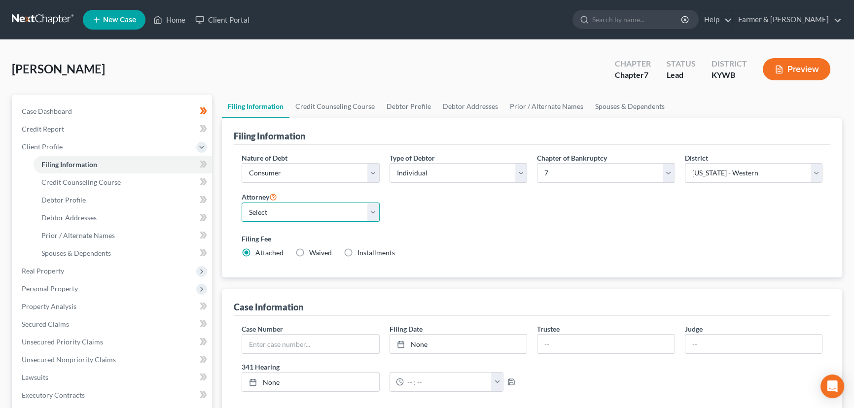
click at [318, 217] on select "Select Todd Farmer - KYWB Todd Farmer - KYEB Samuel Wright - KYWB" at bounding box center [311, 213] width 138 height 20
select select "0"
click at [242, 203] on select "Select Todd Farmer - KYWB Todd Farmer - KYEB Samuel Wright - KYWB" at bounding box center [311, 213] width 138 height 20
click at [475, 234] on label "Filing Fee" at bounding box center [532, 239] width 581 height 10
click at [206, 162] on icon at bounding box center [203, 164] width 7 height 12
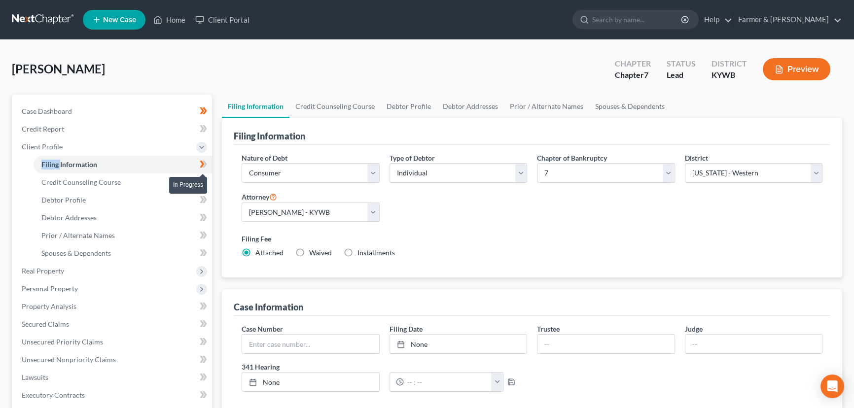
click at [207, 162] on icon at bounding box center [203, 164] width 7 height 12
click at [200, 91] on div "Heil, Emily Upgraded Chapter Chapter 7 Status Lead District KYWB Preview" at bounding box center [427, 73] width 831 height 43
click at [97, 182] on span "Credit Counseling Course" at bounding box center [80, 182] width 79 height 8
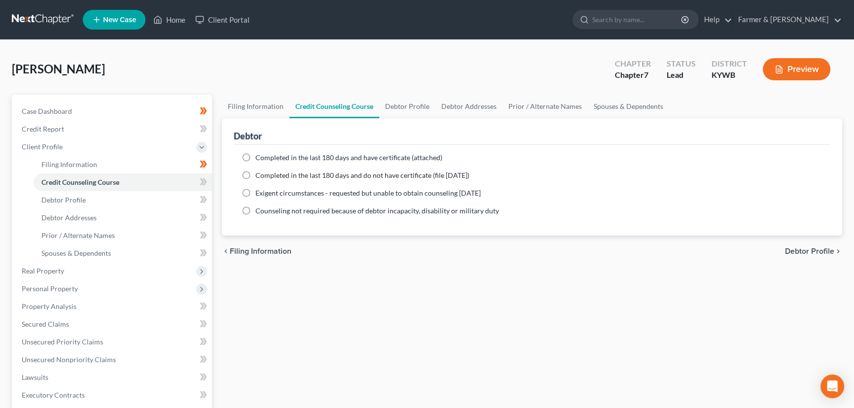
click at [256, 158] on label "Completed in the last 180 days and have certificate (attached)" at bounding box center [349, 158] width 187 height 10
click at [259, 158] on input "Completed in the last 180 days and have certificate (attached)" at bounding box center [262, 156] width 6 height 6
radio input "true"
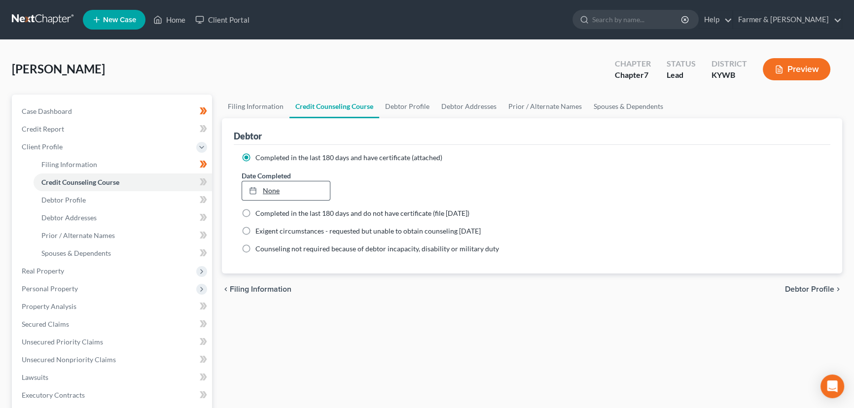
type input "10/3/2025"
click at [272, 185] on link "10/3/2025" at bounding box center [286, 191] width 88 height 19
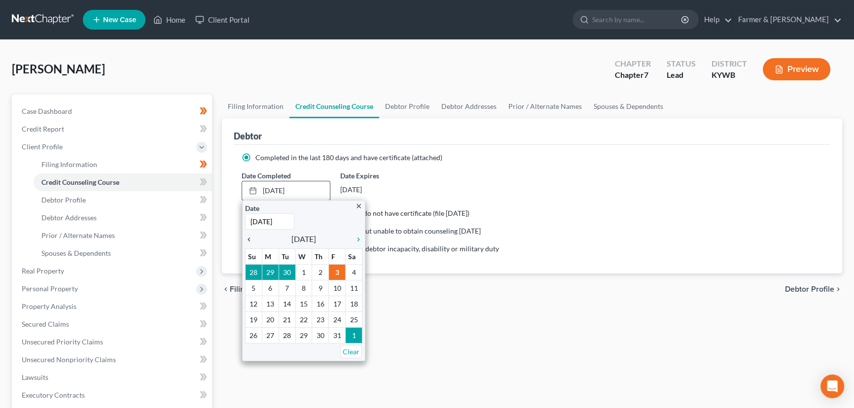
click at [249, 240] on icon "chevron_left" at bounding box center [251, 240] width 13 height 8
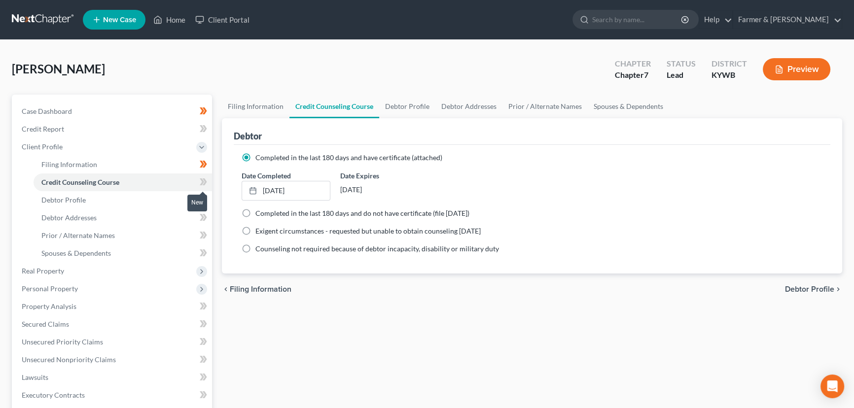
click at [209, 183] on span at bounding box center [203, 183] width 17 height 15
click at [221, 187] on div "Filing Information Credit Counseling Course Debtor Profile Debtor Addresses Pri…" at bounding box center [532, 344] width 630 height 499
click at [139, 202] on link "Debtor Profile" at bounding box center [123, 200] width 179 height 18
select select "0"
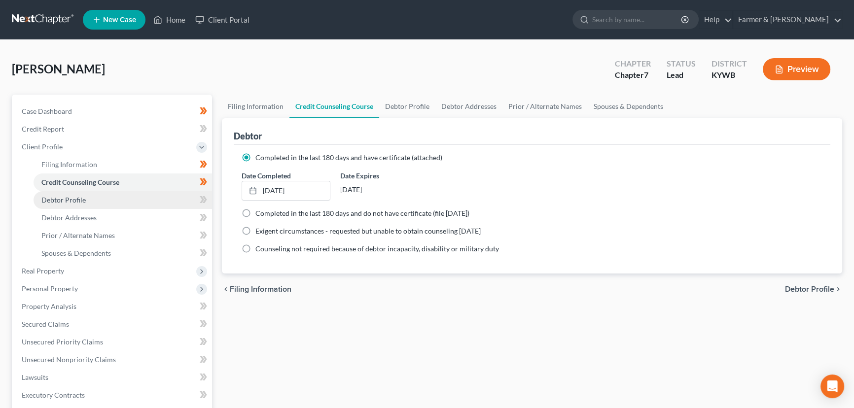
select select "0"
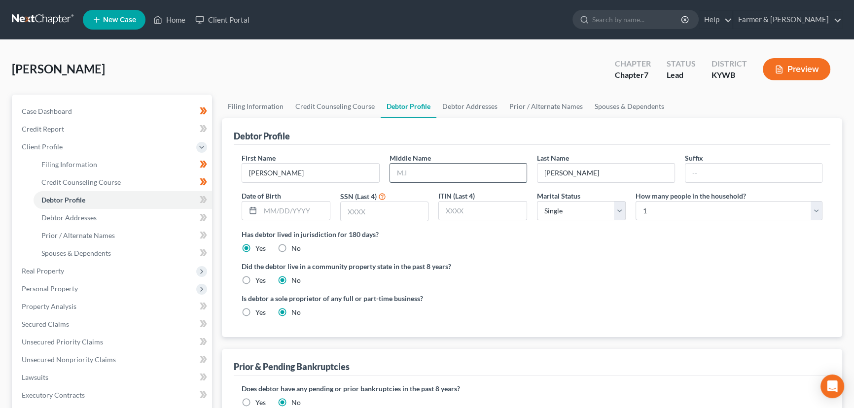
click at [405, 177] on input "text" at bounding box center [458, 173] width 137 height 19
type input "Kathleen"
click at [309, 209] on input "text" at bounding box center [295, 211] width 70 height 19
type input "02/11/1986"
click at [349, 213] on input "text" at bounding box center [385, 211] width 88 height 19
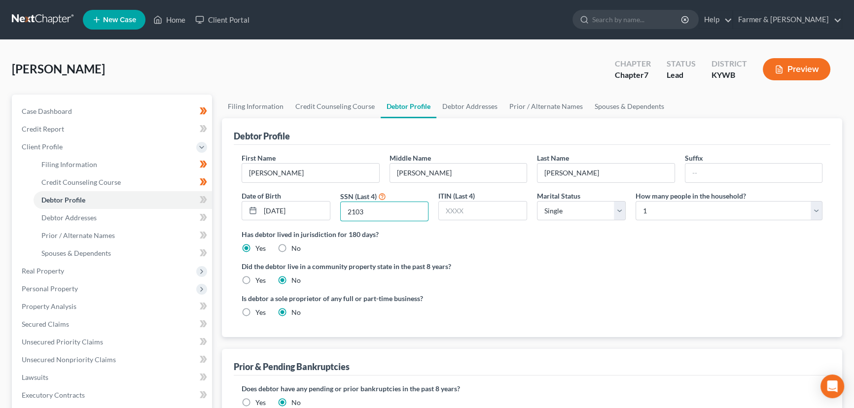
type input "2103"
click at [316, 63] on div "Heil, Emily Upgraded Chapter Chapter 7 Status Lead District KYWB Preview" at bounding box center [427, 73] width 831 height 43
click at [206, 199] on icon at bounding box center [205, 199] width 4 height 7
click at [95, 217] on span "Debtor Addresses" at bounding box center [68, 218] width 55 height 8
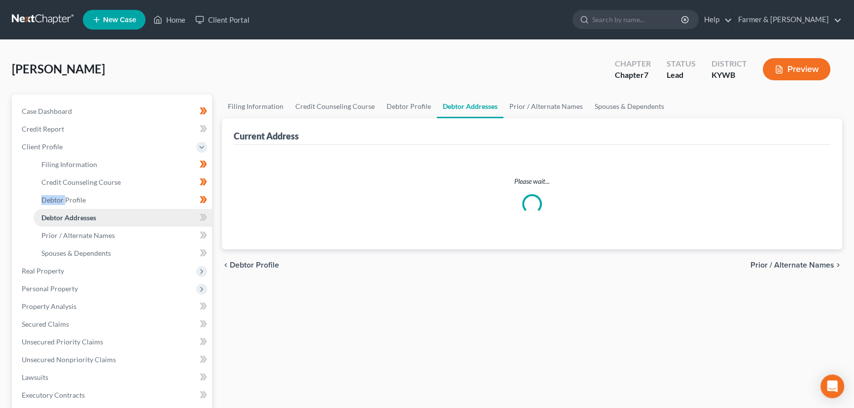
select select "0"
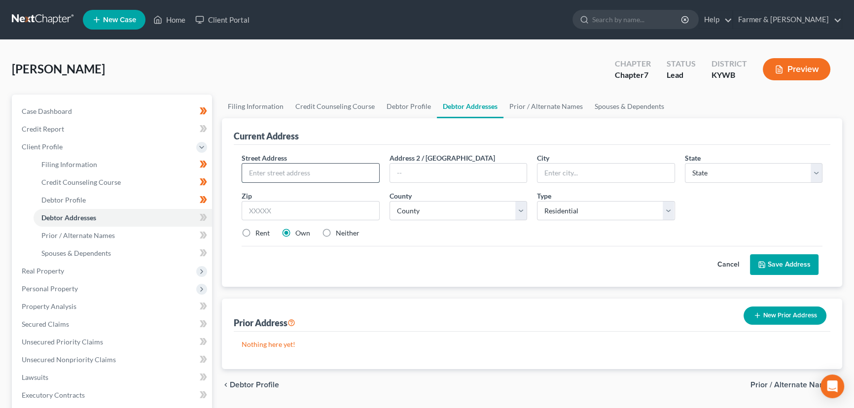
click at [334, 165] on input "text" at bounding box center [310, 173] width 137 height 19
paste input "10908 Marbado Ct"
click at [326, 179] on input "10908 Marbado Ct" at bounding box center [310, 173] width 137 height 19
type input "10908 Marbado Circuit"
click at [304, 74] on div "Heil, Emily Upgraded Chapter Chapter 7 Status Lead District KYWB Preview" at bounding box center [427, 73] width 831 height 43
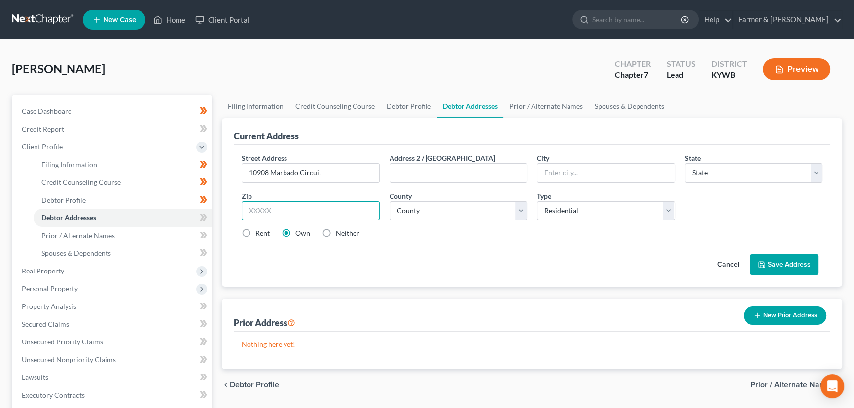
paste input "40229"
click at [304, 218] on input "text" at bounding box center [311, 211] width 138 height 20
type input "40229"
type input "Louisville"
select select "18"
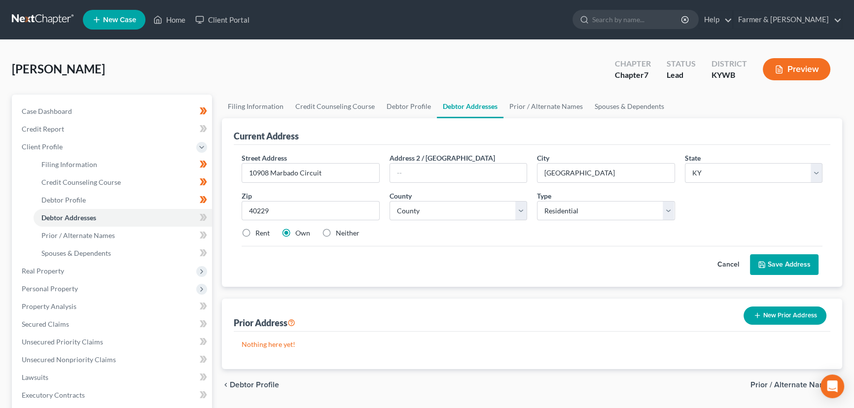
click at [418, 264] on div "Cancel Save Address" at bounding box center [532, 260] width 581 height 29
click at [336, 235] on label "Neither" at bounding box center [348, 233] width 24 height 10
click at [340, 235] on input "Neither" at bounding box center [343, 231] width 6 height 6
radio input "true"
click at [414, 206] on select "County Adair County Allen County Anderson County Ballard County Barren County B…" at bounding box center [459, 211] width 138 height 20
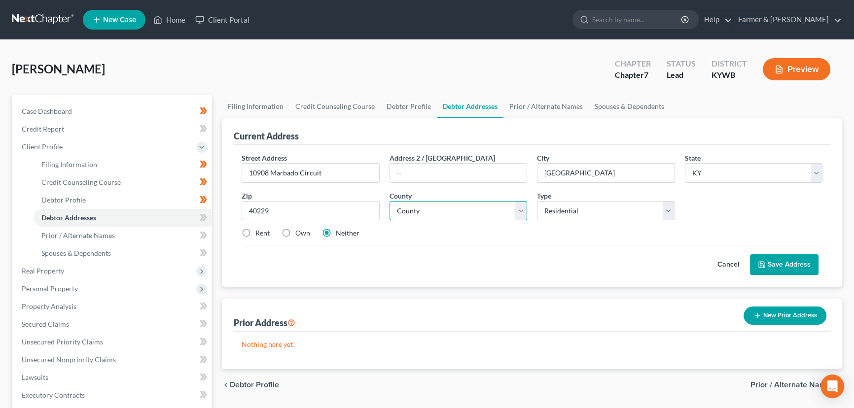
select select "55"
click at [390, 201] on select "County Adair County Allen County Anderson County Ballard County Barren County B…" at bounding box center [459, 211] width 138 height 20
click at [442, 254] on div "Cancel Save Address" at bounding box center [532, 260] width 581 height 29
click at [778, 265] on button "Save Address" at bounding box center [784, 265] width 69 height 21
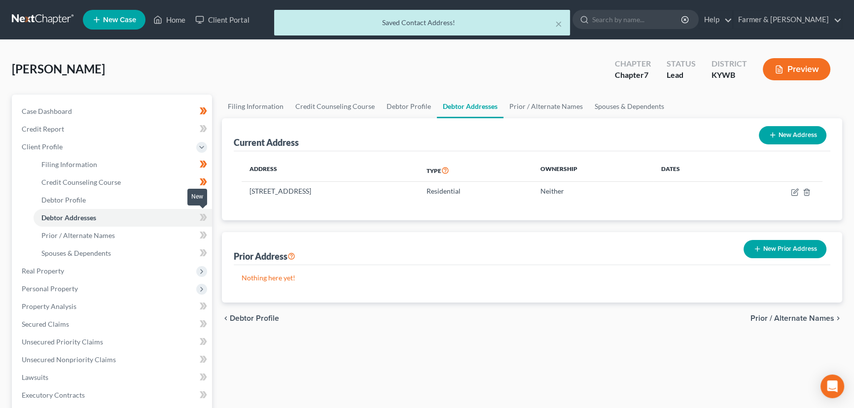
click at [204, 215] on icon at bounding box center [205, 217] width 4 height 7
click at [224, 188] on div "Current Address New Address Address Type Ownership Dates 10908 Marbado Circuit,…" at bounding box center [532, 169] width 621 height 102
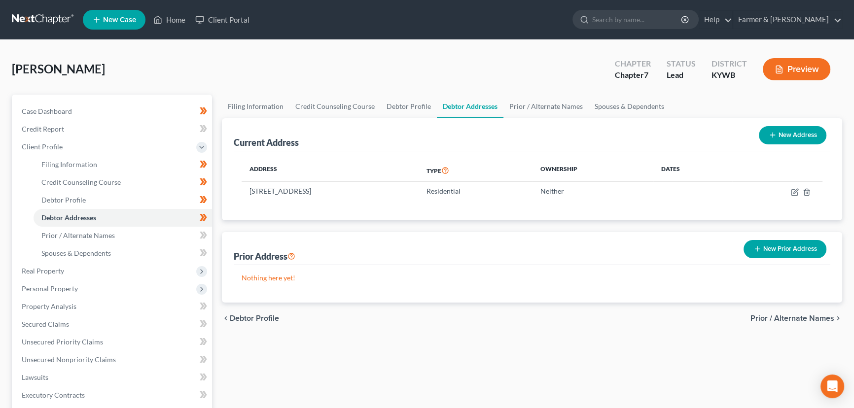
click at [792, 247] on button "New Prior Address" at bounding box center [785, 249] width 83 height 18
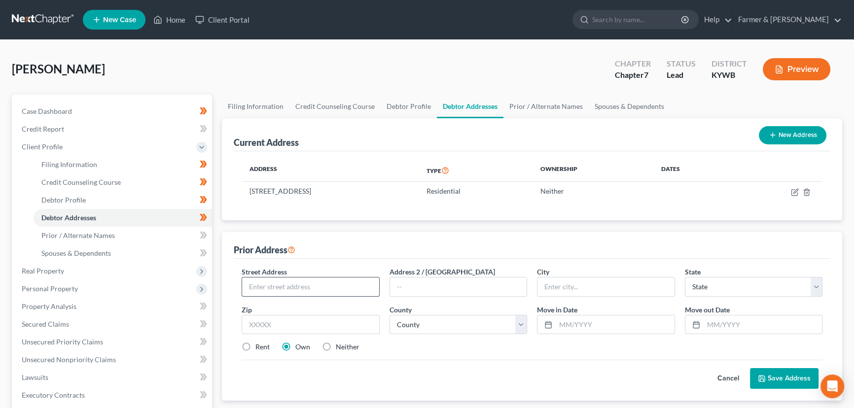
click at [261, 288] on input "text" at bounding box center [310, 287] width 137 height 19
paste input "1026 South Forth street"
click at [306, 283] on input "1026 South Forth street" at bounding box center [310, 287] width 137 height 19
type input "1026 South Forth Street"
click at [288, 330] on input "text" at bounding box center [311, 325] width 138 height 20
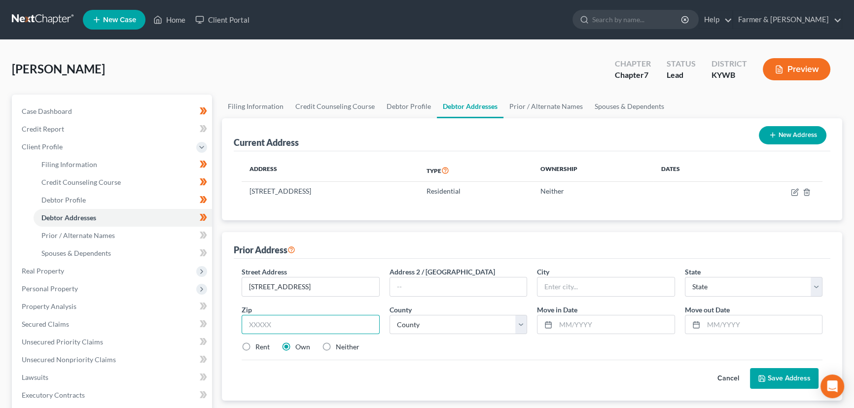
paste input "40203"
type input "40203"
type input "Louisville"
select select "18"
click at [438, 342] on div "Rent Own Neither" at bounding box center [532, 347] width 591 height 10
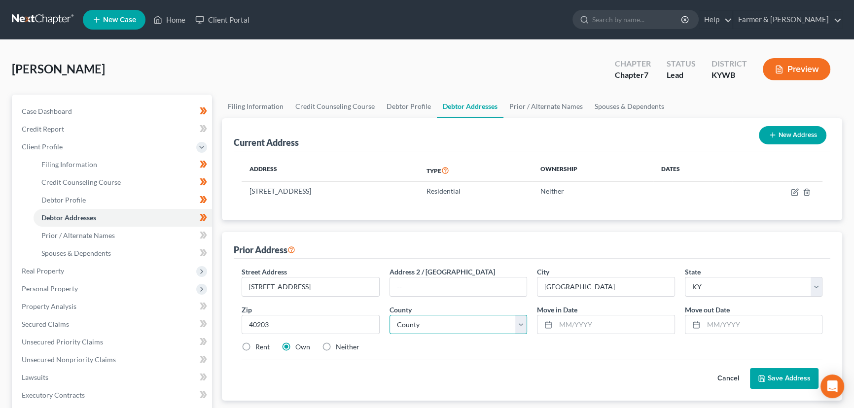
click at [473, 319] on select "County Adair County Allen County Anderson County Ballard County Barren County B…" at bounding box center [459, 325] width 138 height 20
select select "55"
click at [390, 315] on select "County Adair County Allen County Anderson County Ballard County Barren County B…" at bounding box center [459, 325] width 138 height 20
click at [579, 316] on input "text" at bounding box center [615, 325] width 119 height 19
type input "11/11/1111"
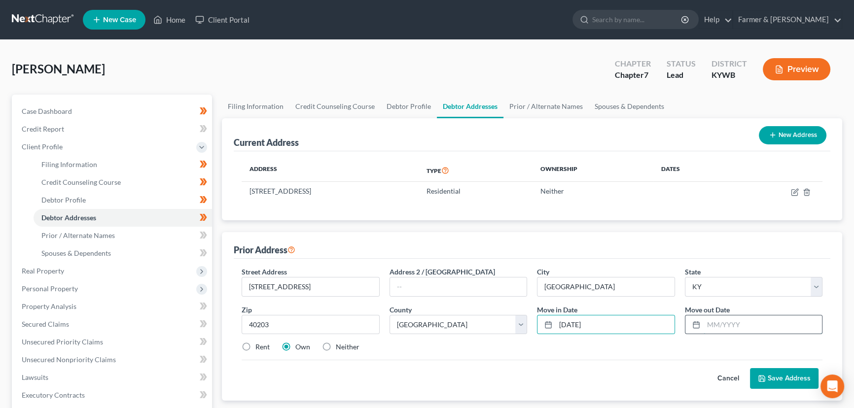
click at [724, 324] on input "text" at bounding box center [763, 325] width 119 height 19
type input "11/11/1111"
click at [796, 377] on button "Save Address" at bounding box center [784, 378] width 69 height 21
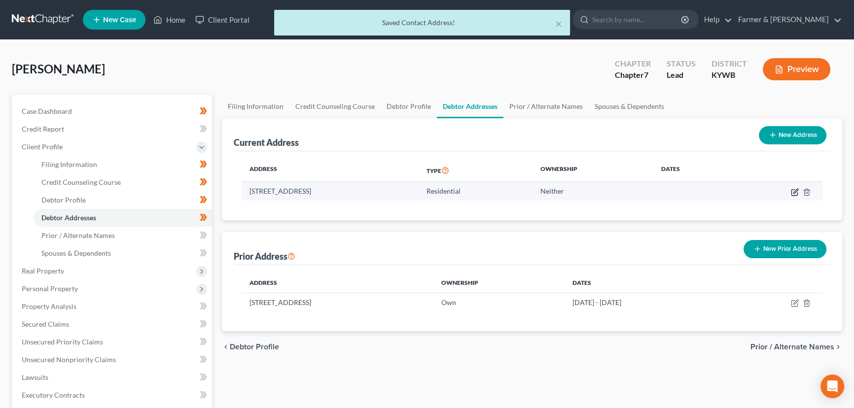
click at [794, 192] on icon "button" at bounding box center [796, 191] width 4 height 4
select select "18"
select select "55"
select select "0"
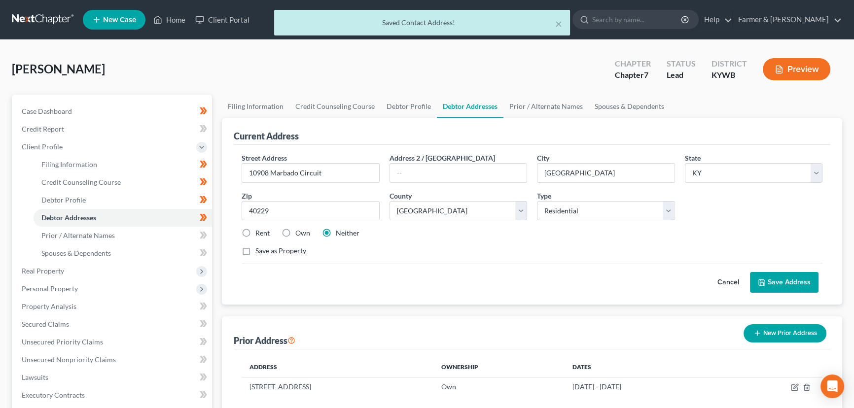
click at [725, 273] on button "Cancel" at bounding box center [728, 283] width 43 height 20
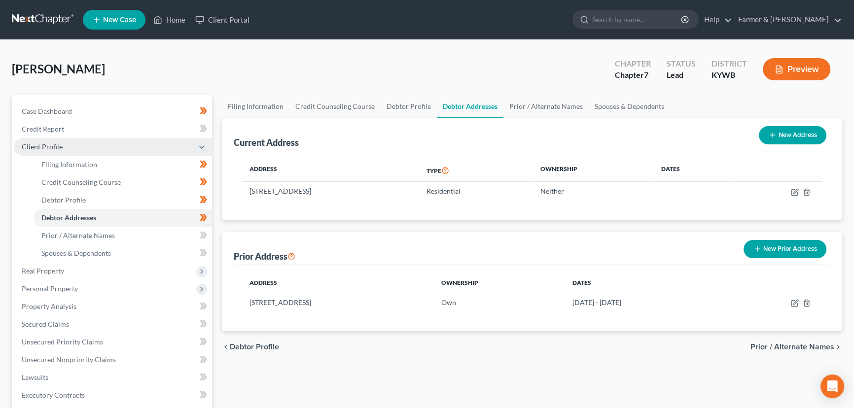
click at [104, 147] on span "Client Profile" at bounding box center [113, 147] width 198 height 18
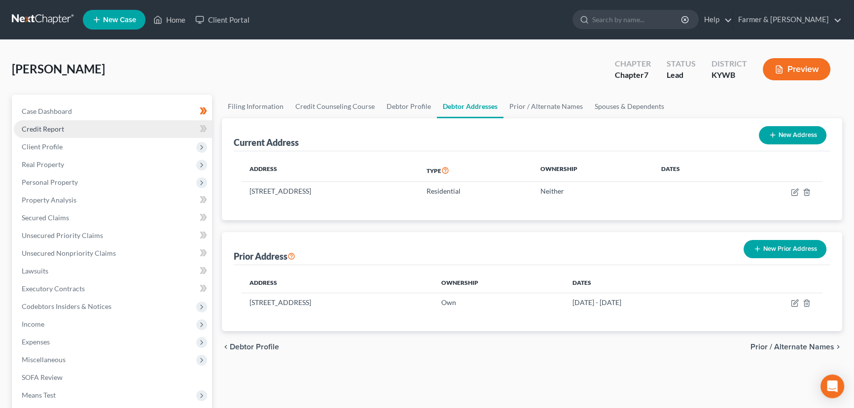
click at [120, 131] on link "Credit Report" at bounding box center [113, 129] width 198 height 18
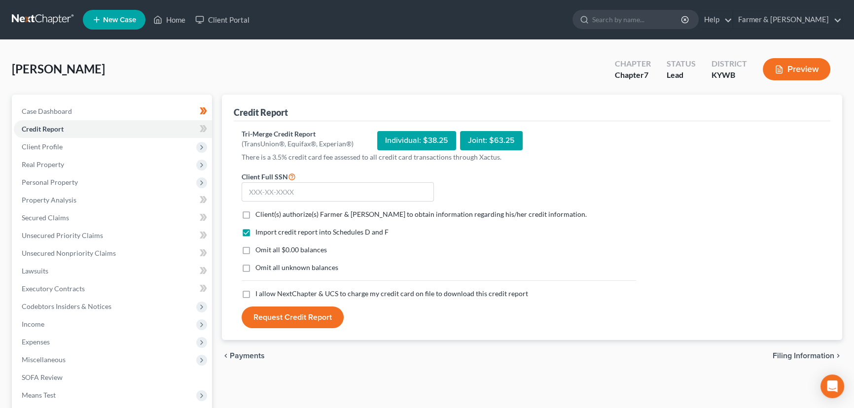
click at [256, 211] on label "Client(s) authorize(s) Farmer & Wright to obtain information regarding his/her …" at bounding box center [421, 215] width 331 height 10
click at [259, 211] on input "Client(s) authorize(s) Farmer & Wright to obtain information regarding his/her …" at bounding box center [262, 213] width 6 height 6
checkbox input "true"
click at [256, 250] on label "Omit all $0.00 balances" at bounding box center [292, 250] width 72 height 10
click at [259, 250] on input "Omit all $0.00 balances" at bounding box center [262, 248] width 6 height 6
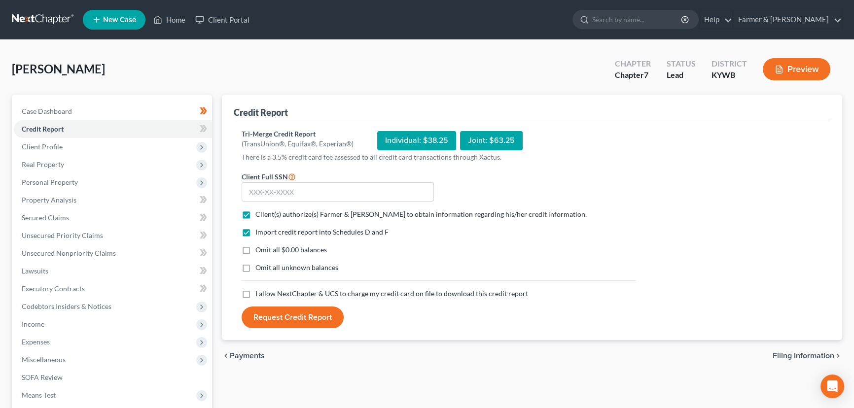
checkbox input "true"
click at [256, 293] on label "I allow NextChapter & UCS to charge my credit card on file to download this cre…" at bounding box center [392, 294] width 273 height 10
click at [259, 293] on input "I allow NextChapter & UCS to charge my credit card on file to download this cre…" at bounding box center [262, 292] width 6 height 6
checkbox input "true"
click at [290, 192] on input "text" at bounding box center [338, 193] width 192 height 20
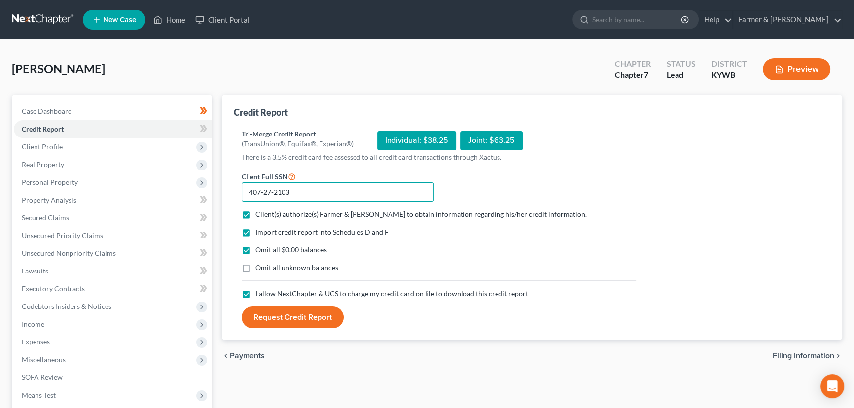
type input "407-27-2103"
click at [294, 313] on button "Request Credit Report" at bounding box center [293, 318] width 102 height 22
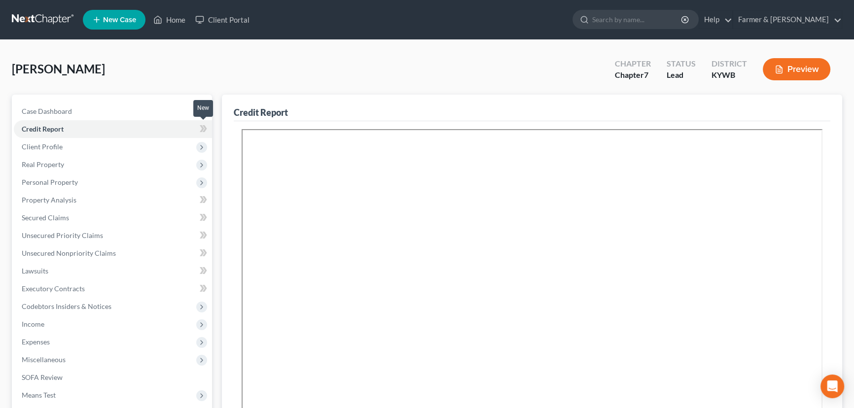
click at [207, 127] on span at bounding box center [203, 130] width 17 height 15
click at [331, 72] on div "Heil, Emily Upgraded Chapter Chapter 7 Status Lead District KYWB Preview" at bounding box center [427, 73] width 831 height 43
click at [157, 76] on div "Heil, Emily Upgraded Chapter Chapter 7 Status Lead District KYWB Preview" at bounding box center [427, 73] width 831 height 43
click at [87, 152] on span "Client Profile" at bounding box center [113, 147] width 198 height 18
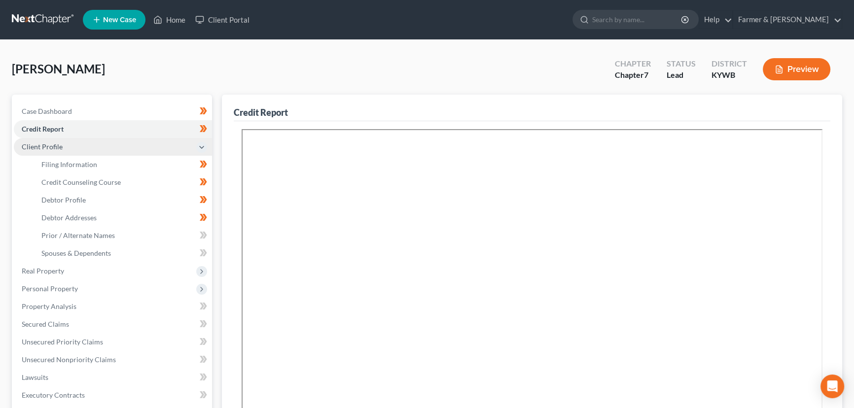
click at [83, 148] on span "Client Profile" at bounding box center [113, 147] width 198 height 18
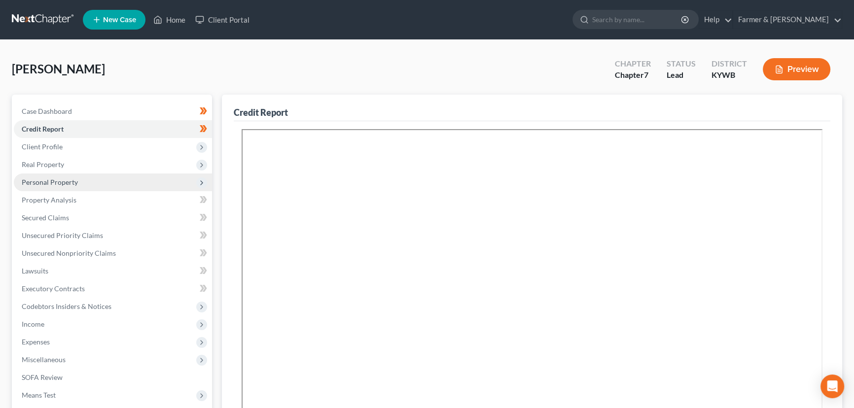
click at [59, 181] on span "Personal Property" at bounding box center [50, 182] width 56 height 8
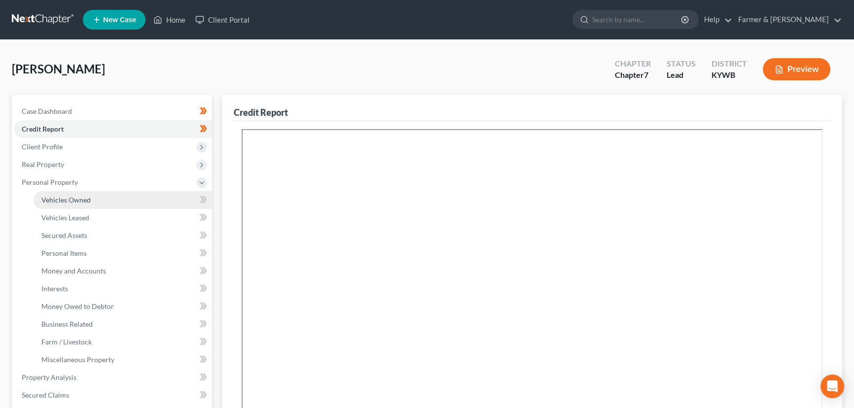
click at [78, 197] on span "Vehicles Owned" at bounding box center [65, 200] width 49 height 8
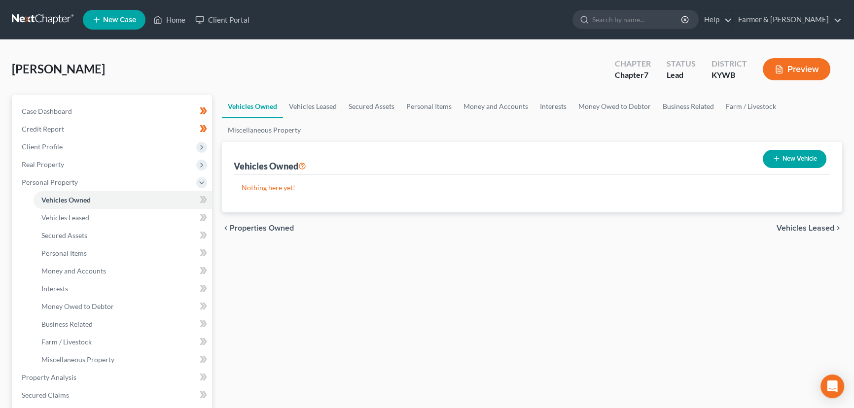
click at [802, 161] on button "New Vehicle" at bounding box center [795, 159] width 64 height 18
select select "0"
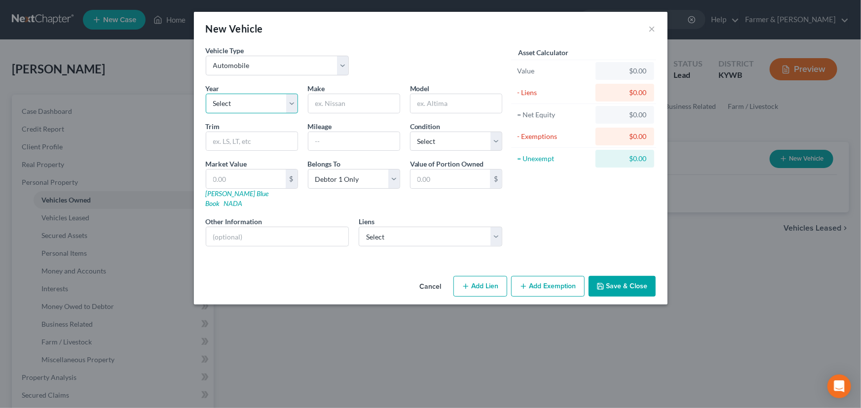
drag, startPoint x: 245, startPoint y: 103, endPoint x: 245, endPoint y: 112, distance: 9.9
click at [245, 103] on select "Select 2026 2025 2024 2023 2022 2021 2020 2019 2018 2017 2016 2015 2014 2013 20…" at bounding box center [252, 104] width 92 height 20
select select "7"
click at [206, 94] on select "Select 2026 2025 2024 2023 2022 2021 2020 2019 2018 2017 2016 2015 2014 2013 20…" at bounding box center [252, 104] width 92 height 20
click at [326, 111] on input "text" at bounding box center [353, 103] width 91 height 19
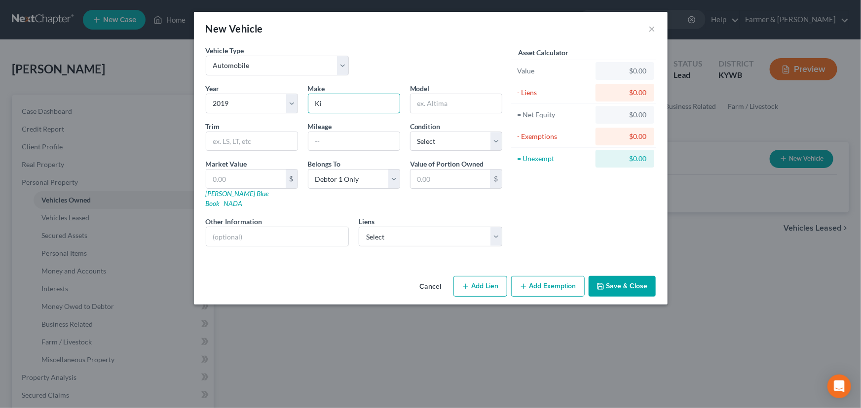
type input "Kia"
click at [480, 109] on input "text" at bounding box center [455, 103] width 91 height 19
paste input "Soul"
type input "Soul"
click at [368, 143] on input "text" at bounding box center [353, 141] width 91 height 19
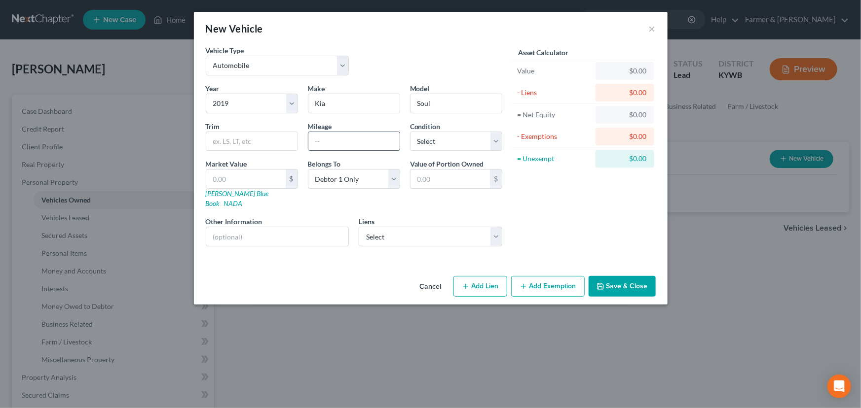
paste input "74292"
type input "74292"
click at [386, 60] on div "Vehicle Type Select Automobile Truck Trailer Watercraft Aircraft Motor Home Atv…" at bounding box center [354, 64] width 306 height 38
click at [223, 193] on link "Kelly Blue Book" at bounding box center [237, 198] width 63 height 18
click at [238, 181] on input "text" at bounding box center [245, 179] width 79 height 19
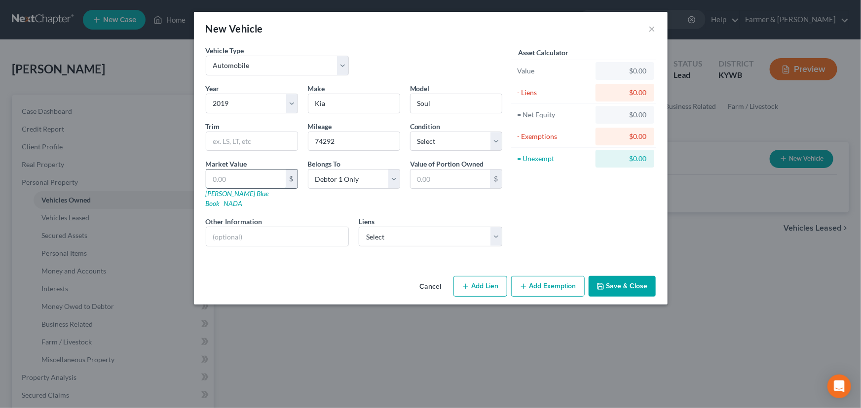
type input "8"
type input "8.00"
type input "82"
type input "82.00"
type input "829"
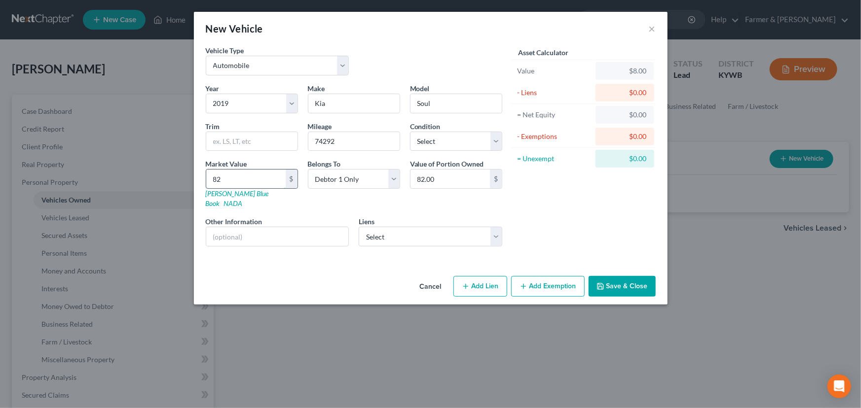
type input "829.00"
type input "8291"
type input "8,291.00"
click at [395, 69] on div "Vehicle Type Select Automobile Truck Trailer Watercraft Aircraft Motor Home Atv…" at bounding box center [354, 64] width 306 height 38
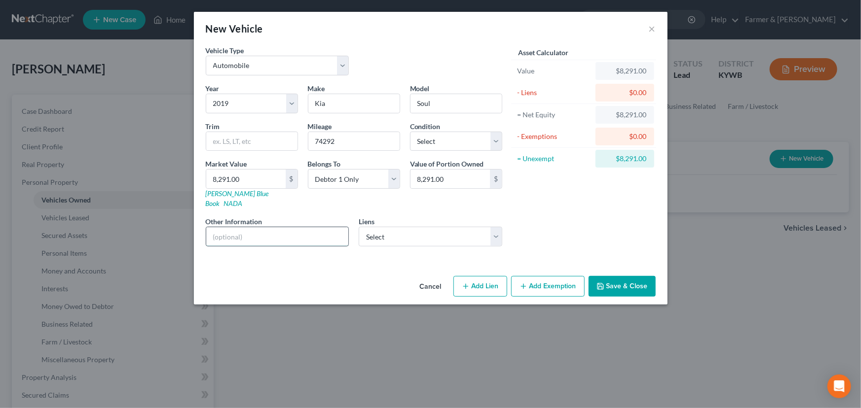
click at [318, 231] on input "text" at bounding box center [277, 236] width 143 height 19
drag, startPoint x: 312, startPoint y: 230, endPoint x: 419, endPoint y: 232, distance: 107.1
click at [419, 232] on div "Year Select 2026 2025 2024 2023 2022 2021 2020 2019 2018 2017 2016 2015 2014 20…" at bounding box center [354, 168] width 306 height 171
click at [345, 229] on input "Value based on fair market value research done on NADA. NPMI lien placed on" at bounding box center [277, 236] width 143 height 19
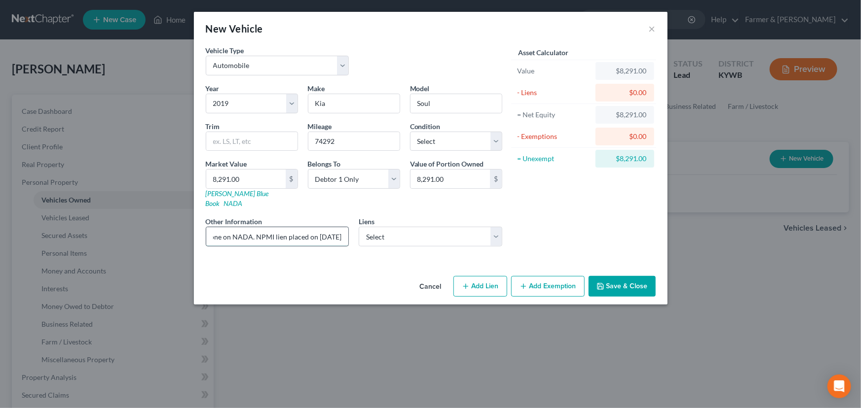
scroll to position [0, 144]
click at [239, 227] on input "Value based on fair market value research done on NADA. NPMI lien placed on 05/…" at bounding box center [277, 236] width 143 height 19
type input "Value based on fair market value research done on KBB. NPMI lien placed on 05/2…"
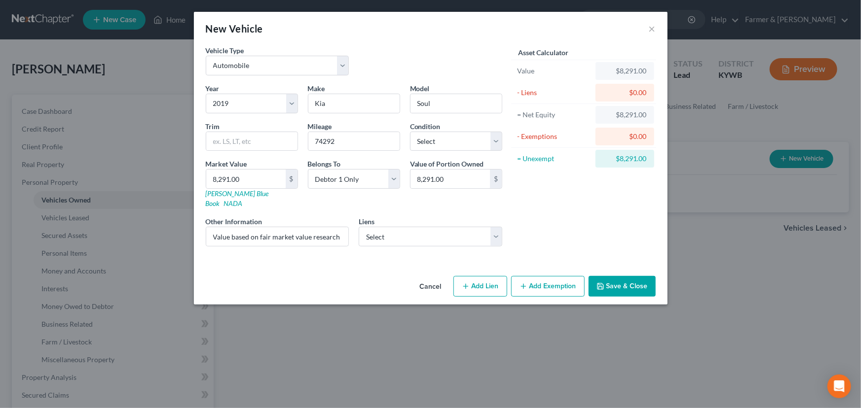
click at [250, 272] on div "Cancel Add Lien Add Lease Add Exemption Save & Close" at bounding box center [431, 288] width 474 height 33
click at [379, 238] on div "Year Select 2026 2025 2024 2023 2022 2021 2020 2019 2018 2017 2016 2015 2014 20…" at bounding box center [354, 168] width 306 height 171
click at [383, 227] on select "Select Chryslercap - $16,388.00 Santander Bank - $15,813.00" at bounding box center [431, 237] width 144 height 20
select select "0"
click at [359, 227] on select "Select Chryslercap - $16,388.00 Santander Bank - $15,813.00" at bounding box center [431, 237] width 144 height 20
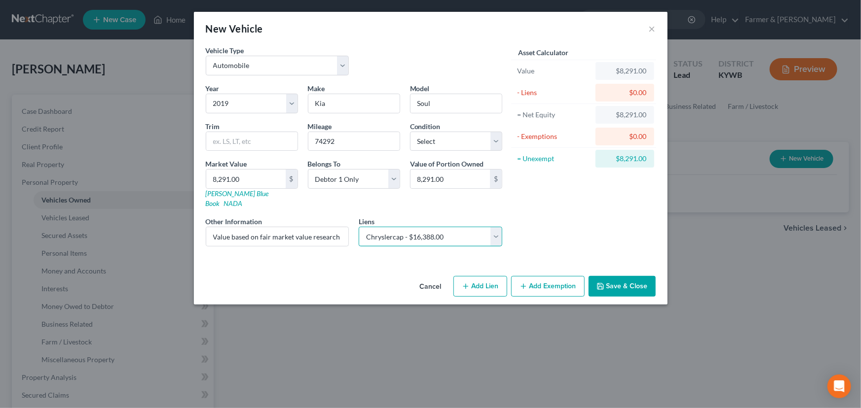
select select
select select "45"
select select "0"
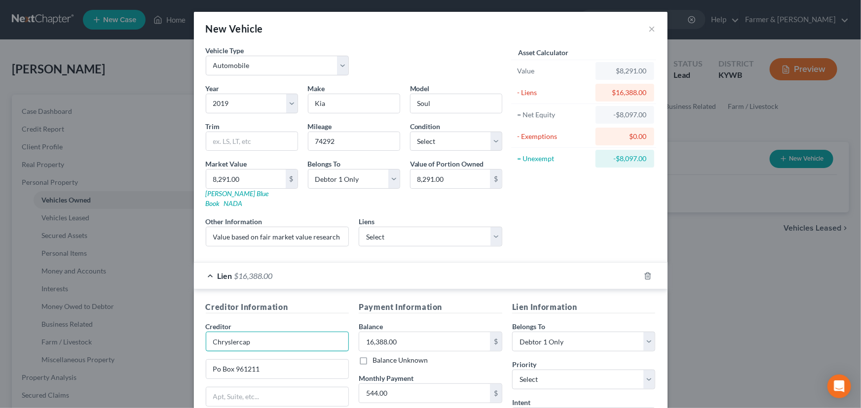
click at [286, 332] on input "Chryslercap" at bounding box center [278, 342] width 144 height 20
click at [551, 221] on div "Asset Calculator Value $8,291.00 - Liens $16,388.00 = Net Equity -$8,097.00 - E…" at bounding box center [583, 149] width 153 height 209
type input "Chrysler Capital"
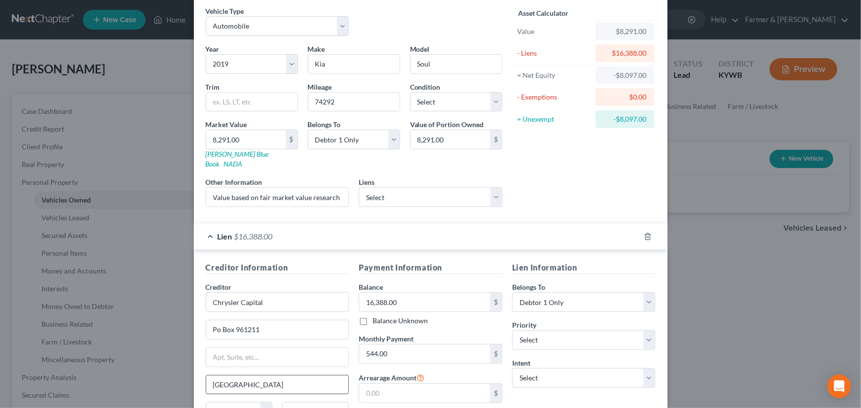
scroll to position [89, 0]
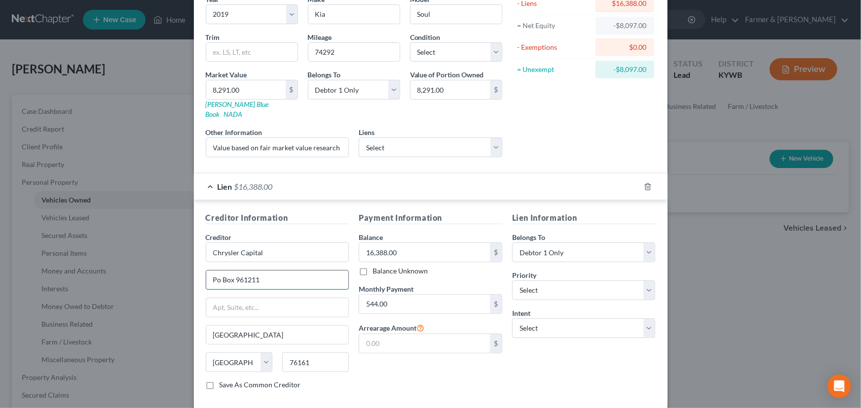
click at [264, 271] on input "Po Box 961211" at bounding box center [277, 280] width 143 height 19
type input "PO Box 961211"
click at [363, 371] on div "Payment Information Balance 16,388.00 $ Balance Unknown Balance Undetermined 16…" at bounding box center [430, 305] width 153 height 186
click at [390, 299] on input "544.00" at bounding box center [424, 304] width 131 height 19
click at [435, 371] on div "Payment Information Balance 16,388.00 $ Balance Unknown Balance Undetermined 16…" at bounding box center [430, 305] width 153 height 186
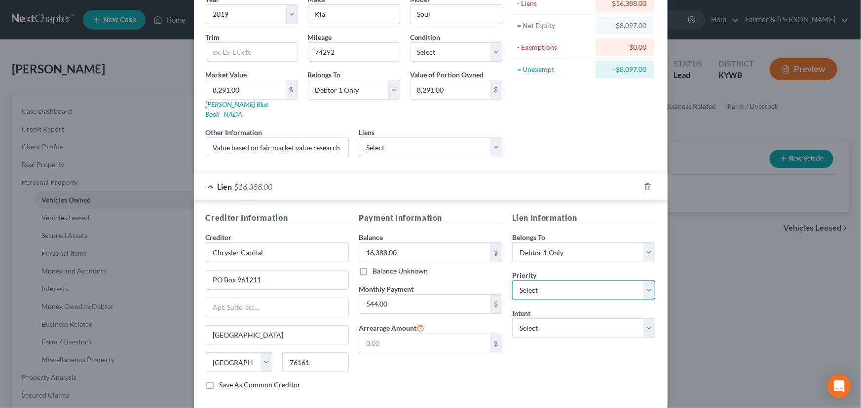
click at [534, 281] on select "Select 1st 2nd 3rd 4th 5th 6th 7th 8th 9th 10th 11th 12th 13th 14th 15th 16th 1…" at bounding box center [584, 291] width 144 height 20
select select "0"
click at [512, 281] on select "Select 1st 2nd 3rd 4th 5th 6th 7th 8th 9th 10th 11th 12th 13th 14th 15th 16th 1…" at bounding box center [584, 291] width 144 height 20
click at [546, 319] on select "Select Surrender Redeem Reaffirm Avoid Other" at bounding box center [584, 329] width 144 height 20
select select "4"
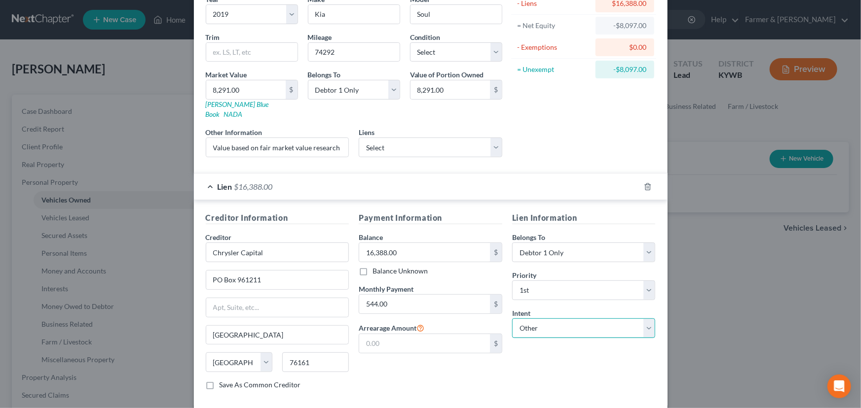
click at [512, 319] on select "Select Surrender Redeem Reaffirm Avoid Other" at bounding box center [584, 329] width 144 height 20
click at [525, 382] on div "Lien Information Belongs To * Select Debtor 1 Only Debtor 2 Only Debtor 1 And D…" at bounding box center [583, 305] width 153 height 186
click at [419, 184] on div "Lien $16,388.00" at bounding box center [417, 187] width 446 height 26
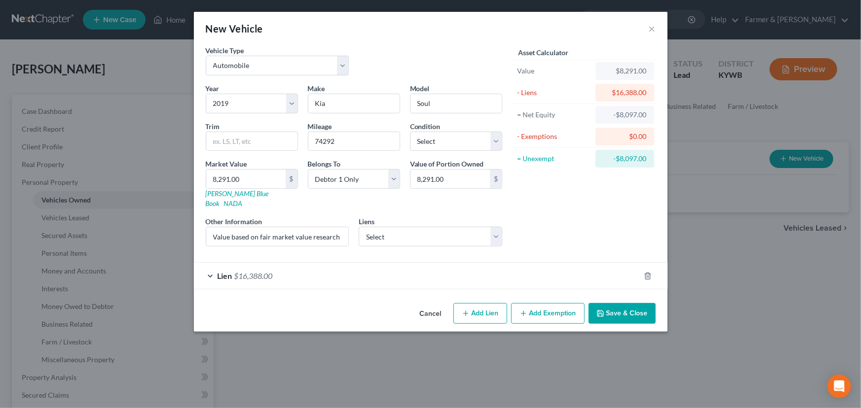
scroll to position [0, 0]
click at [566, 205] on div "Asset Calculator Value $8,291.00 - Liens $16,388.00 = Net Equity -$8,097.00 - E…" at bounding box center [583, 149] width 153 height 209
click at [617, 303] on button "Save & Close" at bounding box center [622, 313] width 67 height 21
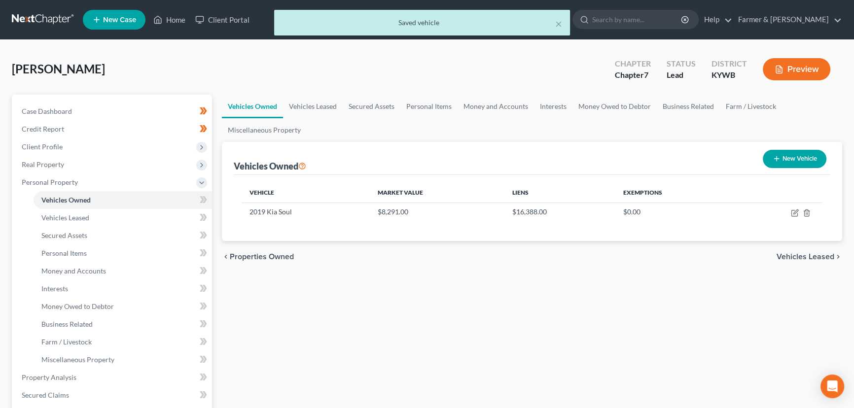
click at [786, 160] on button "New Vehicle" at bounding box center [795, 159] width 64 height 18
select select "0"
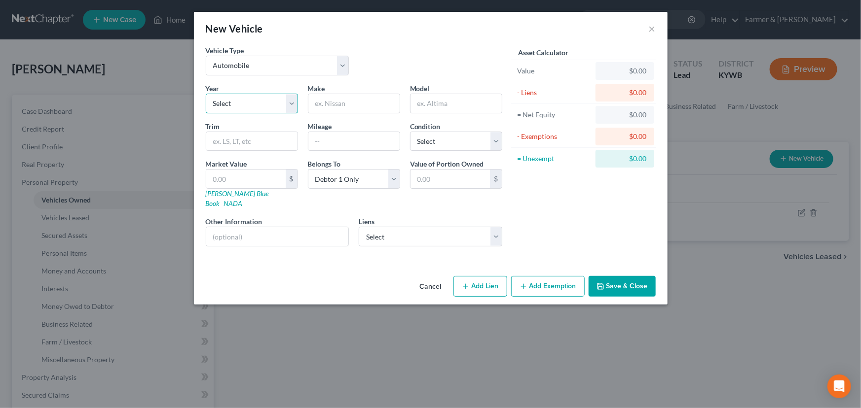
click at [231, 104] on select "Select 2026 2025 2024 2023 2022 2021 2020 2019 2018 2017 2016 2015 2014 2013 20…" at bounding box center [252, 104] width 92 height 20
select select "24"
click at [206, 94] on select "Select 2026 2025 2024 2023 2022 2021 2020 2019 2018 2017 2016 2015 2014 2013 20…" at bounding box center [252, 104] width 92 height 20
click at [351, 104] on input "text" at bounding box center [353, 103] width 91 height 19
paste input "Toyota"
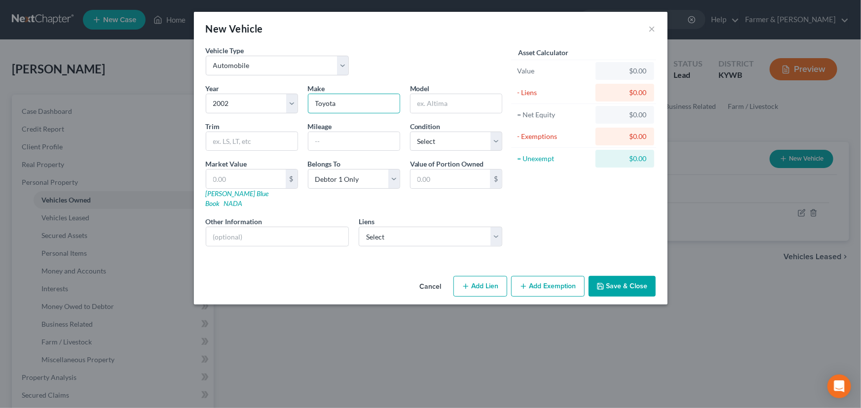
type input "Toyota"
click at [429, 104] on input "text" at bounding box center [455, 103] width 91 height 19
paste input "Corolla"
type input "Corolla"
click at [320, 145] on input "text" at bounding box center [353, 141] width 91 height 19
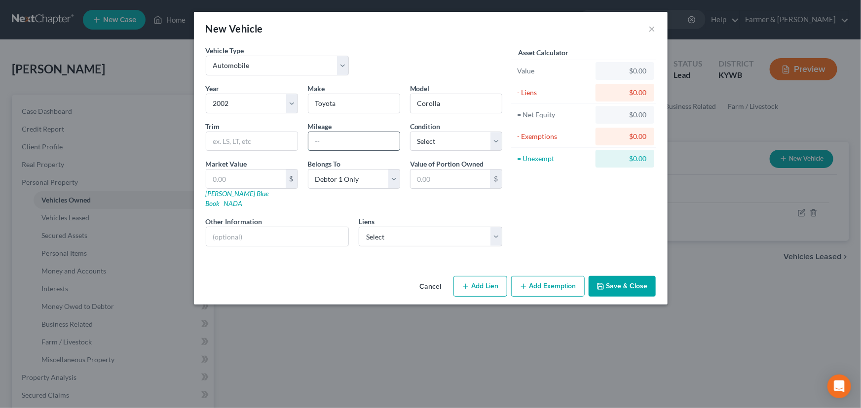
paste input "211587"
type input "211587"
click at [419, 66] on div "Vehicle Type Select Automobile Truck Trailer Watercraft Aircraft Motor Home Atv…" at bounding box center [354, 64] width 306 height 38
click at [445, 146] on select "Select Excellent Very Good Good Fair Poor" at bounding box center [456, 142] width 92 height 20
select select "2"
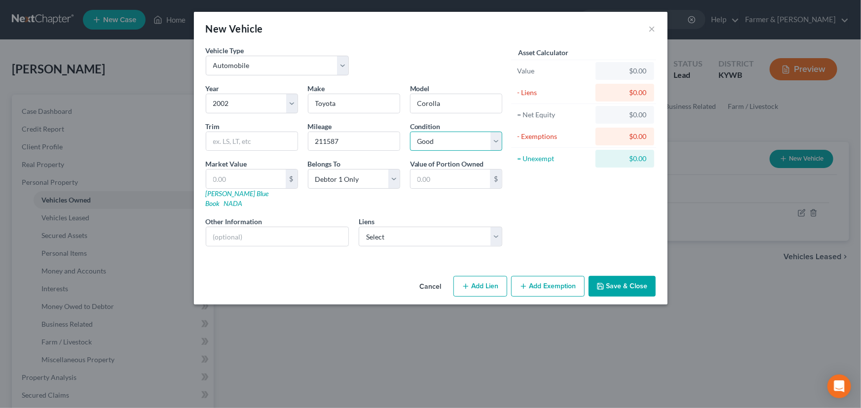
click at [410, 132] on select "Select Excellent Very Good Good Fair Poor" at bounding box center [456, 142] width 92 height 20
click at [536, 193] on div "Asset Calculator Value $0.00 - Liens $0.00 = Net Equity $0.00 - Exemptions $0.0…" at bounding box center [583, 149] width 153 height 209
click at [226, 193] on link "Kelly Blue Book" at bounding box center [237, 198] width 63 height 18
click at [268, 182] on input "text" at bounding box center [245, 179] width 79 height 19
type input "1"
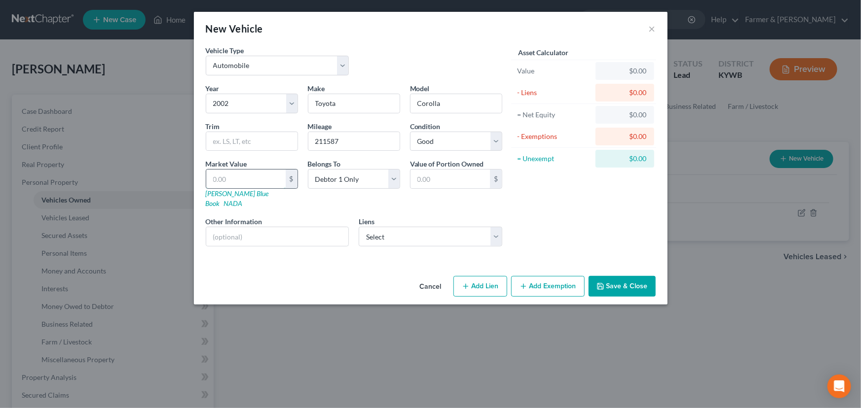
type input "1.00"
type input "16"
type input "16.00"
type input "169"
type input "169.00"
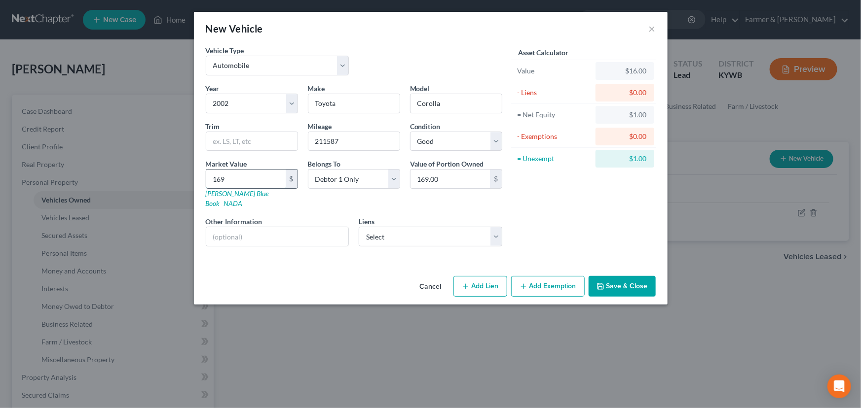
type input "1699"
type input "1,699.00"
click at [434, 37] on div "New Vehicle ×" at bounding box center [431, 29] width 474 height 34
click at [433, 29] on div "New Vehicle ×" at bounding box center [431, 29] width 474 height 34
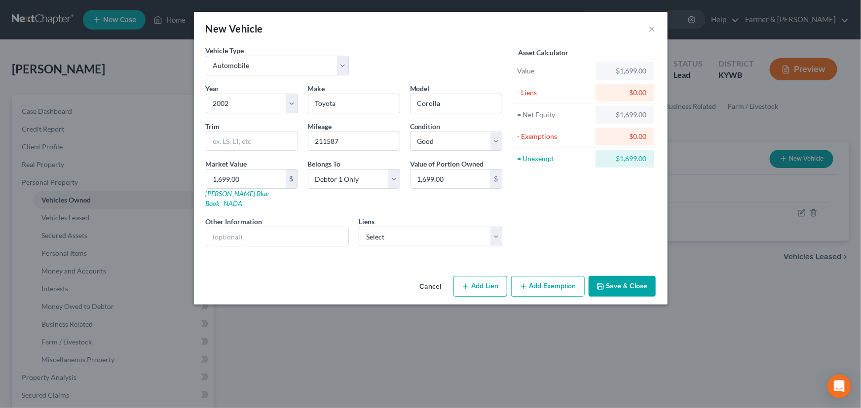
click at [407, 45] on div "Vehicle Type Select Automobile Truck Trailer Watercraft Aircraft Motor Home Atv…" at bounding box center [354, 64] width 306 height 38
click at [300, 227] on input "text" at bounding box center [277, 236] width 143 height 19
type input "Value based on fair market value research done on KBB. No lien."
click at [535, 216] on div "Asset Calculator Value $1,699.00 - Liens $0.00 = Net Equity $1,699.00 - Exempti…" at bounding box center [583, 149] width 153 height 209
click at [479, 276] on button "Add Lien" at bounding box center [480, 286] width 54 height 21
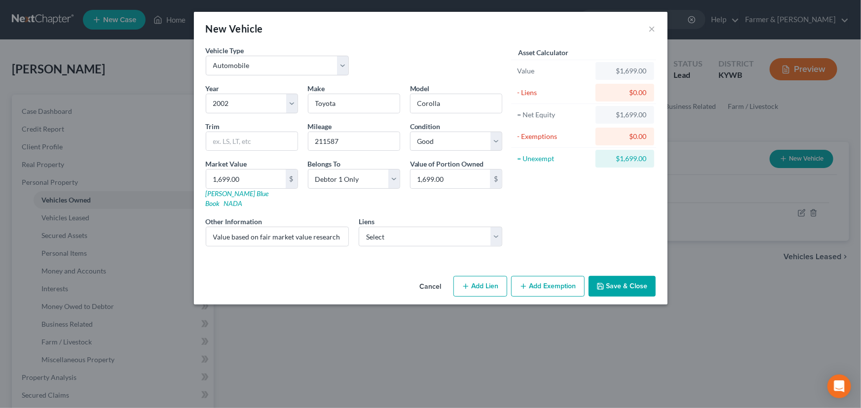
select select "0"
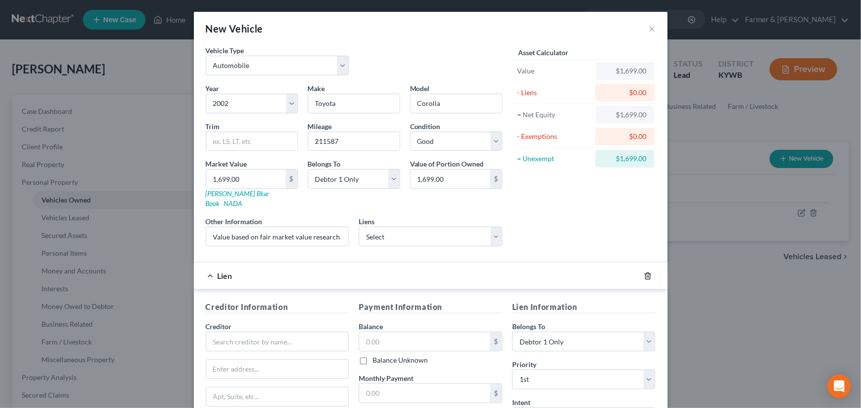
click at [645, 273] on icon "button" at bounding box center [647, 276] width 4 height 6
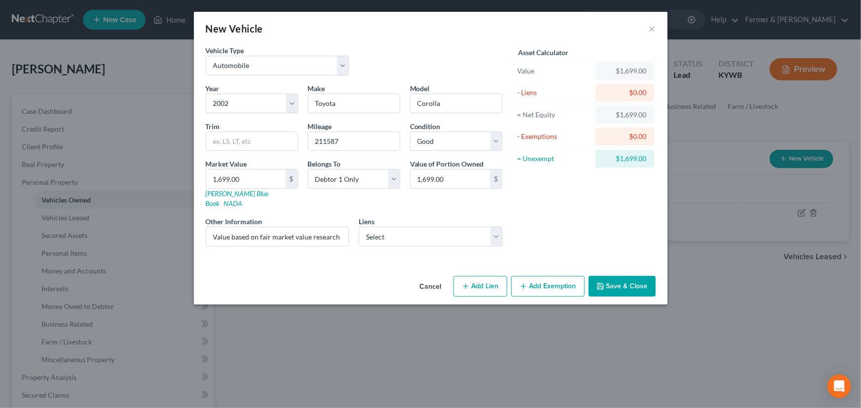
click at [570, 276] on button "Add Exemption" at bounding box center [548, 286] width 74 height 21
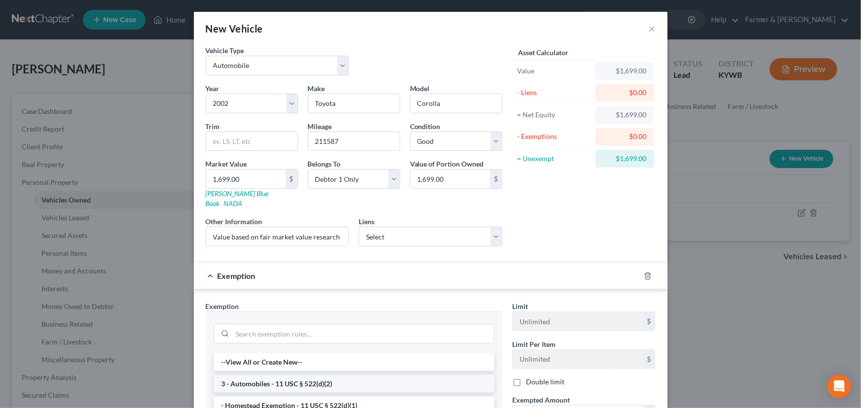
click at [263, 375] on li "3 - Automobiles - 11 USC § 522(d)(2)" at bounding box center [354, 384] width 281 height 18
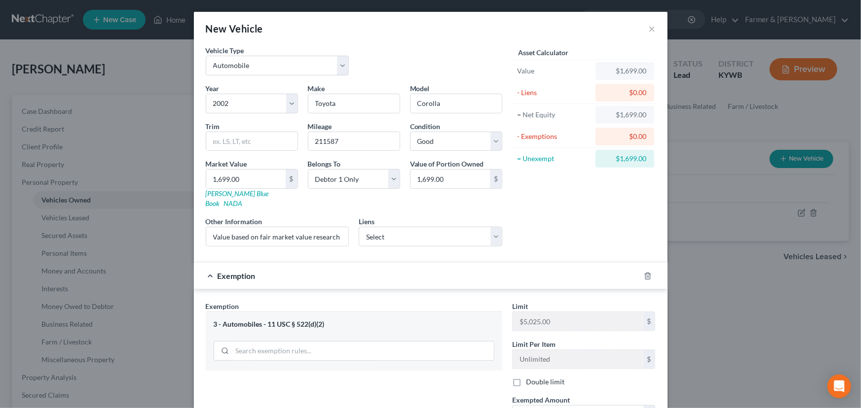
scroll to position [89, 0]
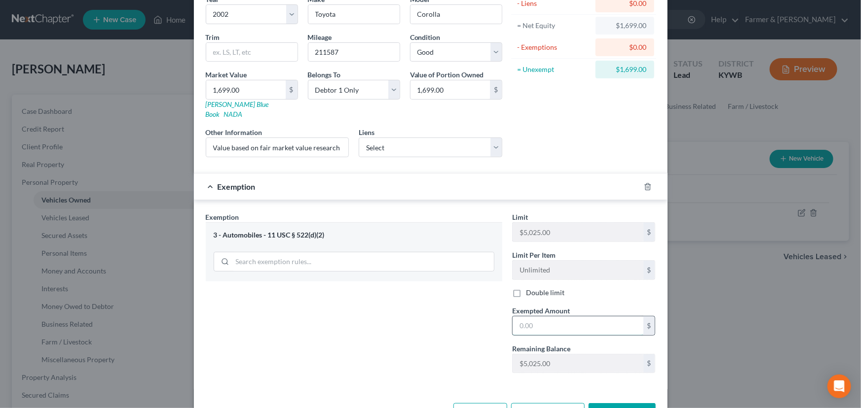
click at [553, 317] on input "text" at bounding box center [578, 326] width 131 height 19
type input "1,699.00"
click at [435, 181] on div "Exemption $1,699.00" at bounding box center [417, 187] width 446 height 26
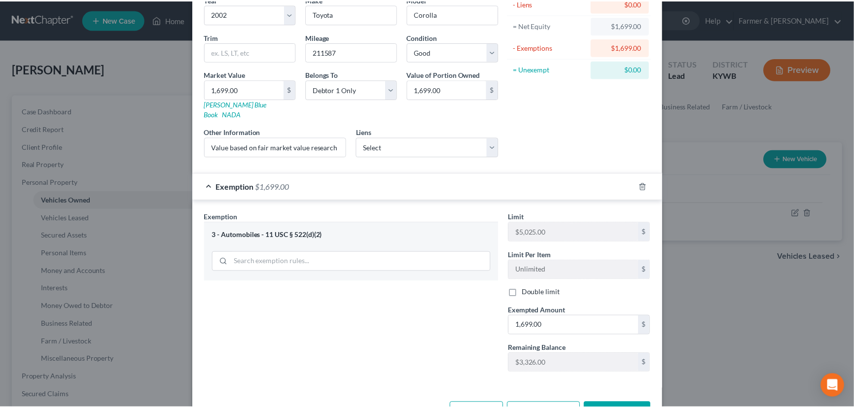
scroll to position [0, 0]
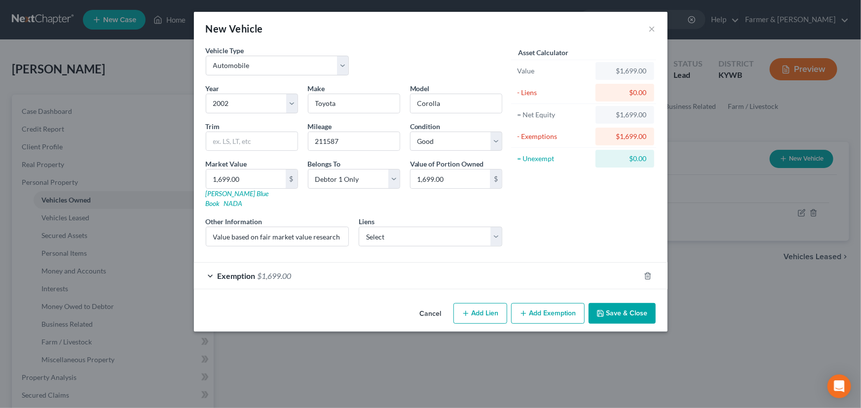
click at [614, 303] on button "Save & Close" at bounding box center [622, 313] width 67 height 21
